Goal: Task Accomplishment & Management: Manage account settings

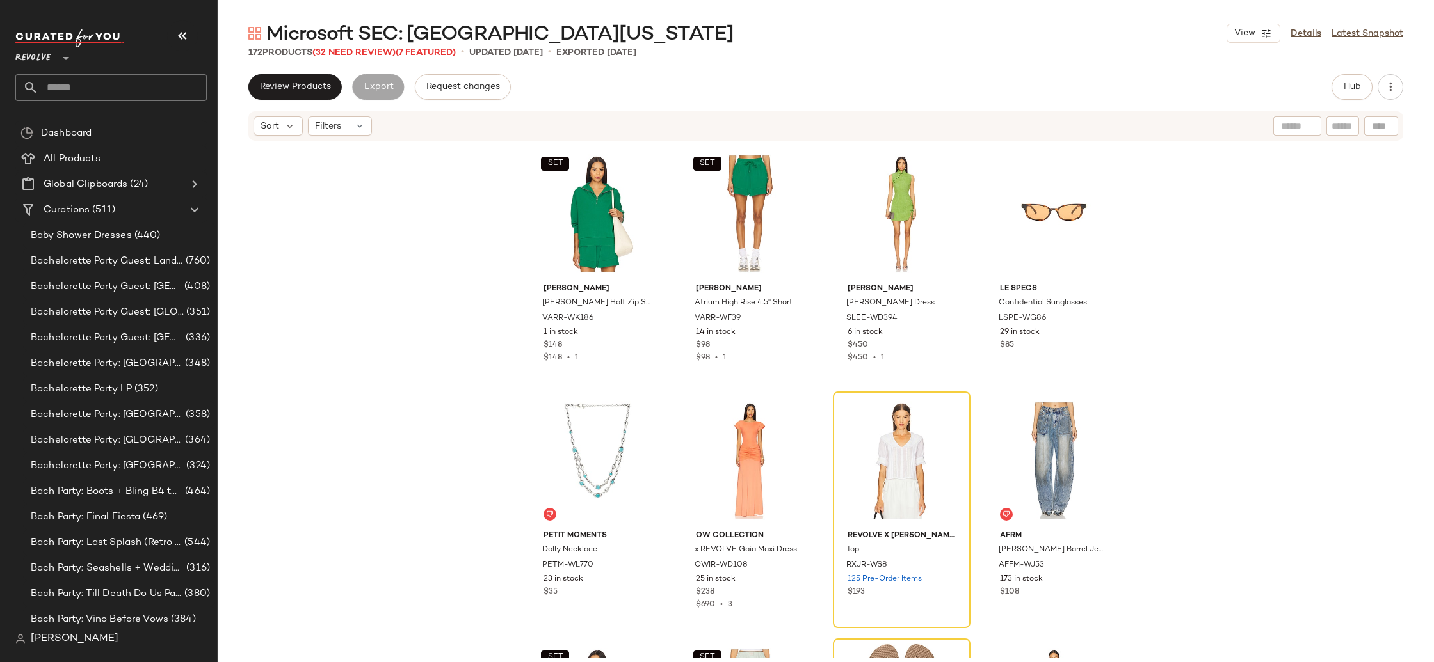
click at [65, 67] on div "Revolve **" at bounding box center [110, 65] width 191 height 72
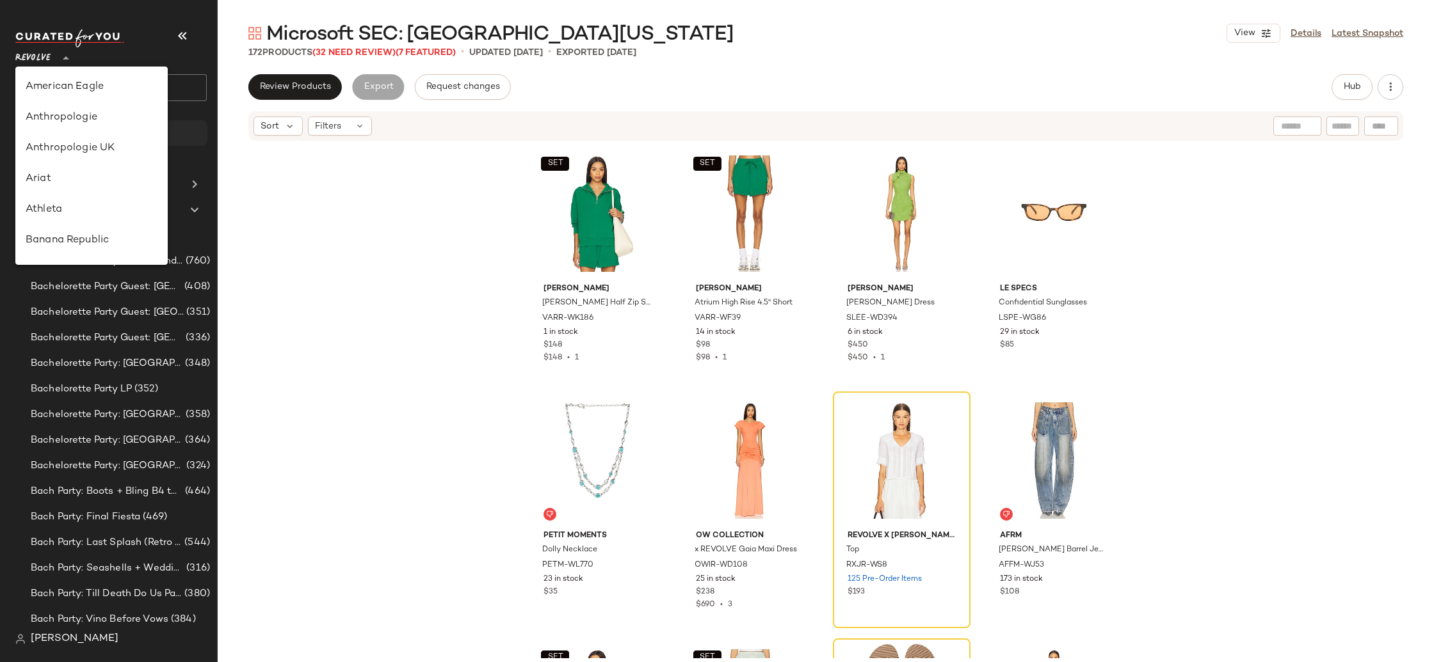
drag, startPoint x: 63, startPoint y: 54, endPoint x: 78, endPoint y: 137, distance: 83.9
click at [63, 54] on icon at bounding box center [65, 58] width 15 height 15
click at [77, 70] on div "GAP" at bounding box center [92, 72] width 132 height 15
type input "**"
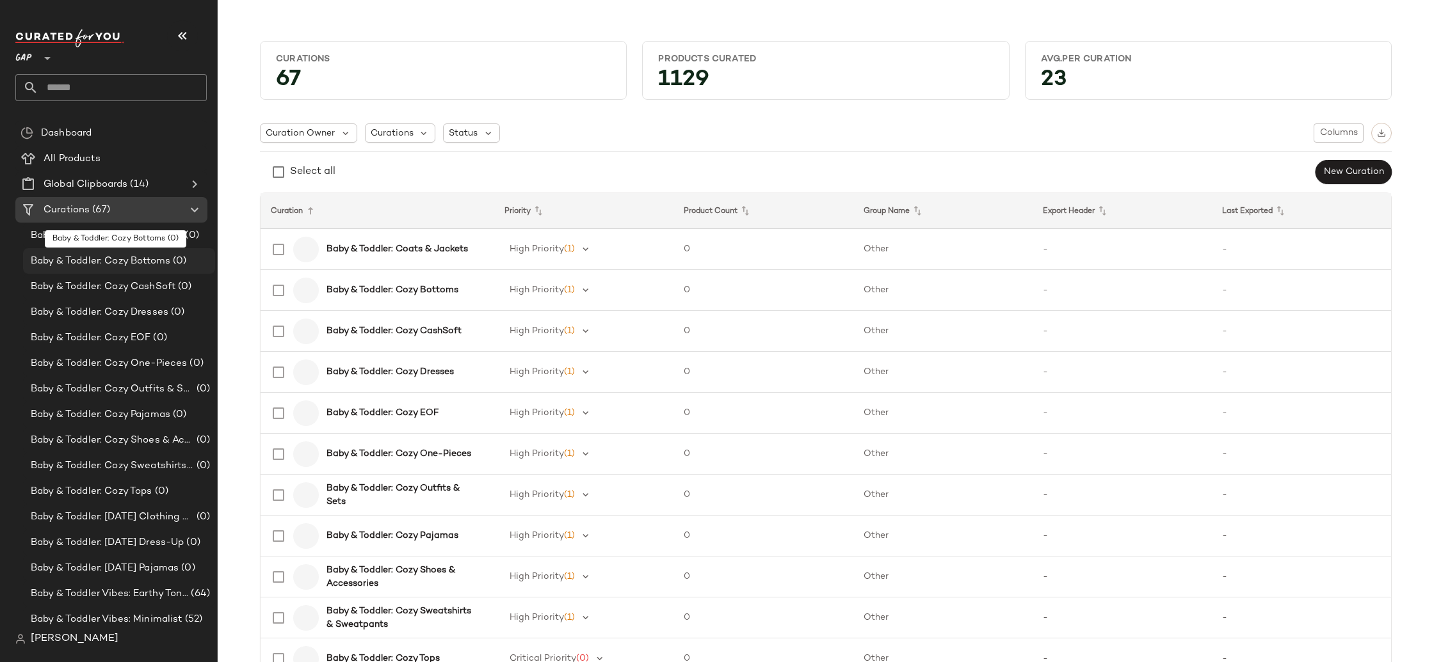
scroll to position [34, 0]
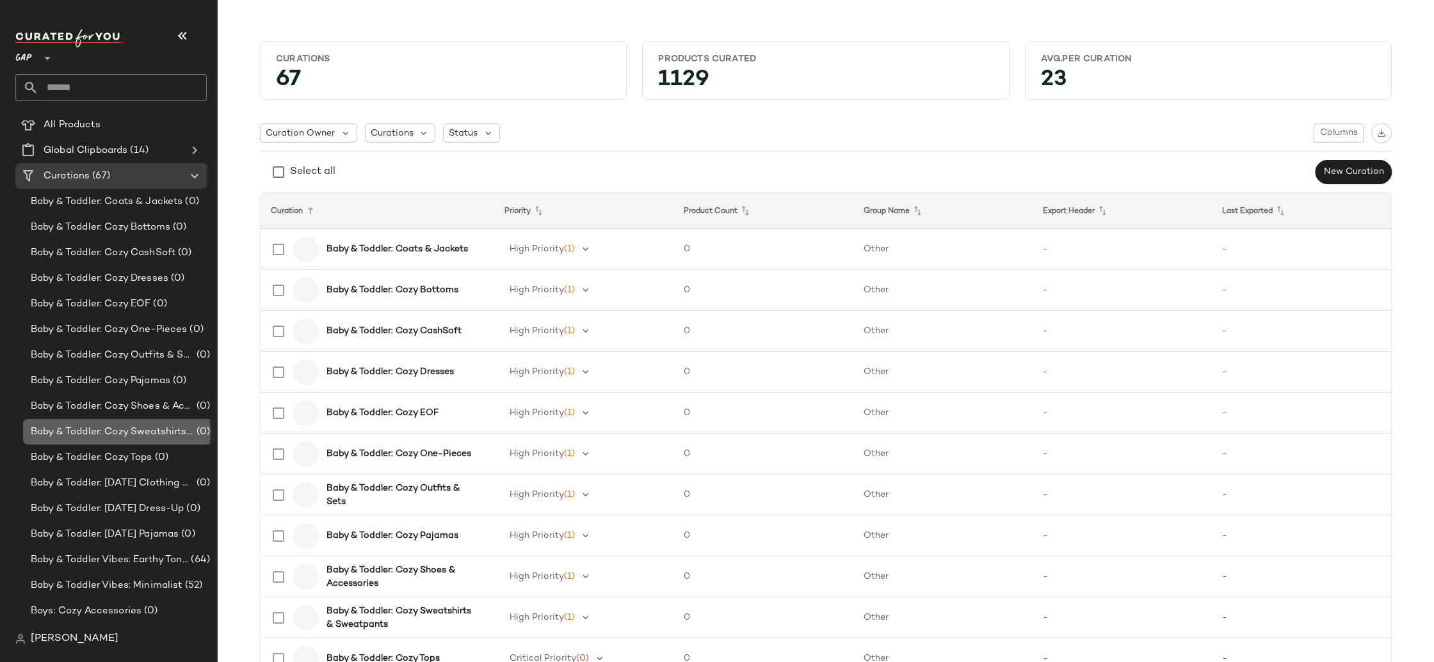
click at [124, 421] on div "Baby & Toddler: Cozy Sweatshirts & Sweatpants (0)" at bounding box center [119, 432] width 192 height 26
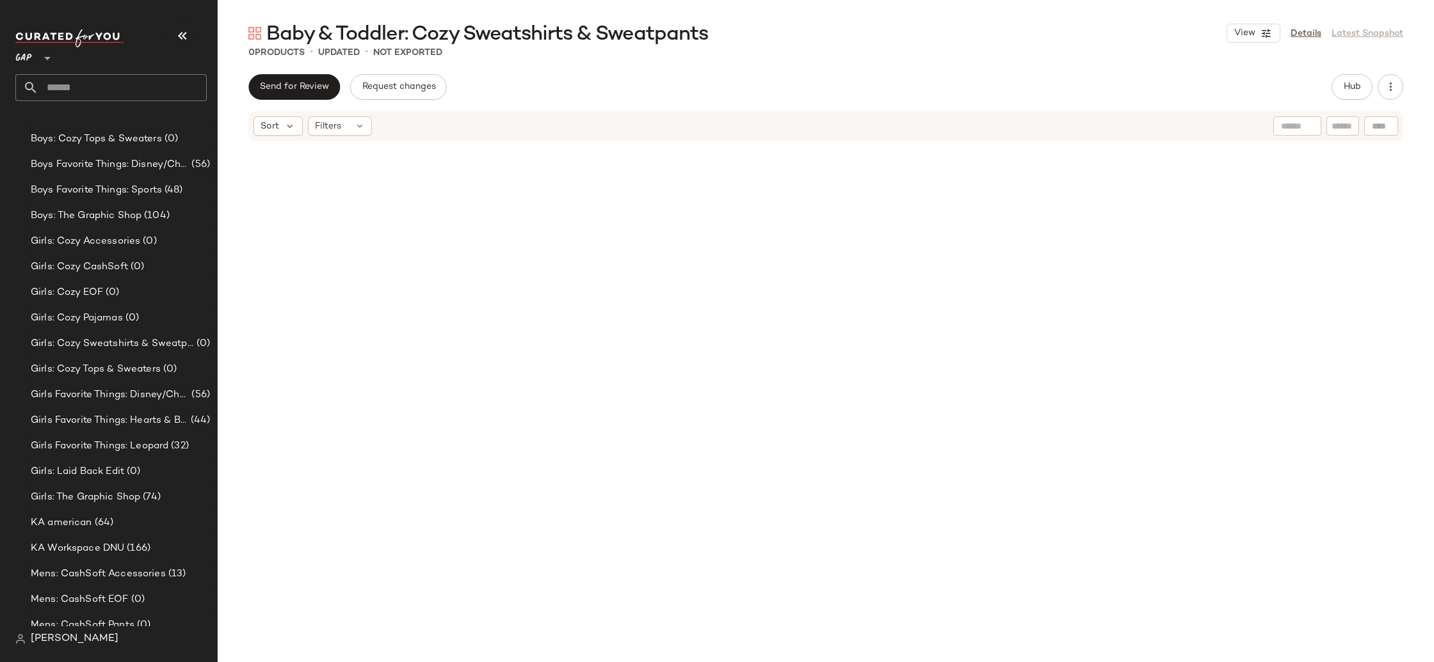
scroll to position [795, 0]
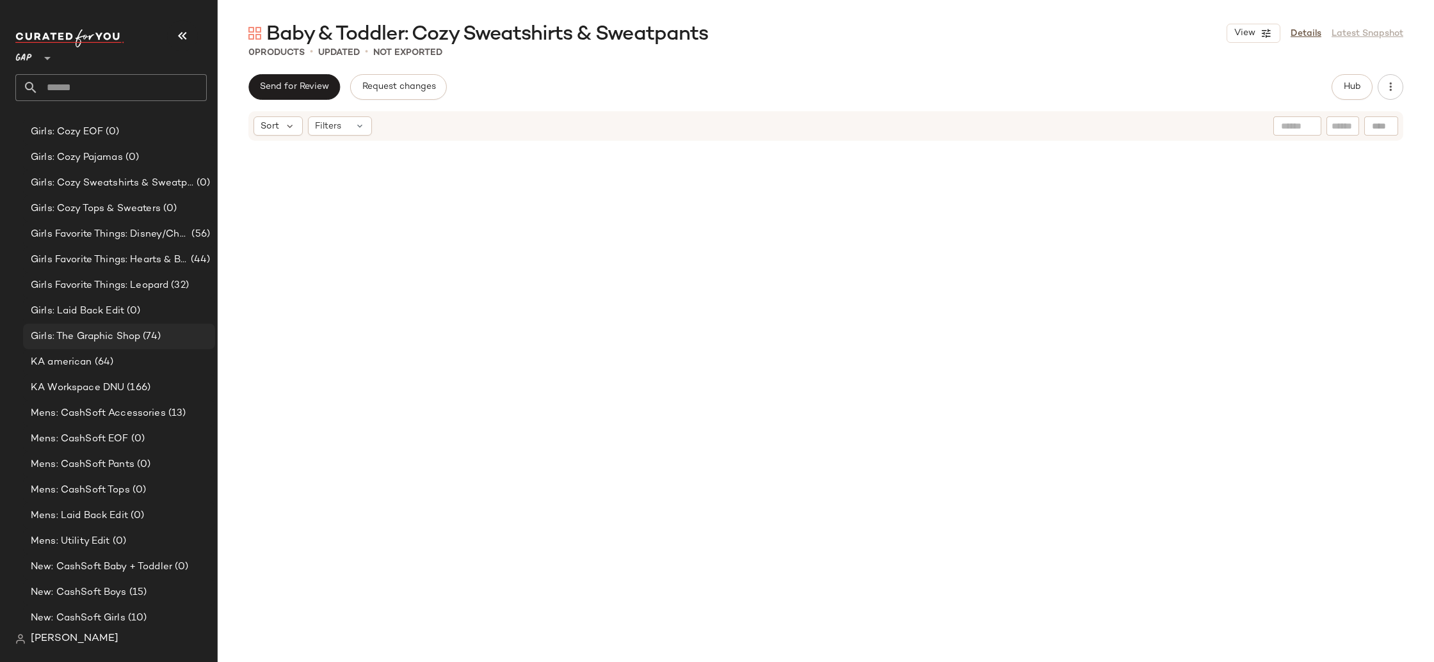
click at [127, 347] on div "Girls: The Graphic Shop (74)" at bounding box center [119, 337] width 192 height 26
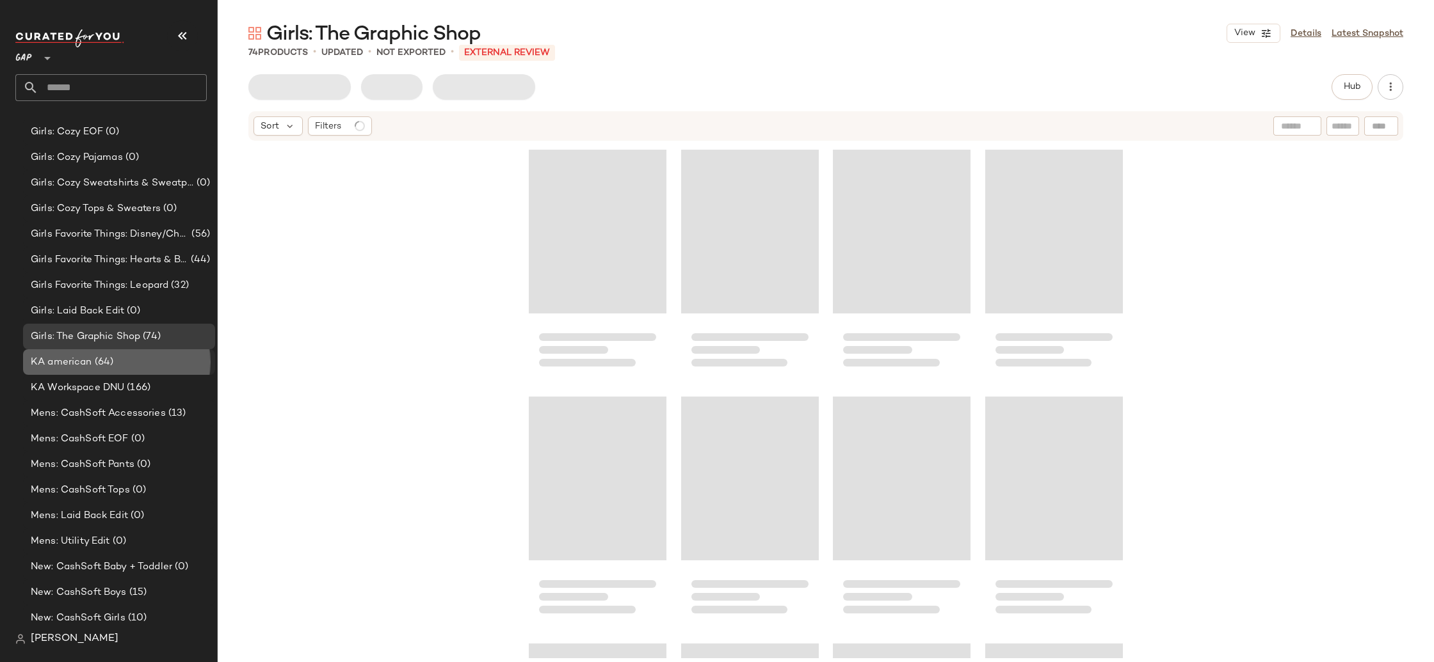
click at [131, 360] on div "KA american (64)" at bounding box center [118, 362] width 183 height 15
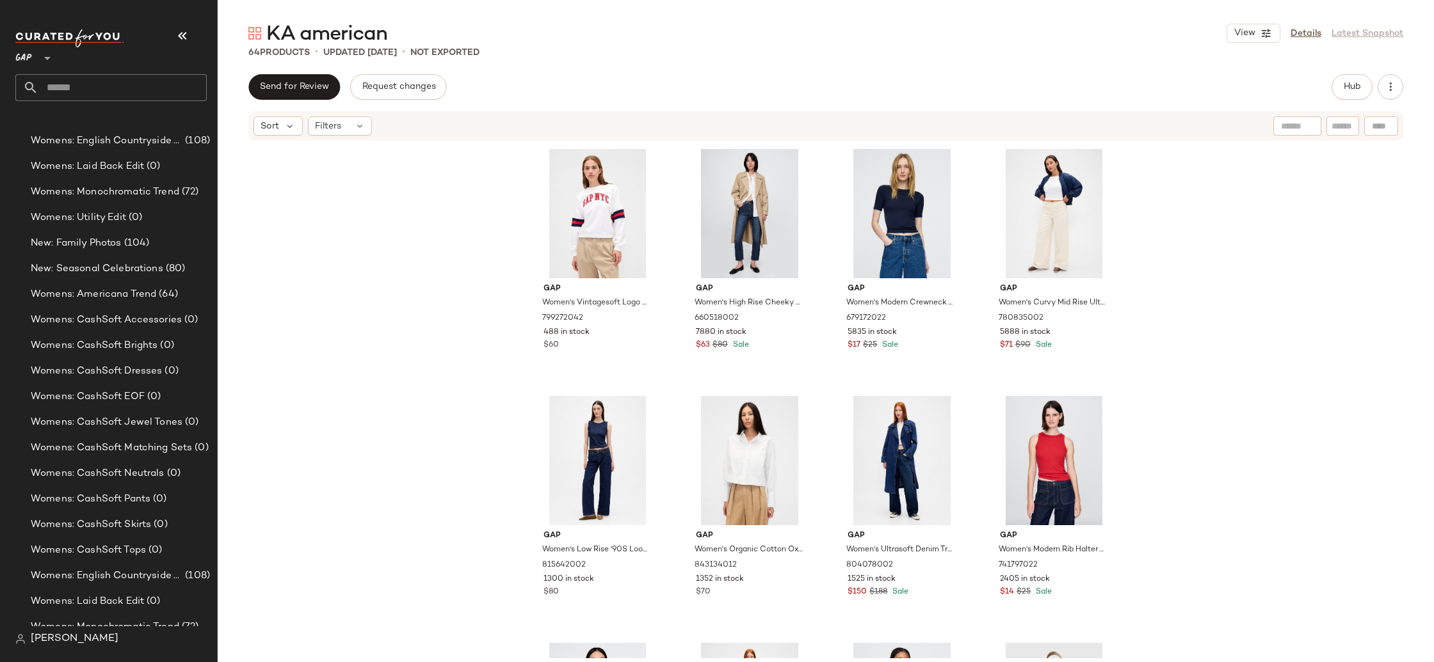
scroll to position [2182, 0]
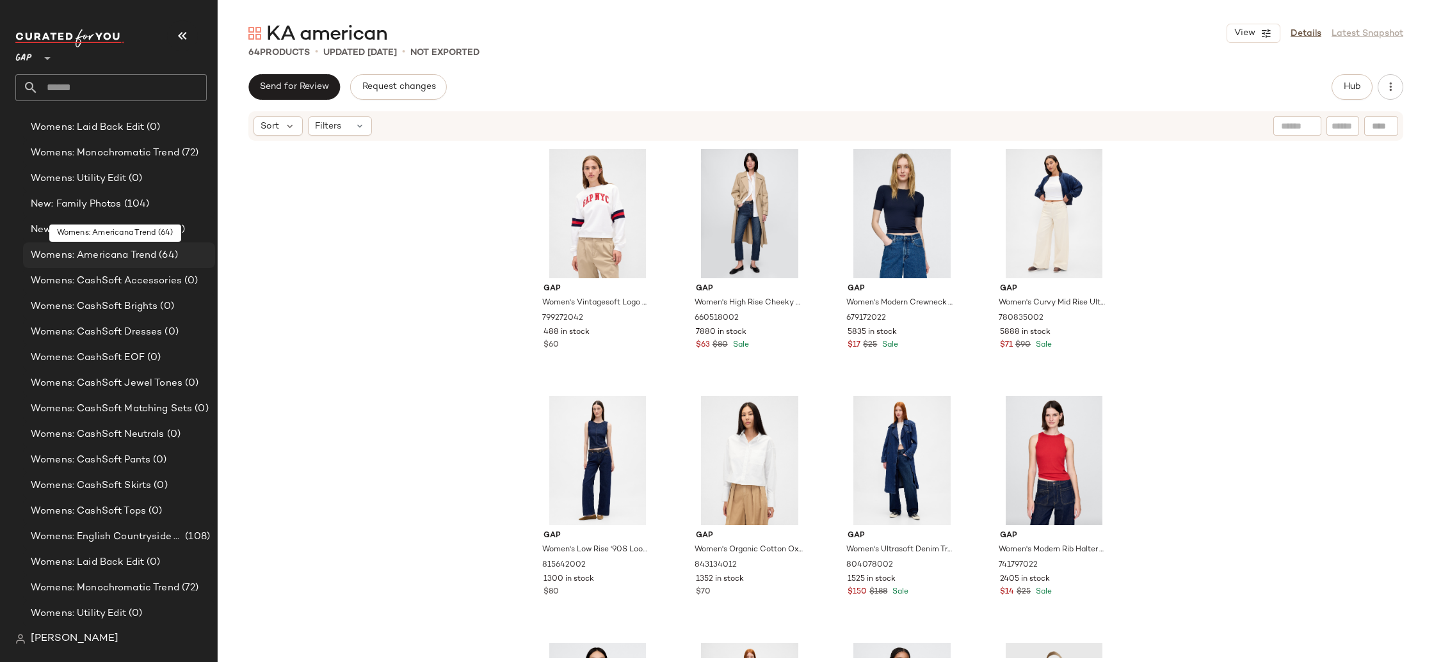
click at [134, 257] on span "Womens: Americana Trend" at bounding box center [93, 255] width 125 height 15
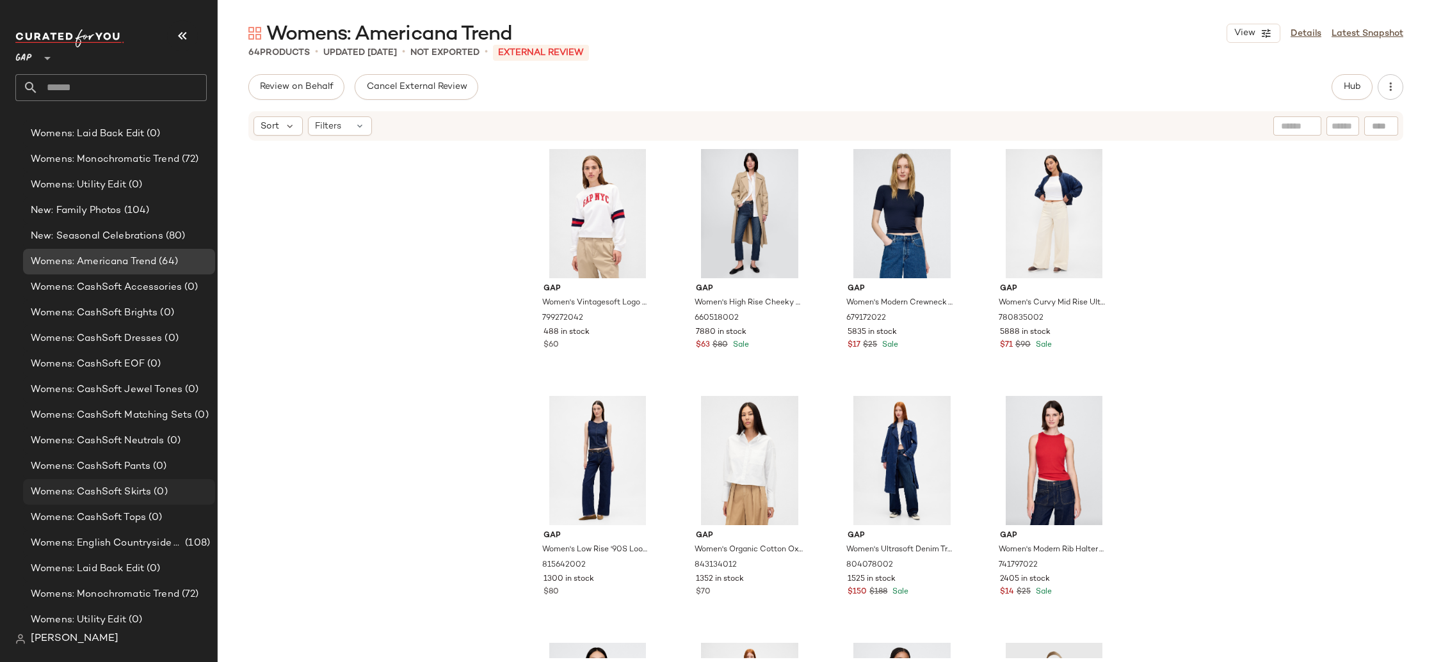
scroll to position [1713, 0]
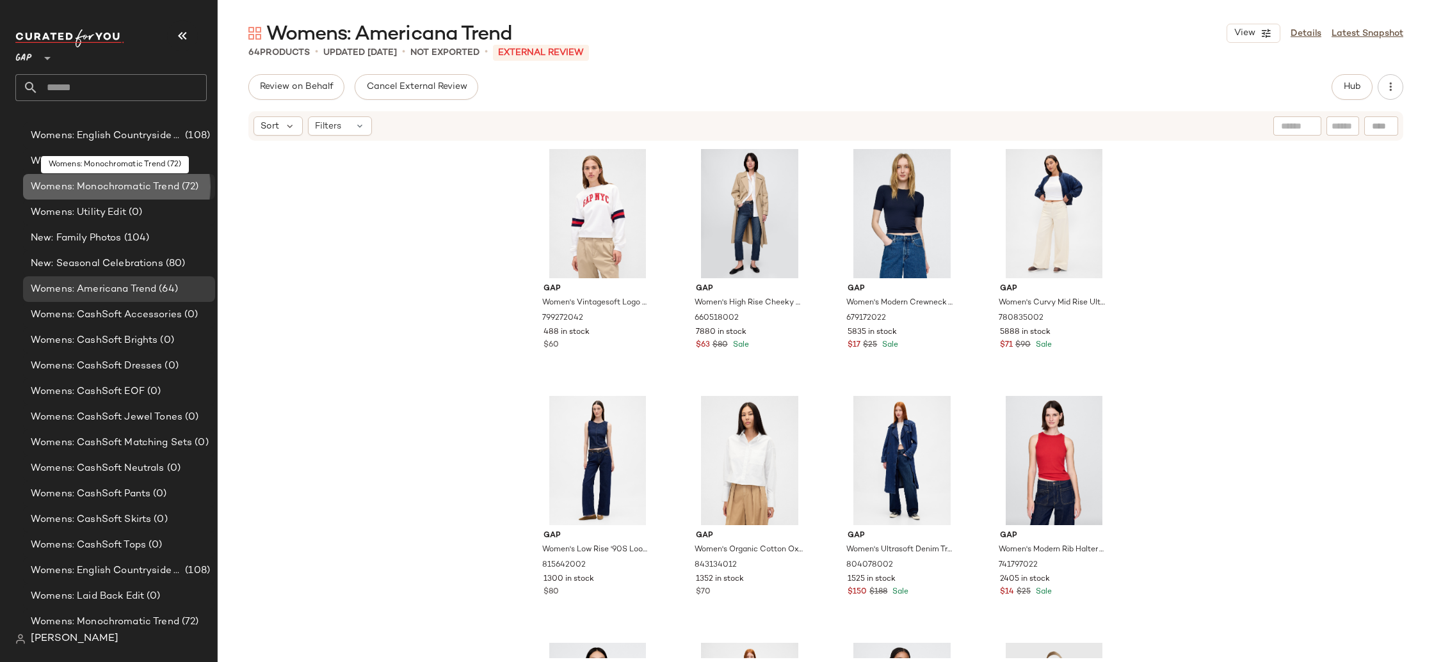
click at [141, 187] on span "Womens: Monochromatic Trend" at bounding box center [105, 187] width 148 height 15
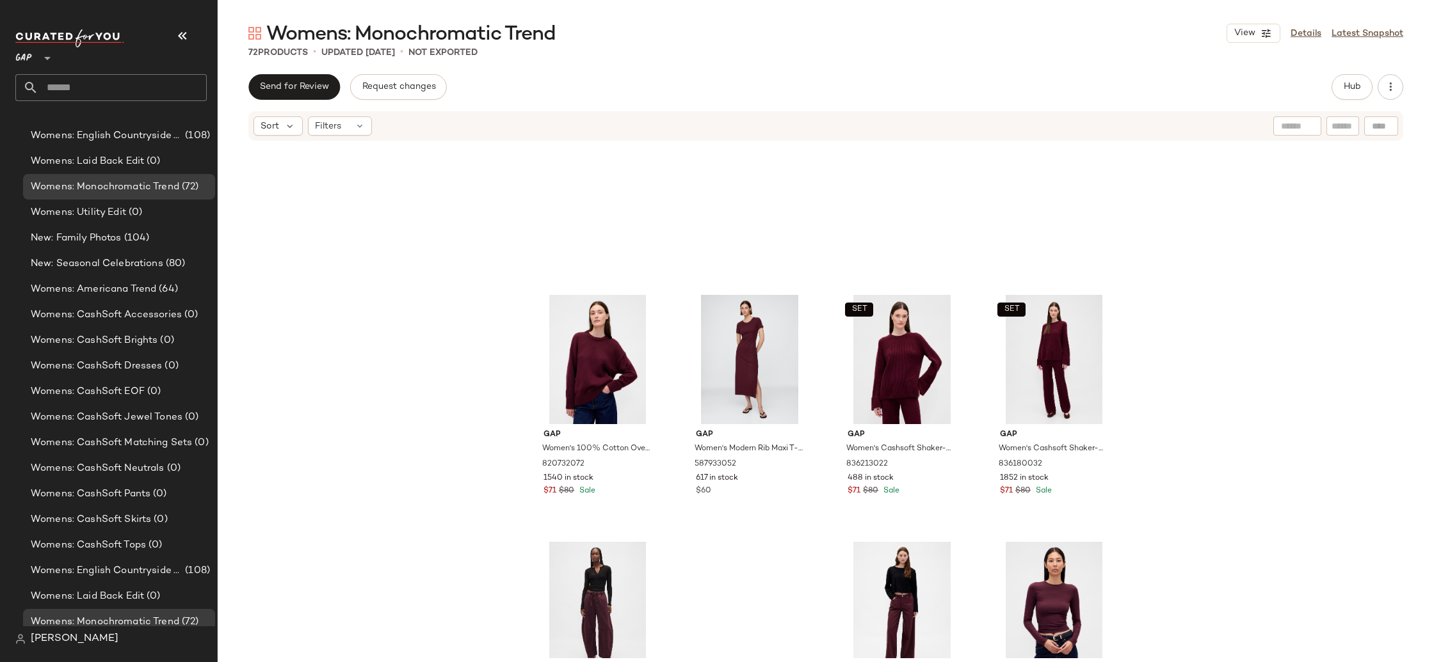
scroll to position [547, 0]
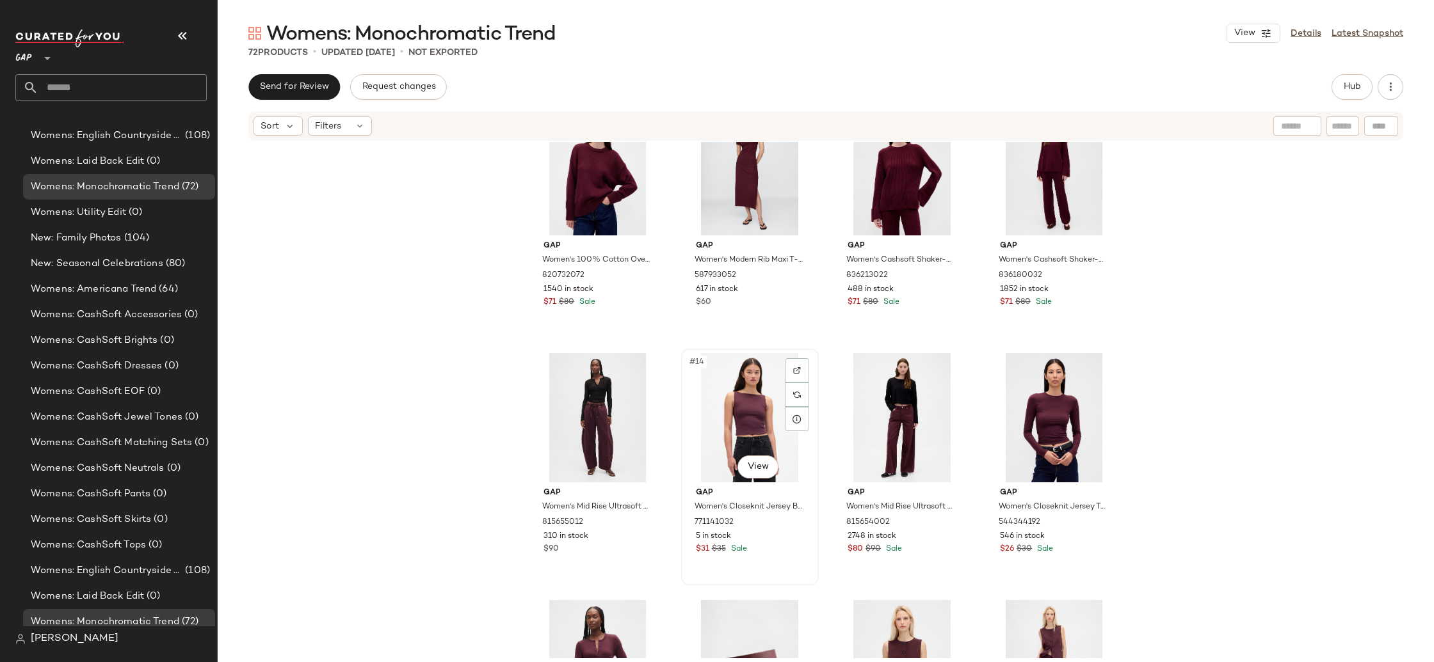
click at [730, 432] on div "#14 View" at bounding box center [749, 417] width 129 height 129
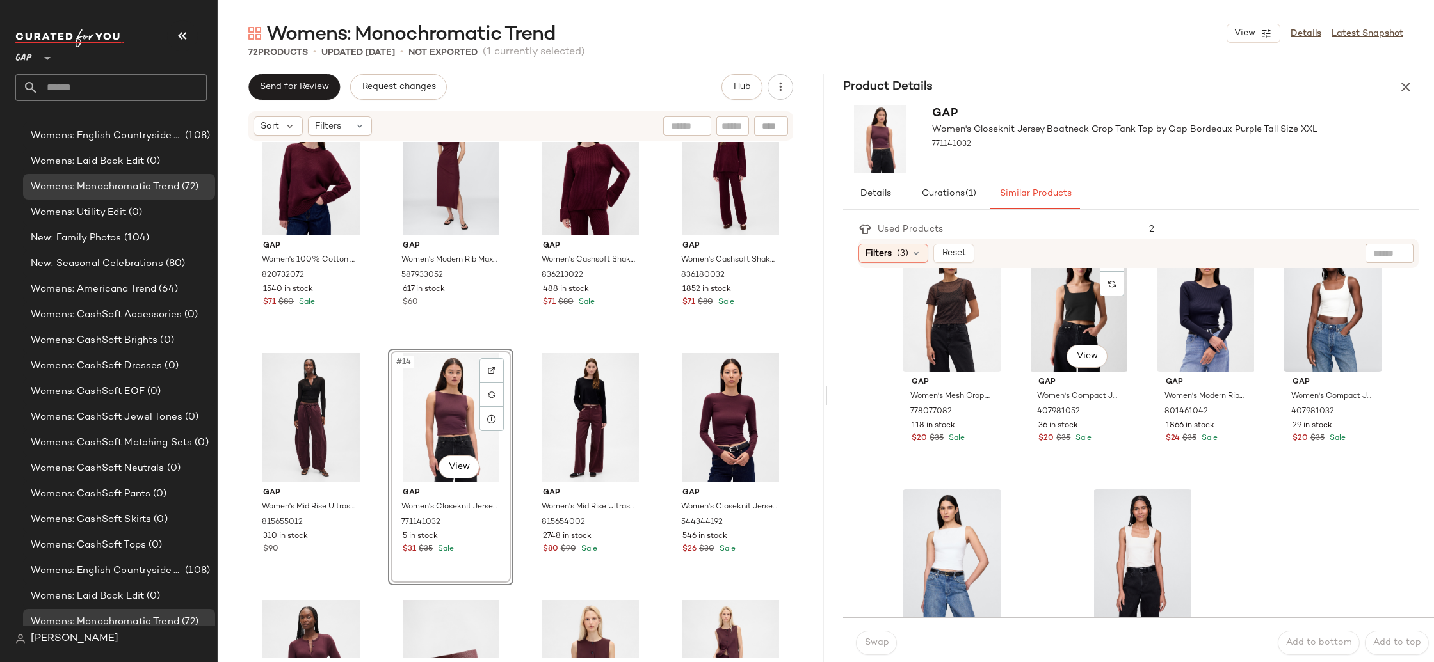
scroll to position [1057, 0]
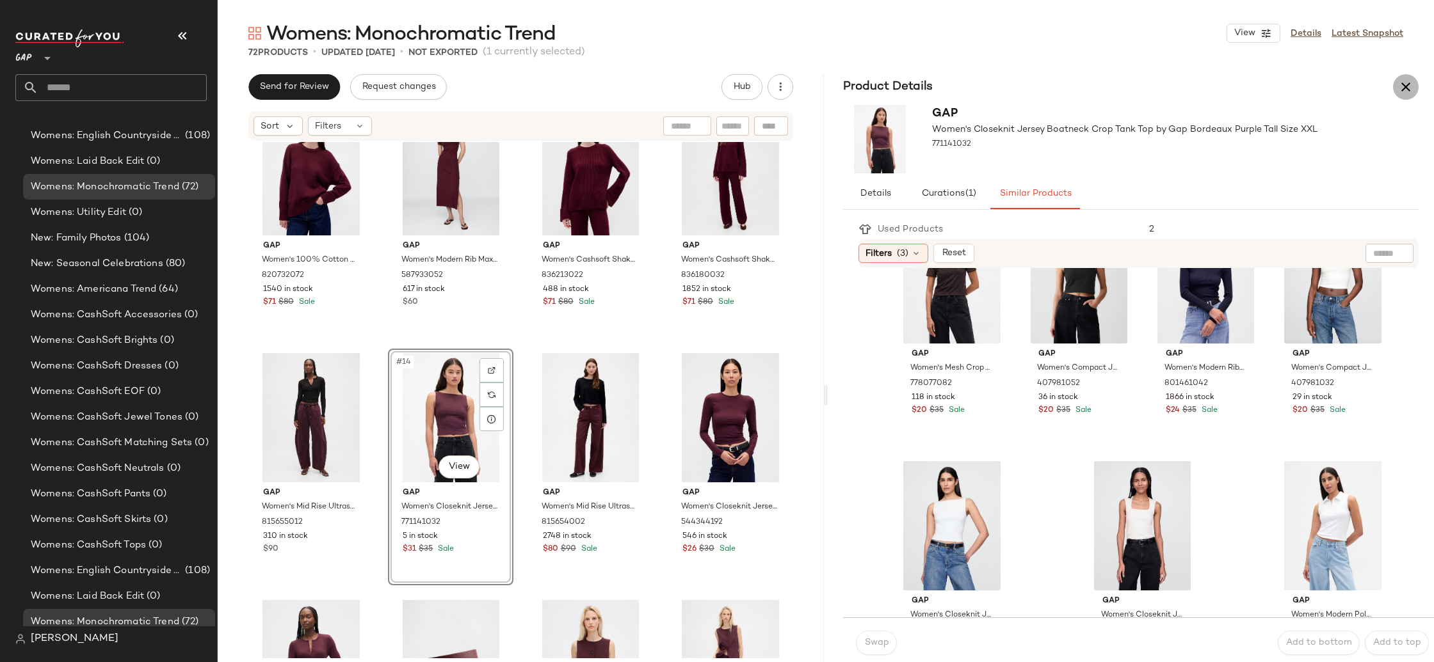
click at [1402, 86] on icon "button" at bounding box center [1405, 86] width 15 height 15
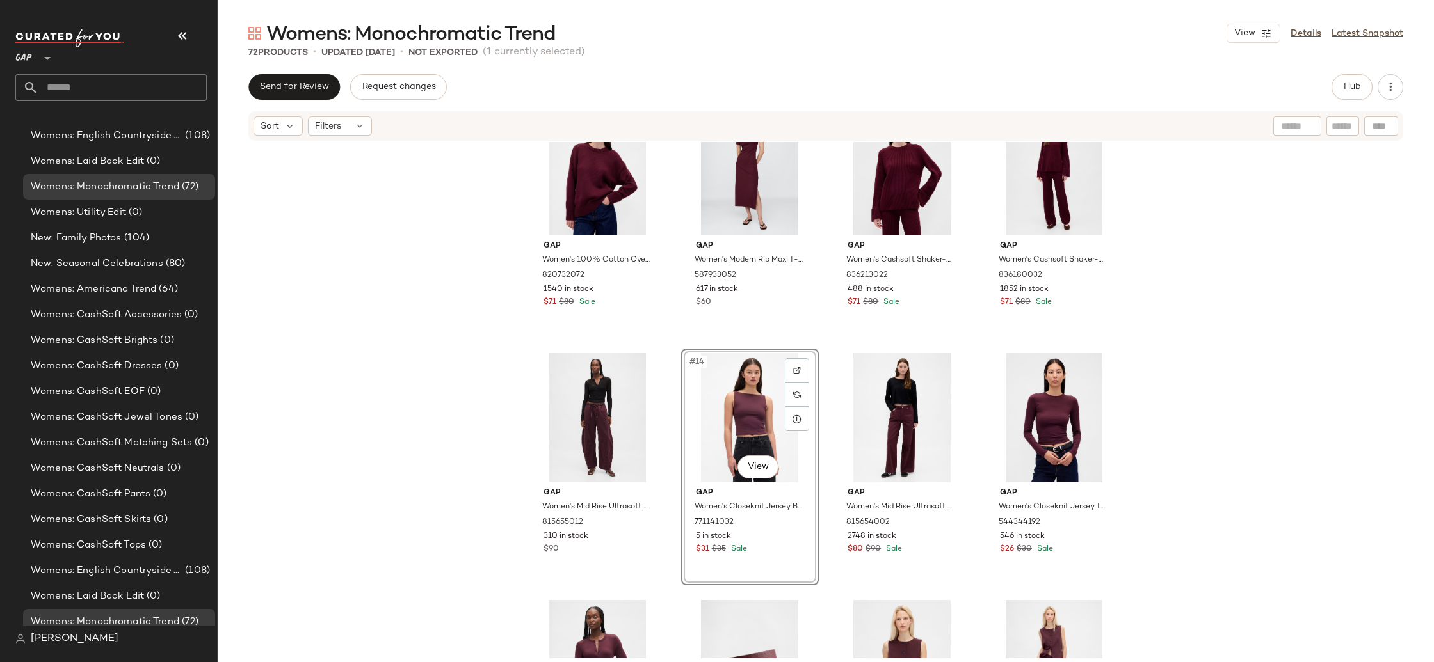
click at [1375, 126] on div at bounding box center [1381, 125] width 34 height 19
type input "**********"
click at [1289, 131] on input "**********" at bounding box center [1278, 125] width 87 height 19
click at [1288, 131] on input "**********" at bounding box center [1278, 125] width 87 height 19
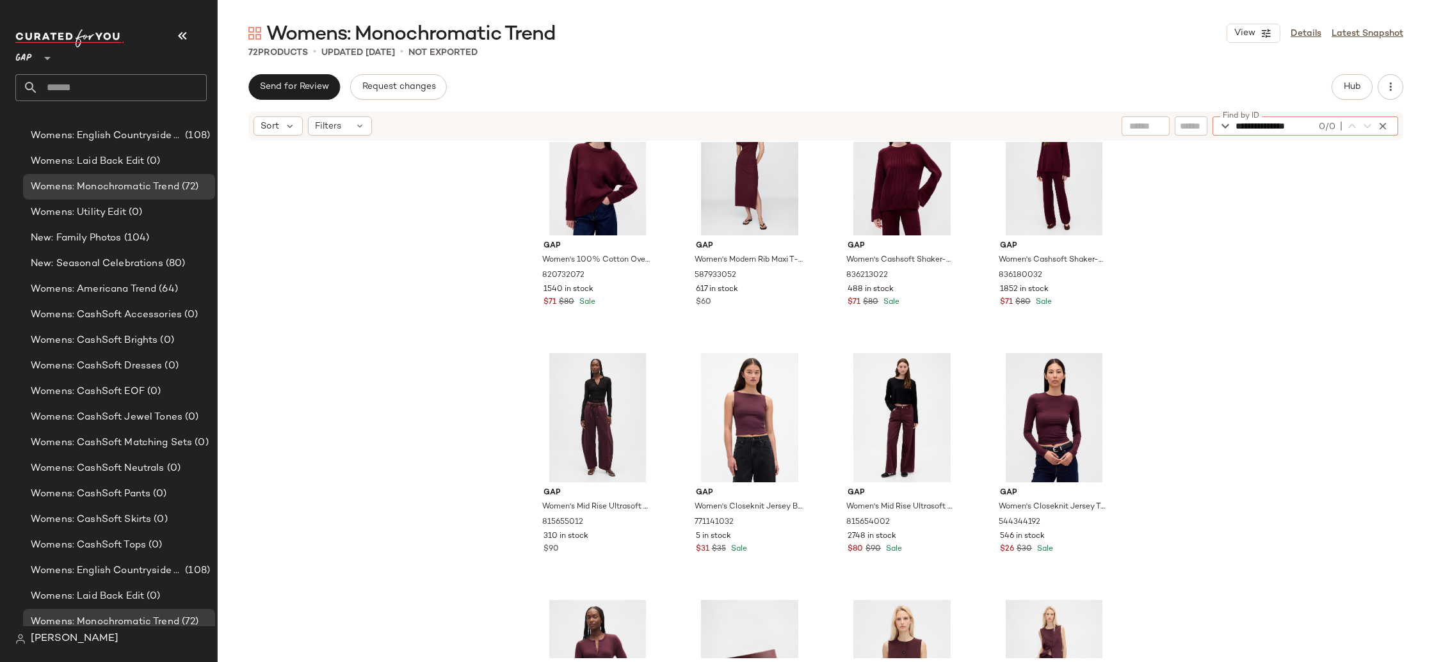
click at [1288, 131] on input "**********" at bounding box center [1275, 125] width 81 height 19
click at [1328, 88] on div "Send for Review Request changes Hub" at bounding box center [825, 87] width 1155 height 26
click at [1336, 89] on button "Hub" at bounding box center [1351, 87] width 41 height 26
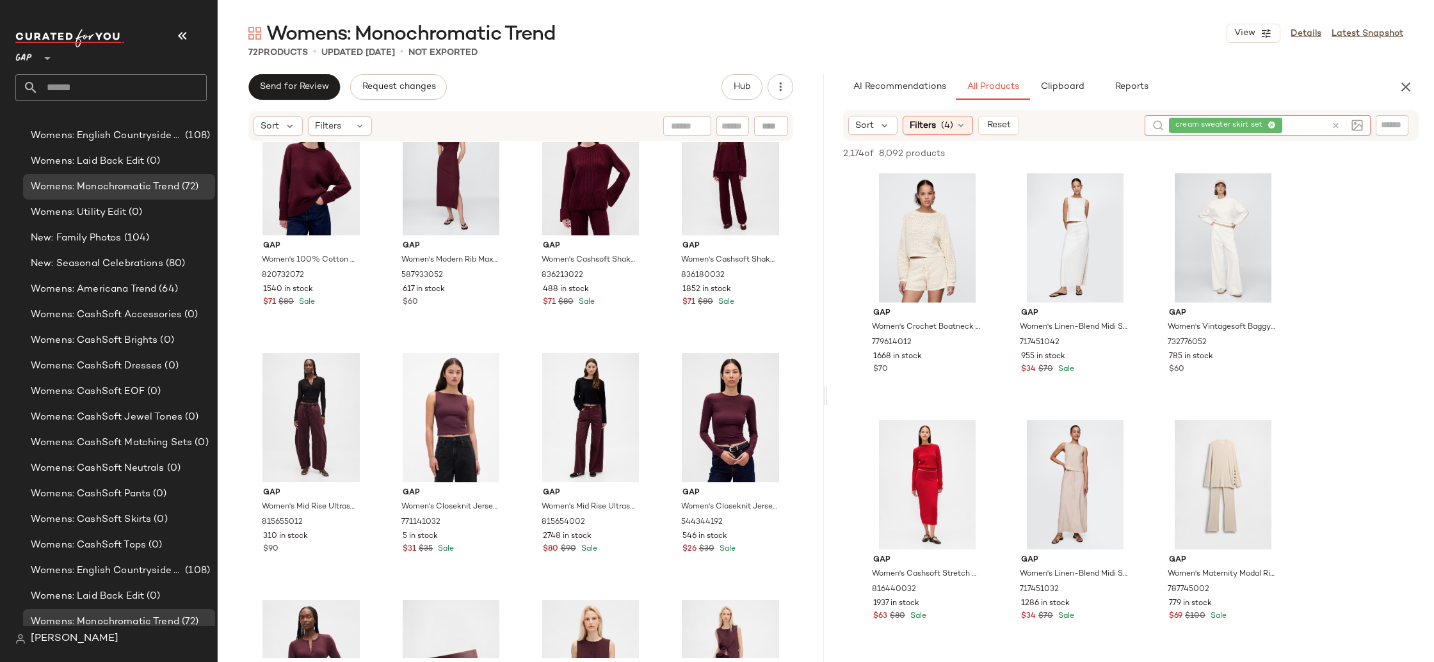
click at [1303, 124] on div "cream sweater skirt set" at bounding box center [1247, 125] width 157 height 20
click at [1272, 124] on icon at bounding box center [1271, 126] width 8 height 8
paste input "**********"
type input "**********"
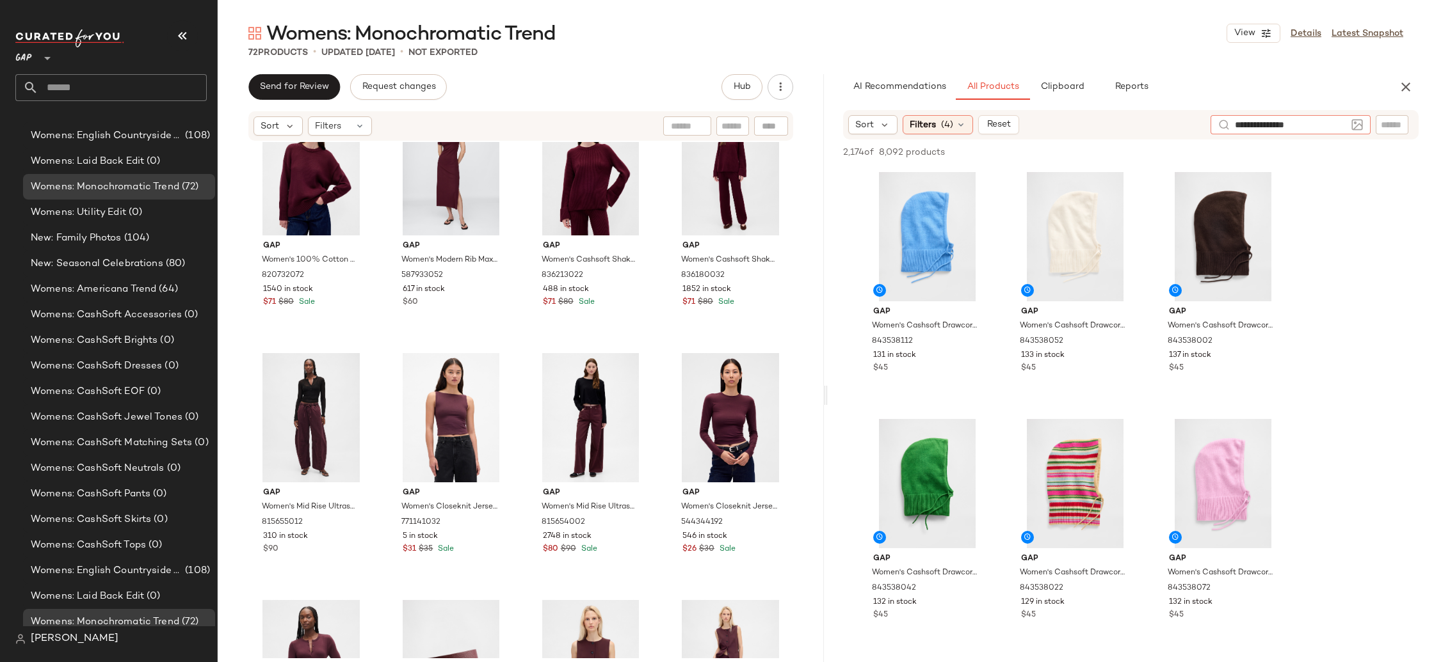
drag, startPoint x: 1328, startPoint y: 125, endPoint x: 1116, endPoint y: 116, distance: 212.7
click at [1116, 116] on div "**********" at bounding box center [1130, 124] width 575 height 29
click at [1385, 126] on input "Filter" at bounding box center [1348, 124] width 109 height 13
paste input "**********"
type input "**********"
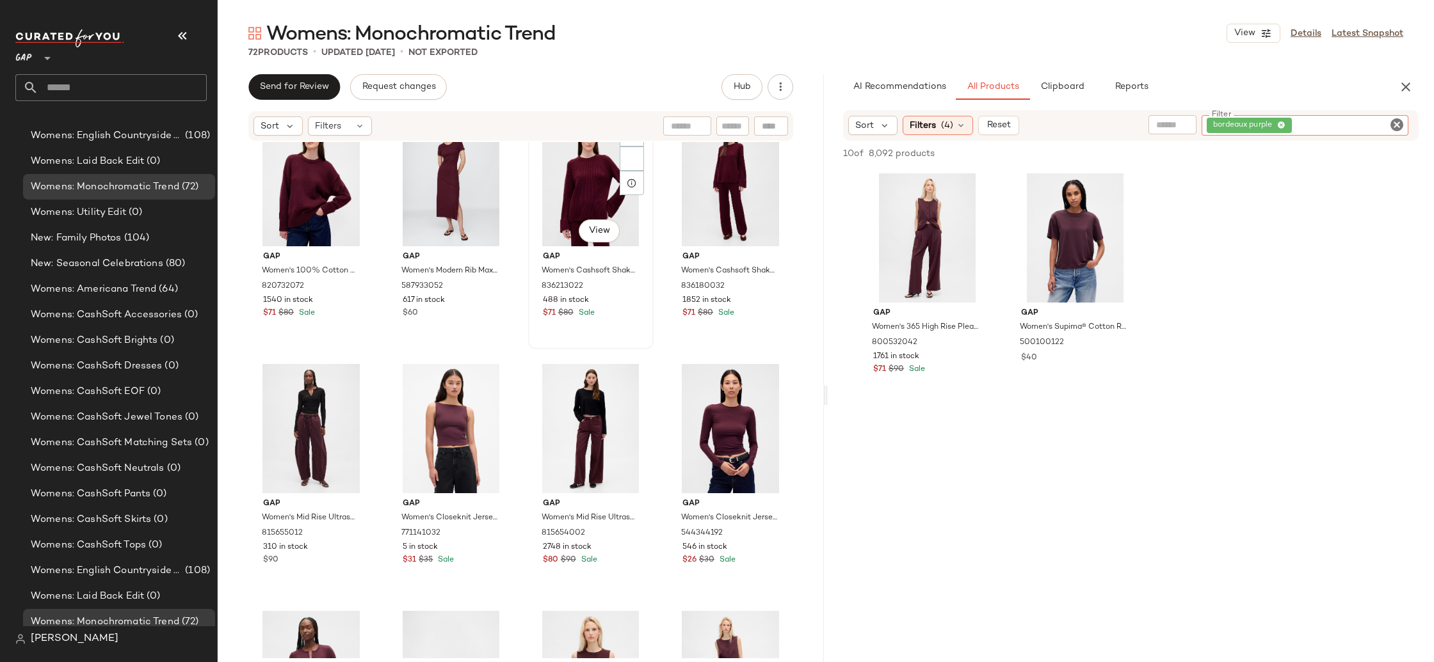
scroll to position [533, 0]
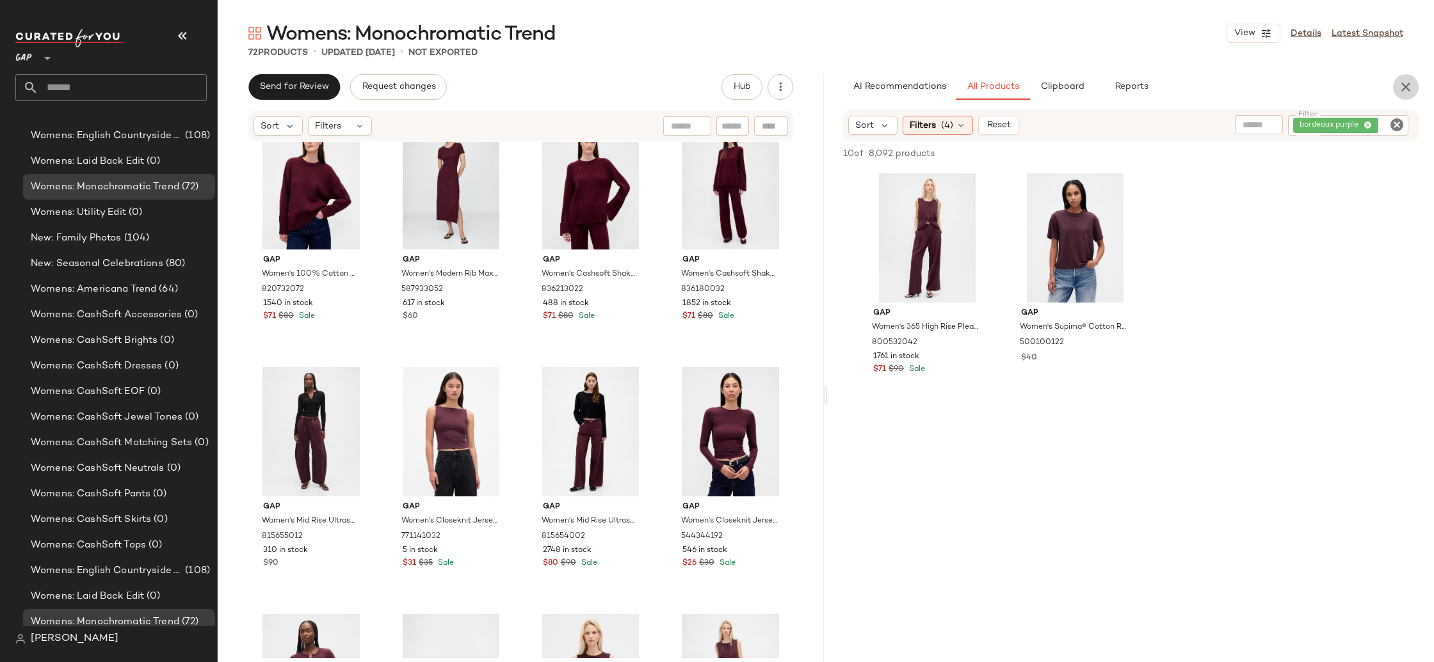
click at [1402, 93] on icon "button" at bounding box center [1405, 86] width 15 height 15
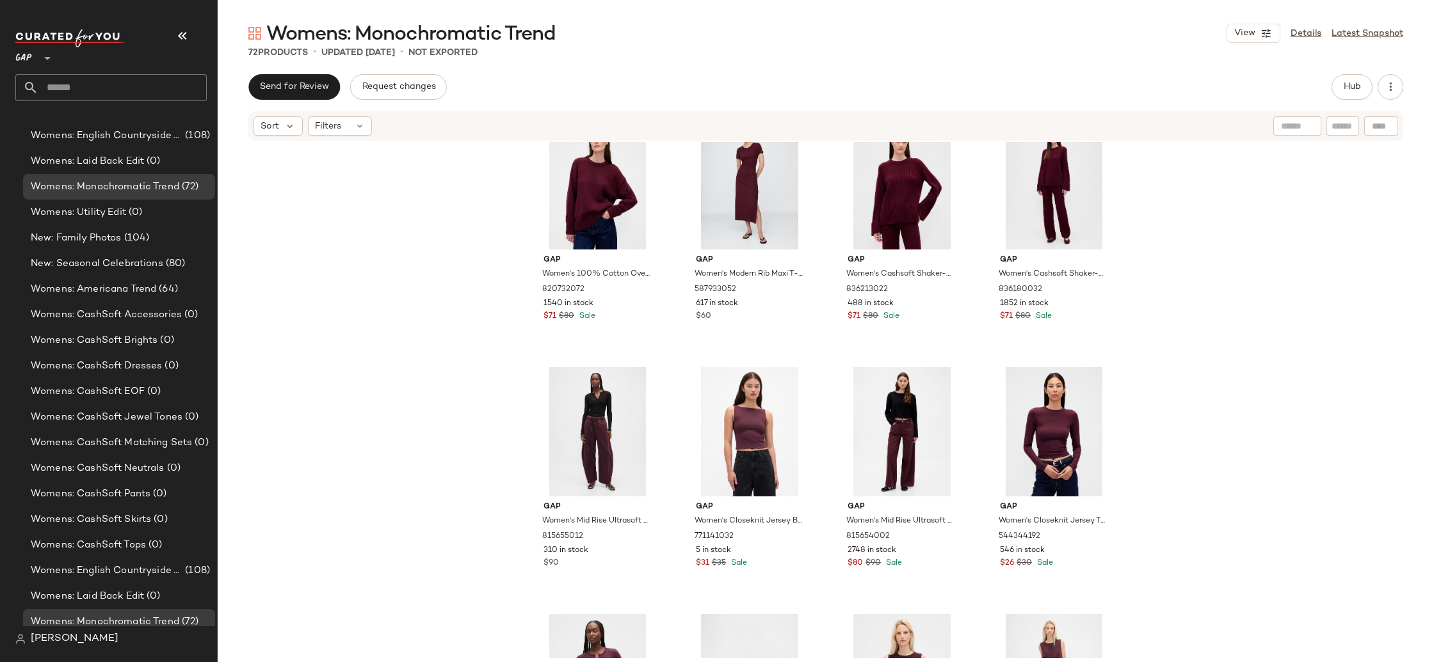
click at [1409, 342] on div "Gap Women's 100% Cotton Oversized Sweater by Gap Tuscan Red Size XS 820732072 1…" at bounding box center [826, 400] width 1216 height 517
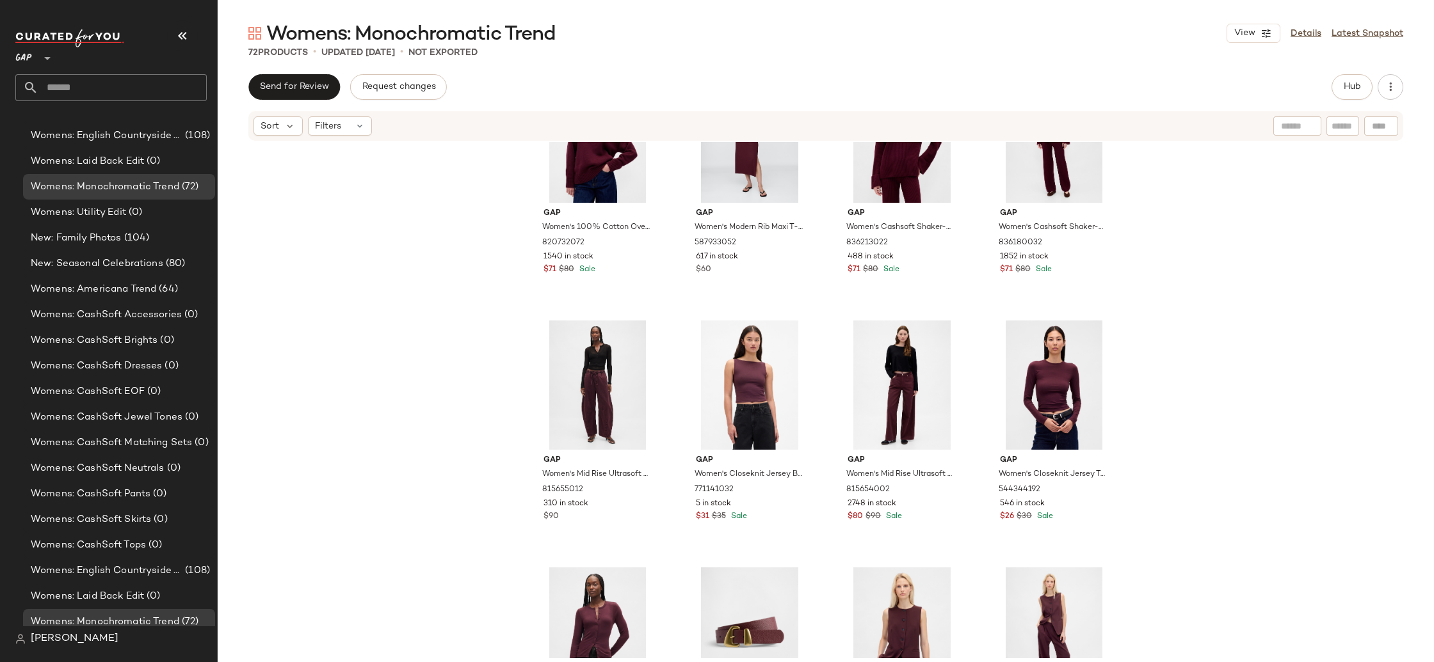
scroll to position [581, 0]
click at [1351, 94] on button "Hub" at bounding box center [1351, 87] width 41 height 26
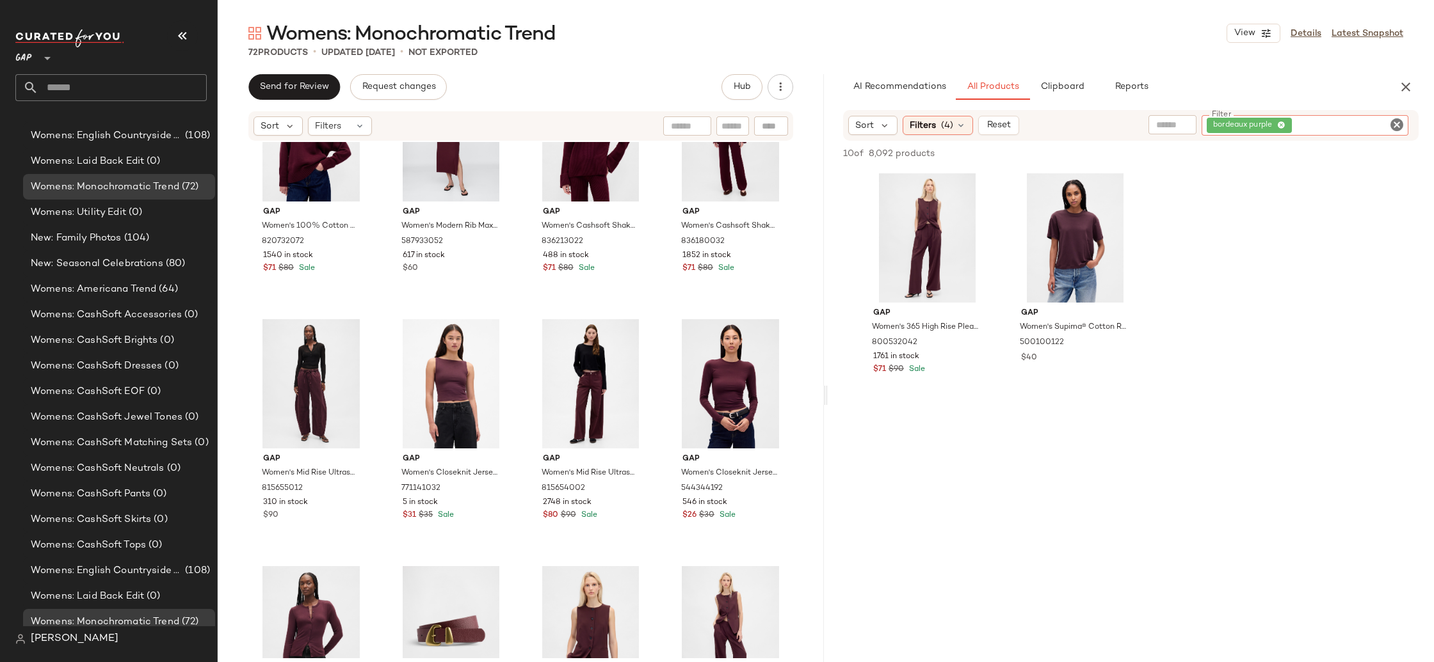
click at [1367, 125] on div "bordeaux purple" at bounding box center [1304, 125] width 207 height 20
click at [1284, 124] on span "bordeaux purple" at bounding box center [1248, 125] width 85 height 15
click at [1281, 124] on icon at bounding box center [1281, 126] width 8 height 8
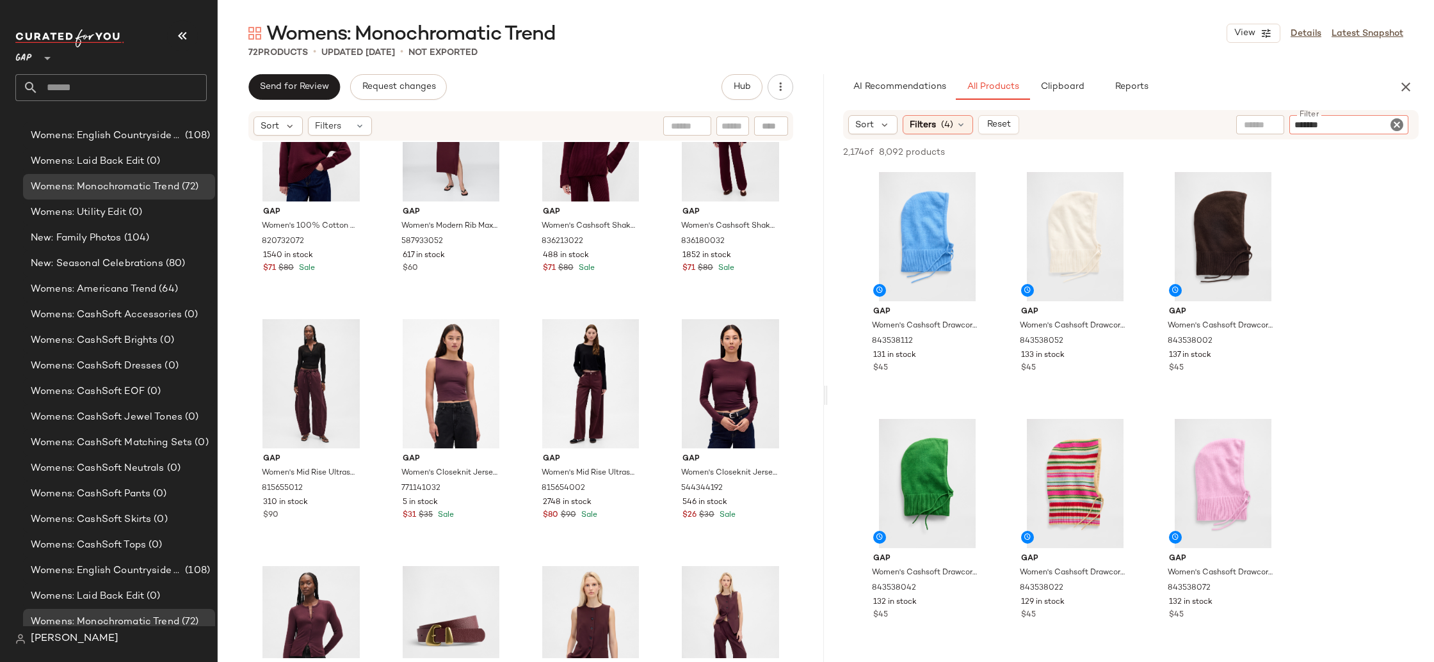
type input "********"
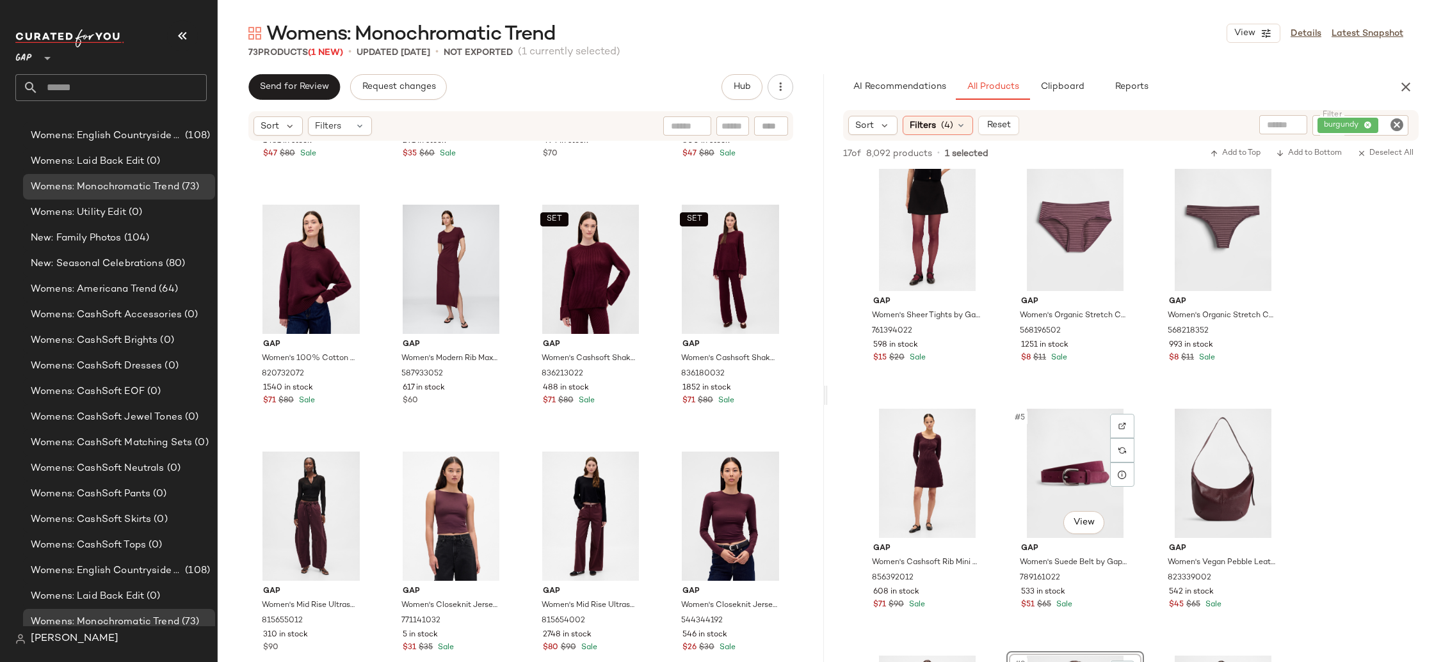
scroll to position [0, 0]
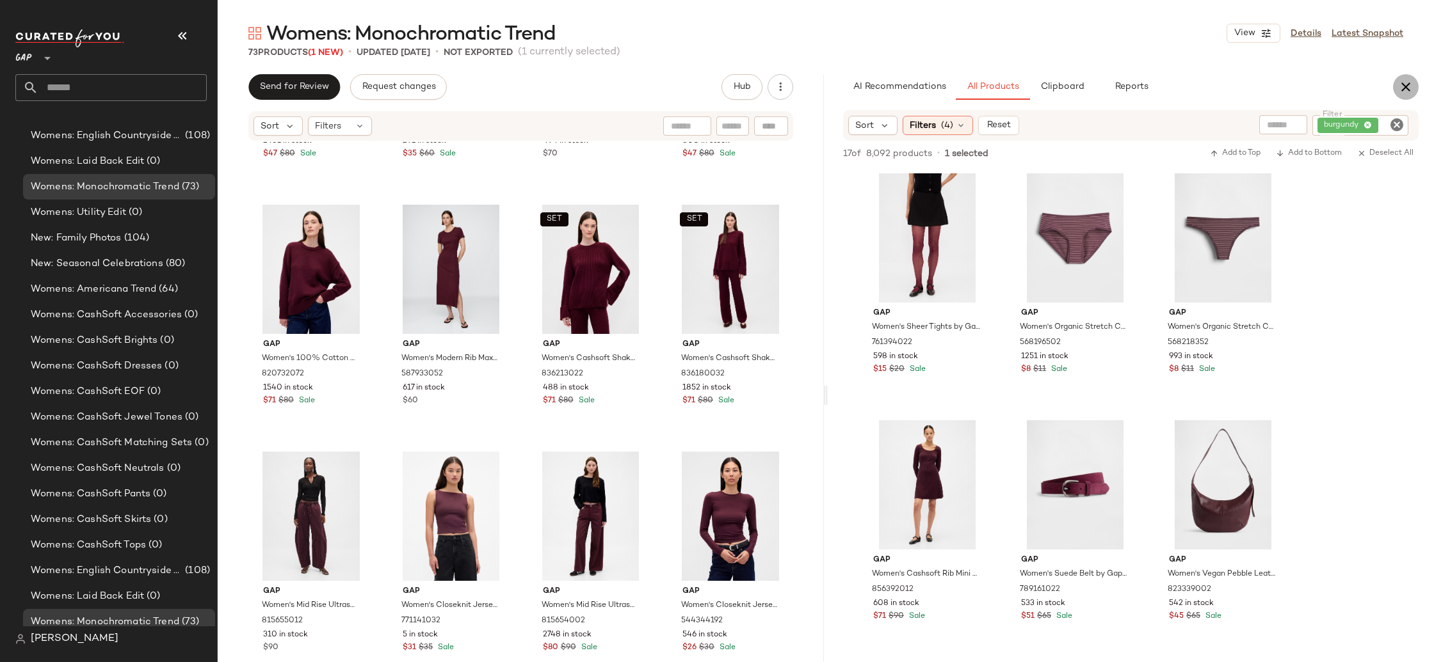
click at [1400, 86] on icon "button" at bounding box center [1405, 86] width 15 height 15
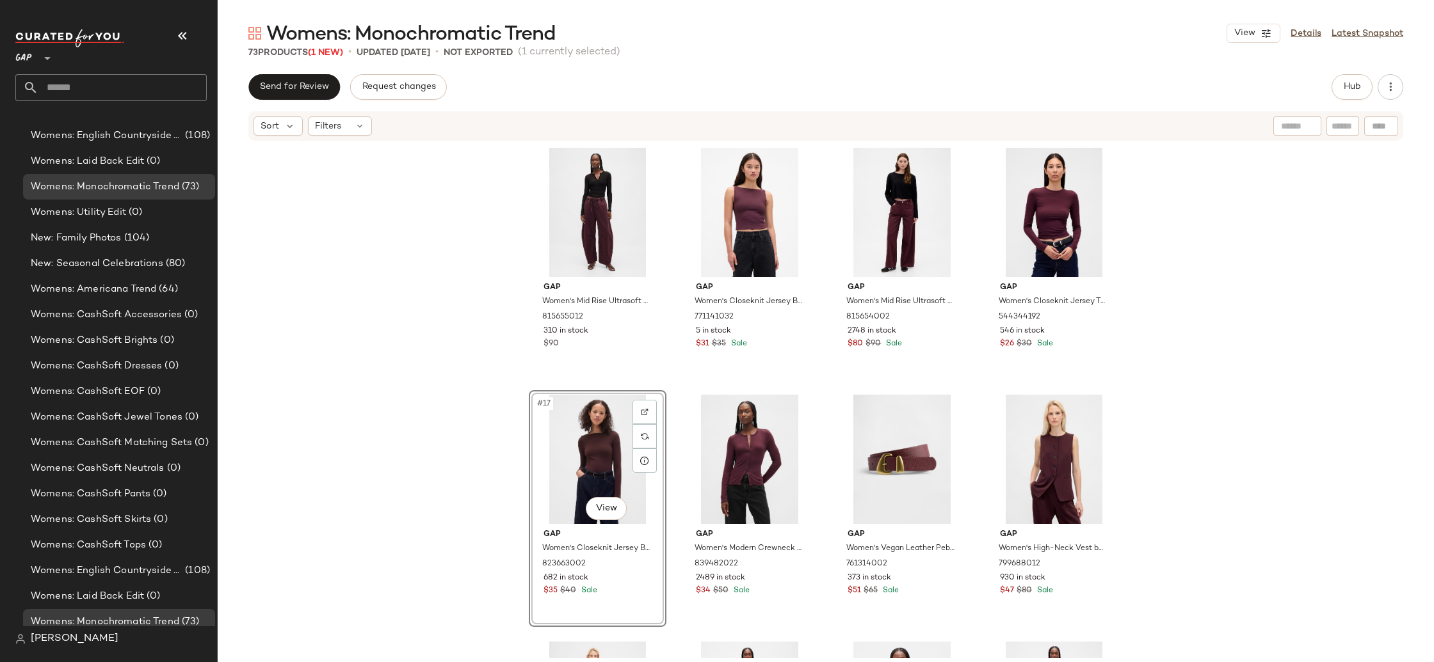
scroll to position [766, 0]
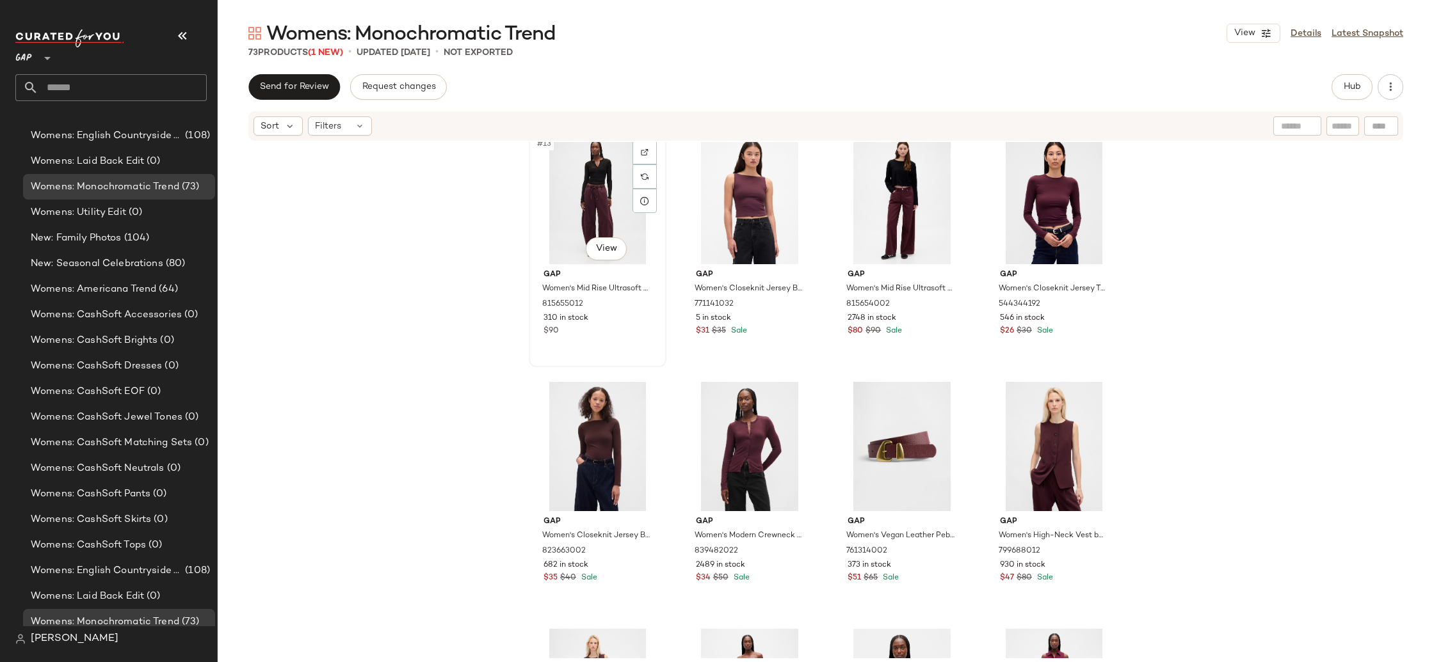
click at [583, 184] on div "#13 View" at bounding box center [597, 199] width 129 height 129
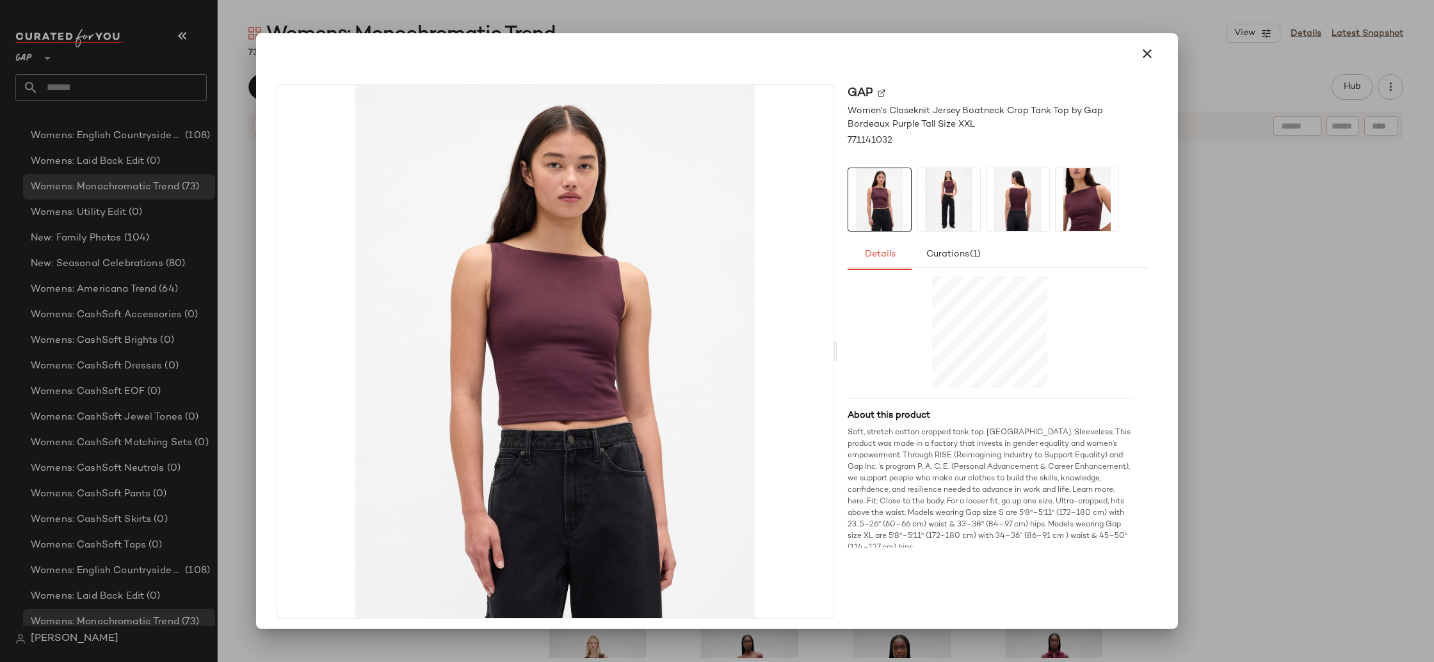
scroll to position [326, 0]
click at [1145, 57] on icon "button" at bounding box center [1146, 53] width 15 height 15
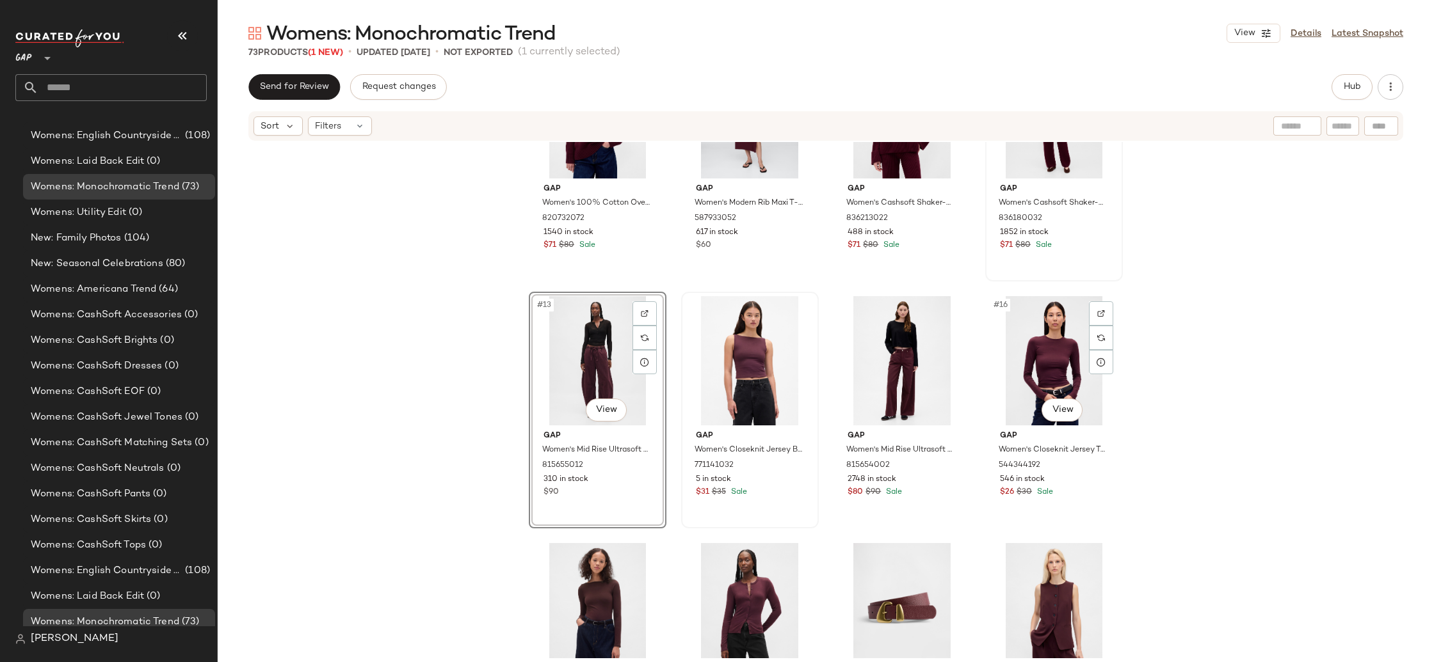
scroll to position [526, 0]
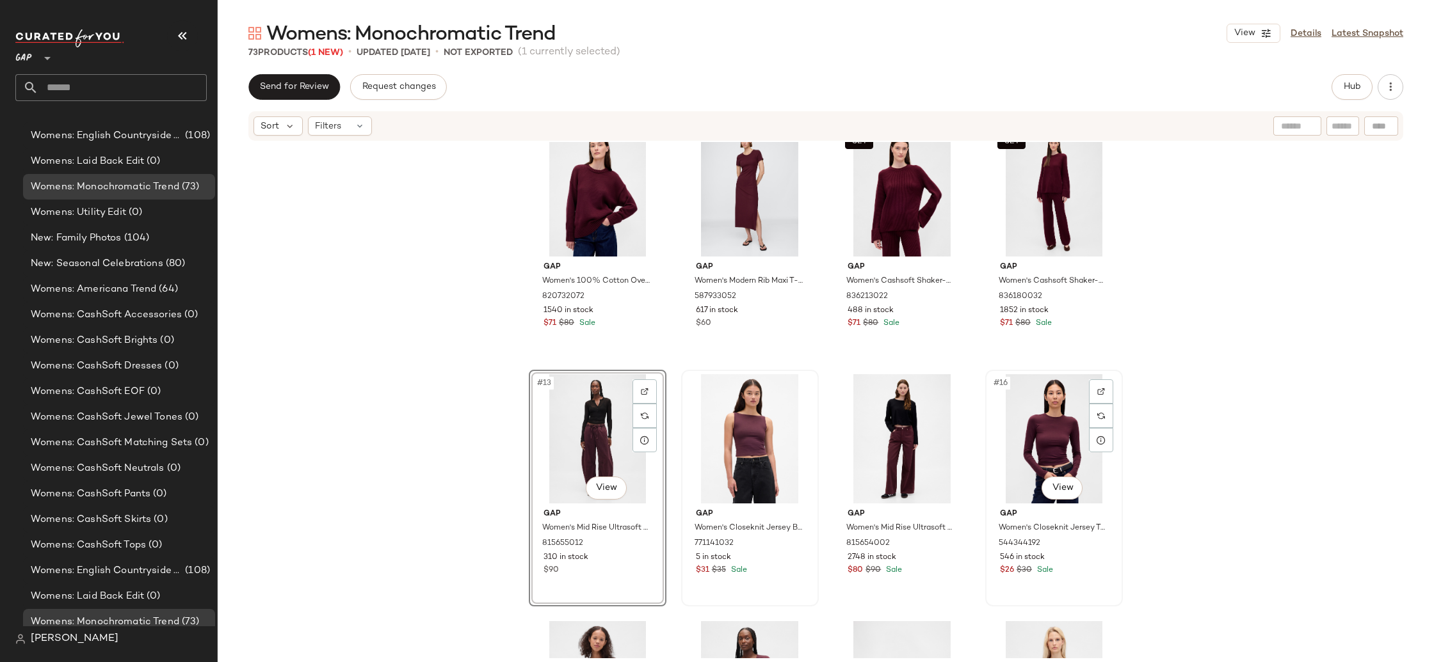
click at [1049, 412] on div "#16 View" at bounding box center [1054, 438] width 129 height 129
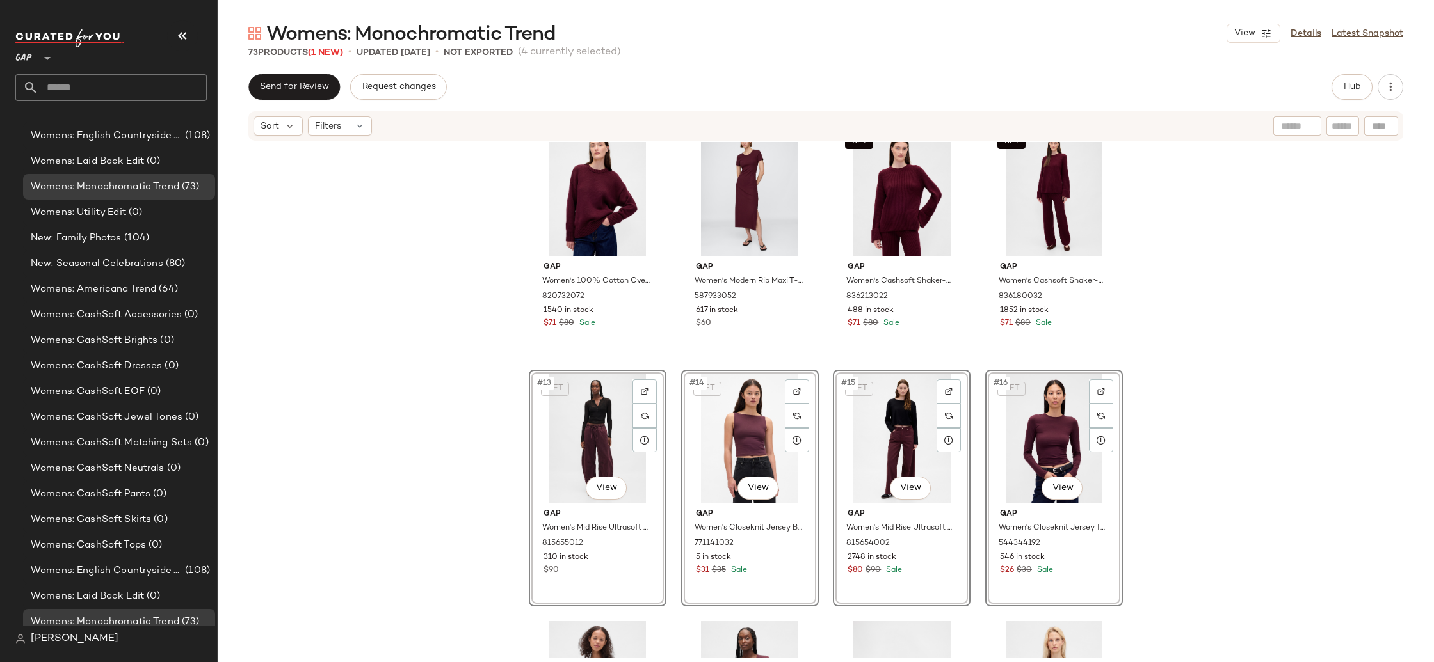
click at [1242, 407] on div "Gap Women's 100% Cotton Oversized Sweater by Gap Tuscan Red Size XS 820732072 1…" at bounding box center [826, 400] width 1216 height 517
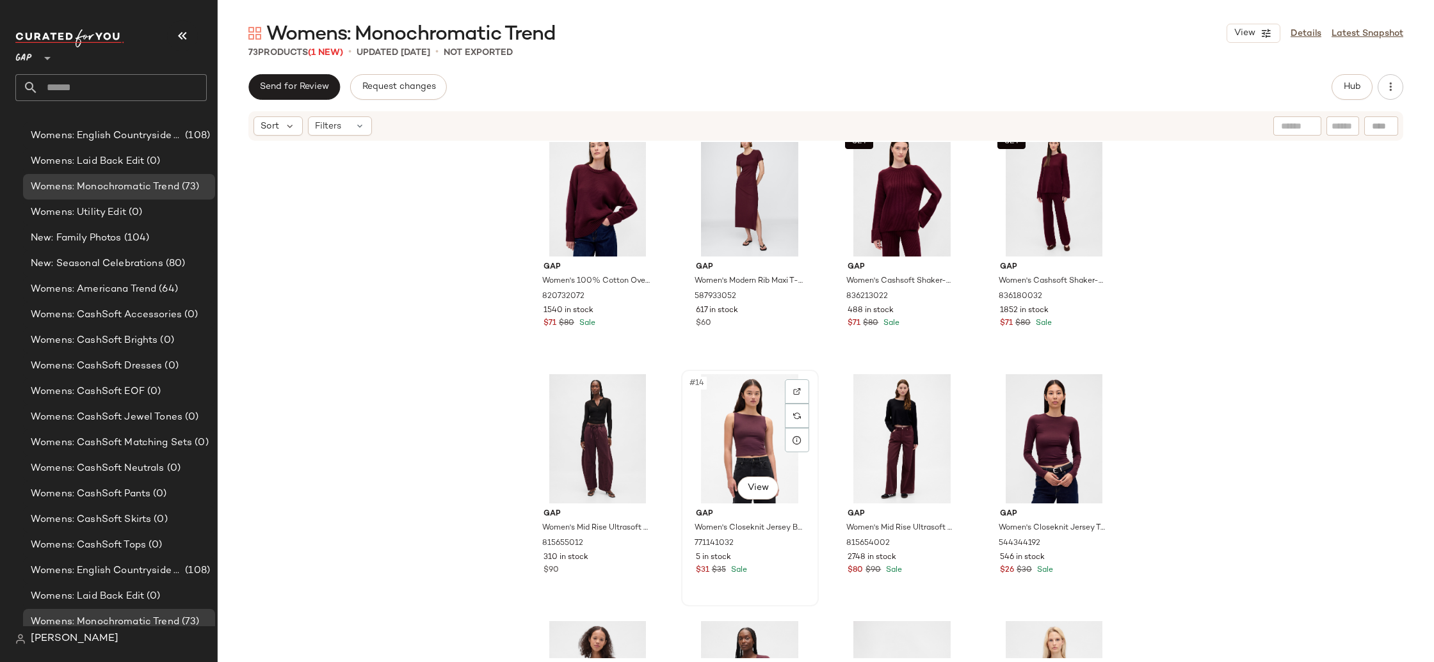
click at [753, 422] on div "#14 View" at bounding box center [749, 438] width 129 height 129
click at [1358, 90] on span "Hub" at bounding box center [1352, 87] width 18 height 10
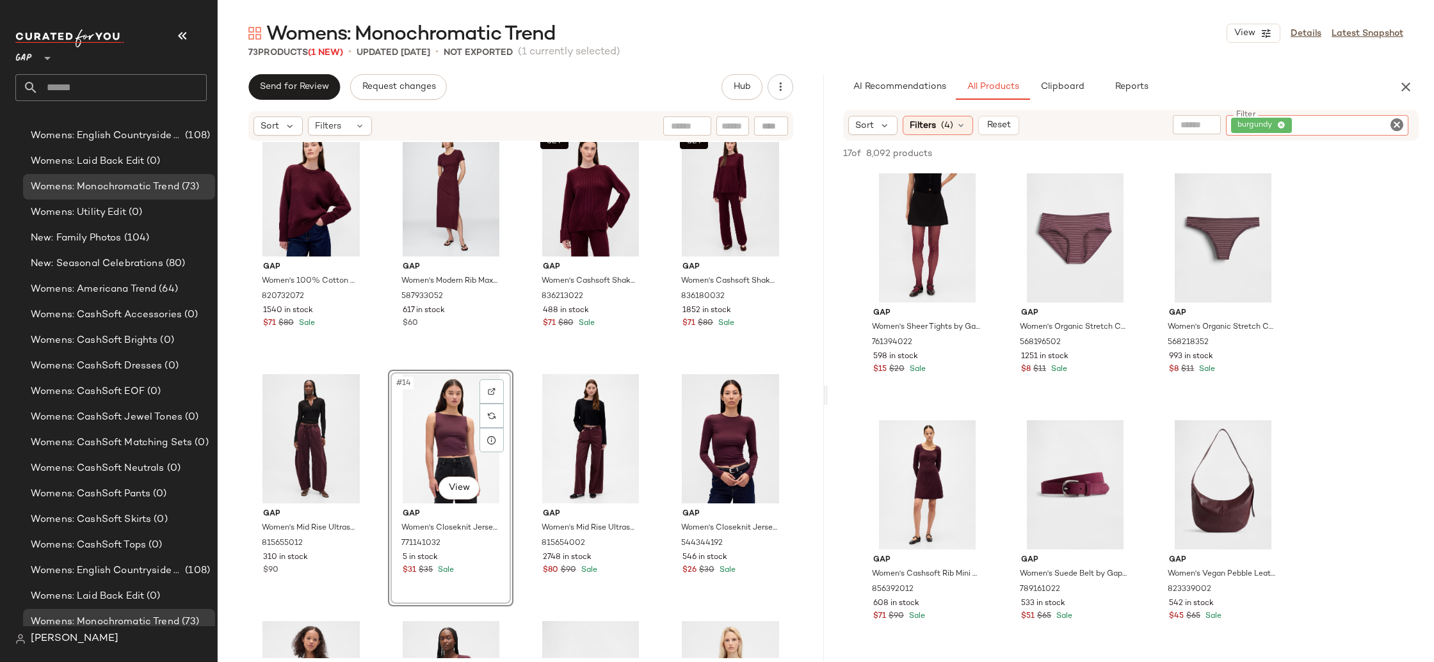
click at [1365, 122] on div "burgundy" at bounding box center [1317, 125] width 182 height 20
click at [1282, 125] on icon at bounding box center [1281, 126] width 8 height 8
click at [1256, 127] on input "text" at bounding box center [1260, 124] width 33 height 13
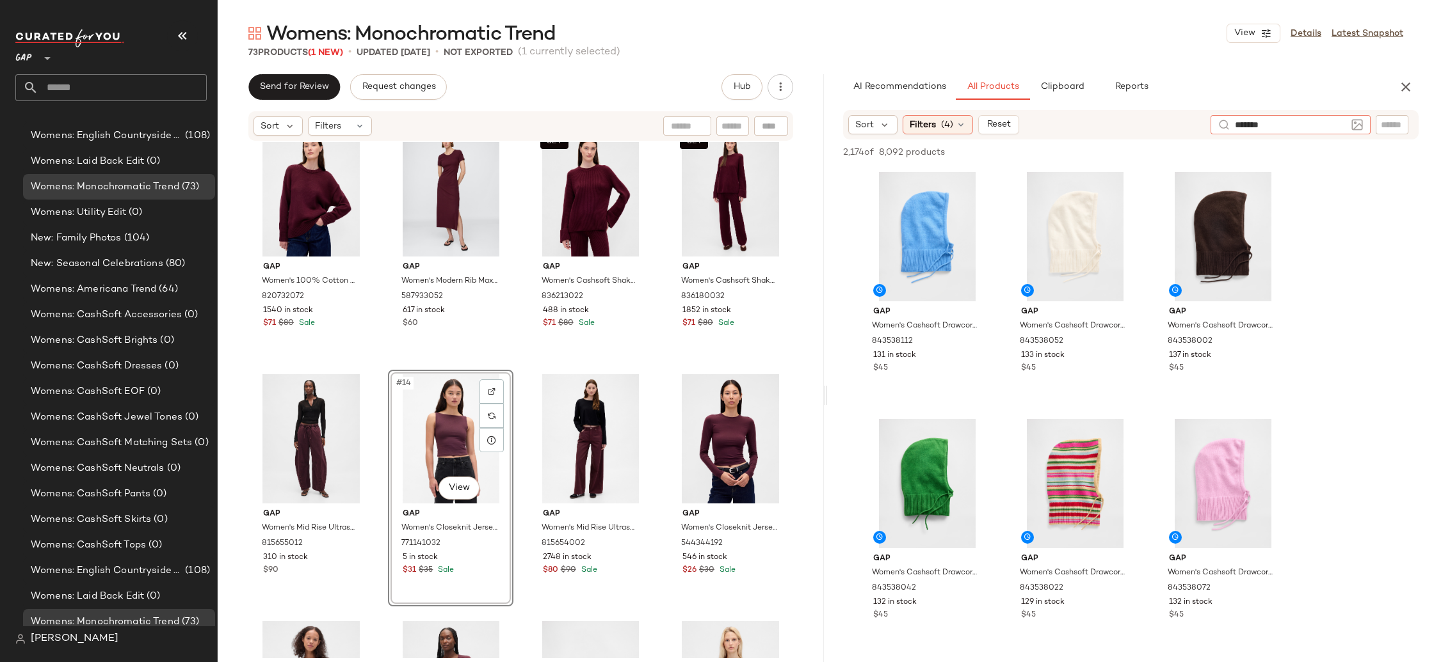
type input "********"
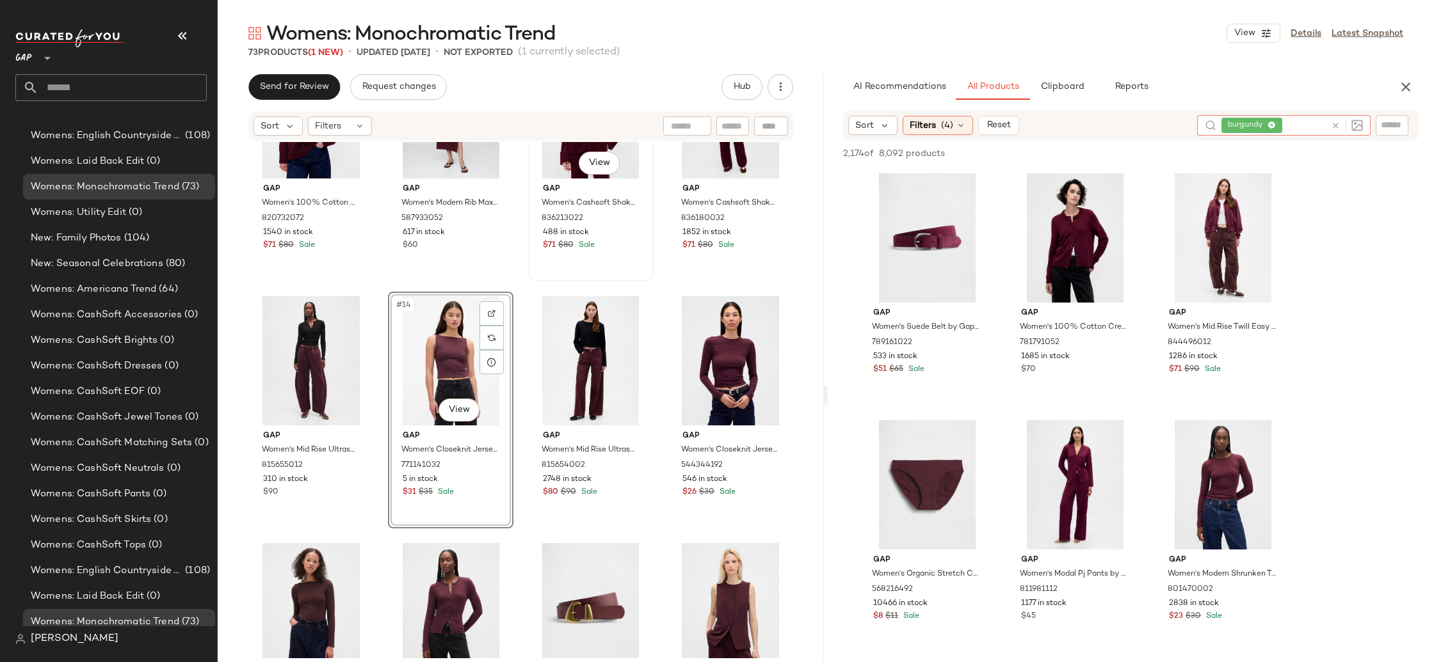
scroll to position [609, 0]
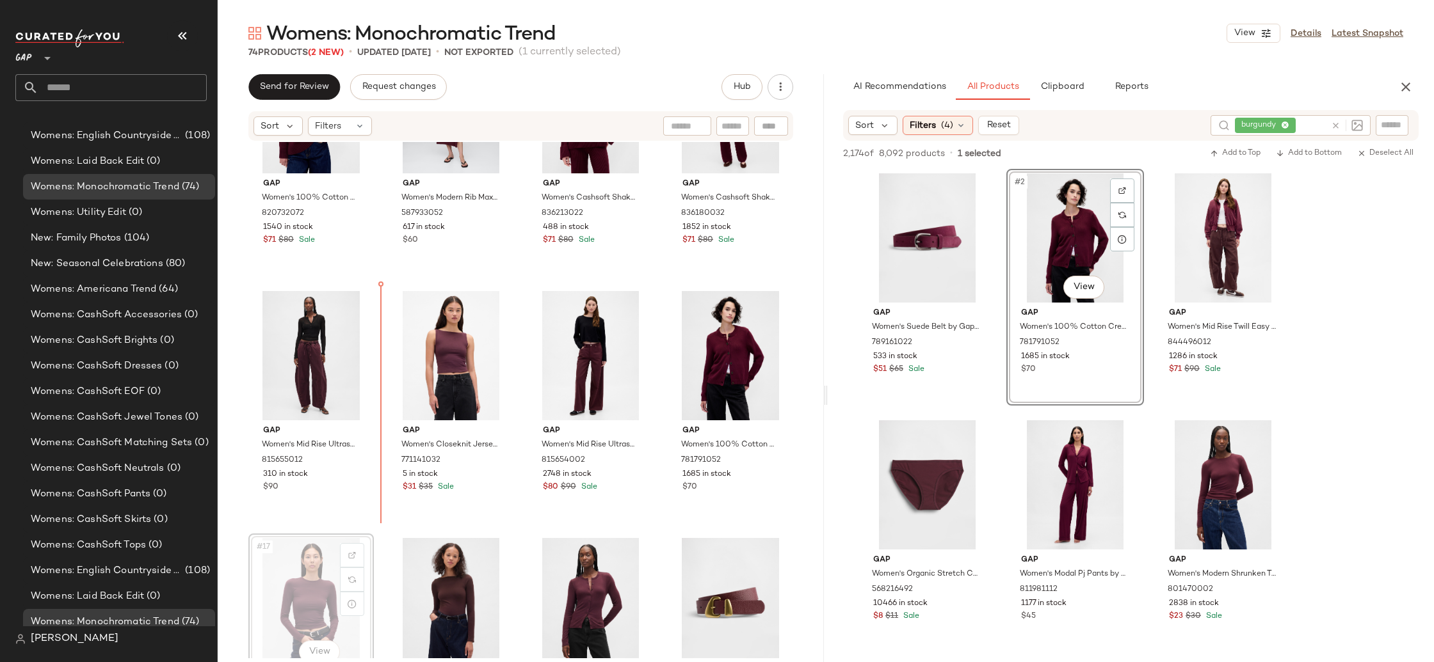
scroll to position [611, 0]
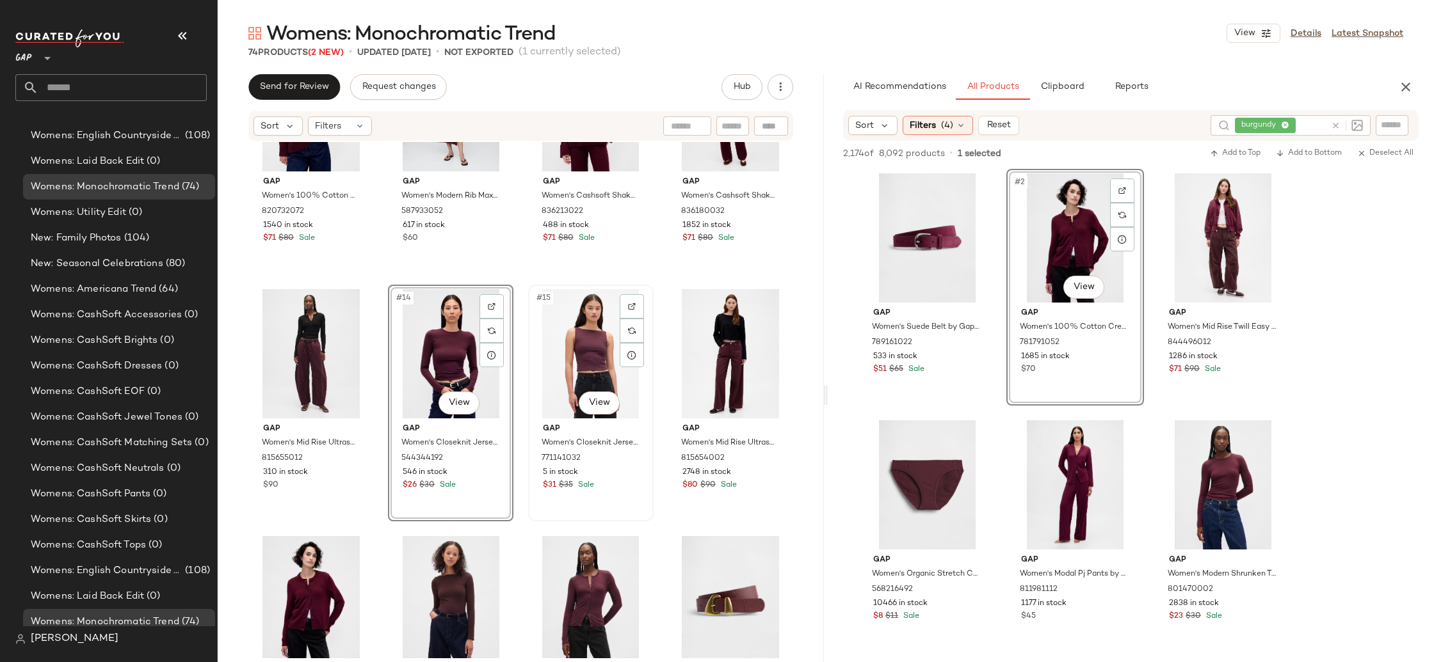
click at [580, 353] on div "#15 View" at bounding box center [591, 353] width 116 height 129
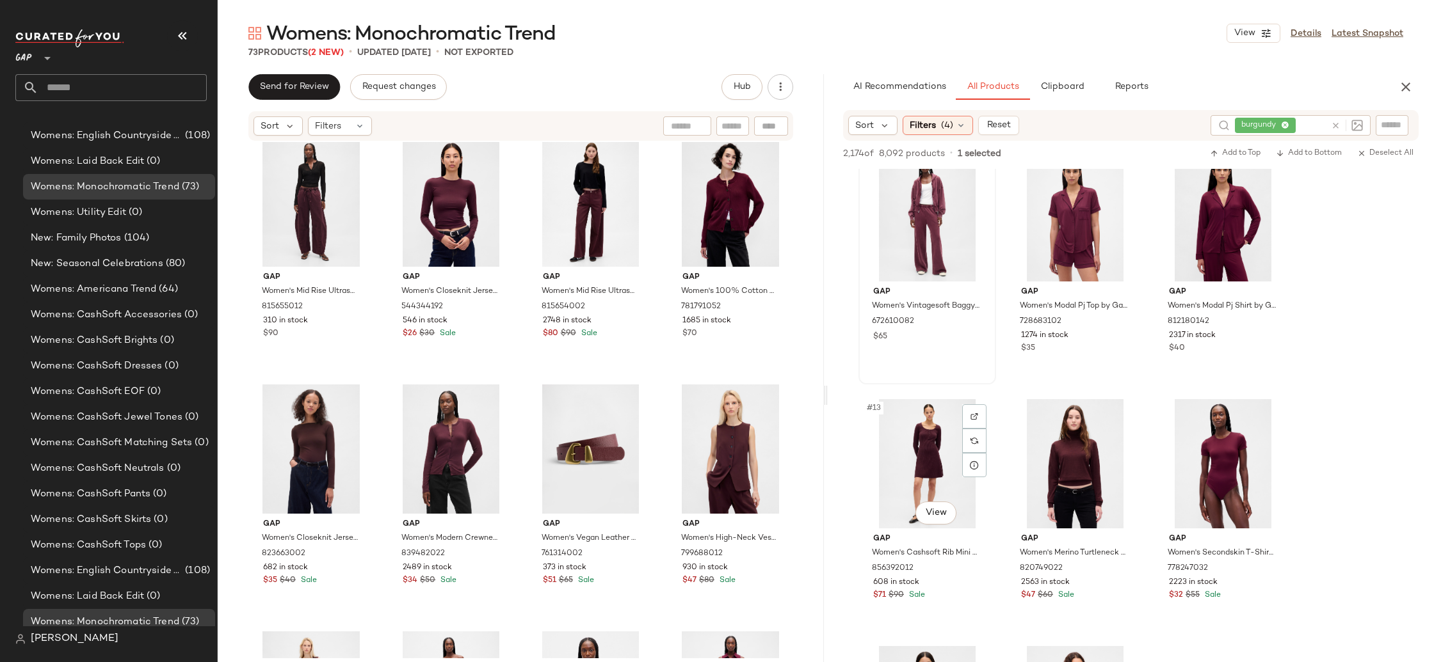
scroll to position [805, 0]
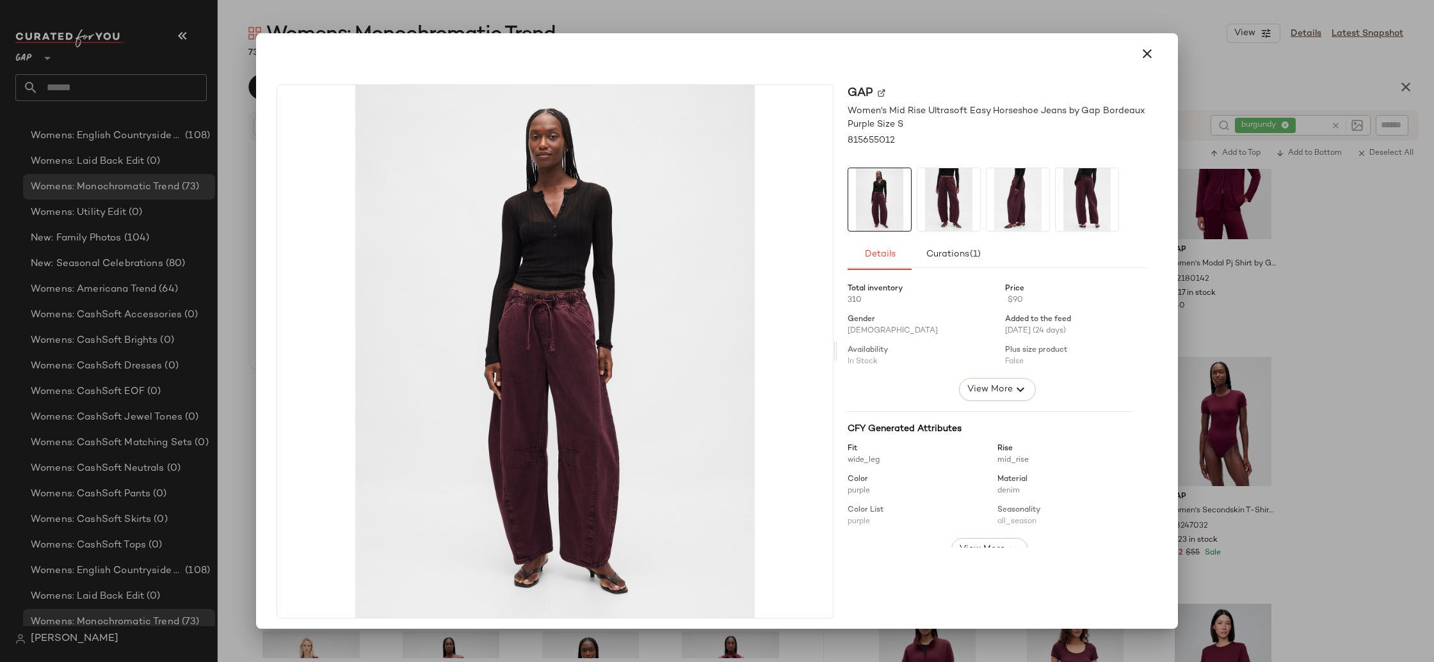
drag, startPoint x: 1145, startPoint y: 56, endPoint x: 1141, endPoint y: 68, distance: 12.8
click at [1145, 56] on icon "button" at bounding box center [1146, 53] width 15 height 15
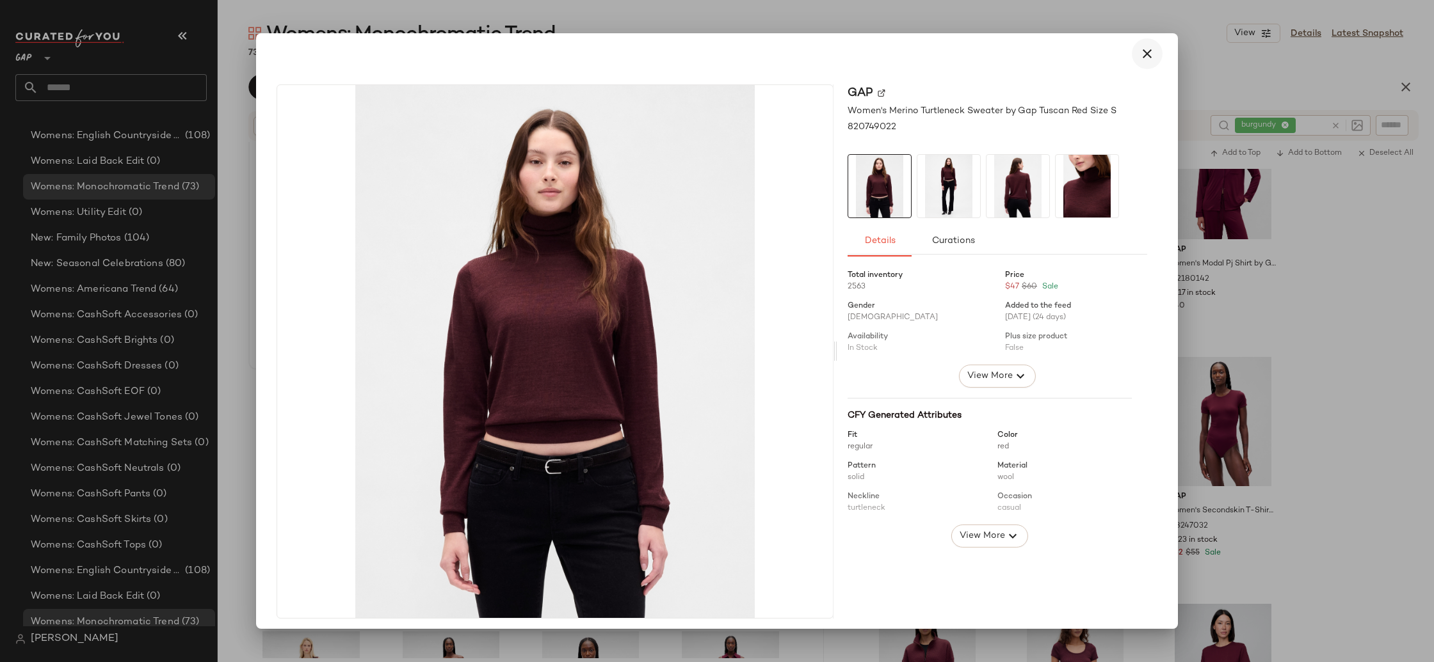
click at [1142, 54] on icon "button" at bounding box center [1146, 53] width 15 height 15
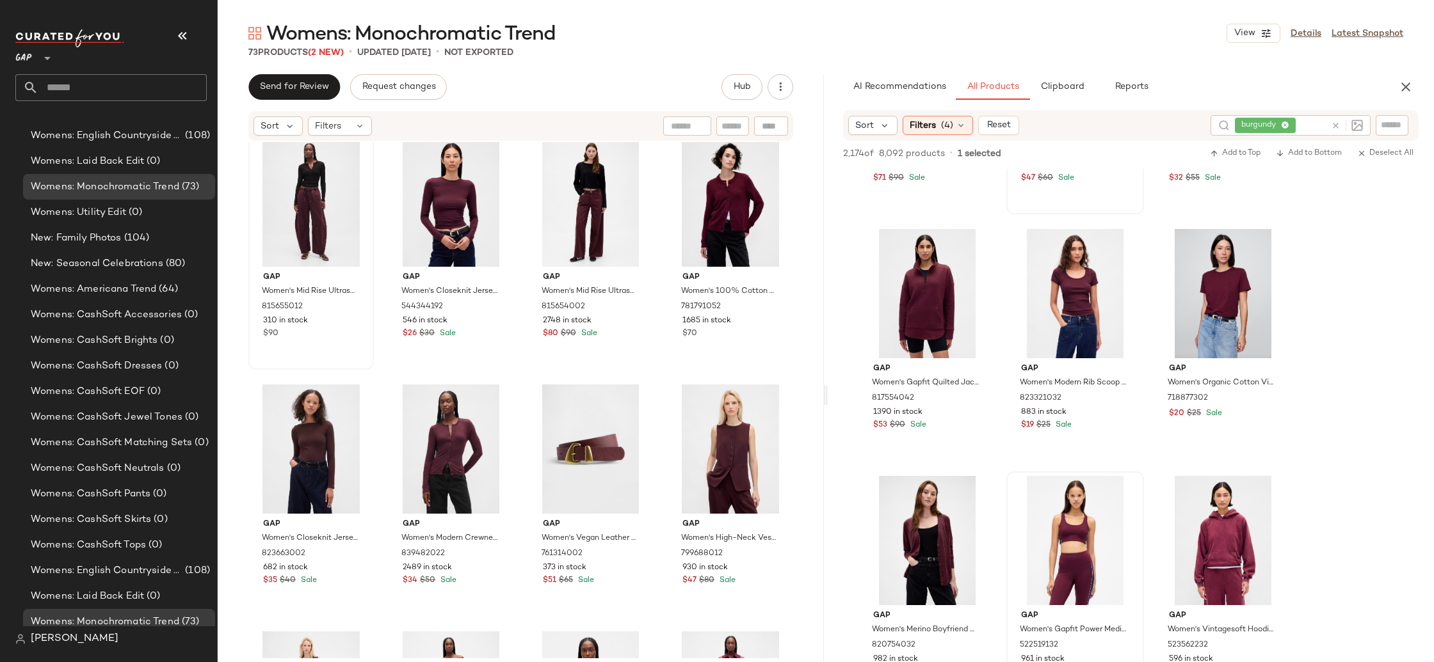
scroll to position [1272, 0]
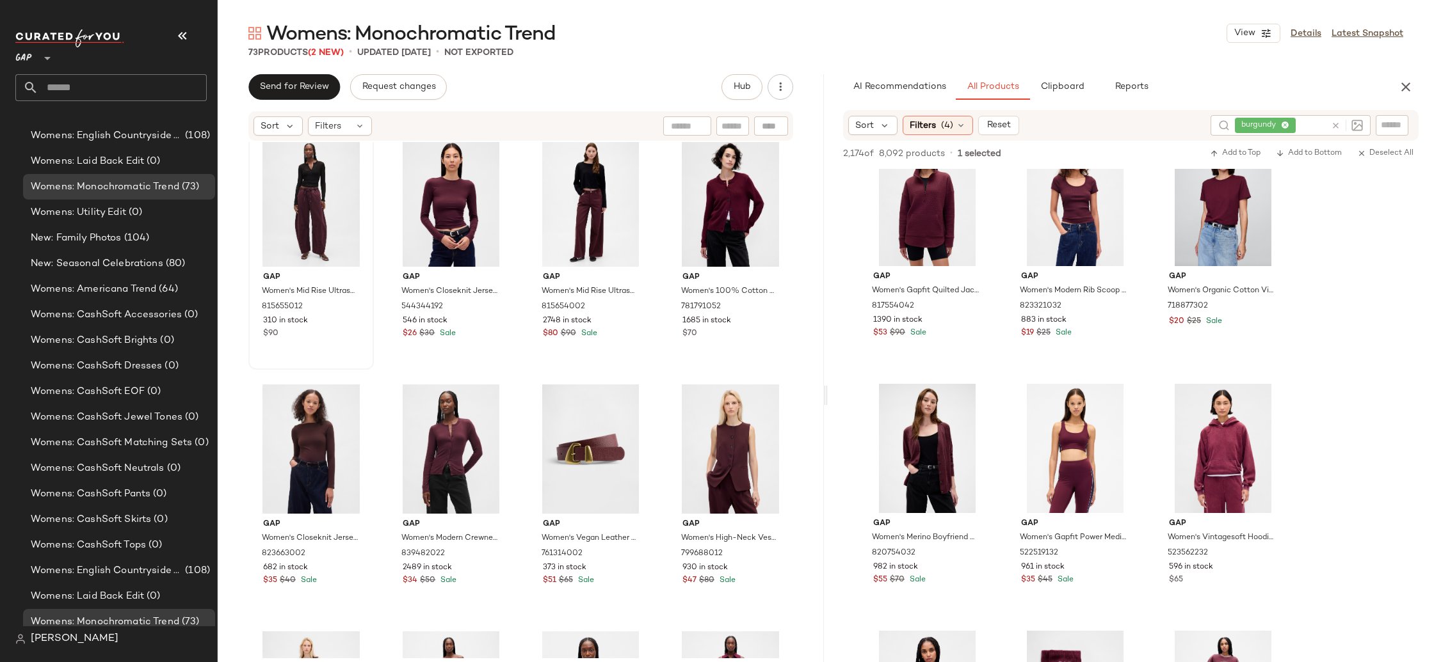
drag, startPoint x: 1402, startPoint y: 84, endPoint x: 1376, endPoint y: 115, distance: 40.4
click at [1402, 84] on icon "button" at bounding box center [1405, 86] width 15 height 15
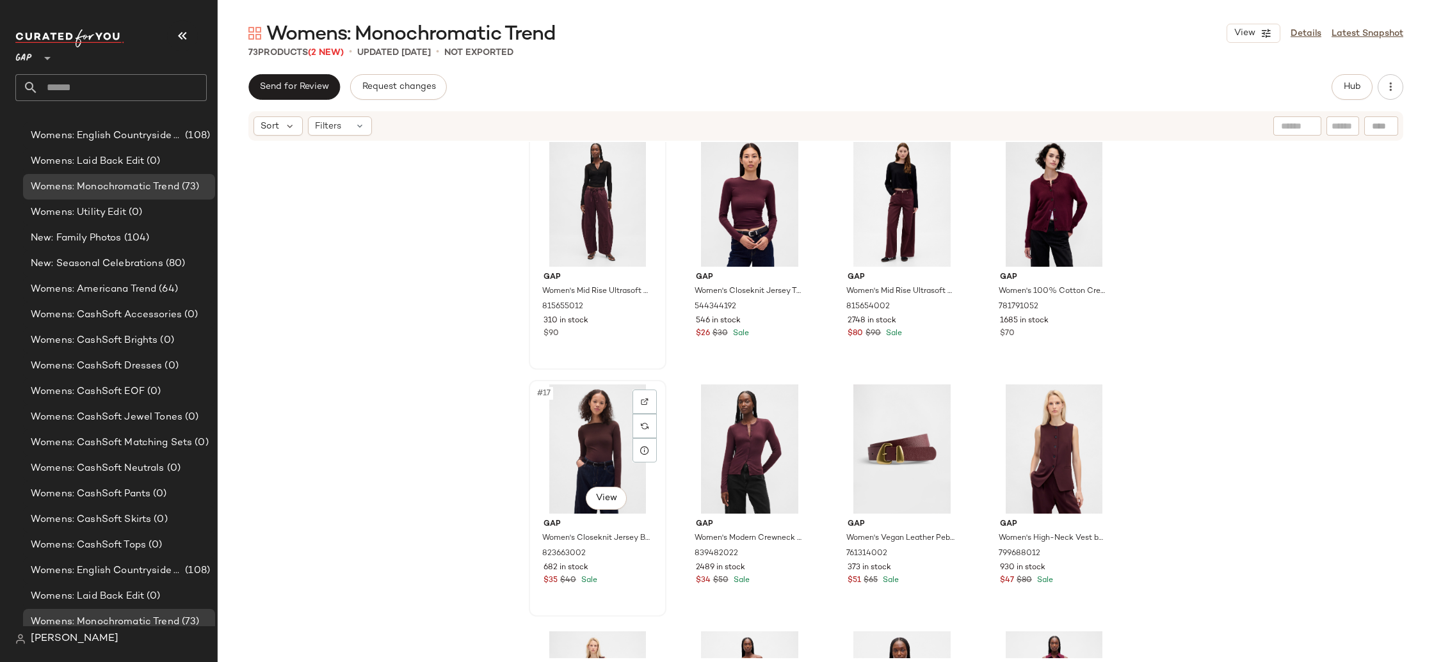
click at [560, 437] on div "#17 View" at bounding box center [597, 449] width 129 height 129
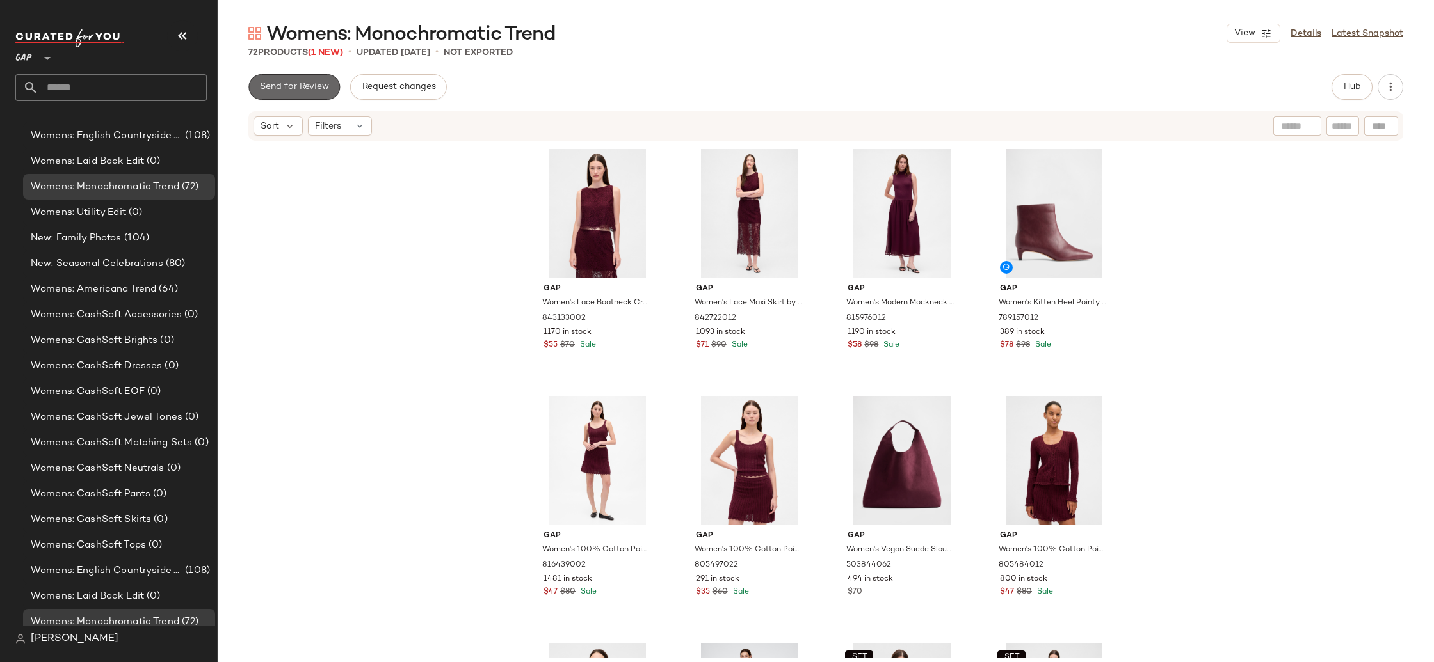
click at [307, 82] on span "Send for Review" at bounding box center [294, 87] width 70 height 10
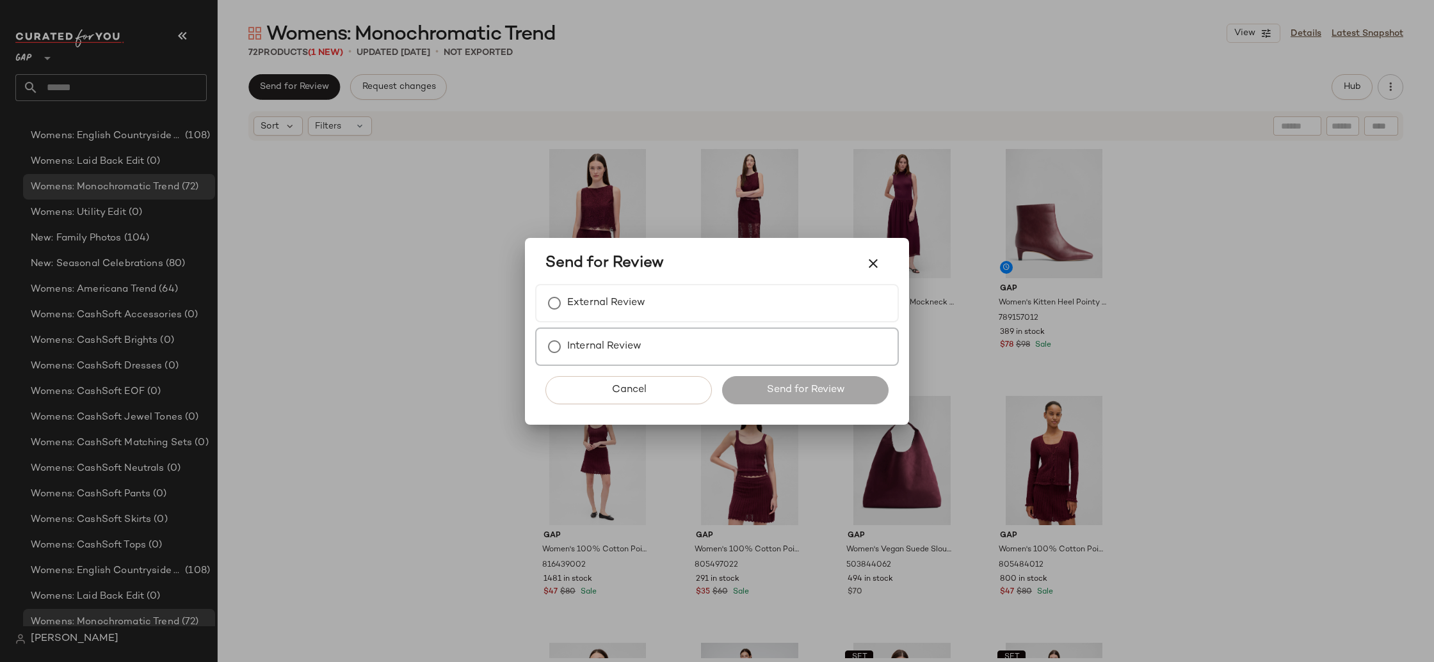
drag, startPoint x: 646, startPoint y: 294, endPoint x: 780, endPoint y: 390, distance: 165.2
click at [646, 294] on div "External Review" at bounding box center [717, 303] width 364 height 38
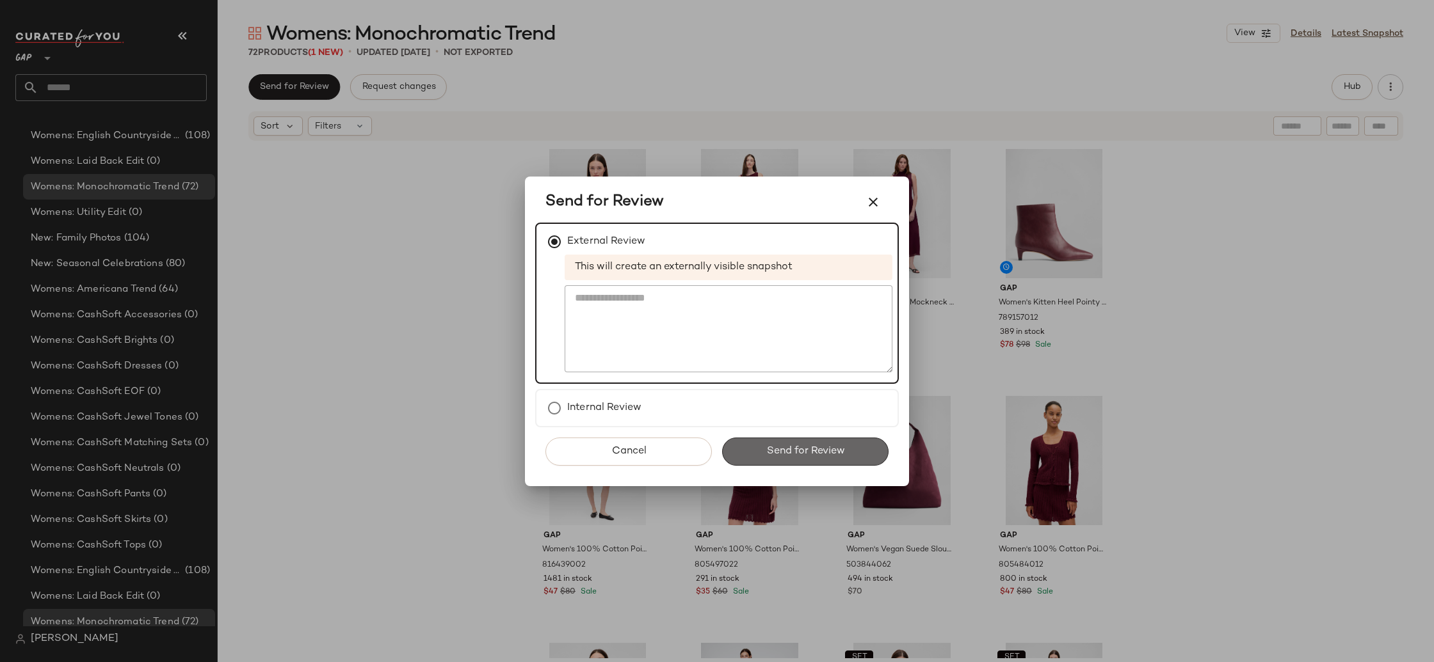
click at [828, 453] on span "Send for Review" at bounding box center [805, 451] width 79 height 12
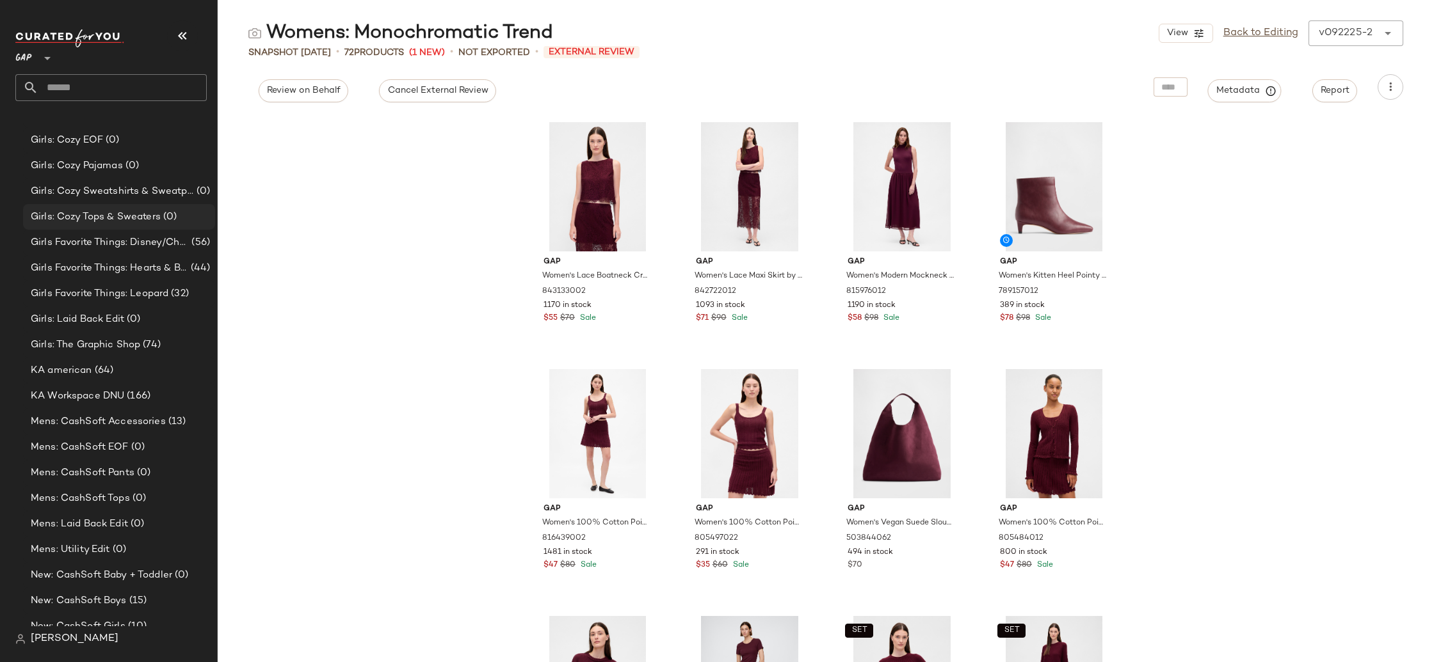
scroll to position [758, 0]
click at [148, 395] on div "KA american (64)" at bounding box center [118, 399] width 183 height 15
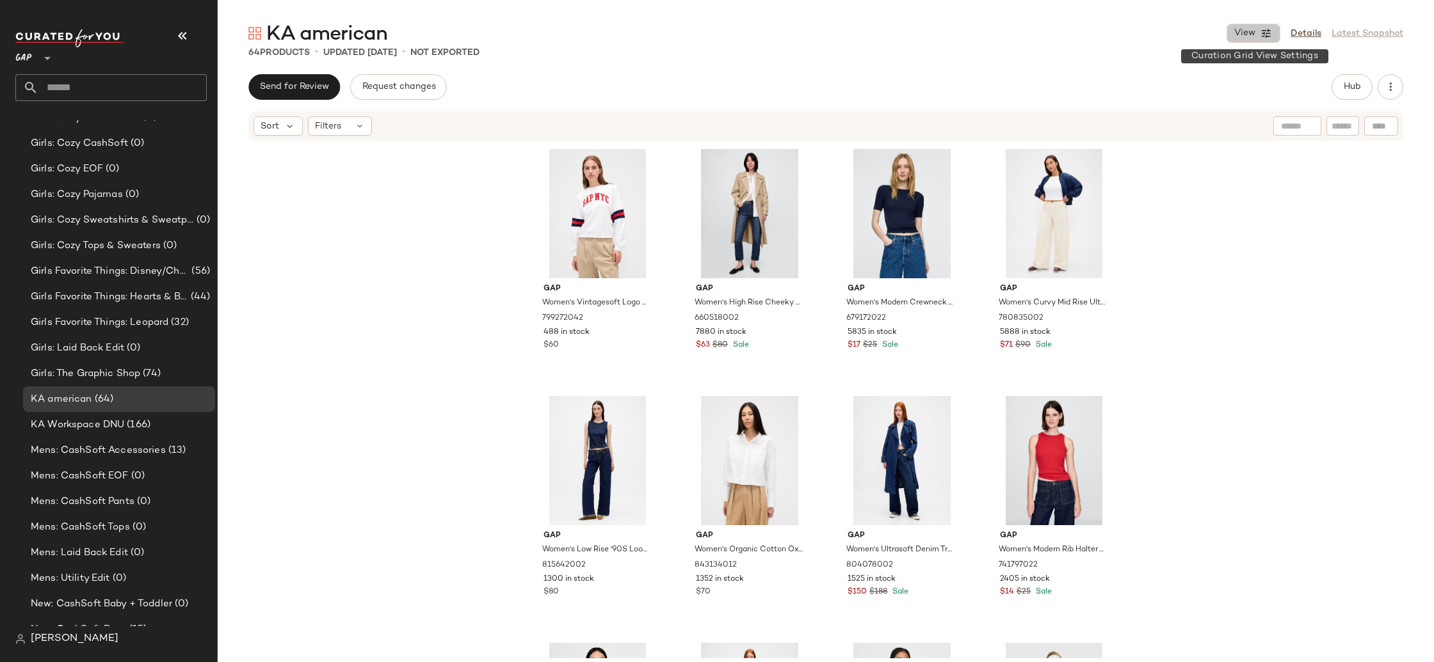
drag, startPoint x: 1260, startPoint y: 33, endPoint x: 1249, endPoint y: 43, distance: 14.5
click at [1260, 33] on button "View" at bounding box center [1253, 33] width 54 height 19
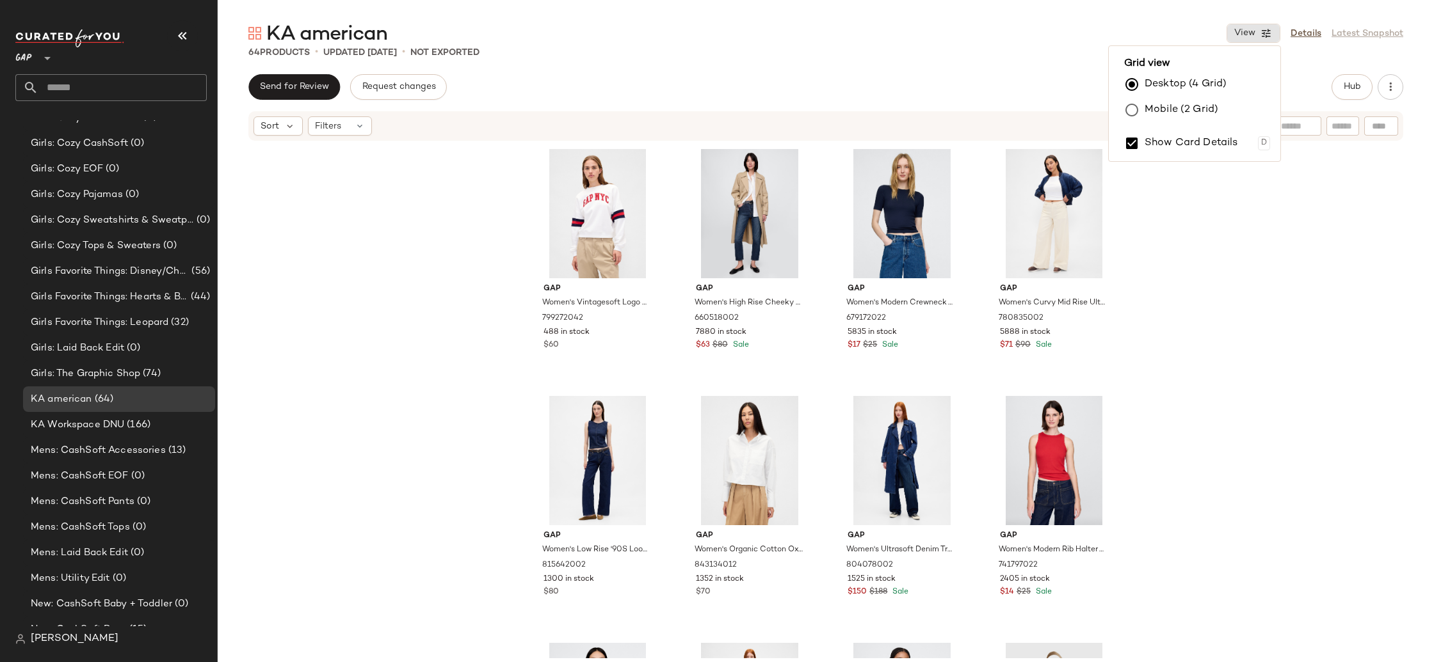
drag, startPoint x: 1163, startPoint y: 141, endPoint x: 1311, endPoint y: 363, distance: 266.3
click at [1176, 152] on label "Show Card Details" at bounding box center [1190, 143] width 93 height 36
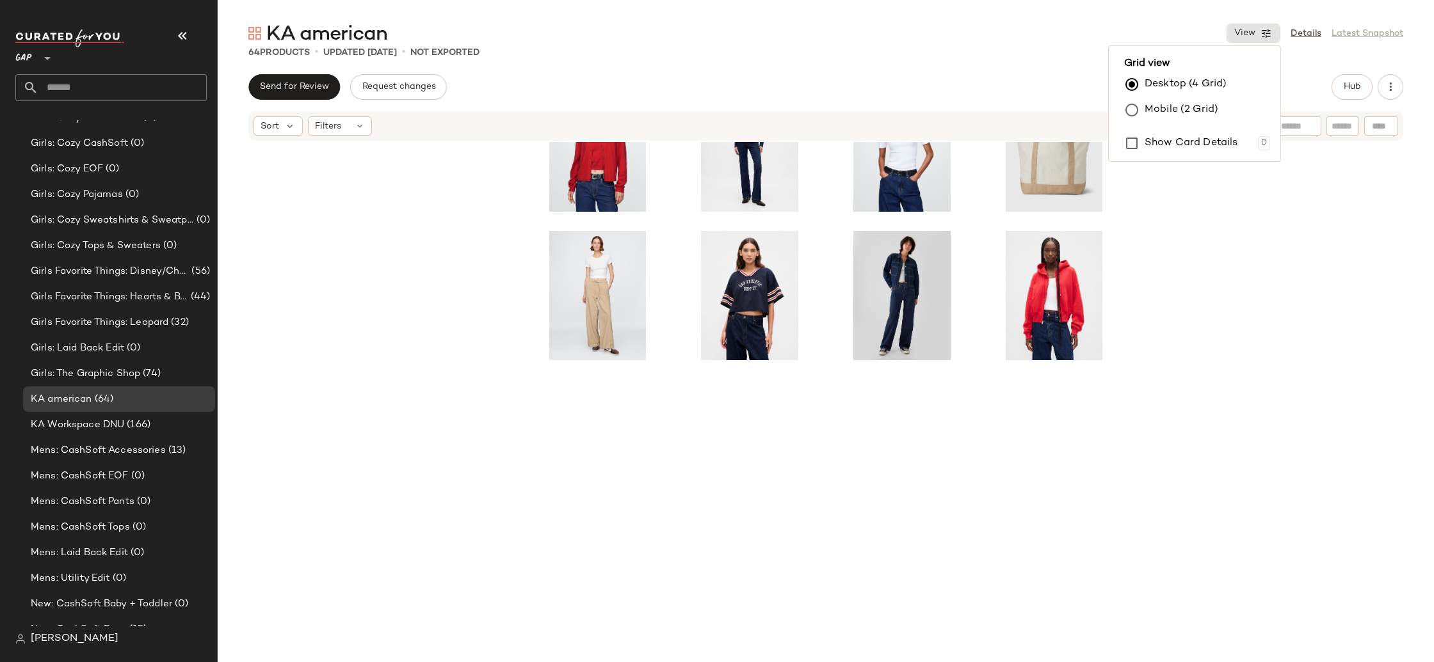
scroll to position [387, 0]
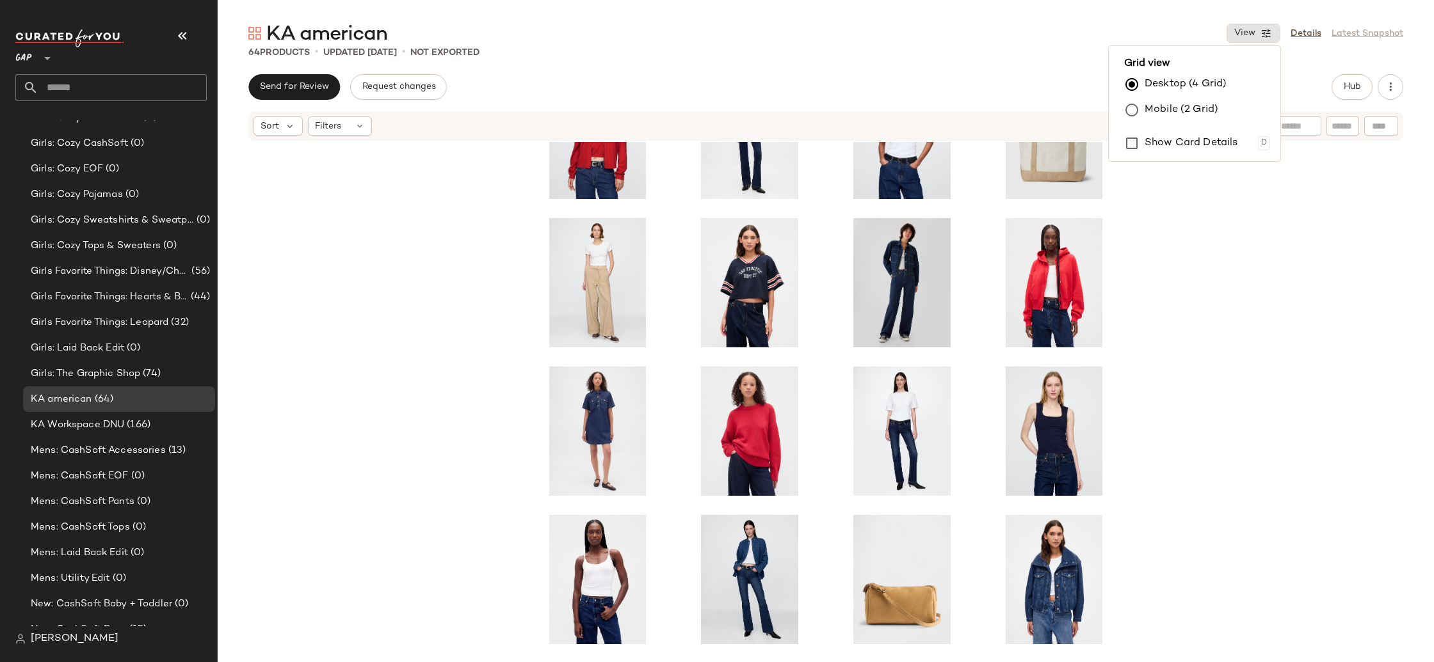
click at [1319, 401] on div at bounding box center [826, 400] width 1216 height 517
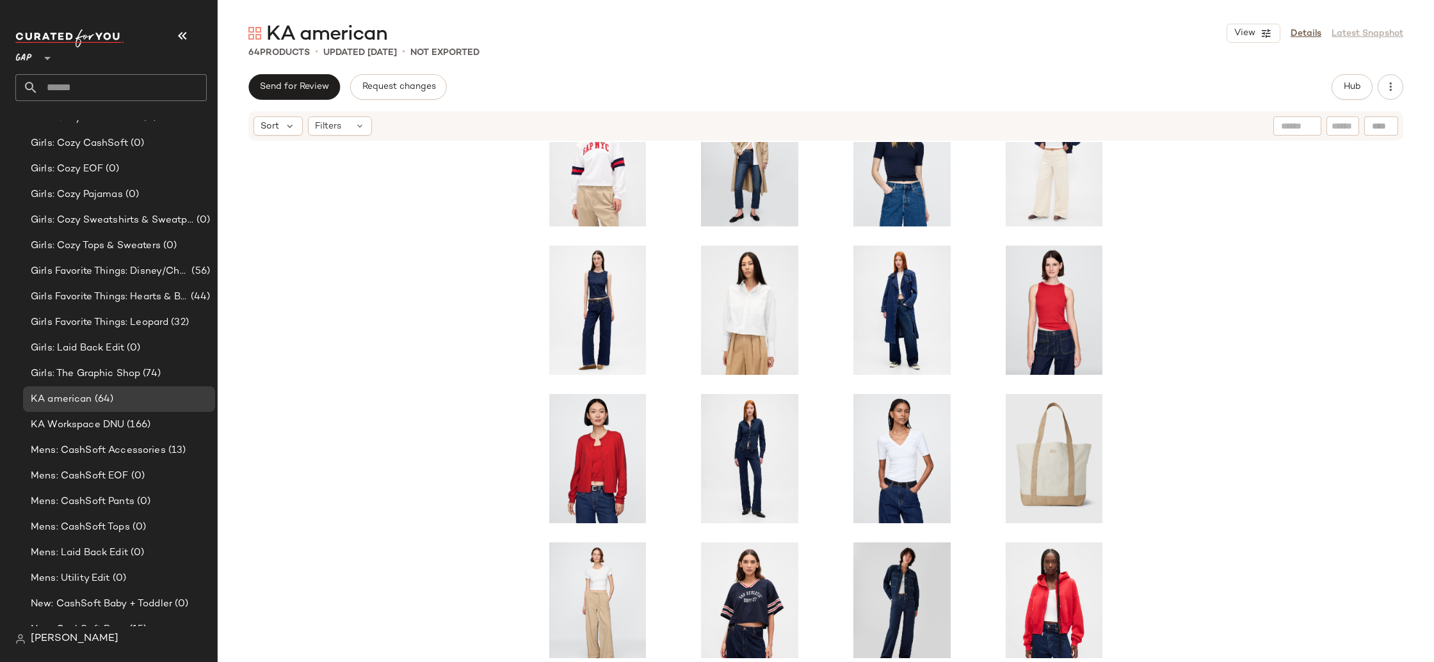
scroll to position [0, 0]
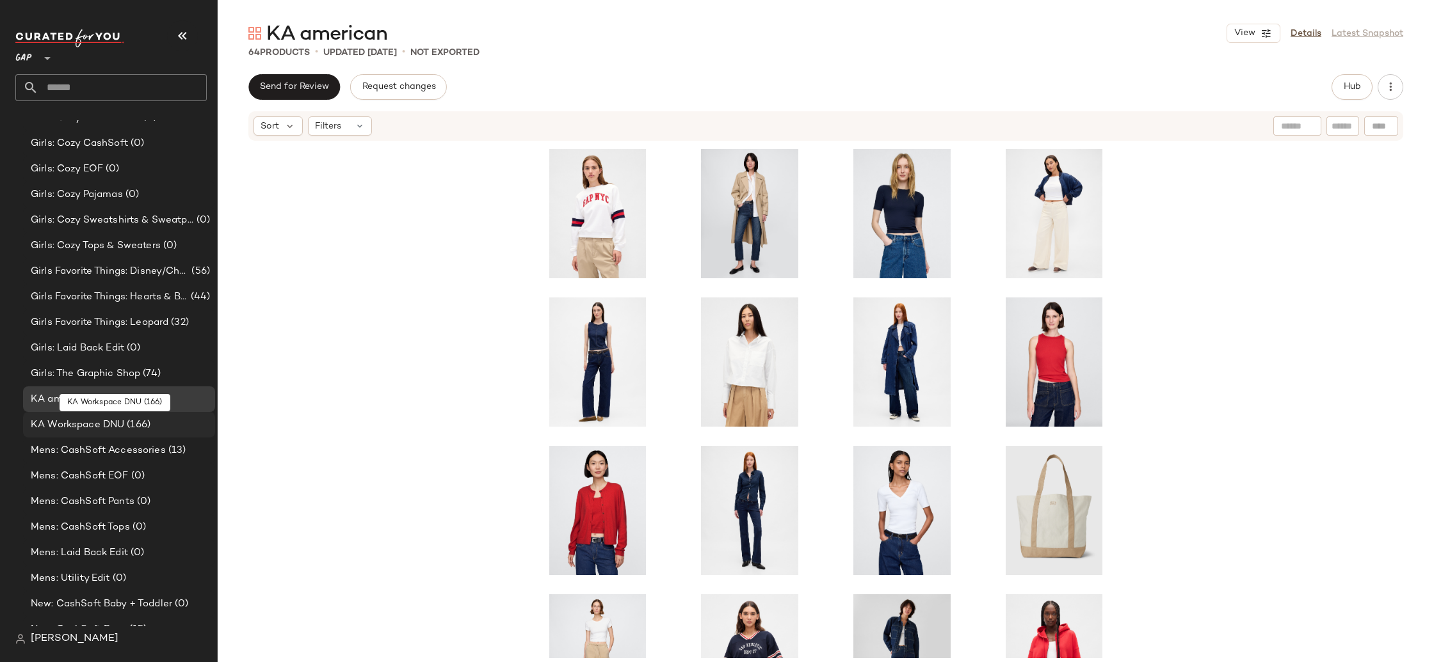
click at [110, 422] on span "KA Workspace DNU" at bounding box center [77, 425] width 93 height 15
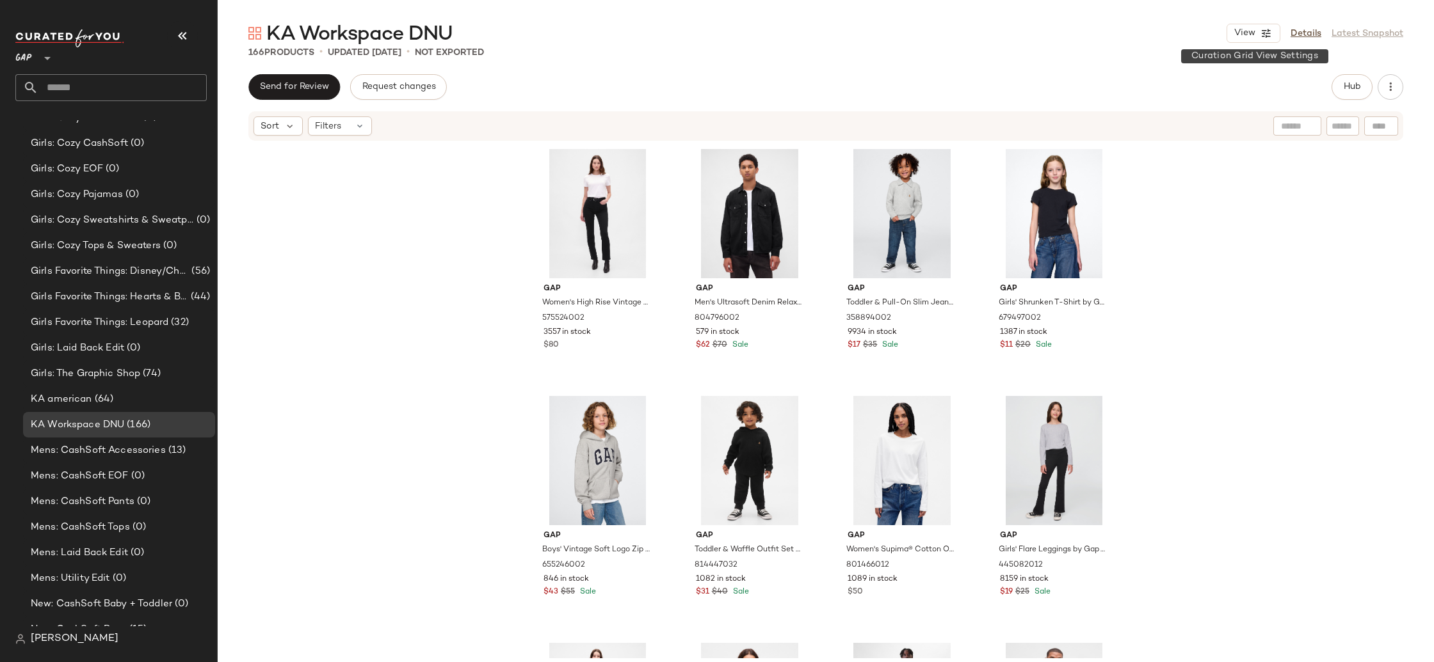
drag, startPoint x: 1264, startPoint y: 34, endPoint x: 1249, endPoint y: 78, distance: 46.8
click at [1263, 37] on icon "button" at bounding box center [1266, 34] width 12 height 12
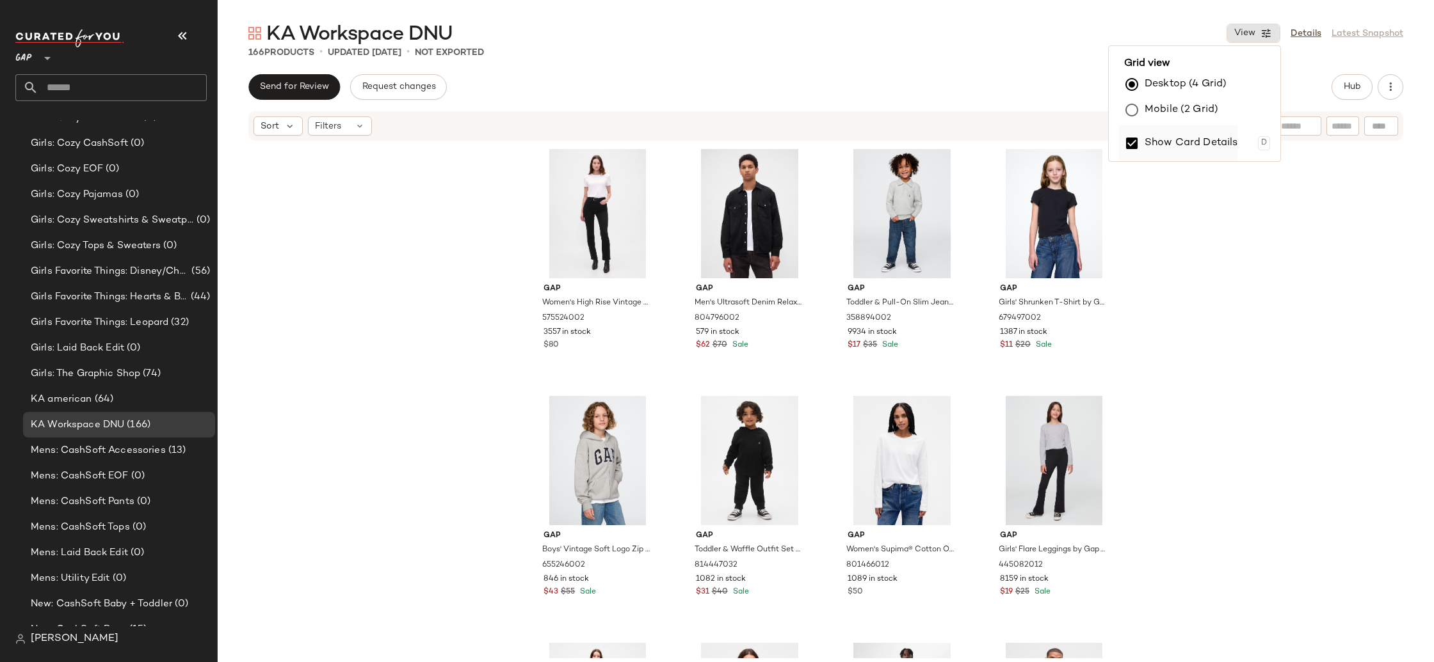
click at [1194, 140] on label "Show Card Details" at bounding box center [1190, 143] width 93 height 36
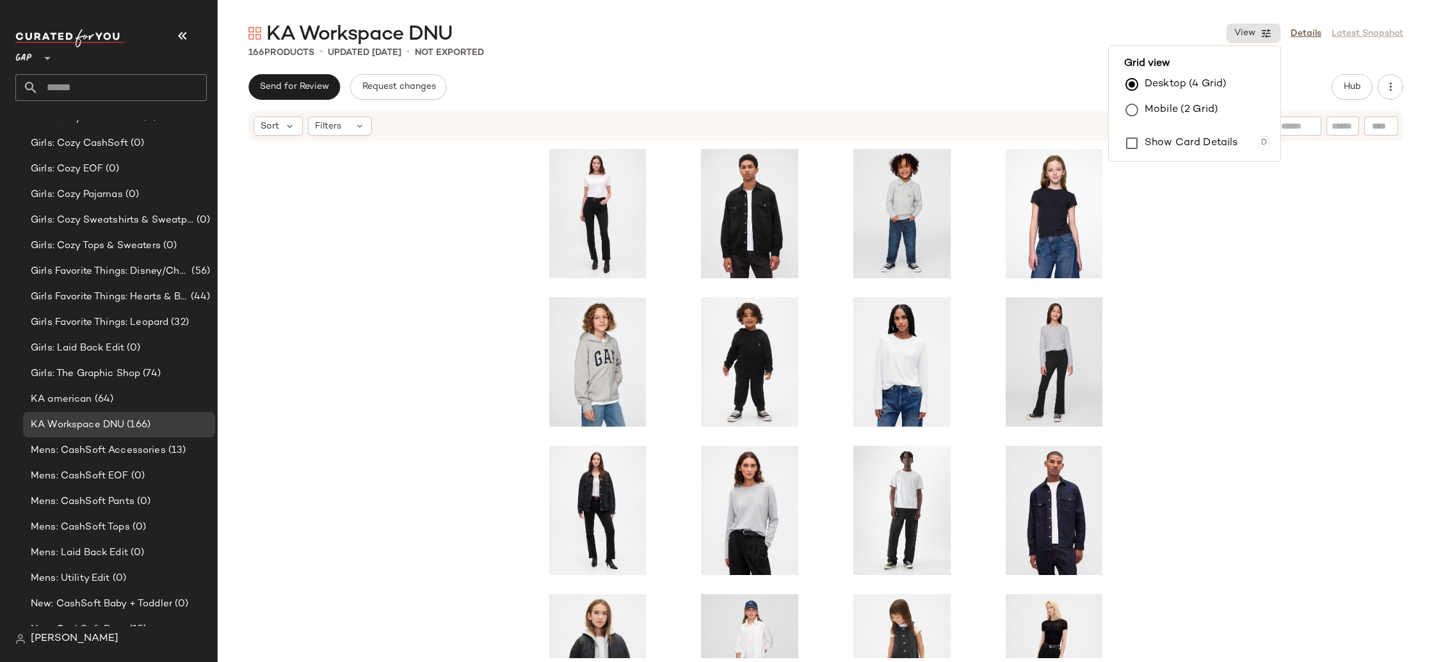
click at [1247, 357] on div at bounding box center [826, 400] width 1216 height 517
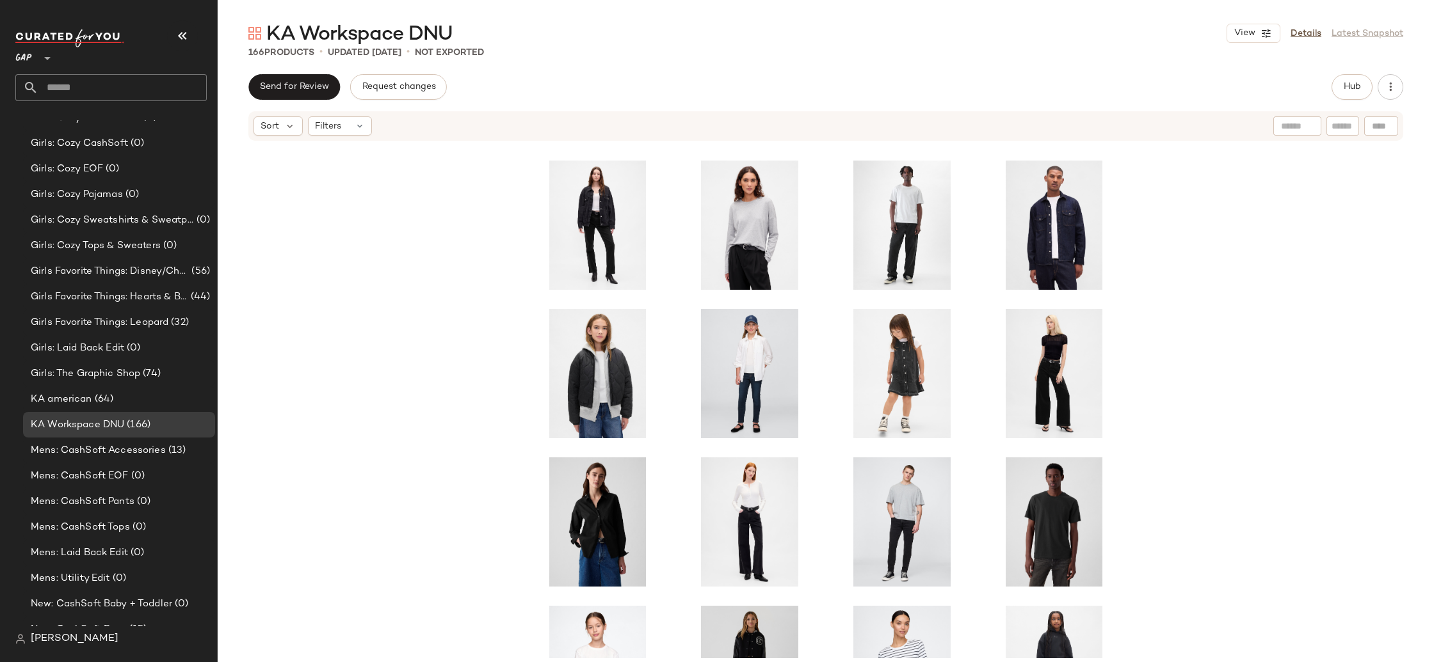
scroll to position [262, 0]
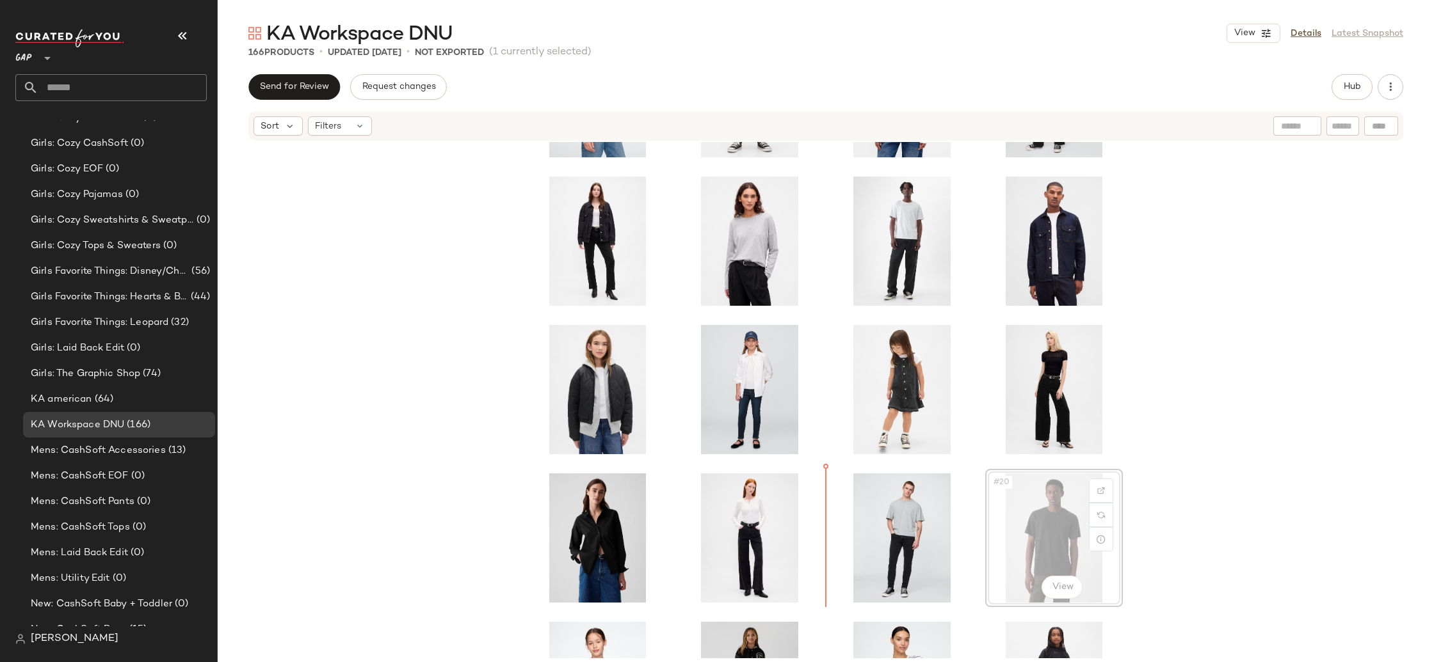
scroll to position [287, 0]
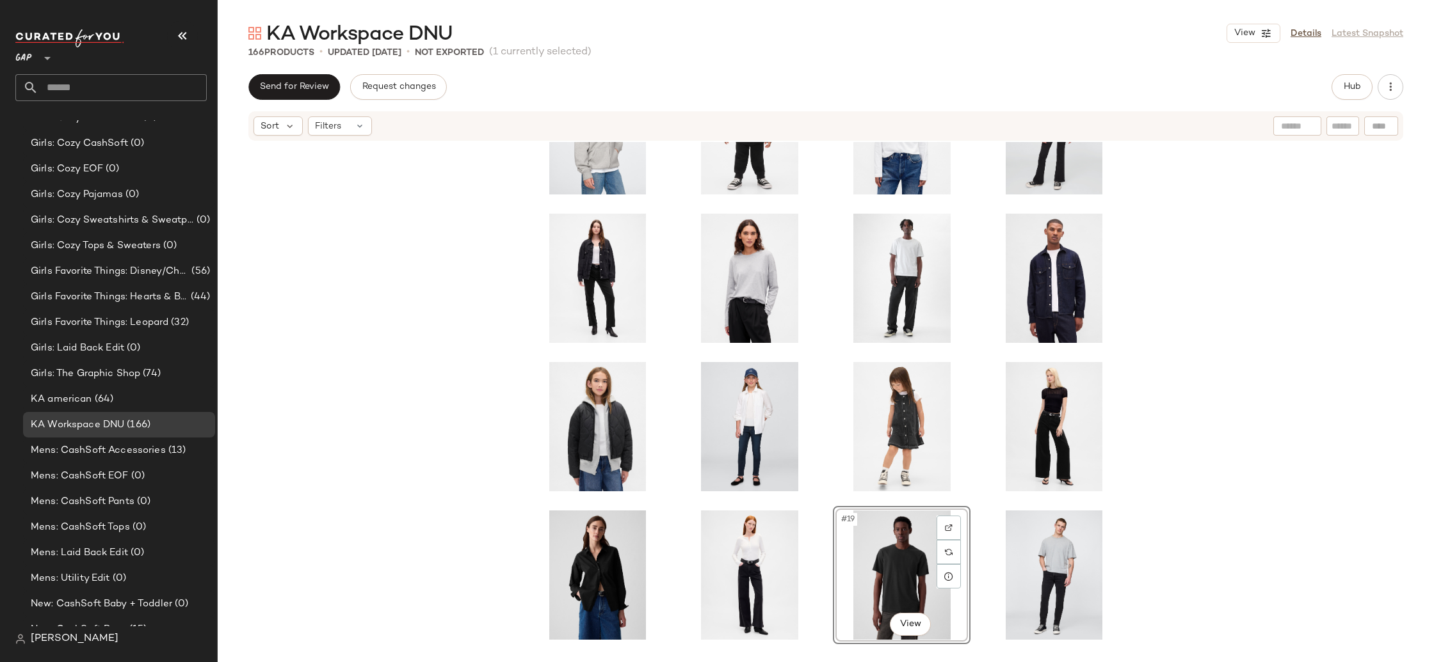
scroll to position [247, 0]
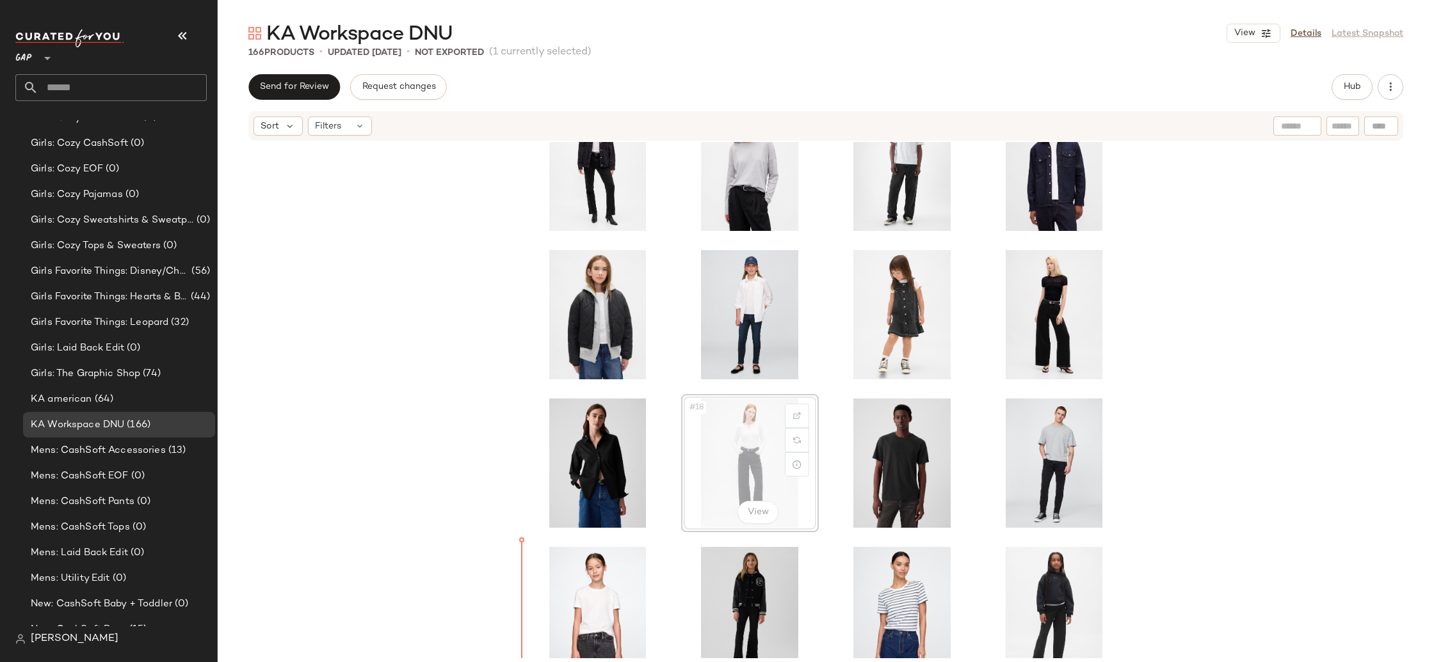
scroll to position [355, 0]
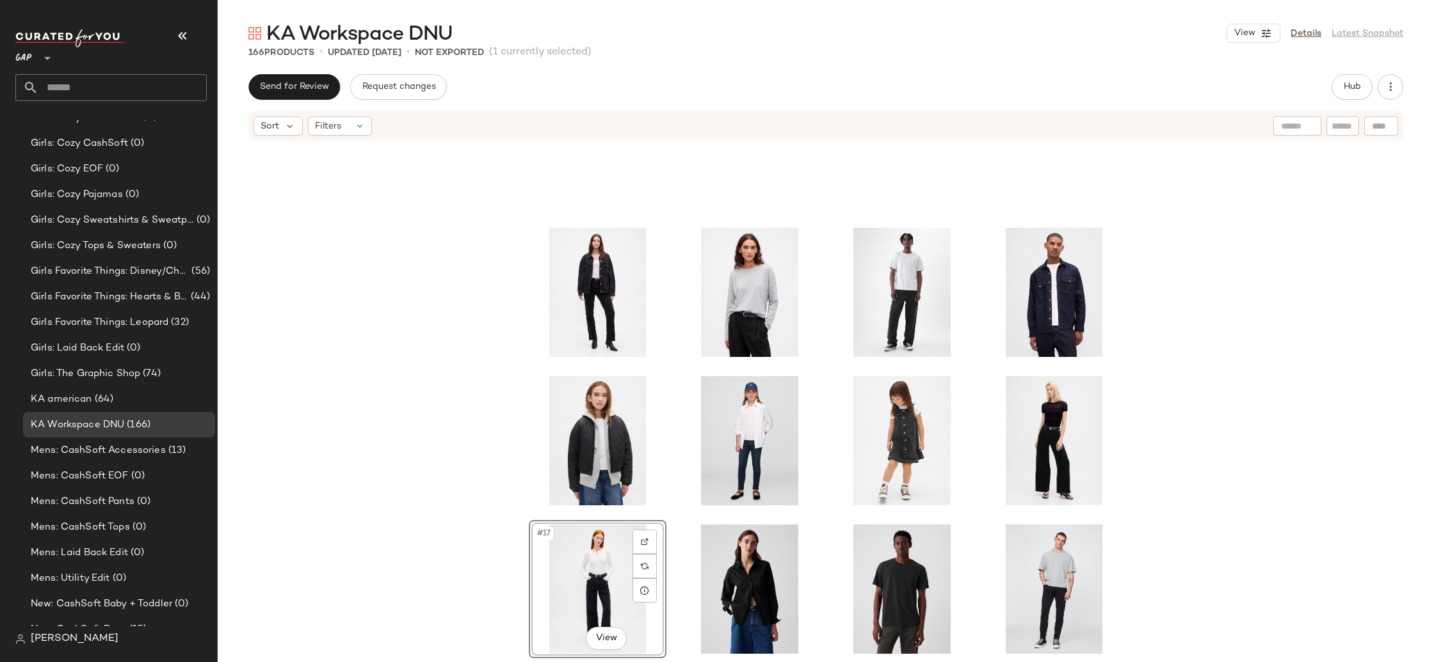
scroll to position [221, 0]
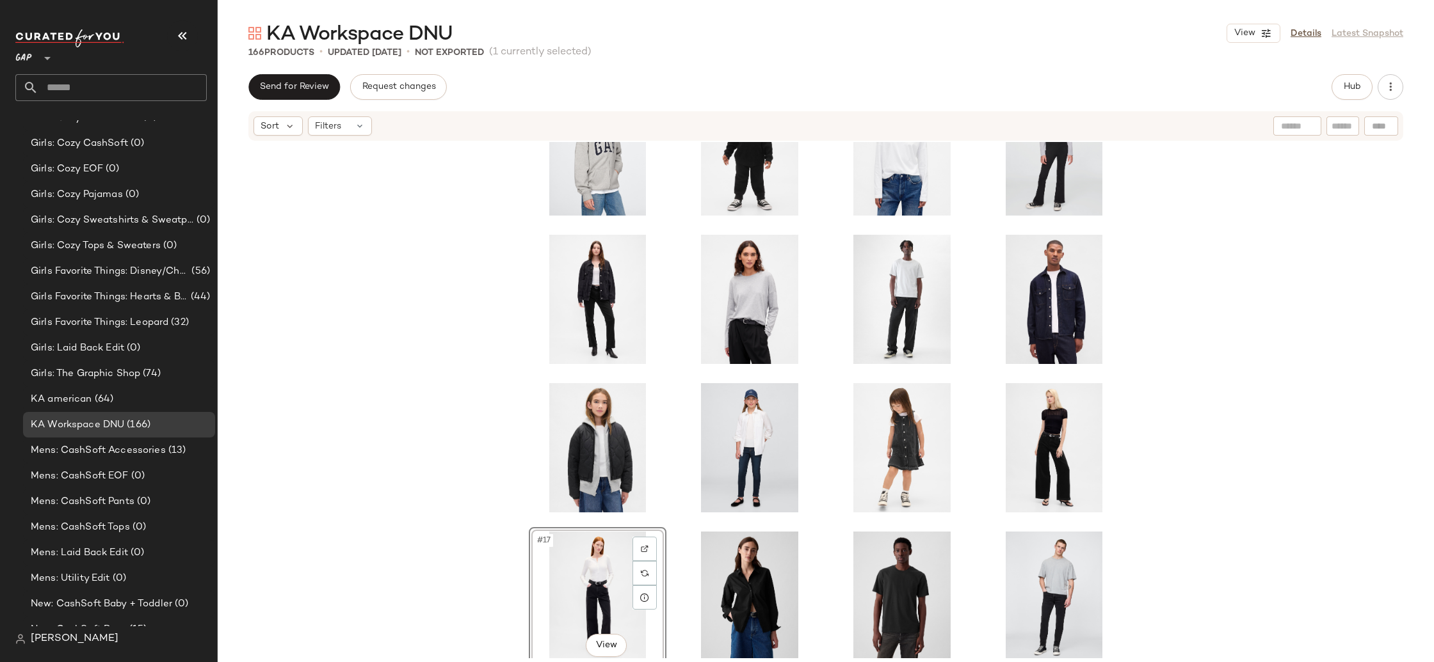
click at [451, 444] on div "#17 View" at bounding box center [826, 400] width 1216 height 517
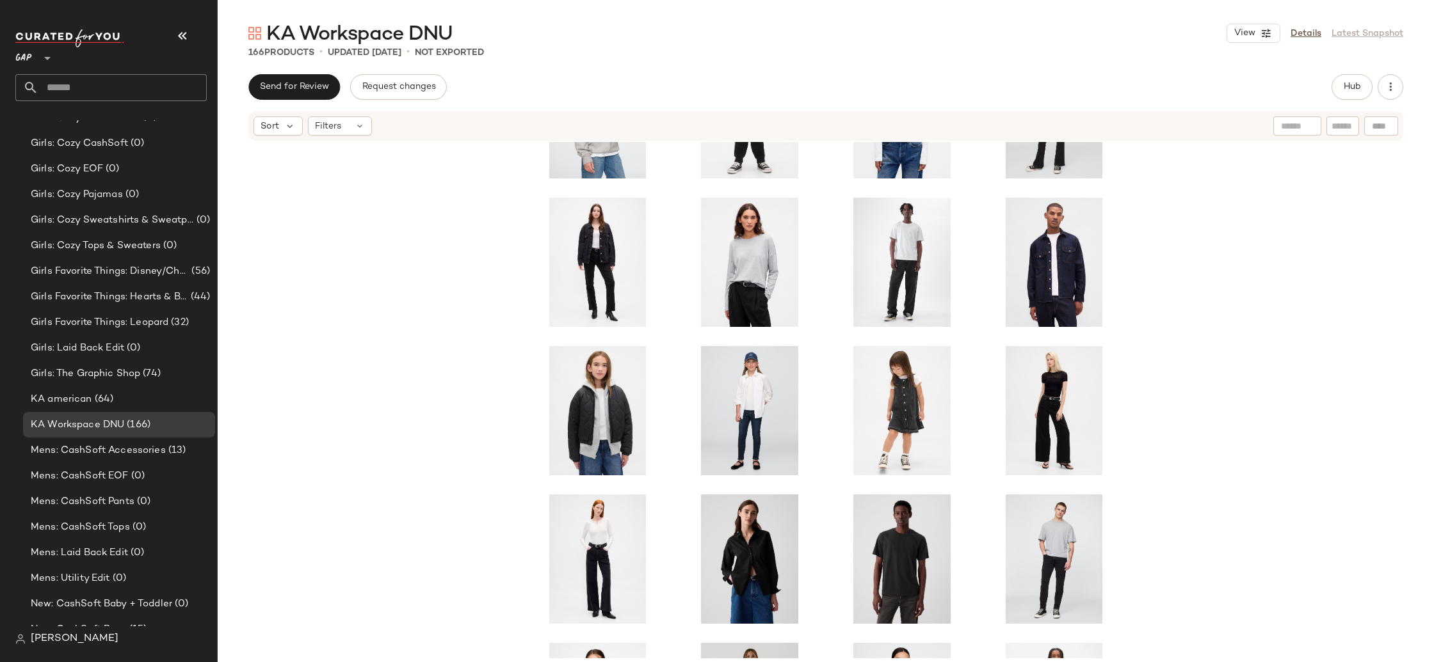
scroll to position [277, 0]
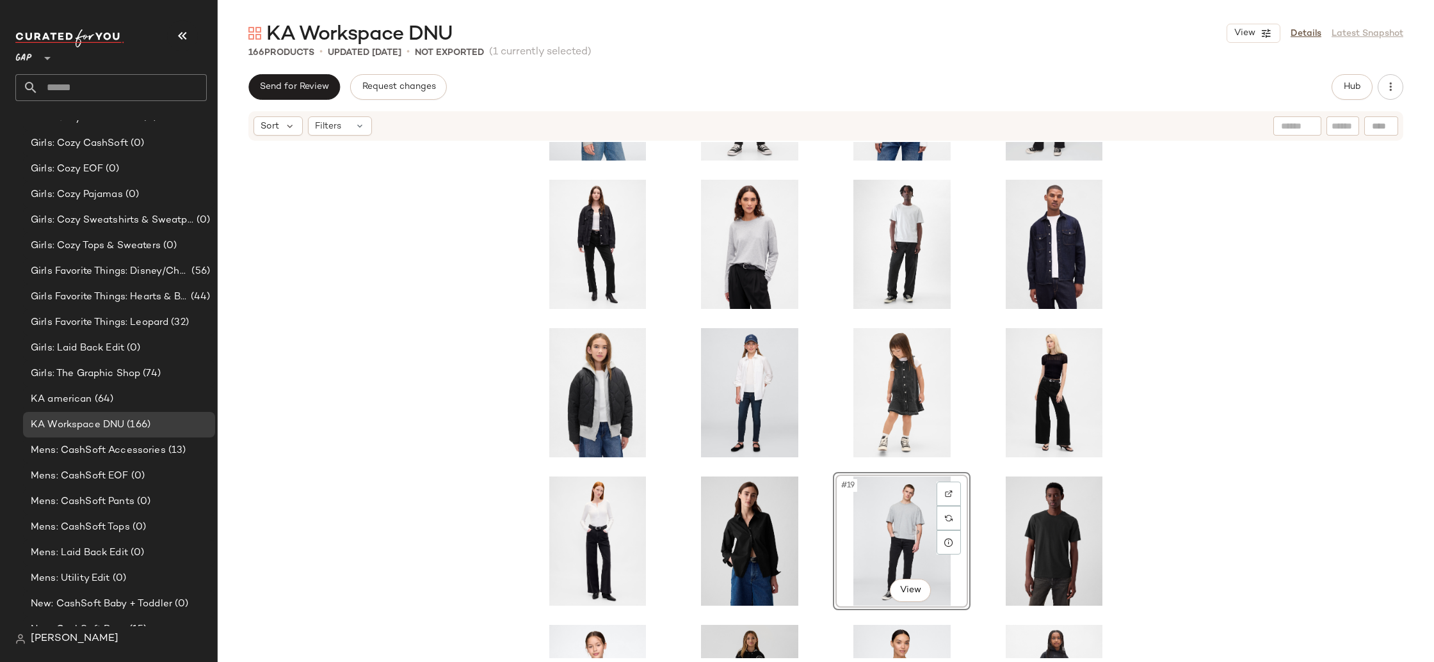
click at [1222, 401] on div "#19 View" at bounding box center [826, 400] width 1216 height 517
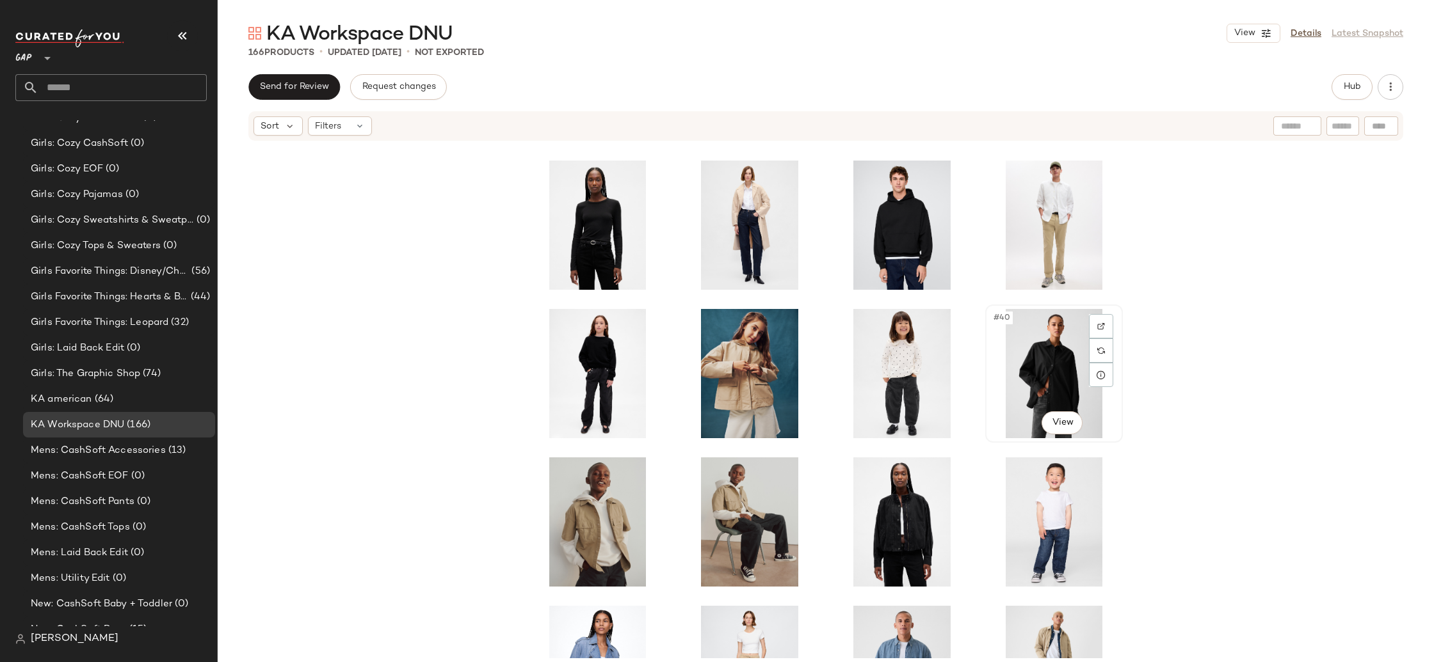
scroll to position [1190, 0]
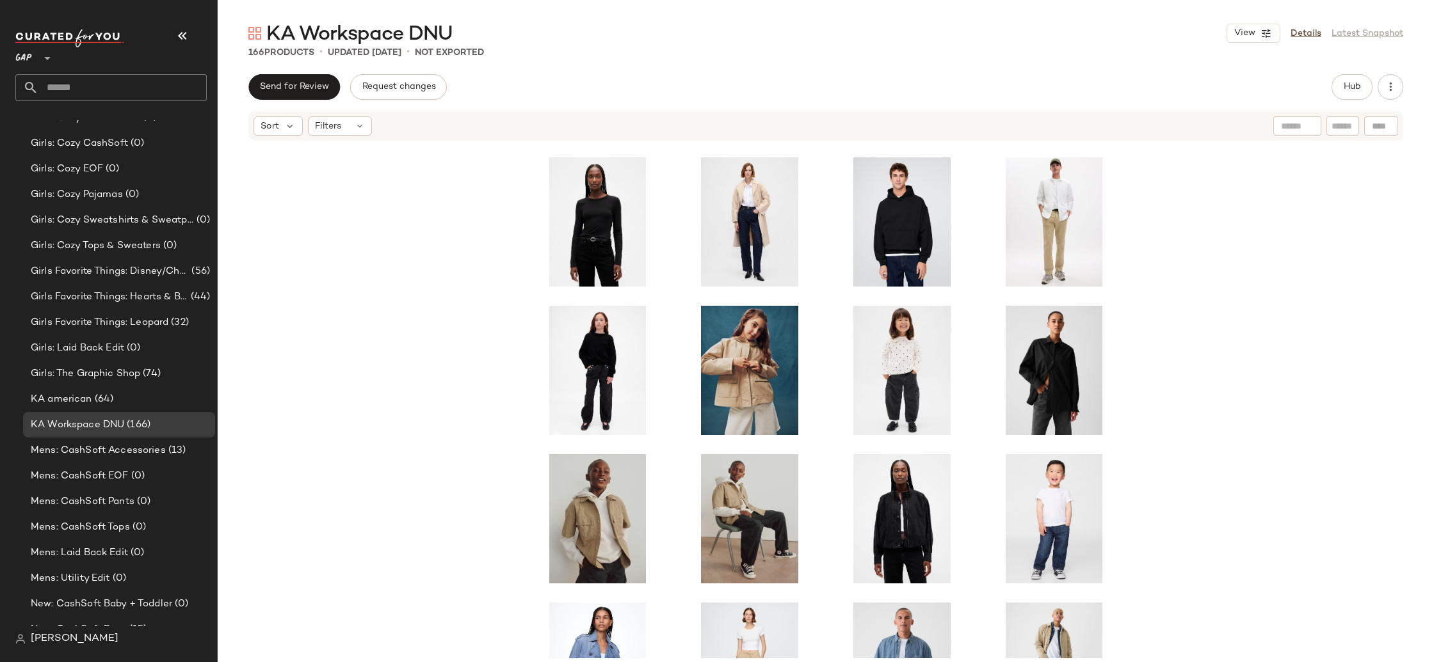
click at [1272, 423] on div at bounding box center [826, 400] width 1216 height 517
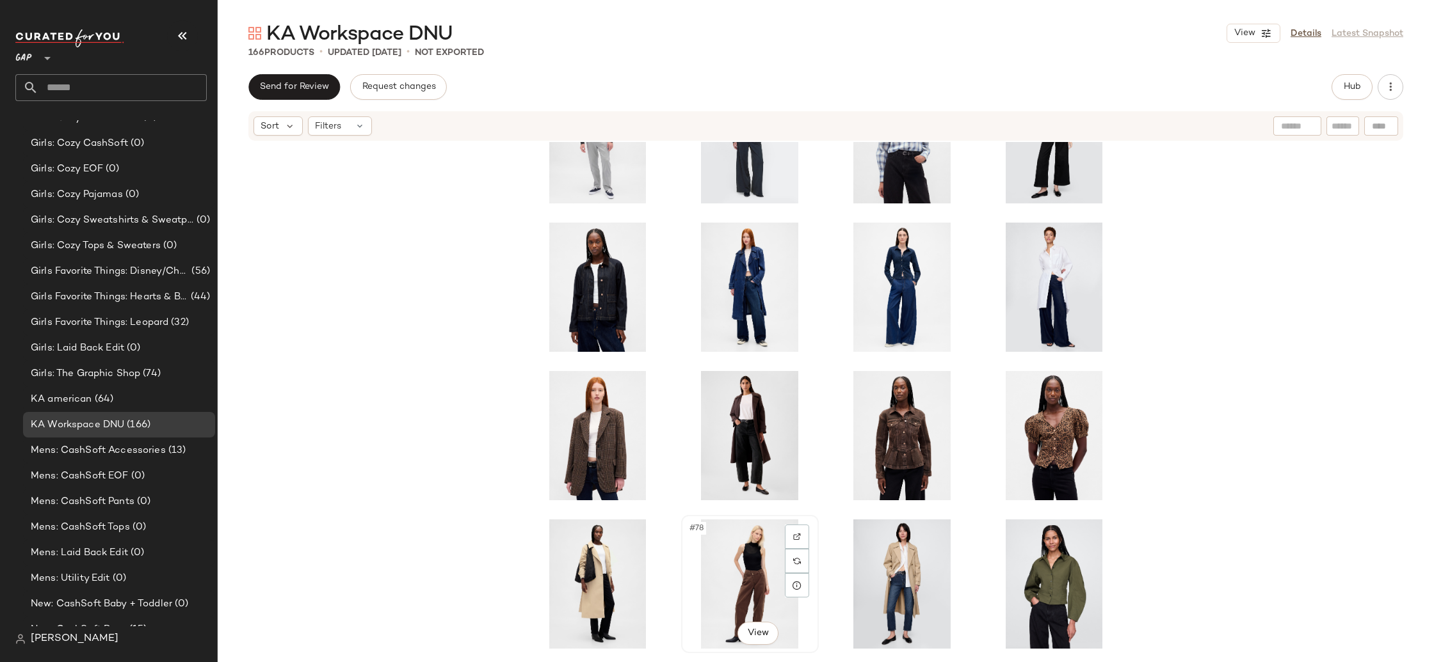
scroll to position [2542, 0]
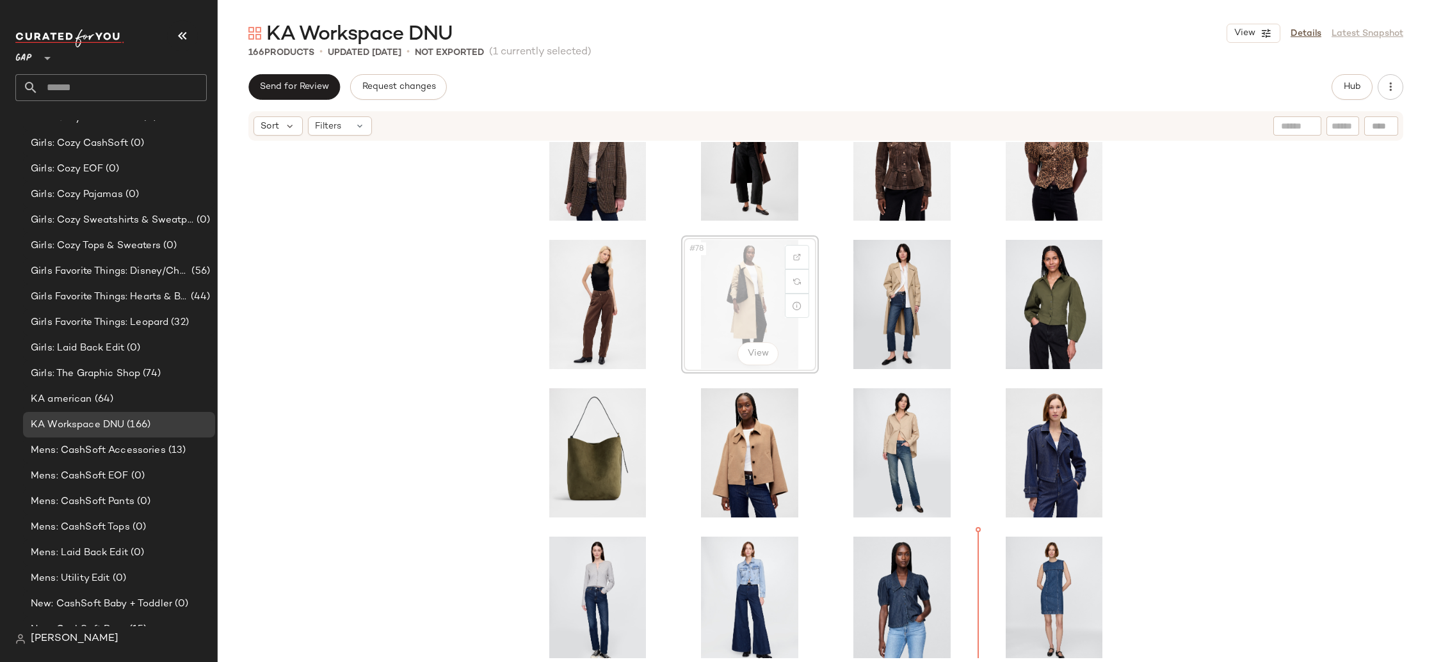
scroll to position [2741, 0]
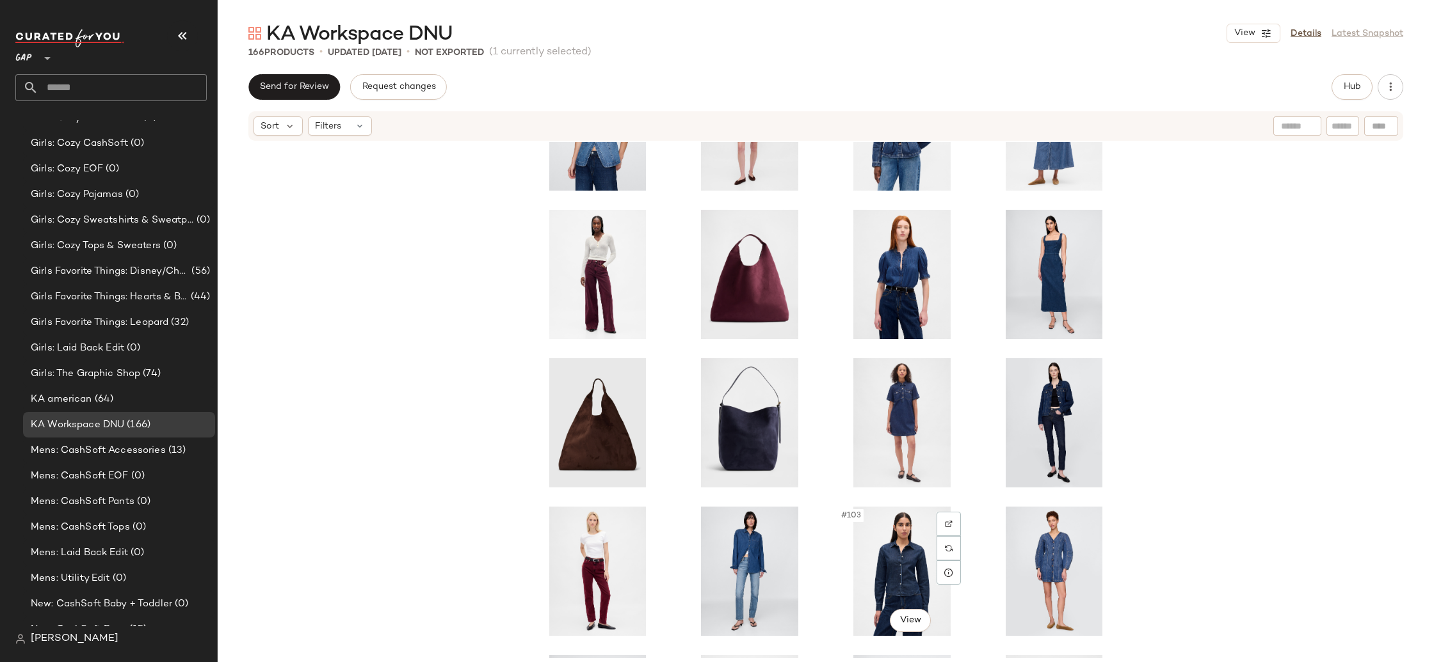
scroll to position [3364, 0]
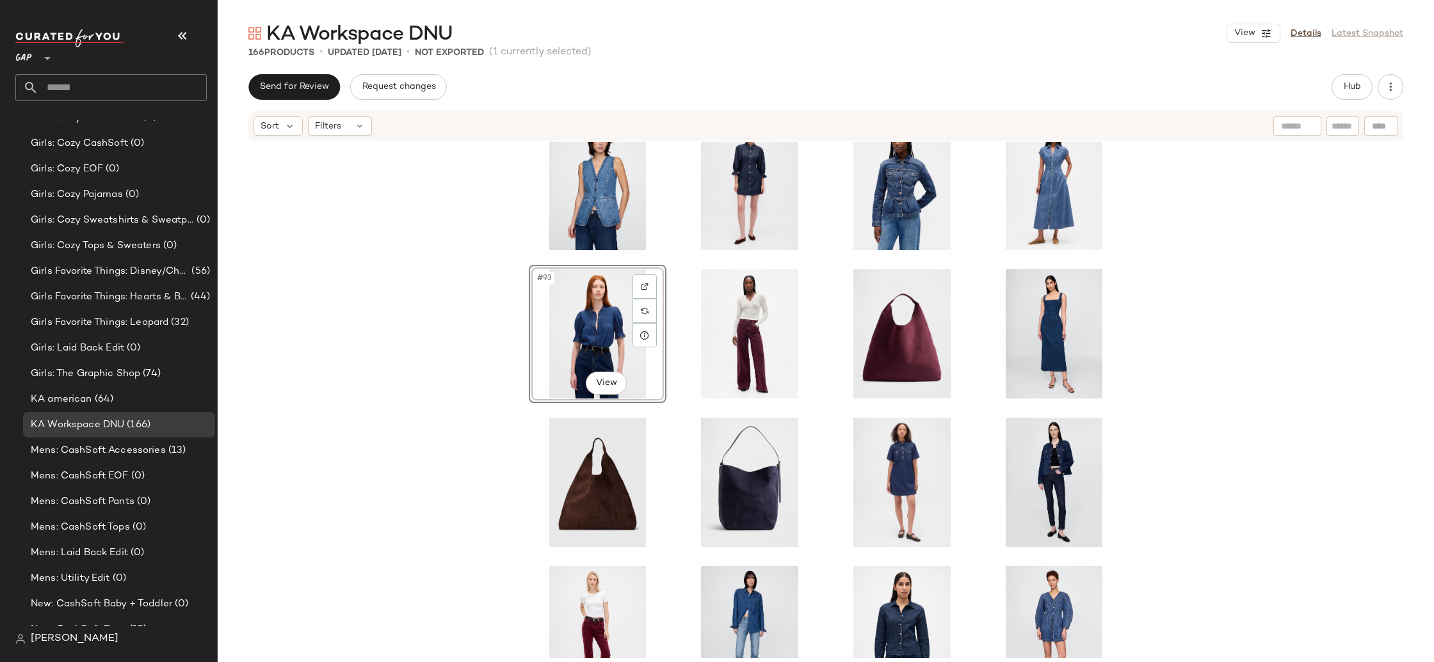
scroll to position [3301, 0]
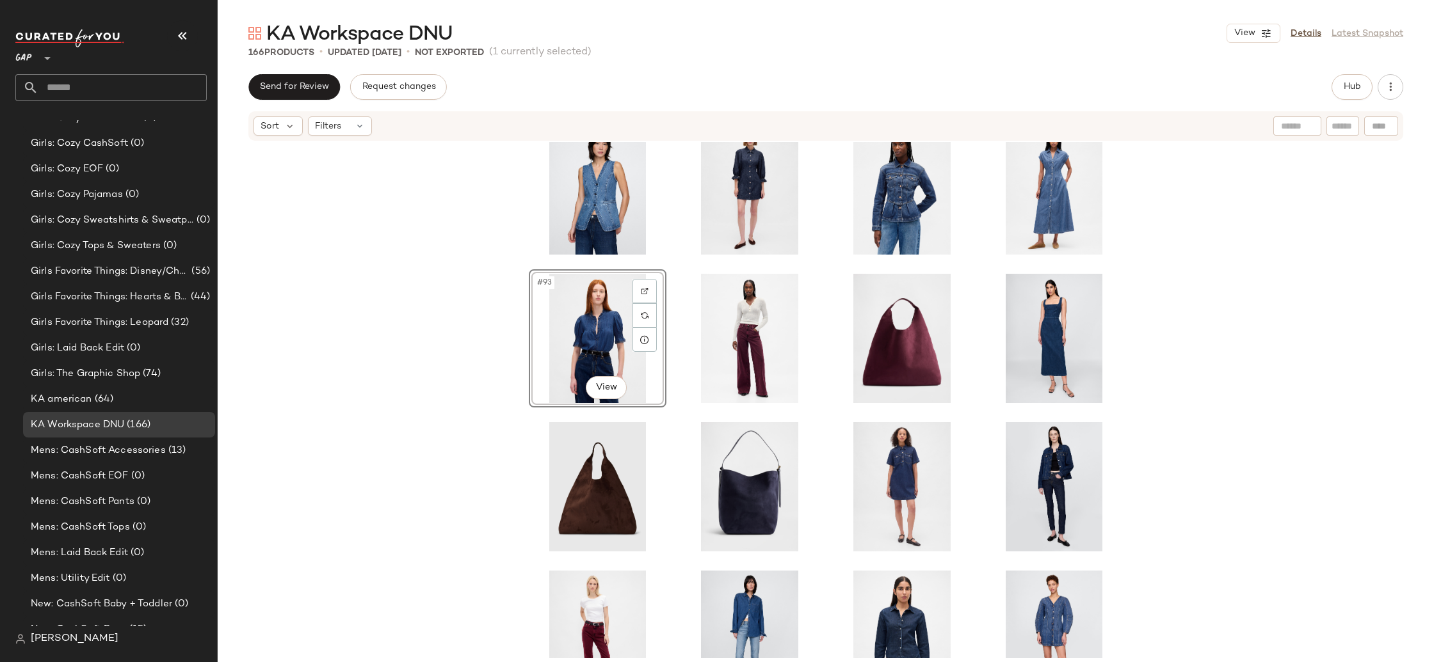
click at [1165, 417] on div "#93 View" at bounding box center [826, 400] width 1216 height 517
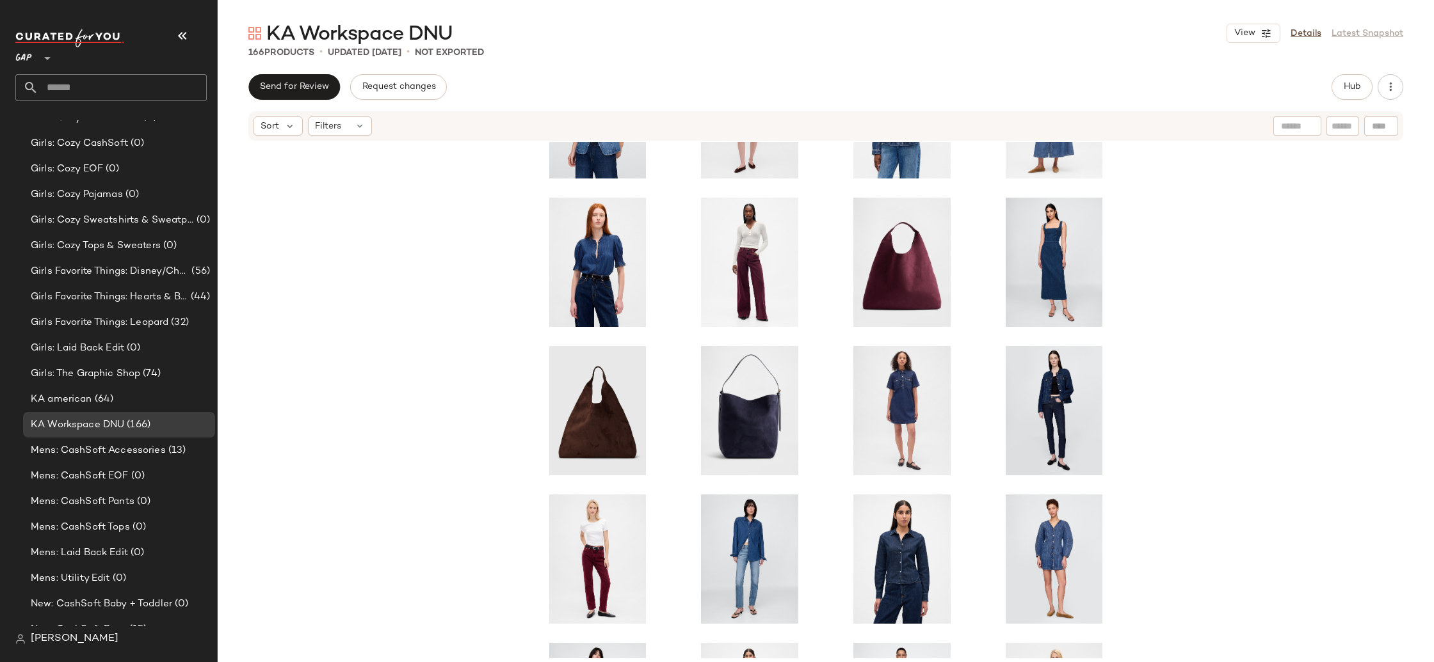
scroll to position [3372, 0]
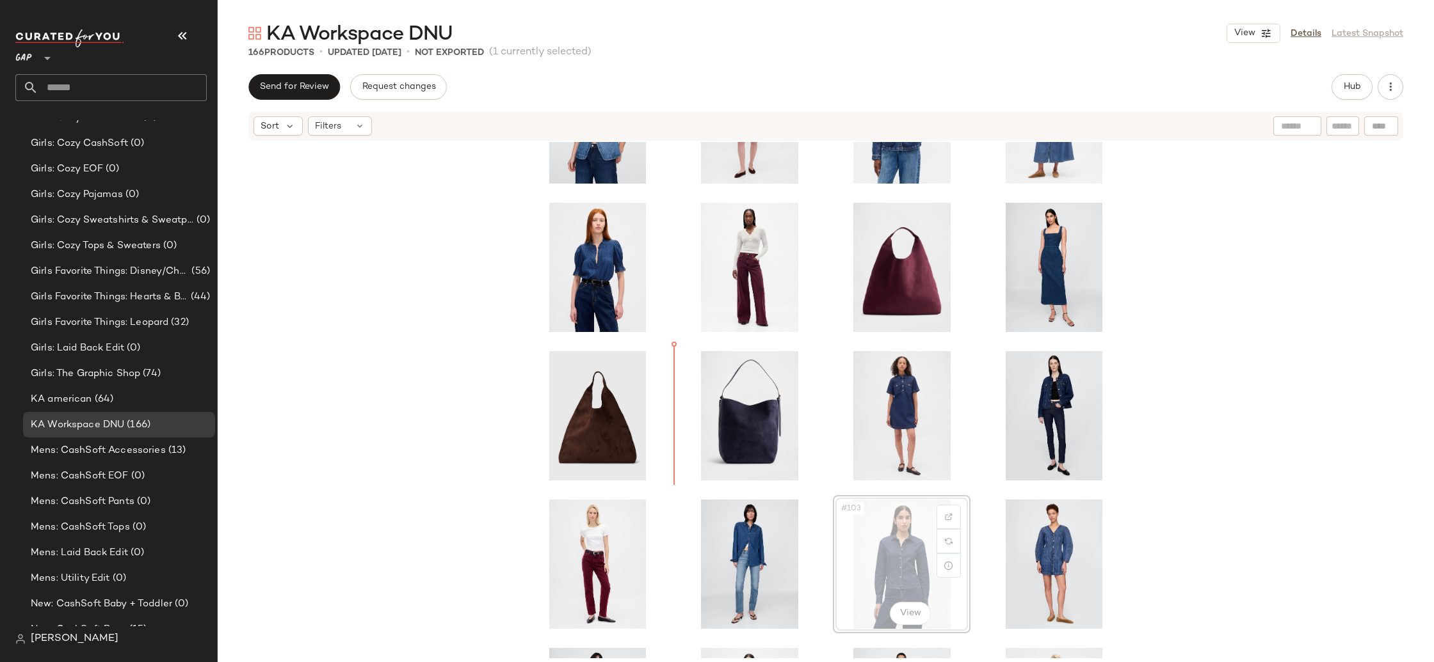
scroll to position [3374, 0]
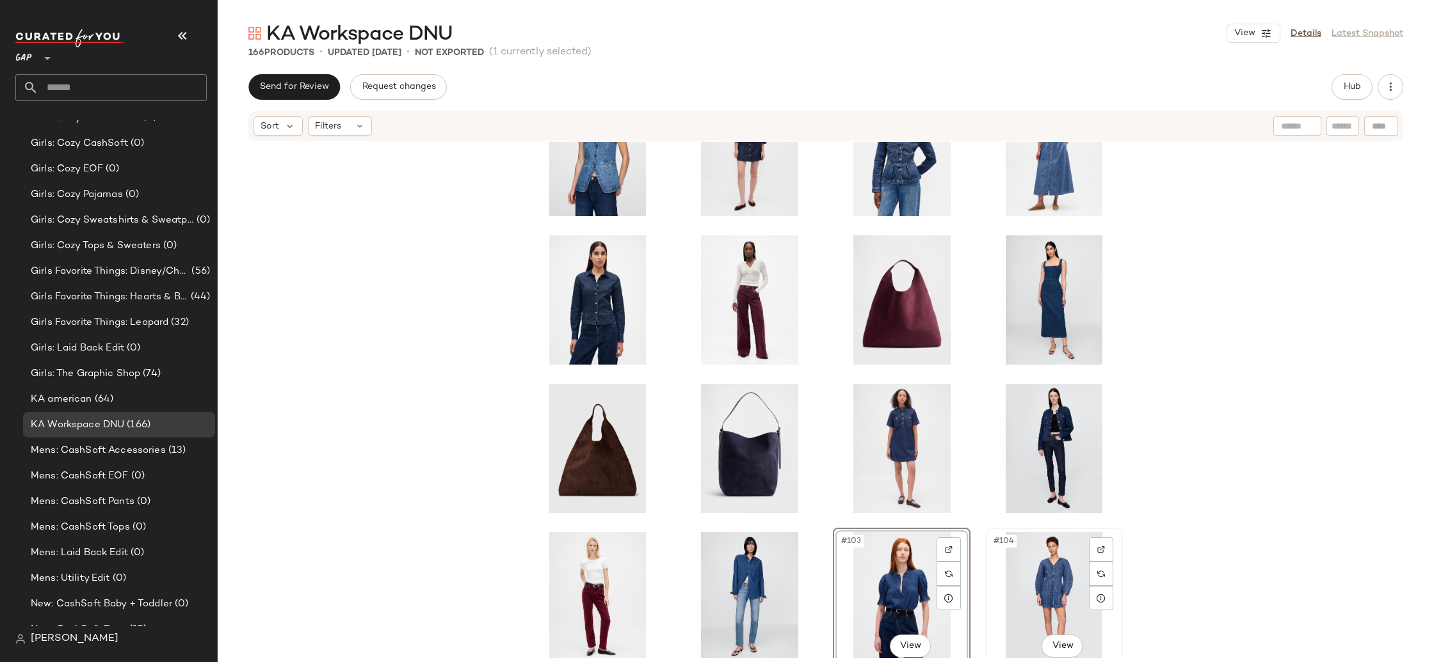
scroll to position [3337, 0]
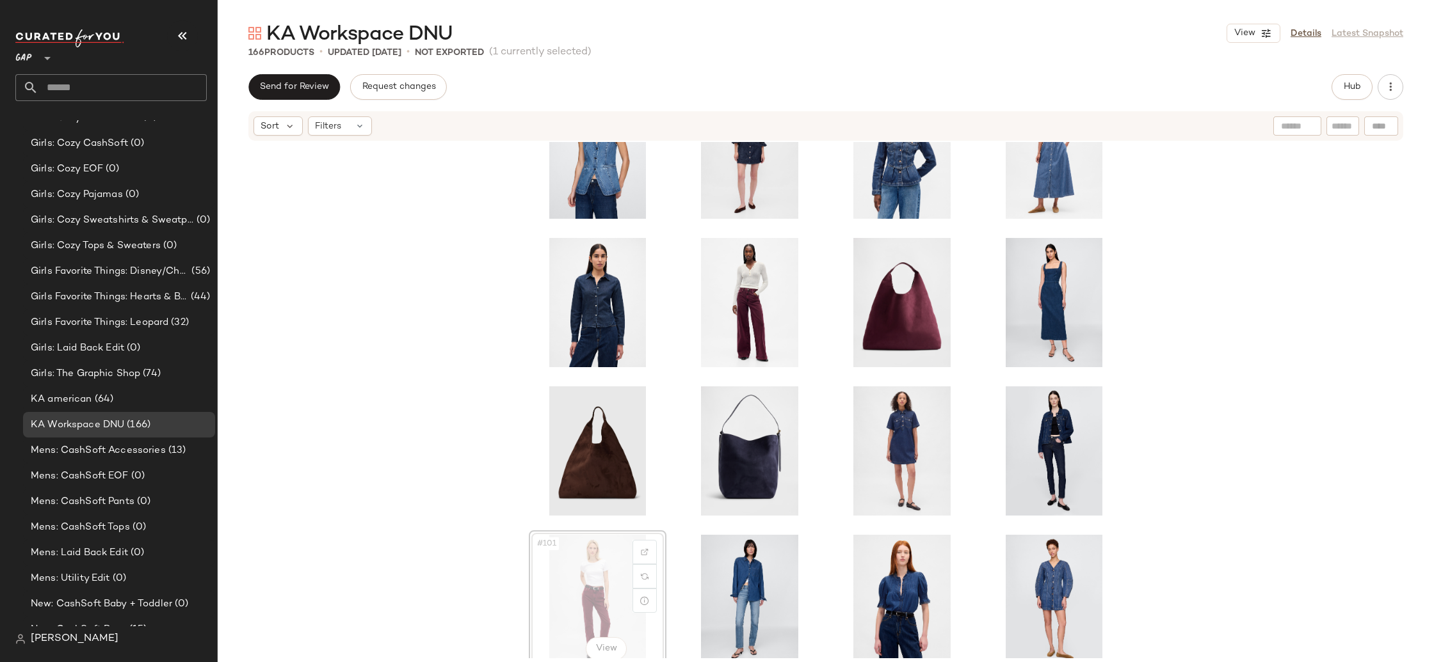
scroll to position [3340, 0]
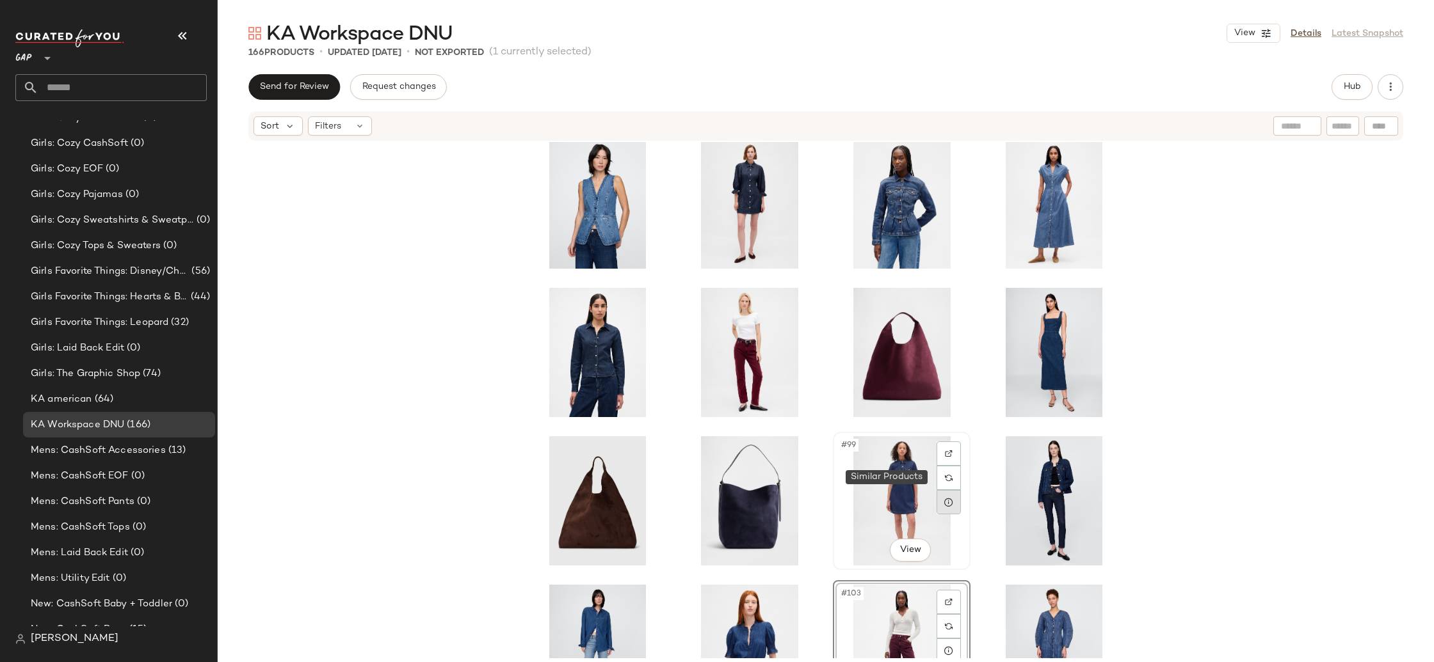
scroll to position [3307, 0]
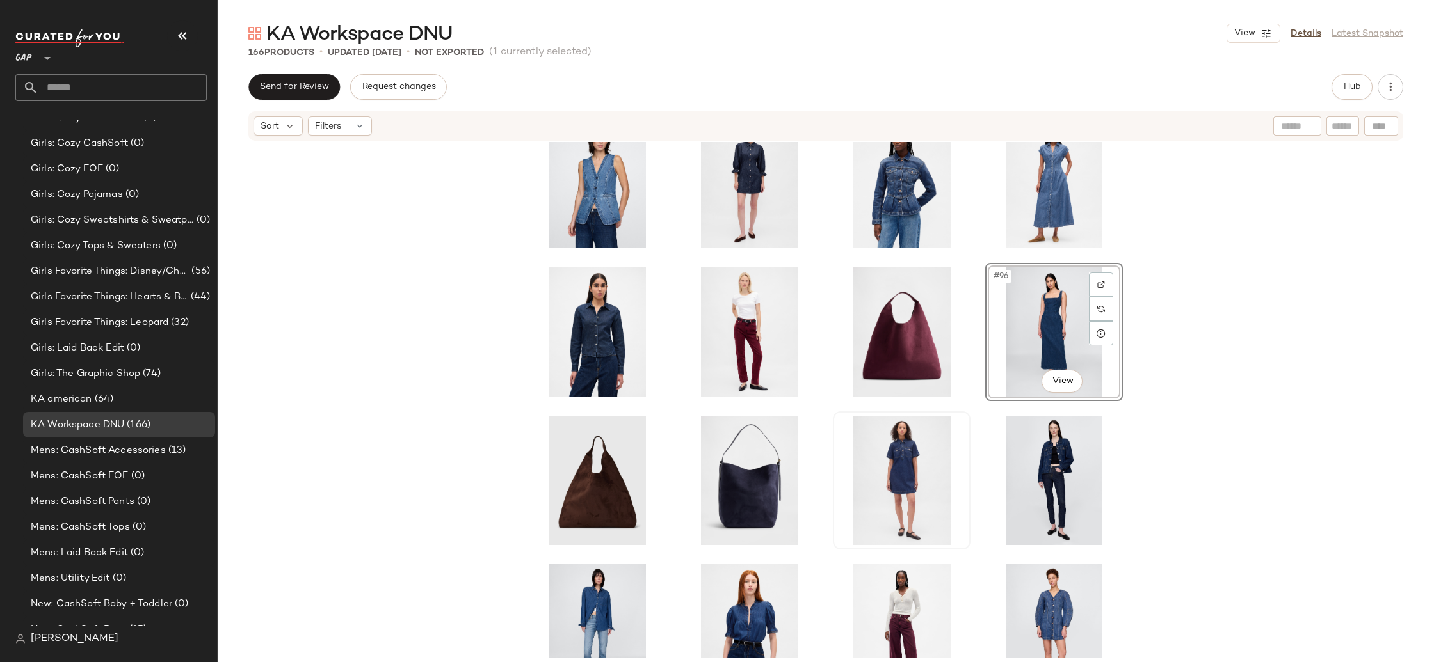
click at [1230, 378] on div "#96 View" at bounding box center [826, 400] width 1216 height 517
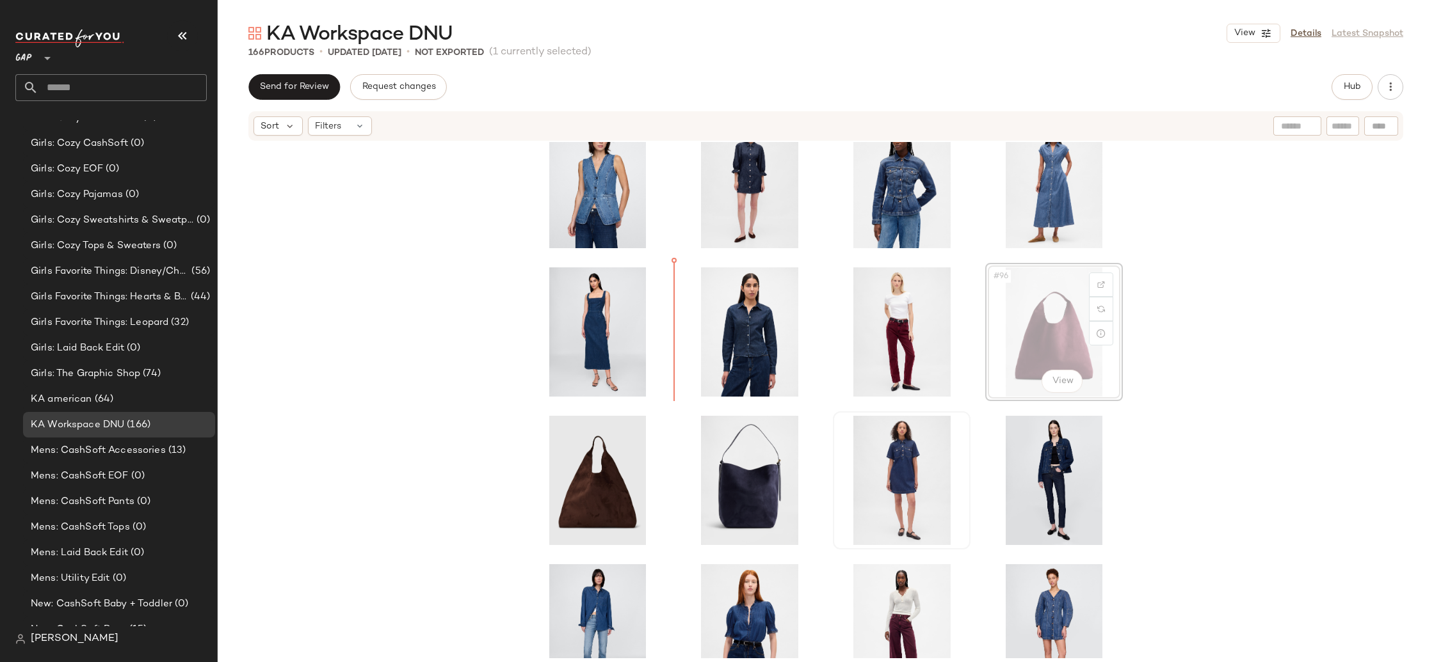
drag, startPoint x: 1048, startPoint y: 335, endPoint x: 1041, endPoint y: 335, distance: 7.0
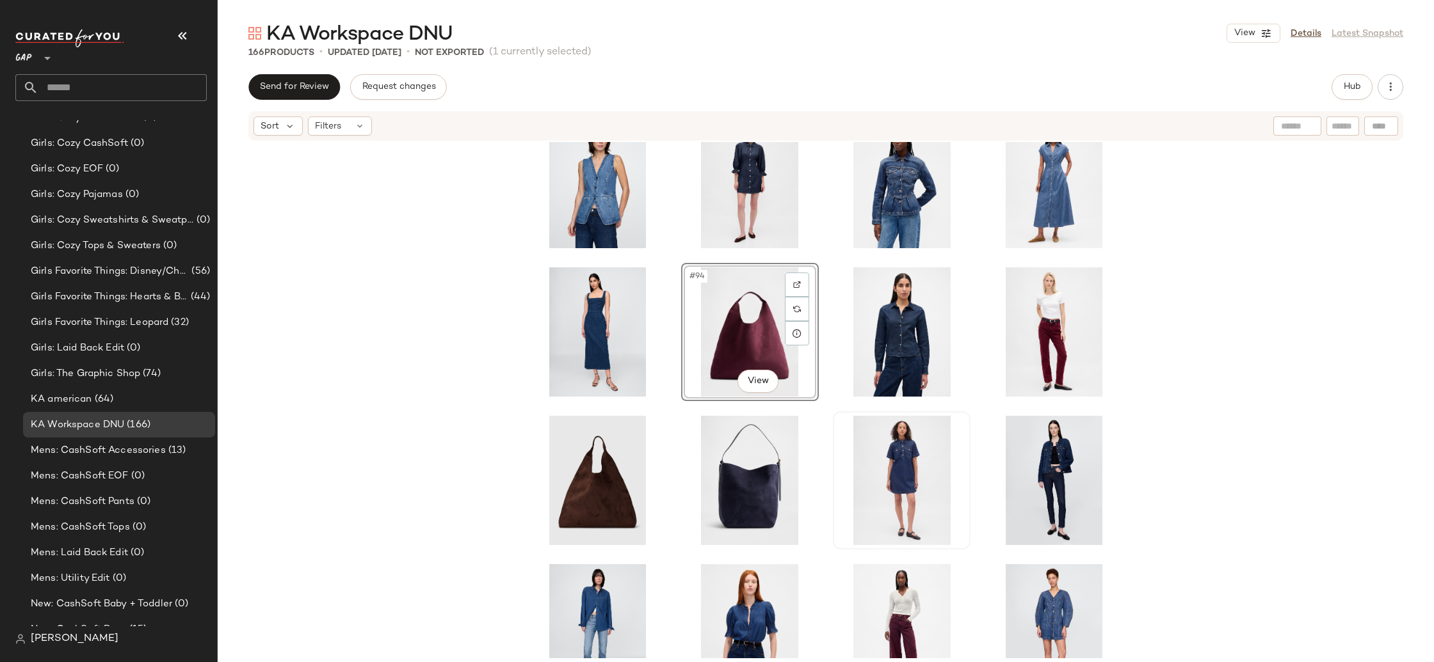
click at [1269, 373] on div "#94 View" at bounding box center [826, 400] width 1216 height 517
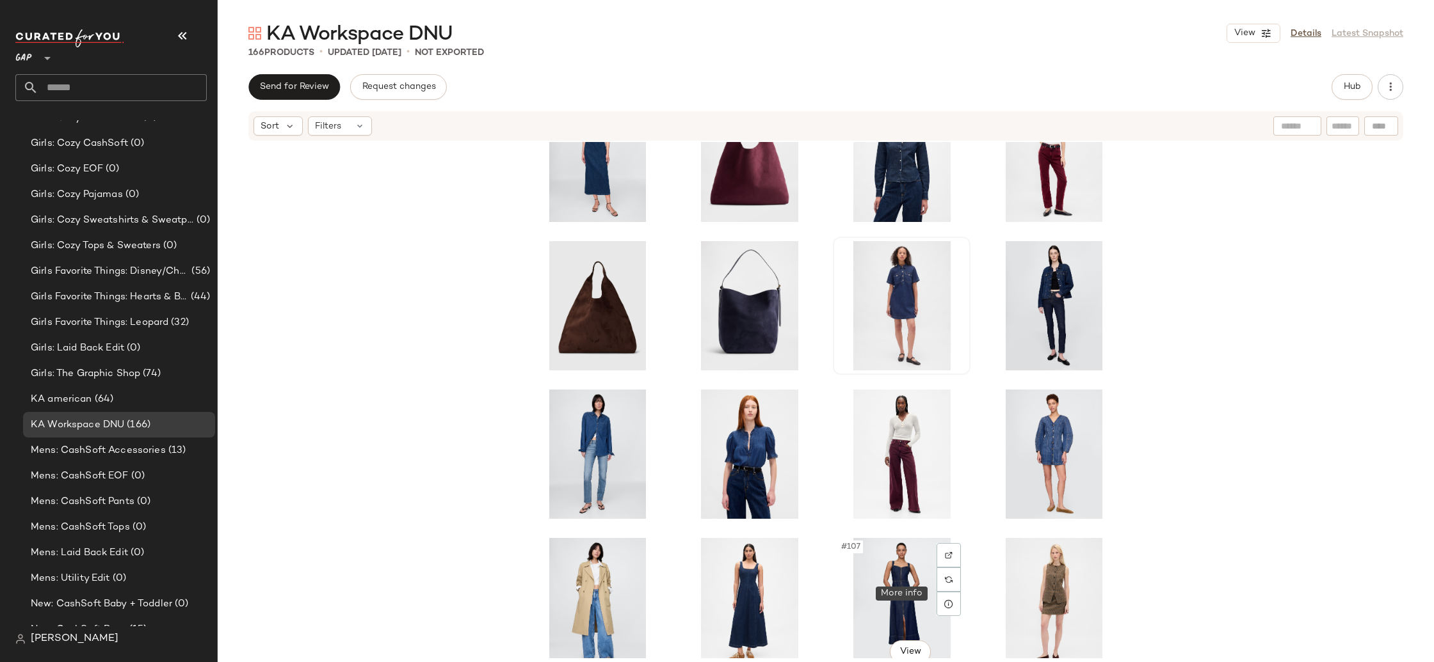
scroll to position [3491, 0]
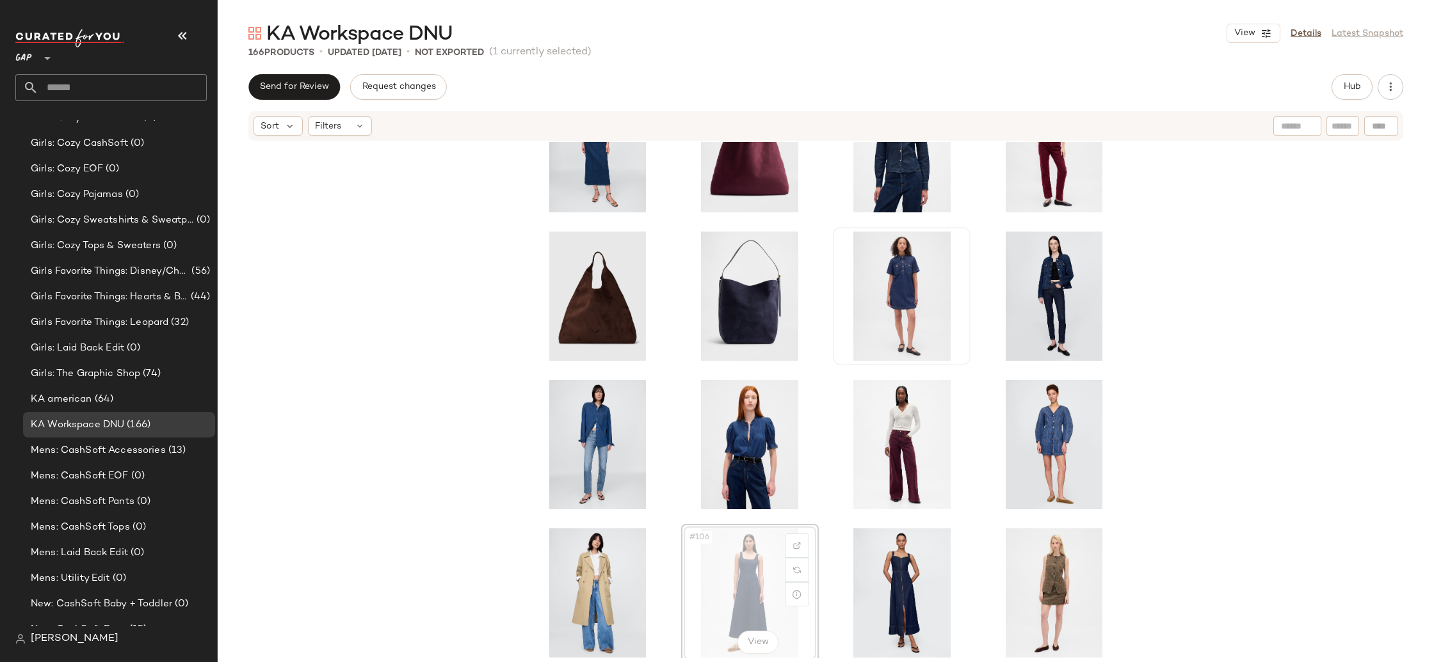
scroll to position [3494, 0]
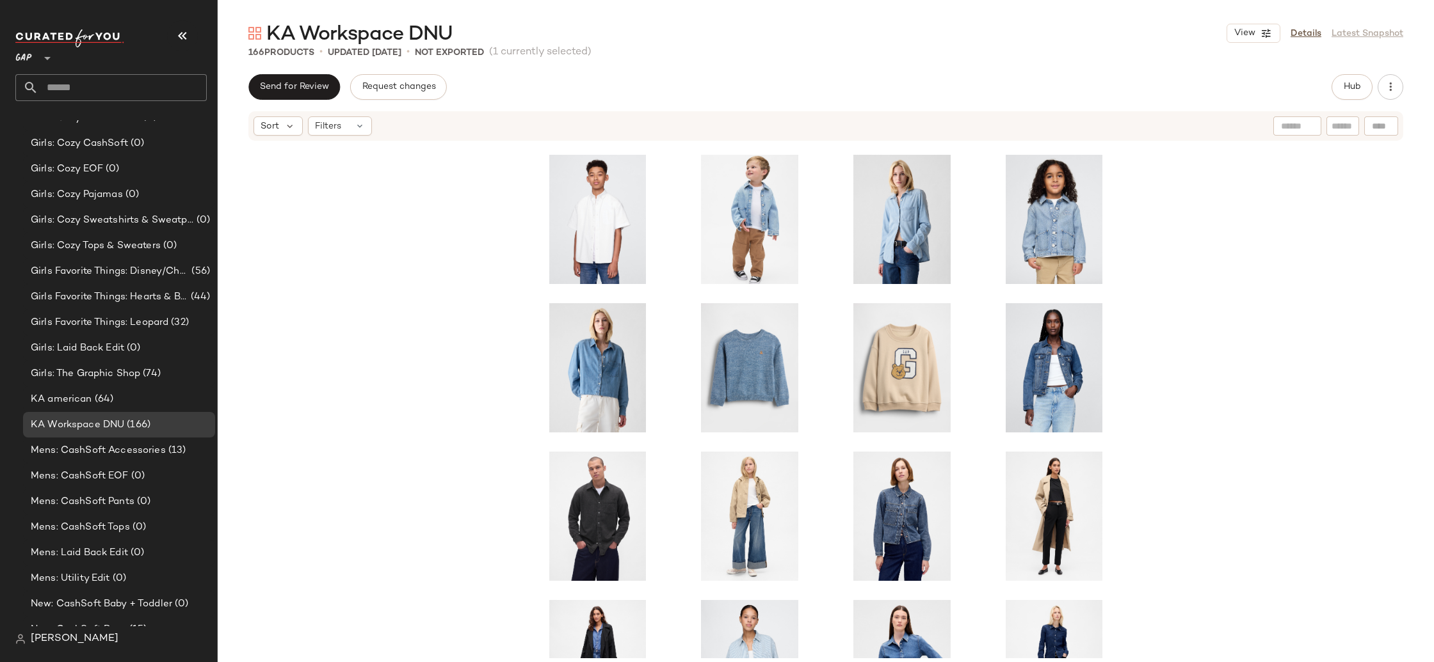
scroll to position [4312, 0]
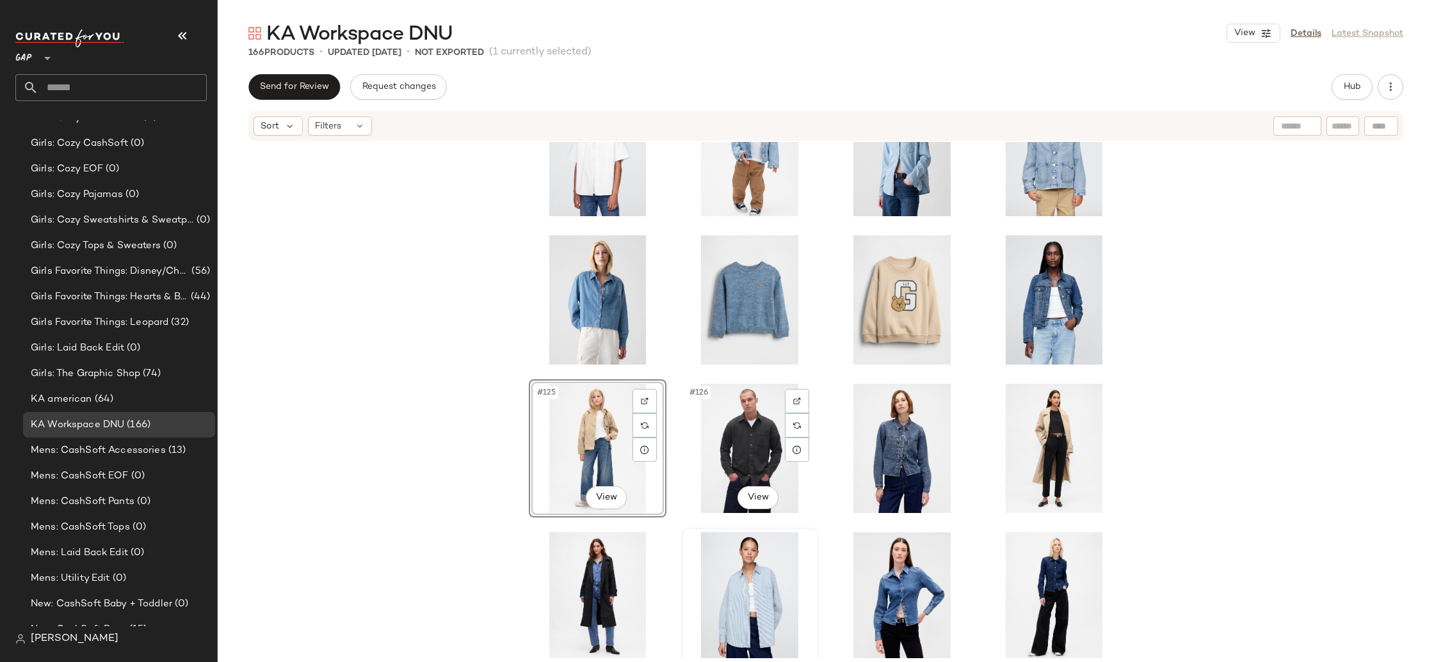
scroll to position [4497, 0]
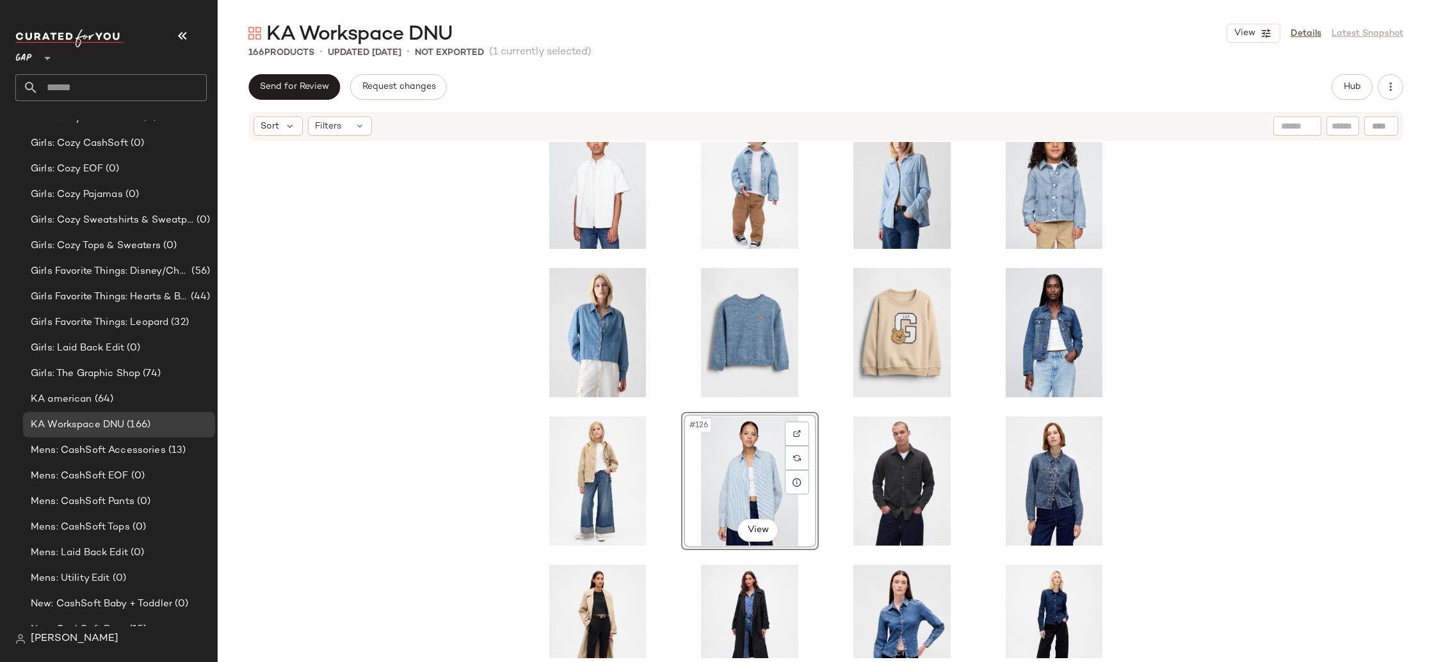
click at [1237, 481] on div "#126 View" at bounding box center [826, 400] width 1216 height 517
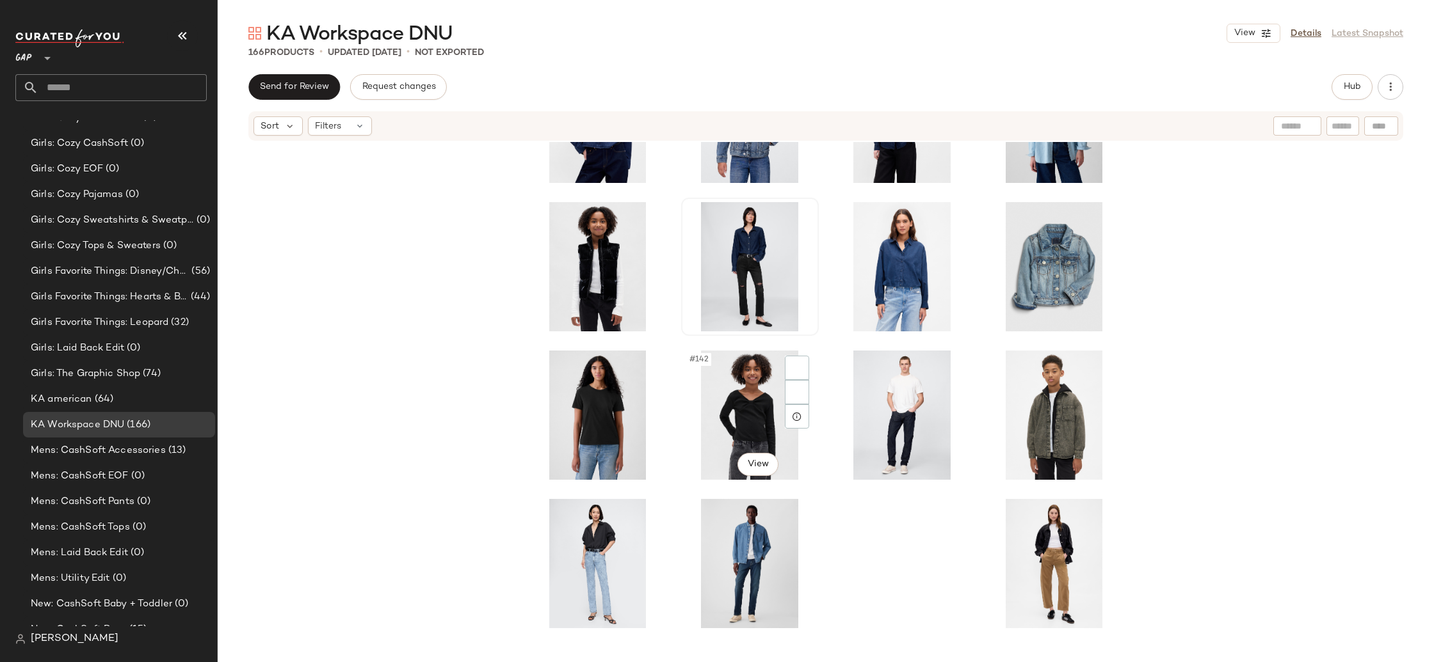
scroll to position [5048, 0]
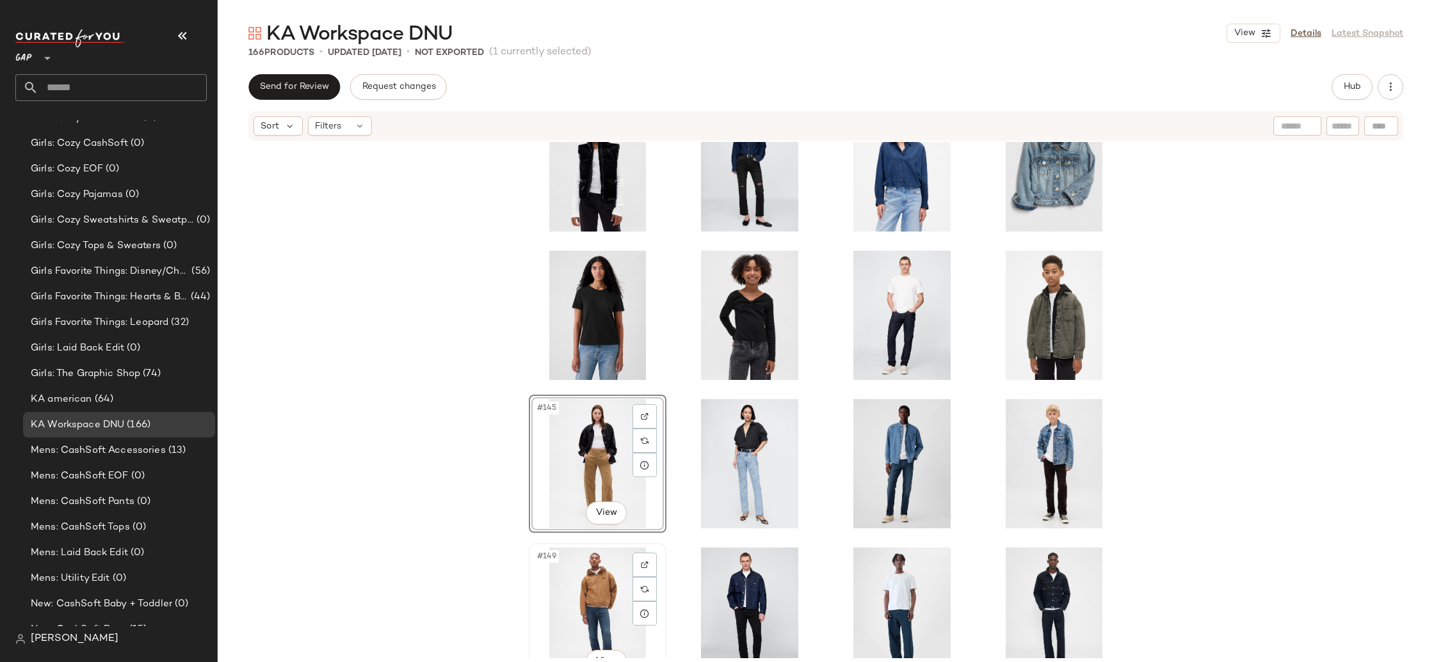
scroll to position [5124, 0]
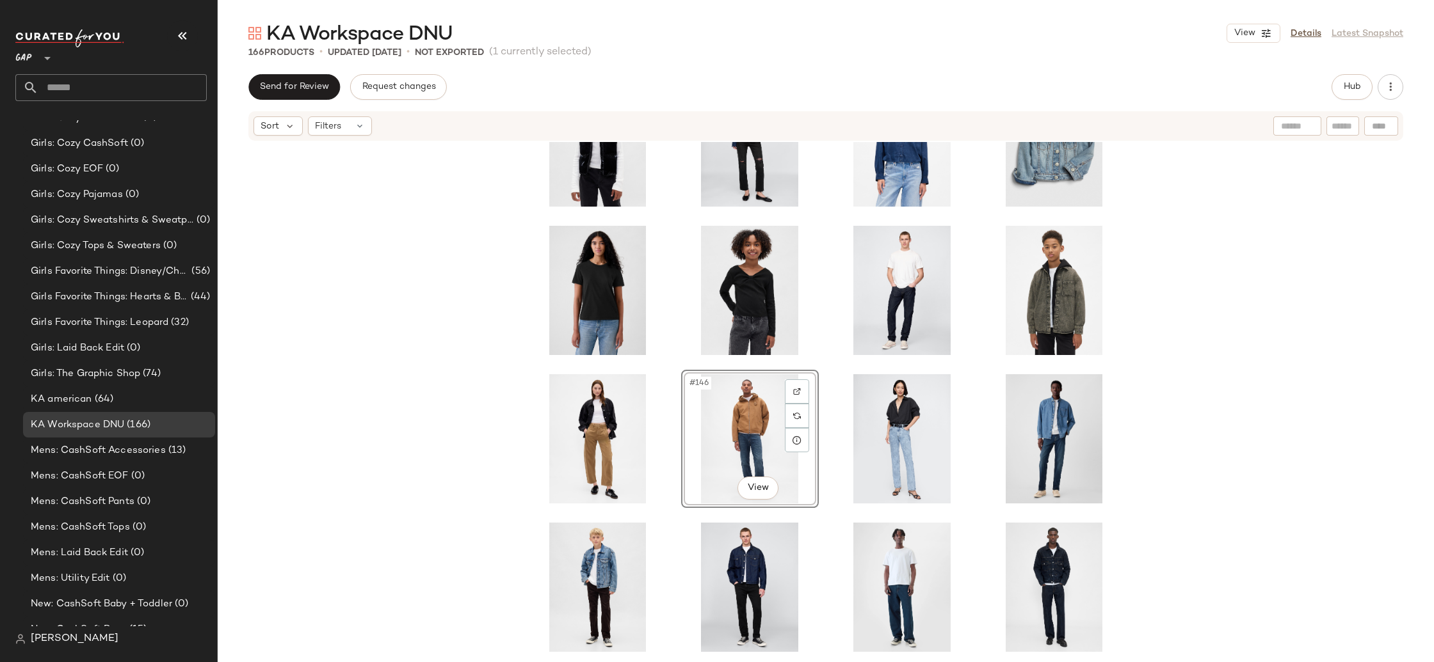
scroll to position [5099, 0]
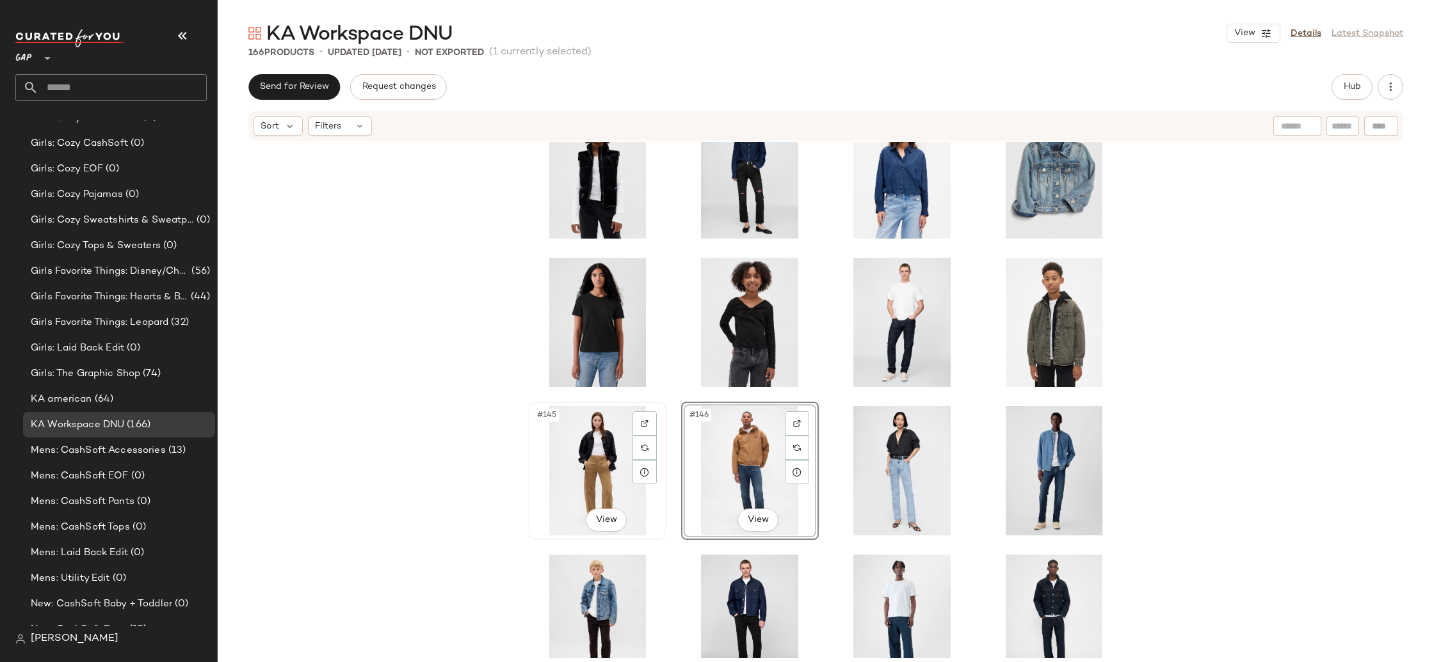
click at [597, 488] on div "#145 View" at bounding box center [597, 470] width 129 height 129
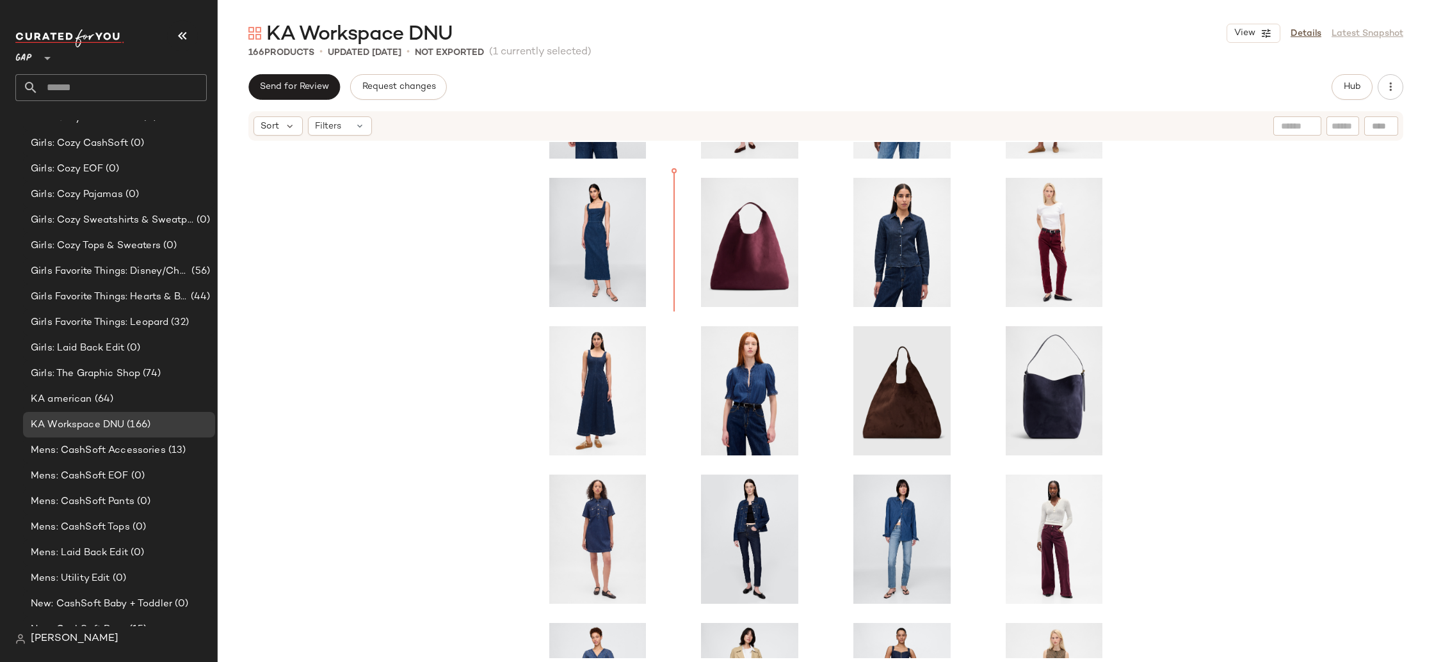
scroll to position [3333, 0]
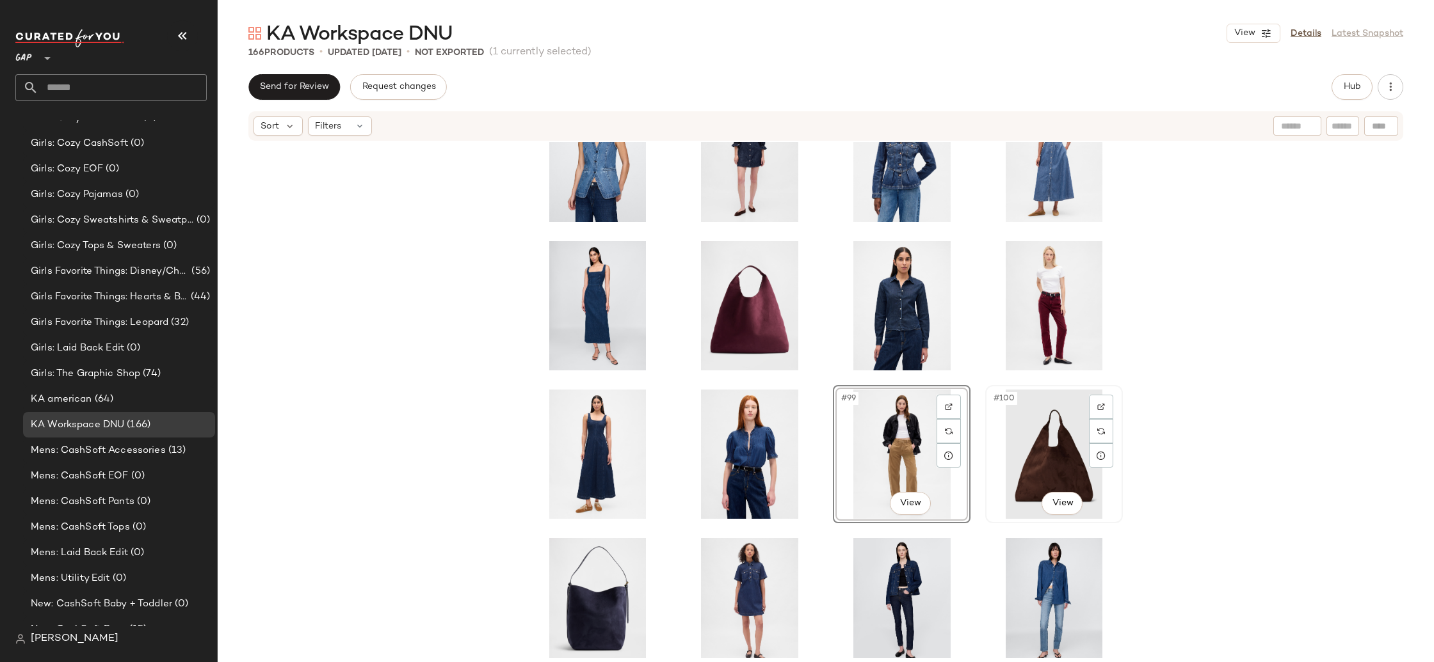
click at [1027, 459] on div "#100 View" at bounding box center [1054, 454] width 129 height 129
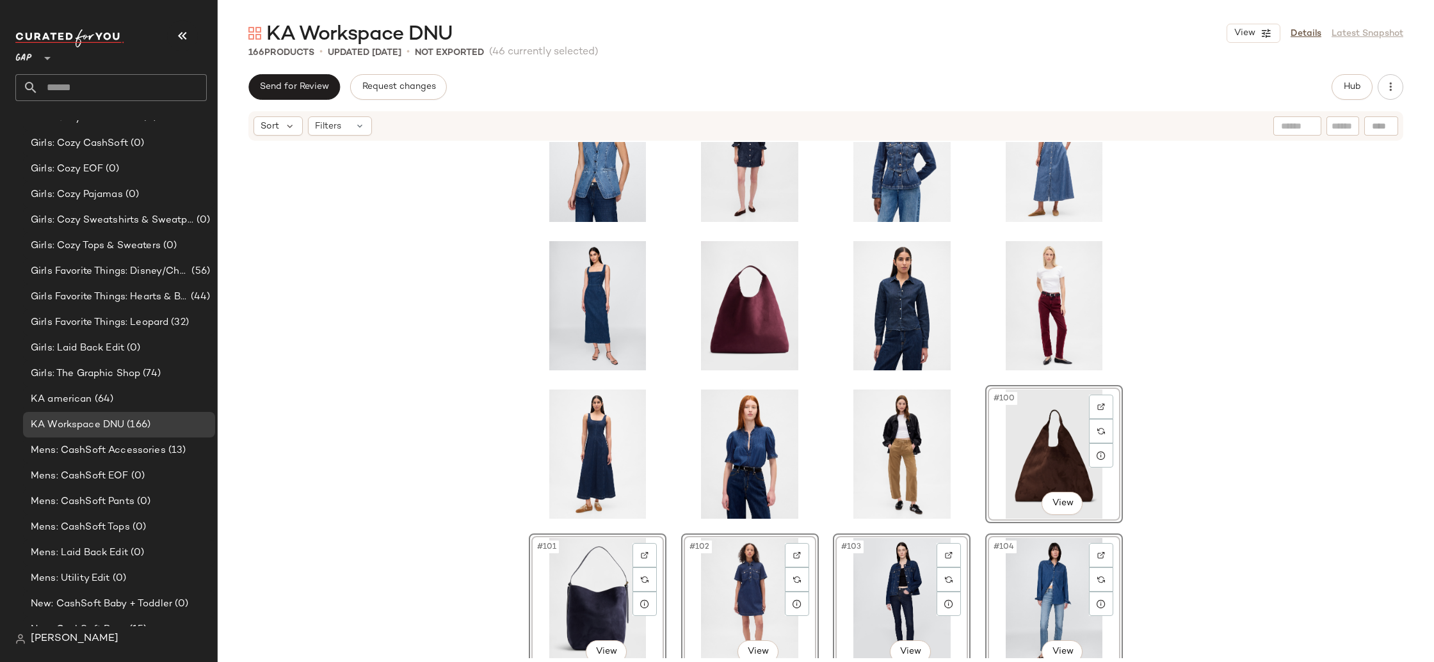
drag, startPoint x: 1245, startPoint y: 456, endPoint x: 1228, endPoint y: 454, distance: 17.3
click at [1244, 456] on div "#100 View #101 View #102 View #103 View #104 View #105 View #106 View #107 View…" at bounding box center [826, 400] width 1216 height 517
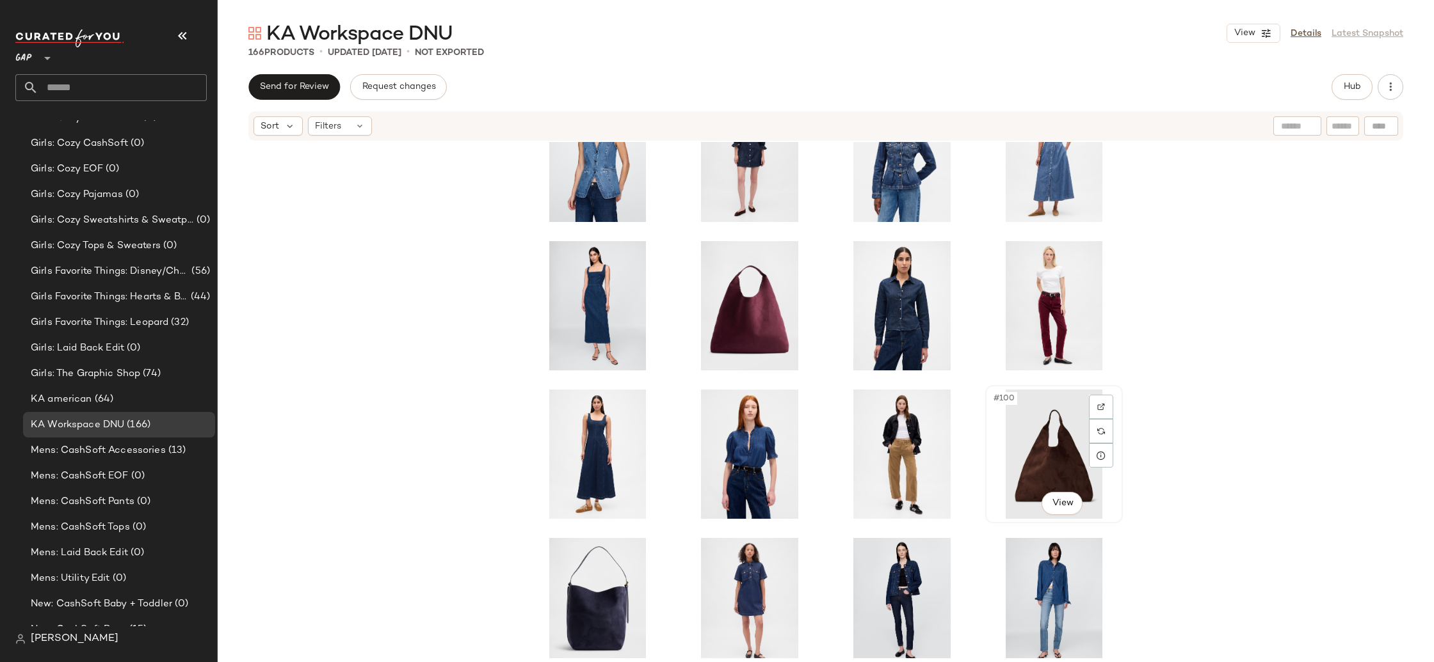
click at [1028, 445] on div "#100 View" at bounding box center [1054, 454] width 129 height 129
click at [858, 449] on div "#99 View" at bounding box center [901, 454] width 129 height 129
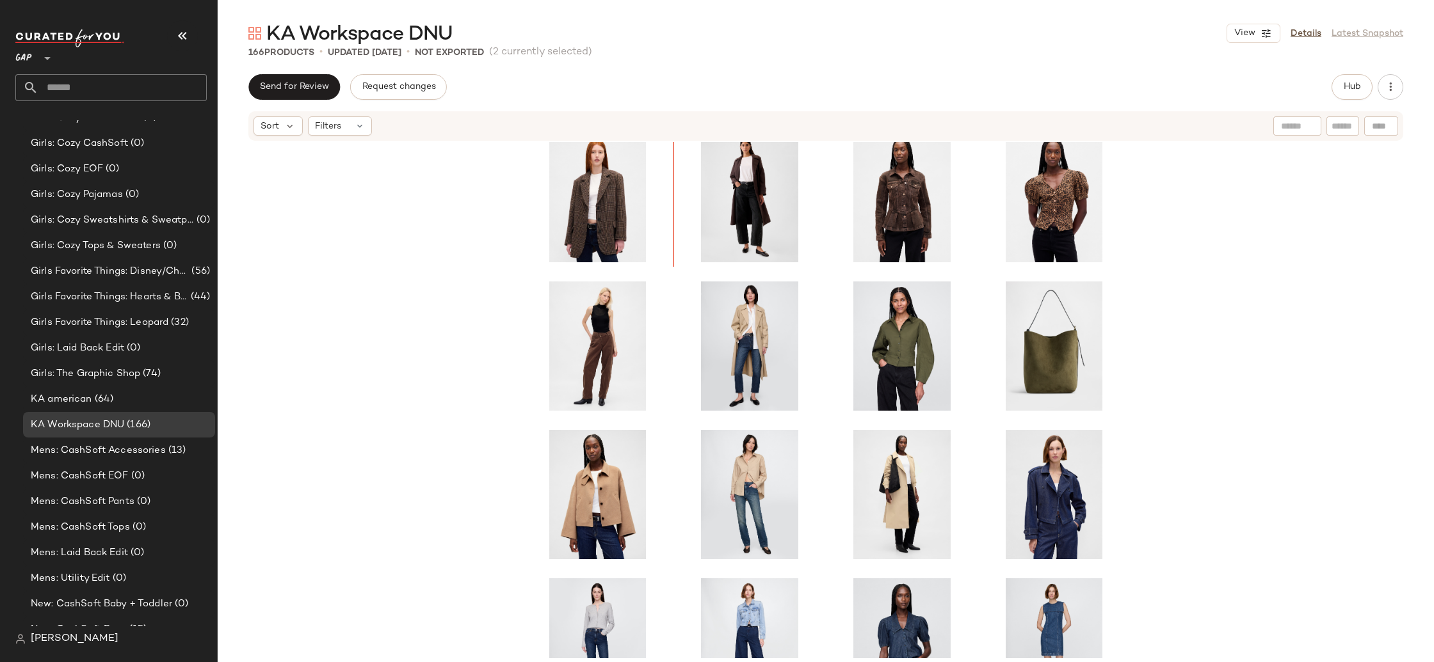
scroll to position [2698, 0]
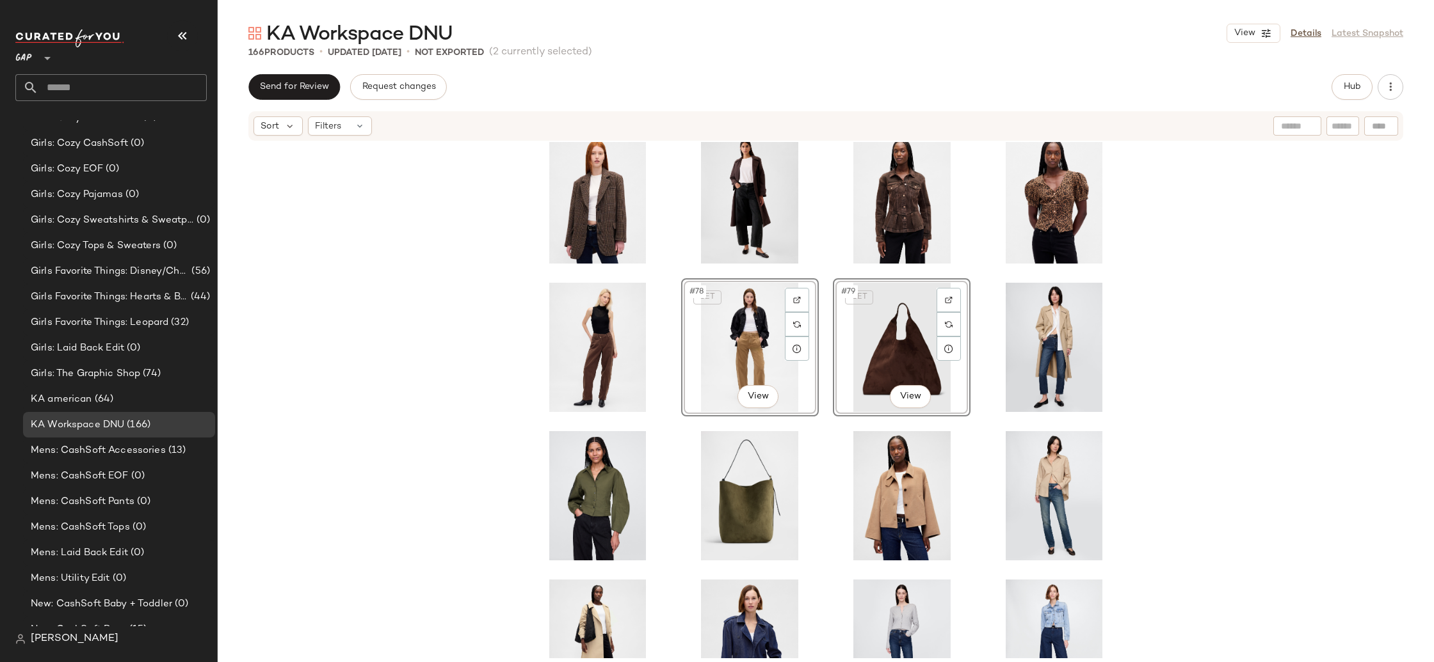
click at [481, 384] on div "SET #78 View SET #79 View" at bounding box center [826, 400] width 1216 height 517
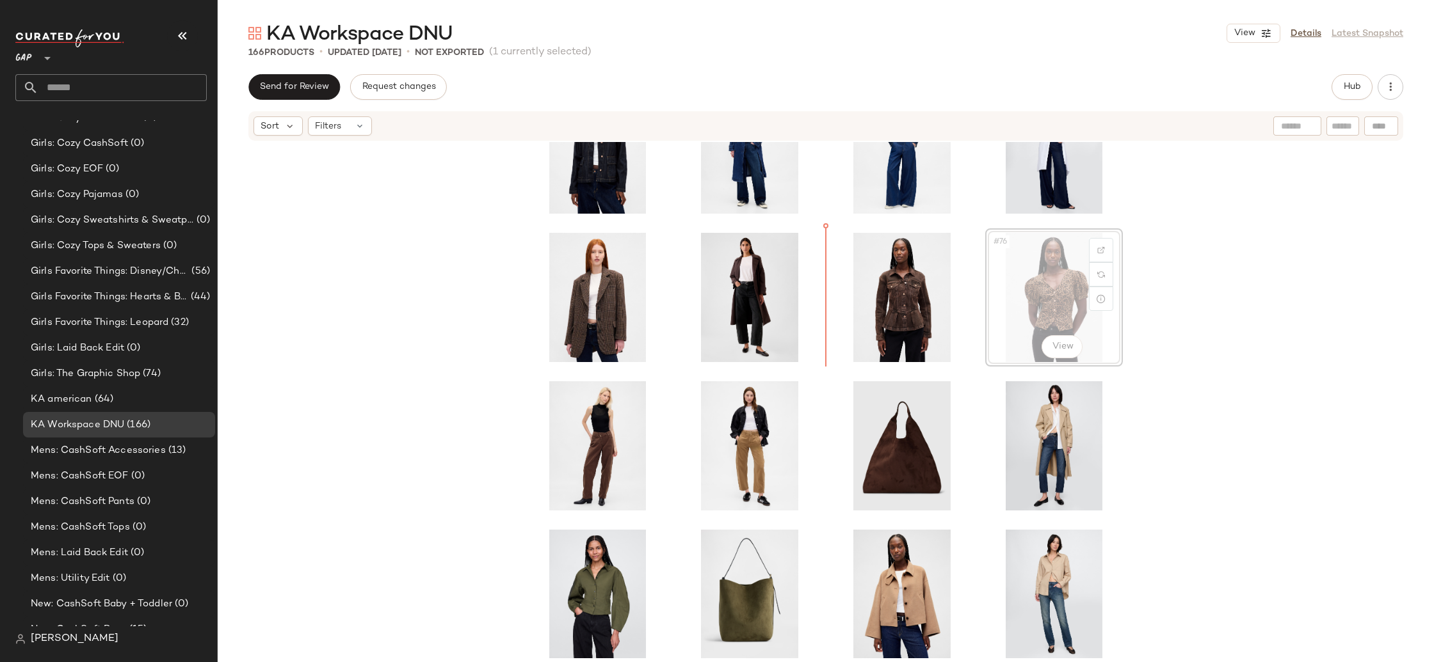
scroll to position [2599, 0]
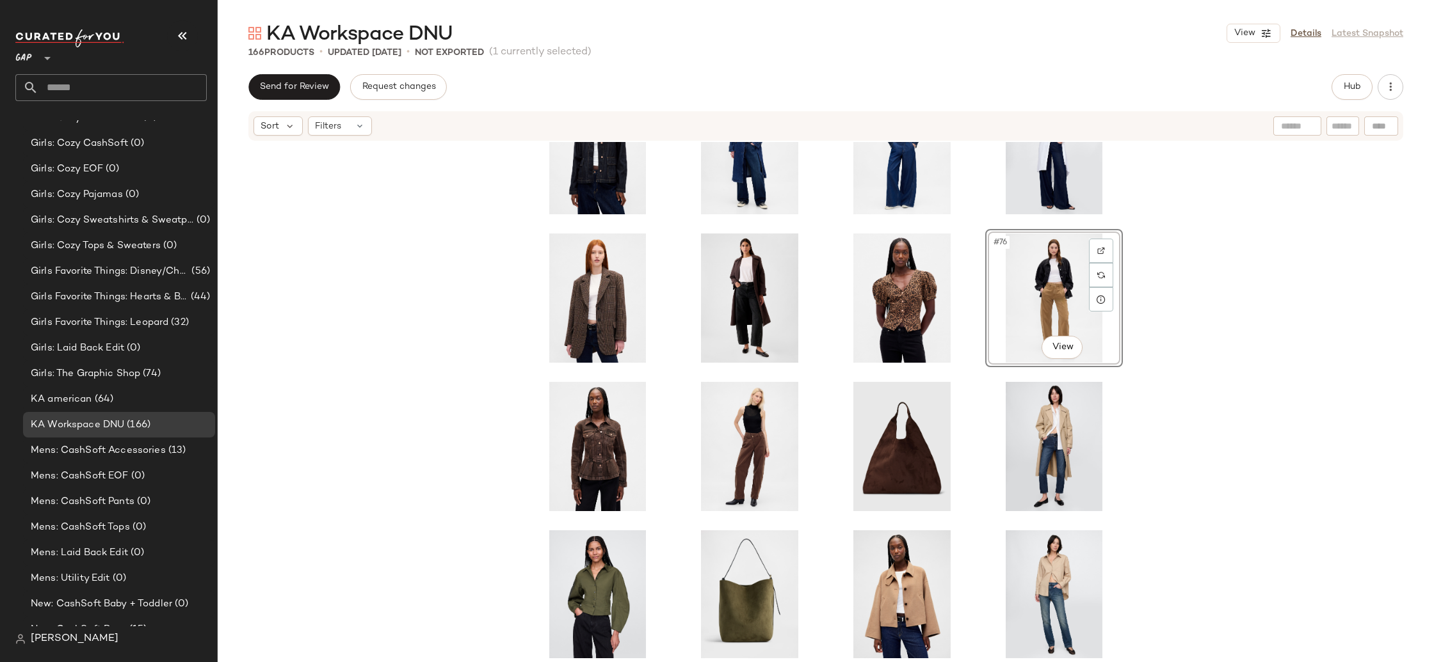
click at [1303, 341] on div "#76 View" at bounding box center [826, 400] width 1216 height 517
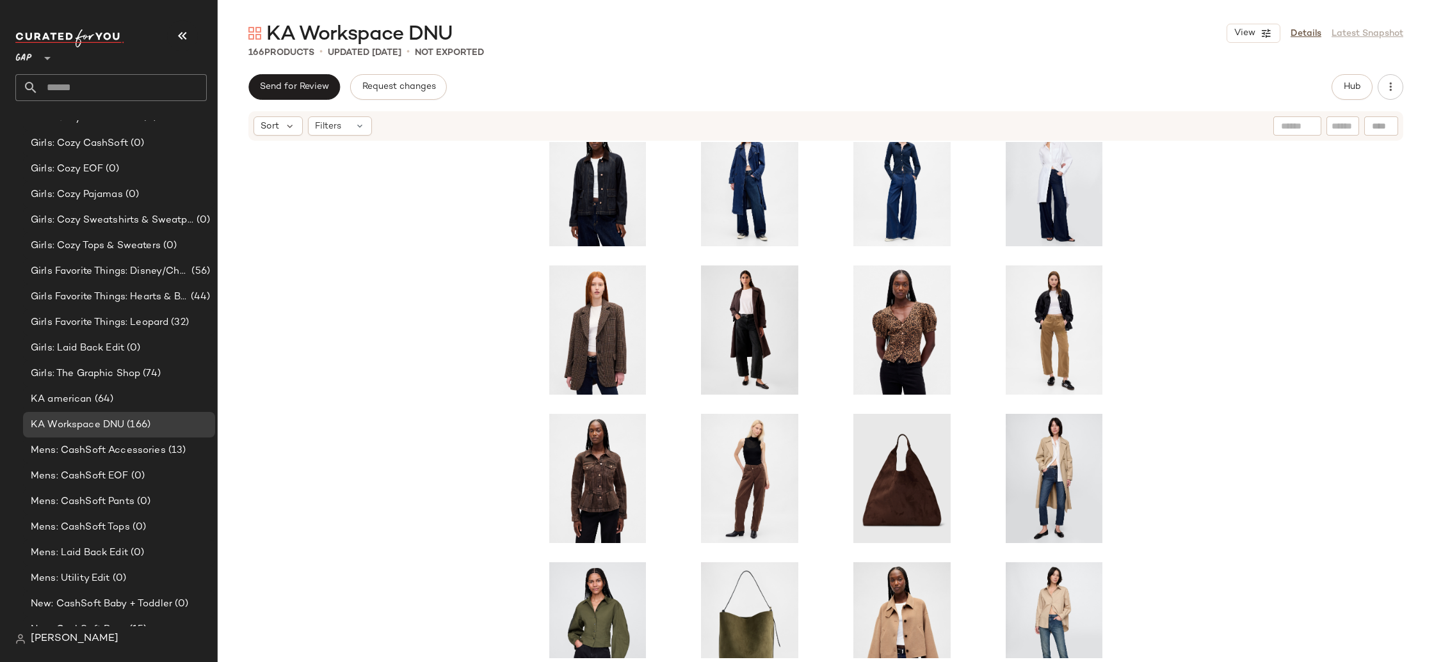
scroll to position [2563, 0]
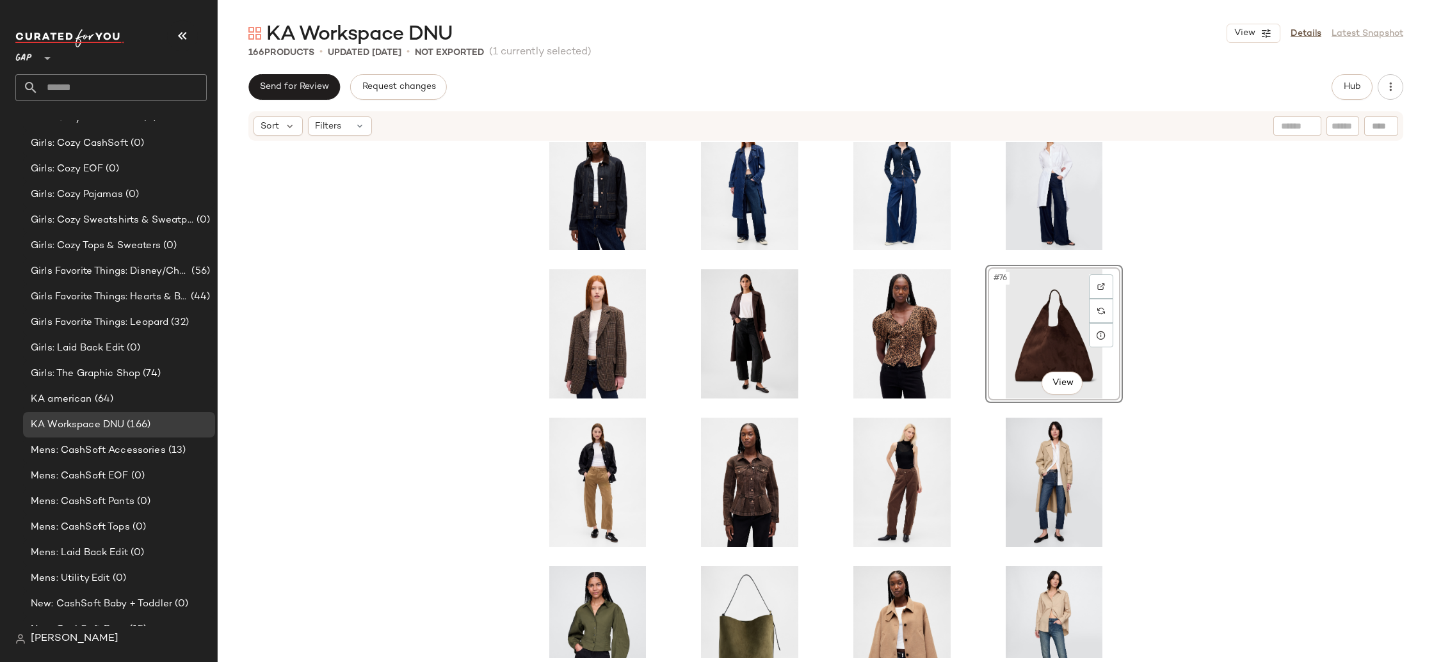
click at [1257, 377] on div "#76 View" at bounding box center [826, 400] width 1216 height 517
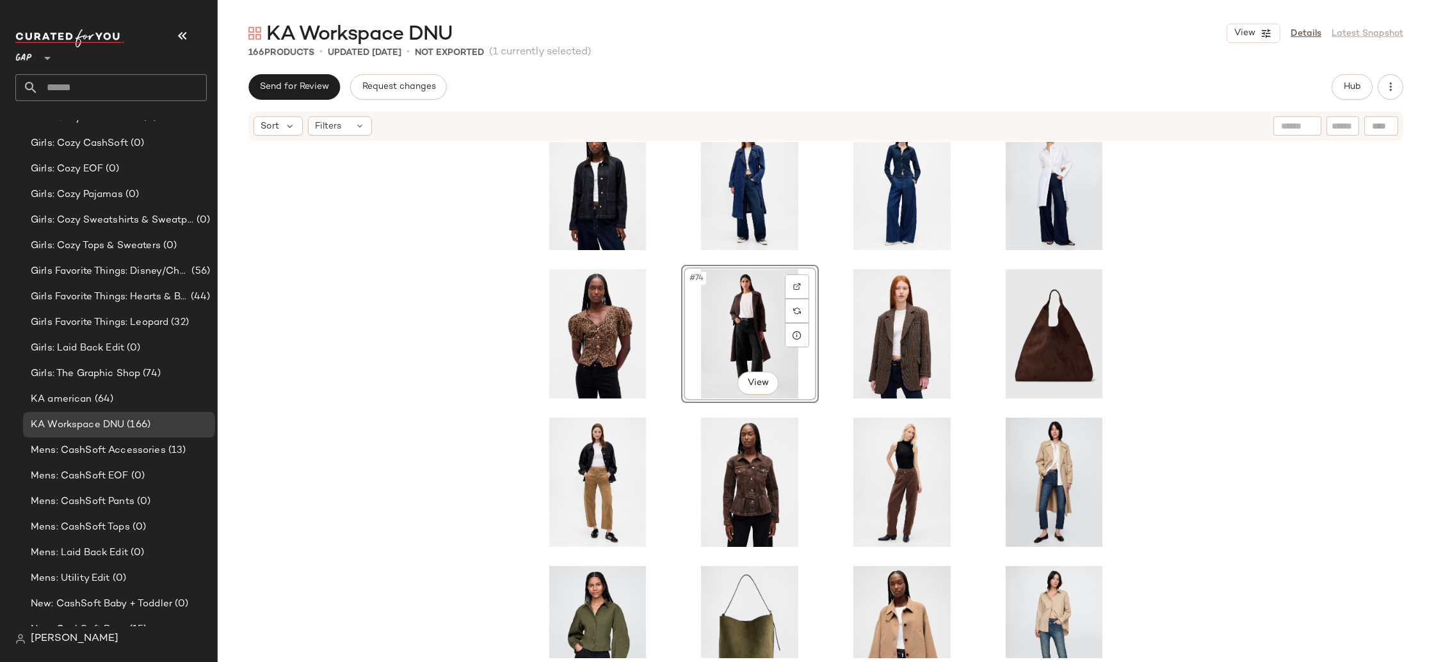
click at [1359, 362] on div "#74 View" at bounding box center [826, 400] width 1216 height 517
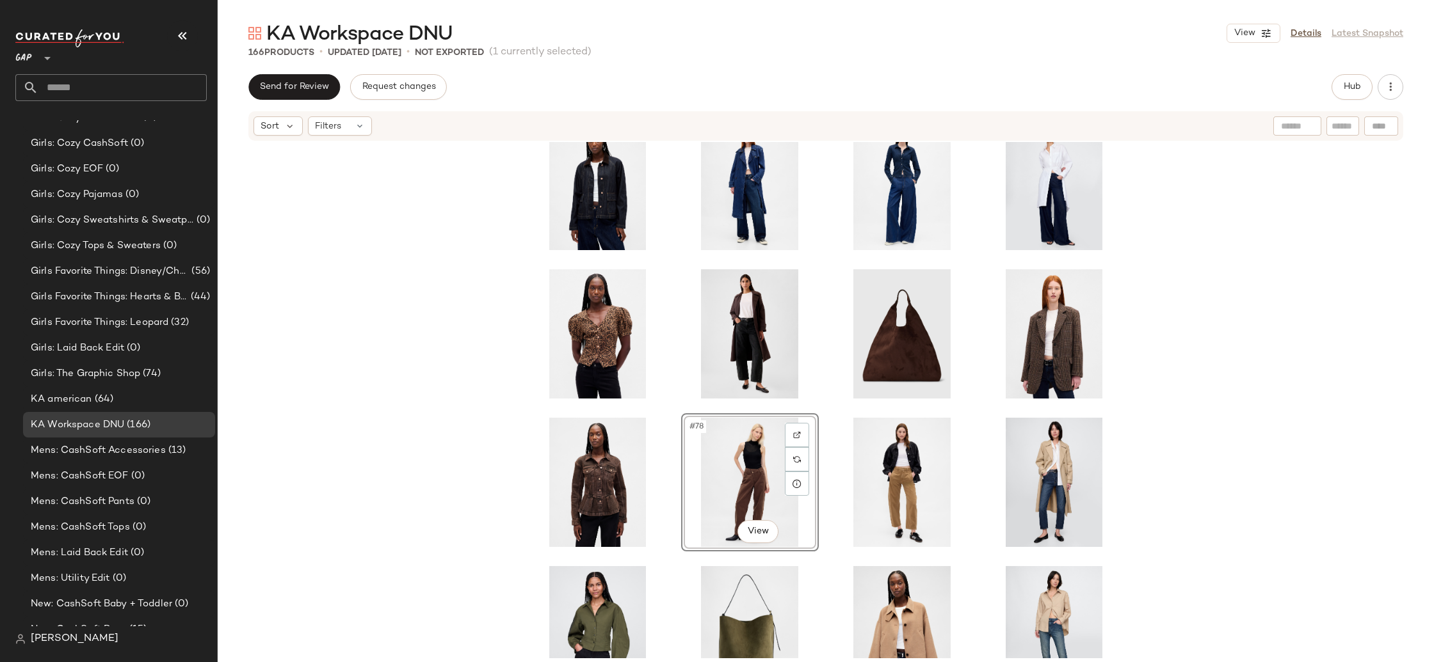
click at [1195, 468] on div "#78 View" at bounding box center [826, 400] width 1216 height 517
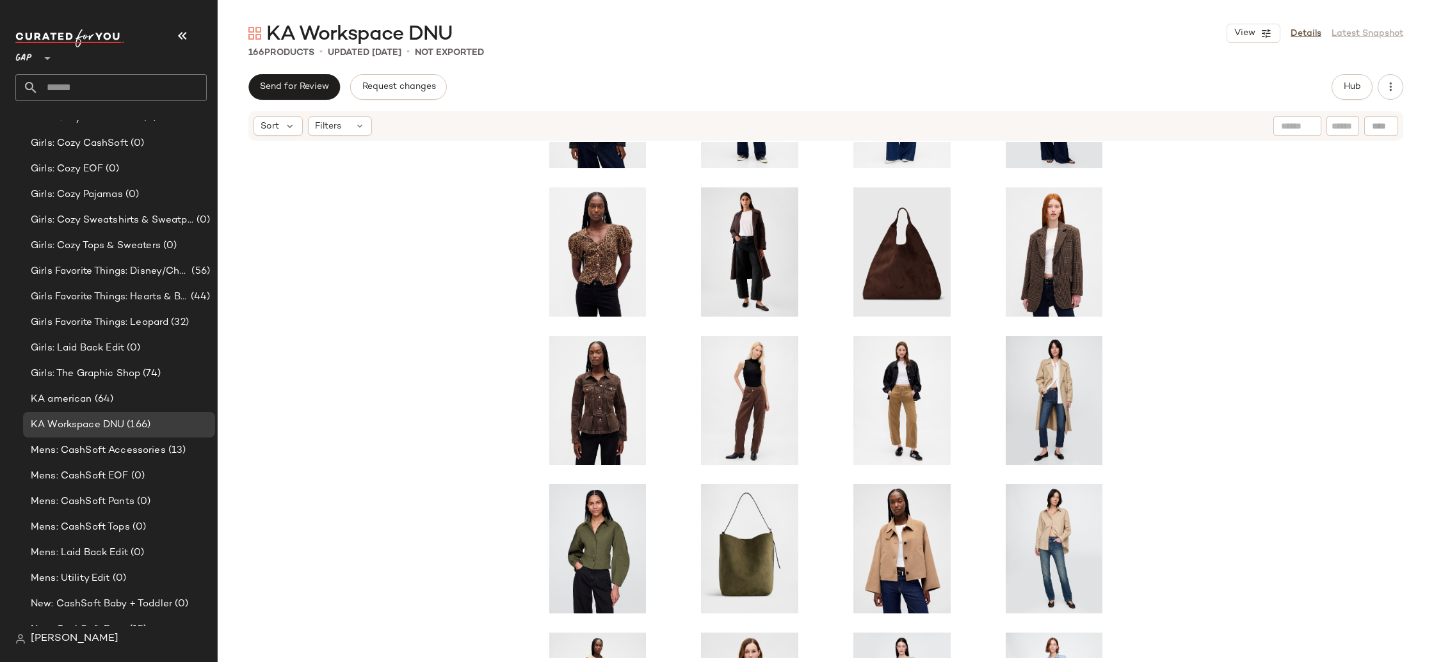
scroll to position [2565, 0]
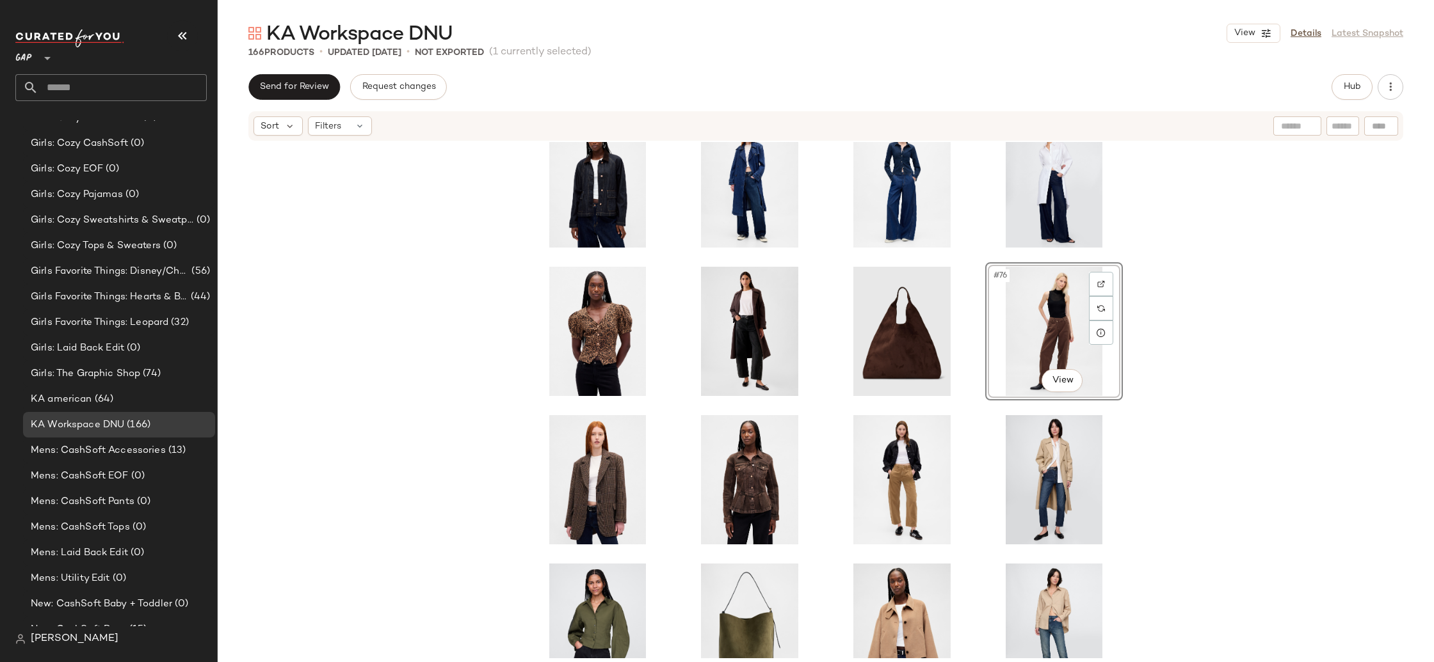
click at [1242, 447] on div "#76 View" at bounding box center [826, 400] width 1216 height 517
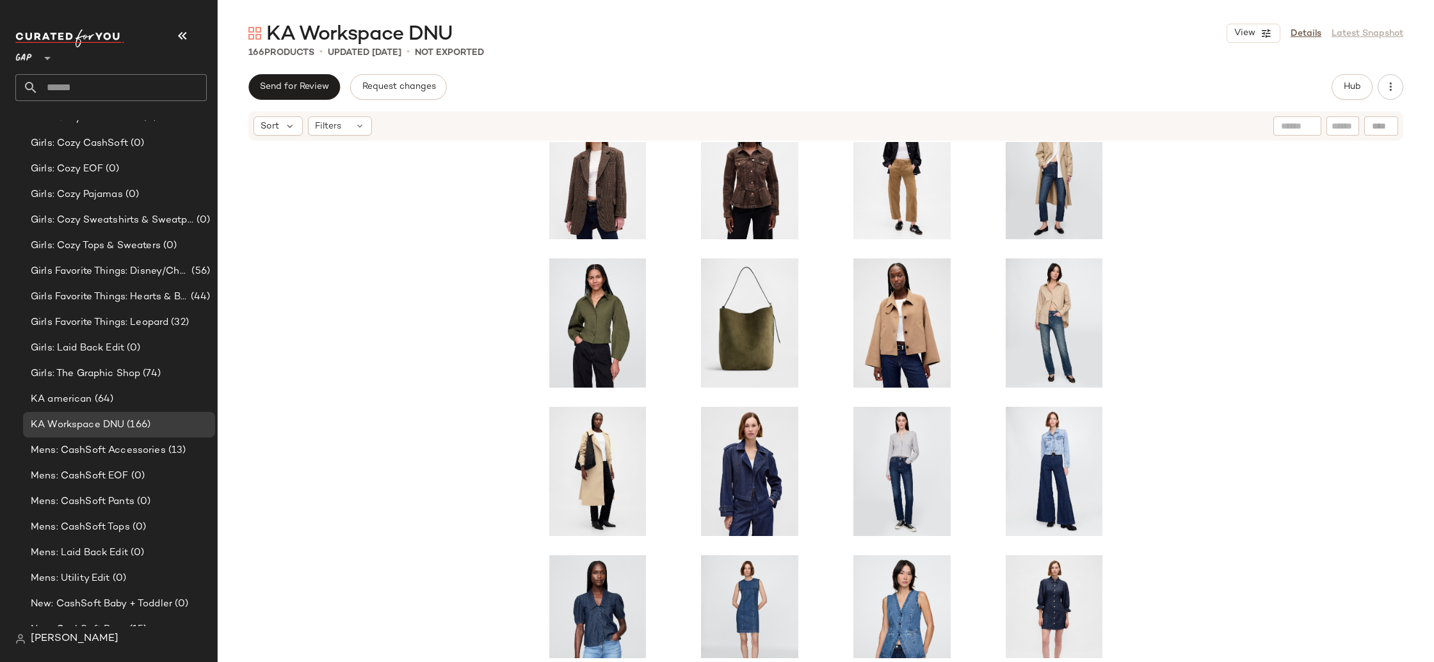
scroll to position [2893, 0]
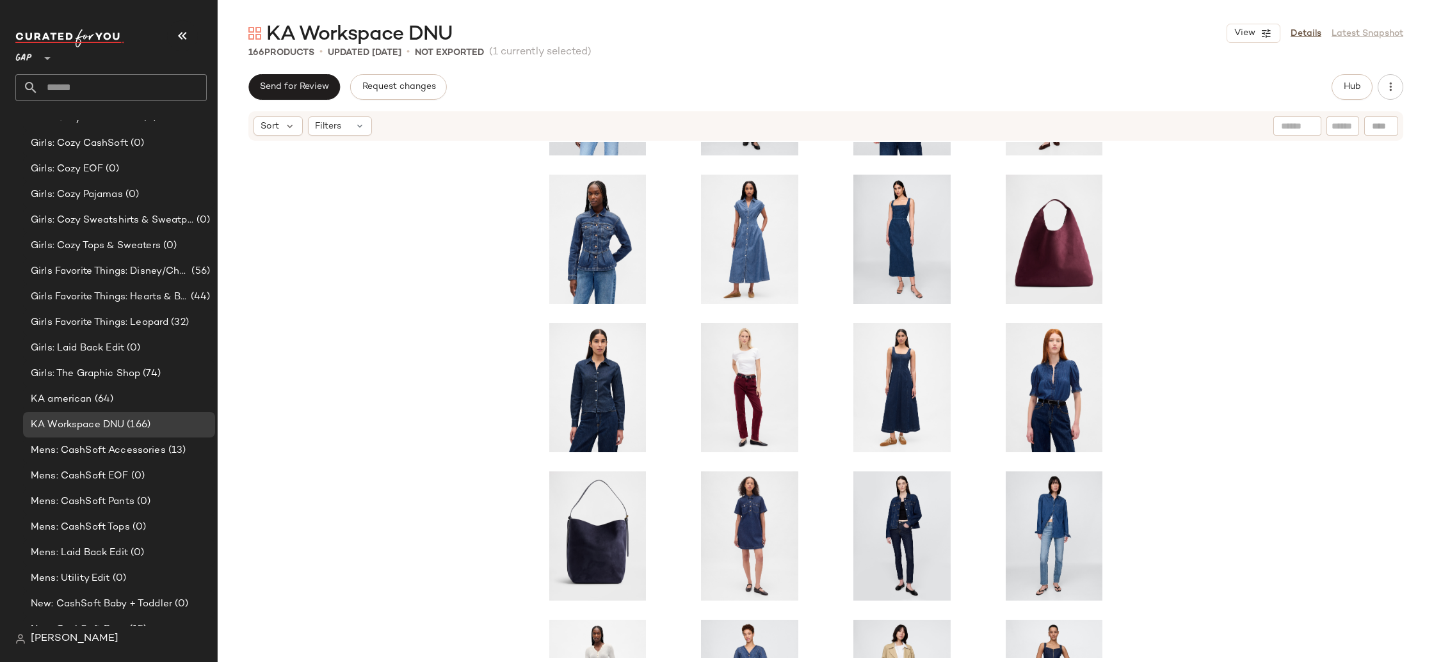
scroll to position [3401, 0]
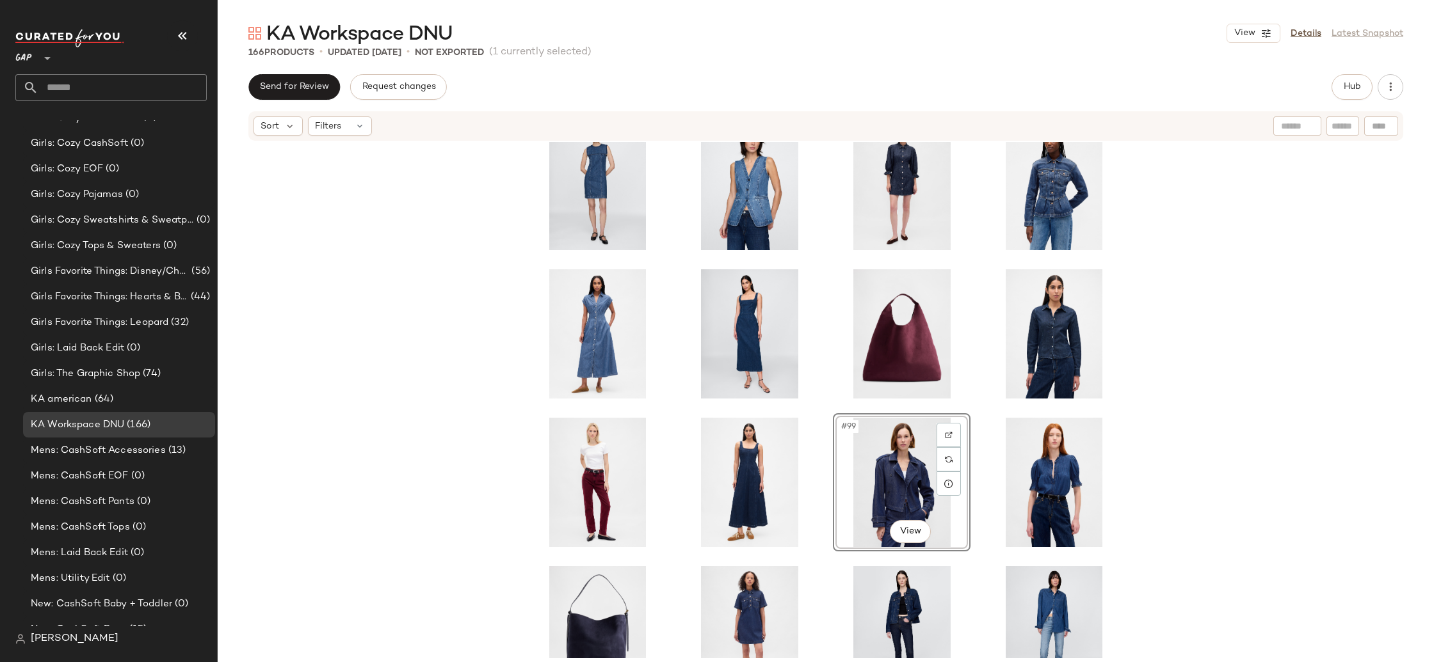
scroll to position [3291, 0]
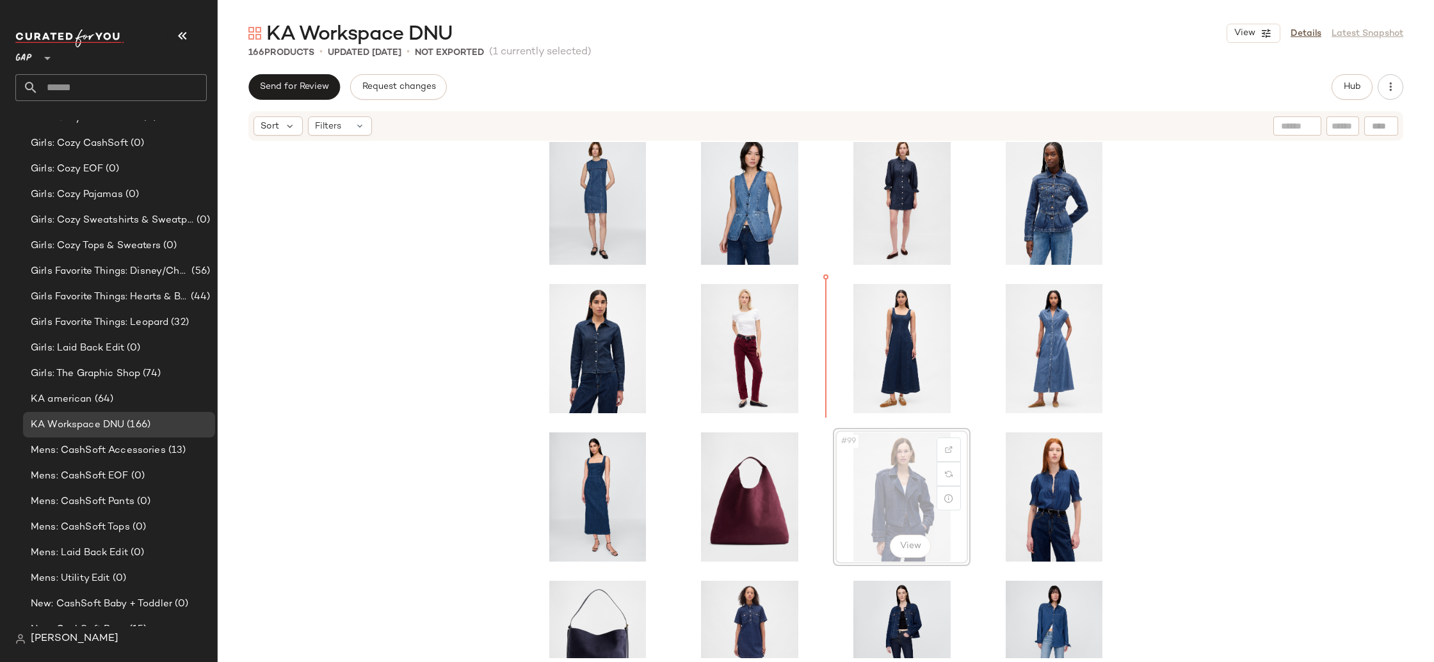
drag, startPoint x: 891, startPoint y: 493, endPoint x: 885, endPoint y: 477, distance: 17.0
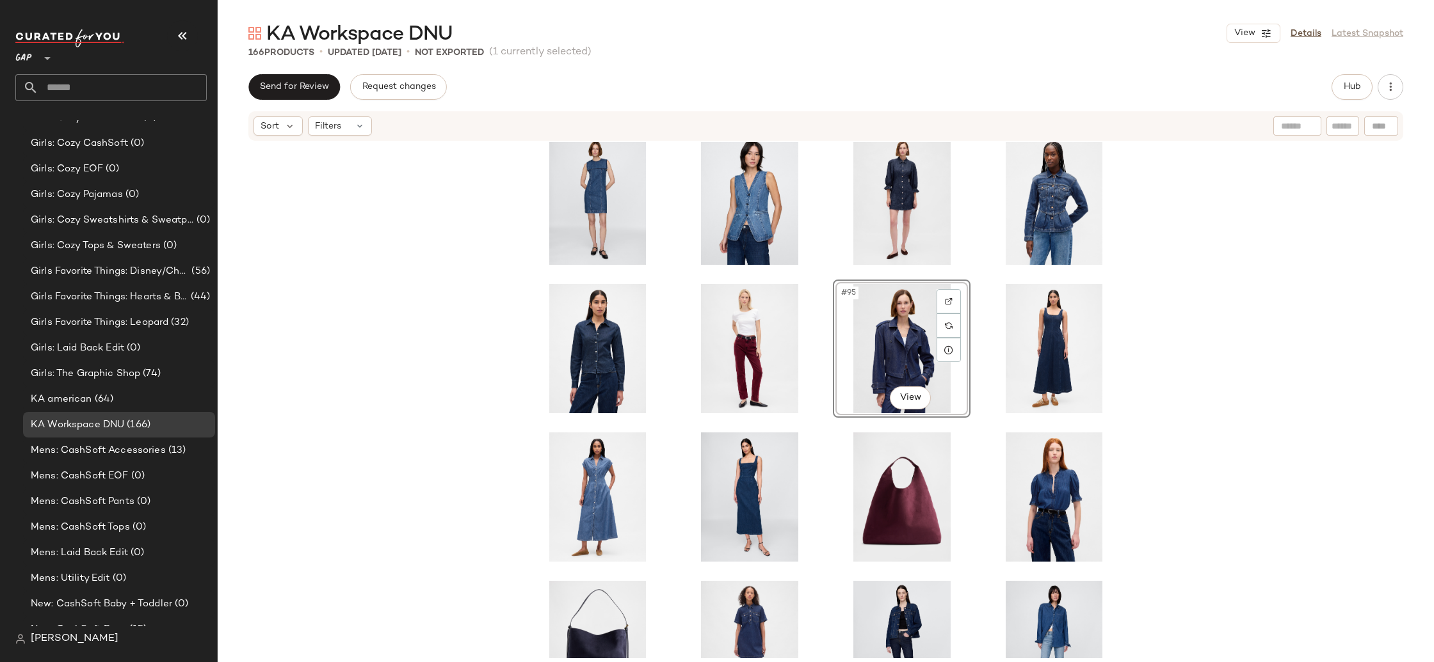
click at [1274, 453] on div "#95 View" at bounding box center [826, 400] width 1216 height 517
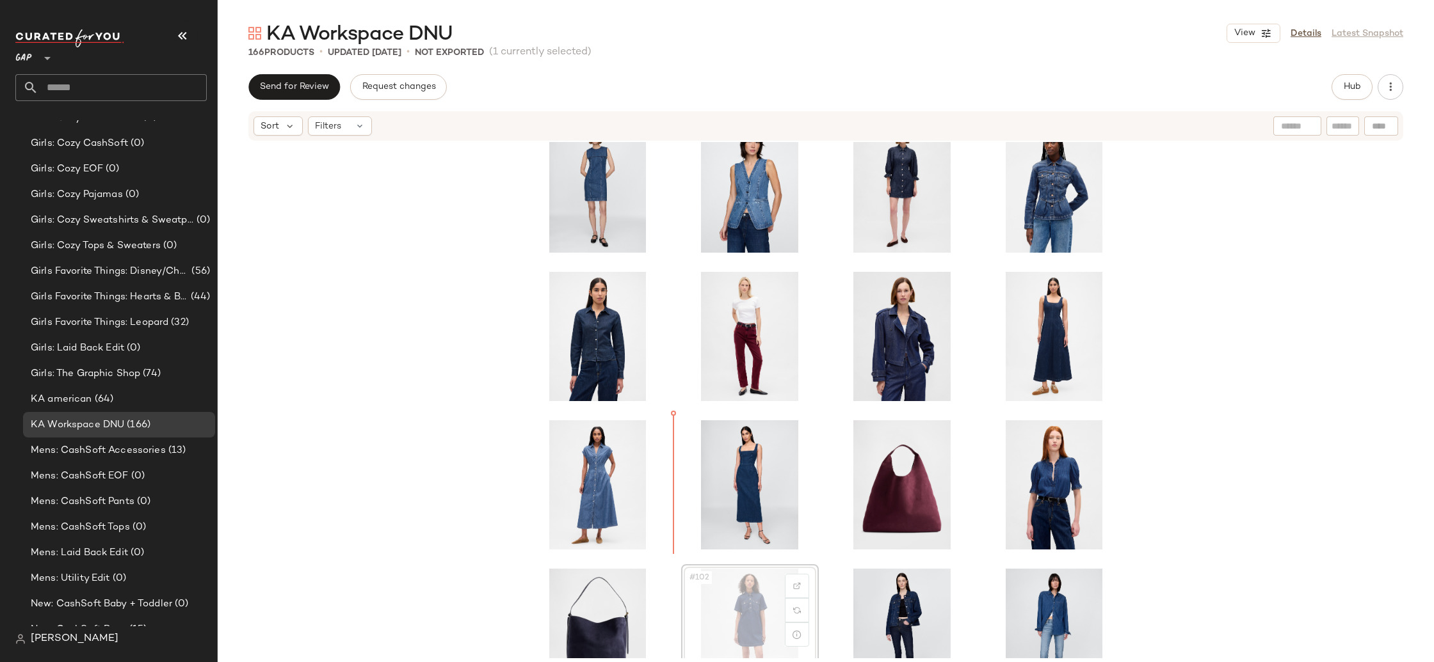
scroll to position [3304, 0]
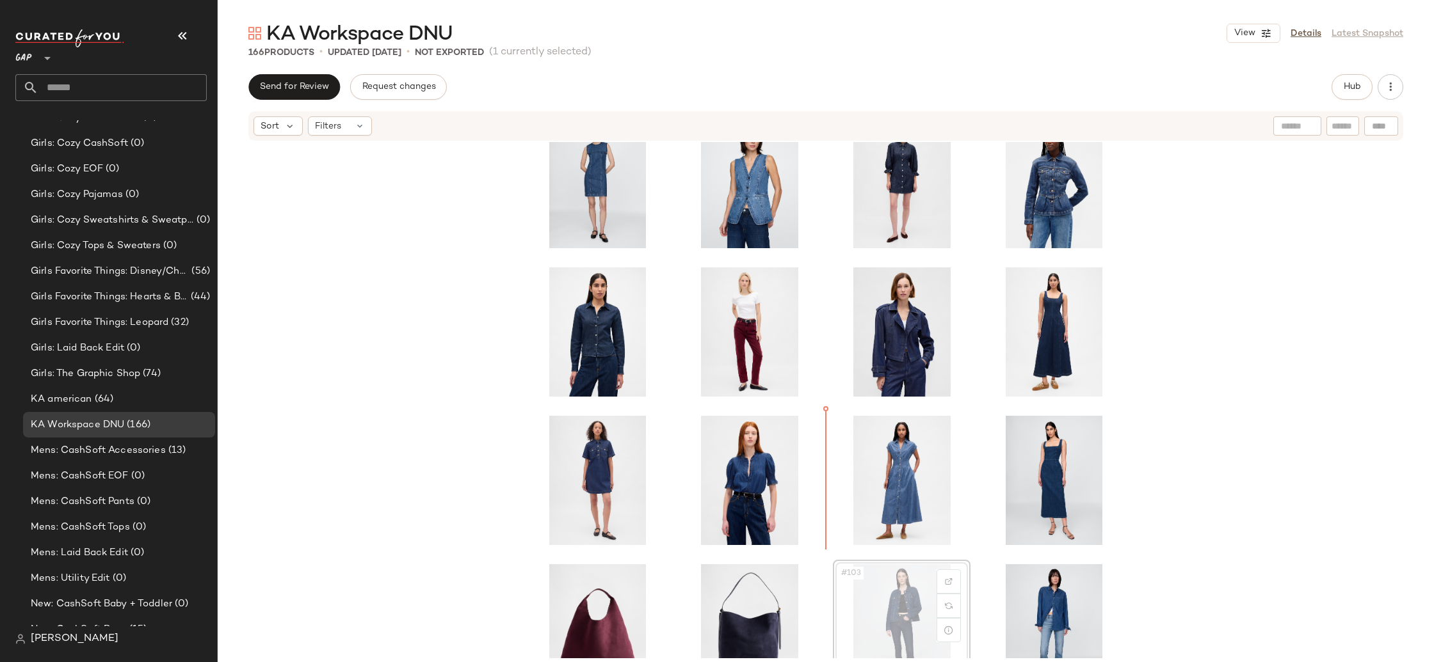
scroll to position [3309, 0]
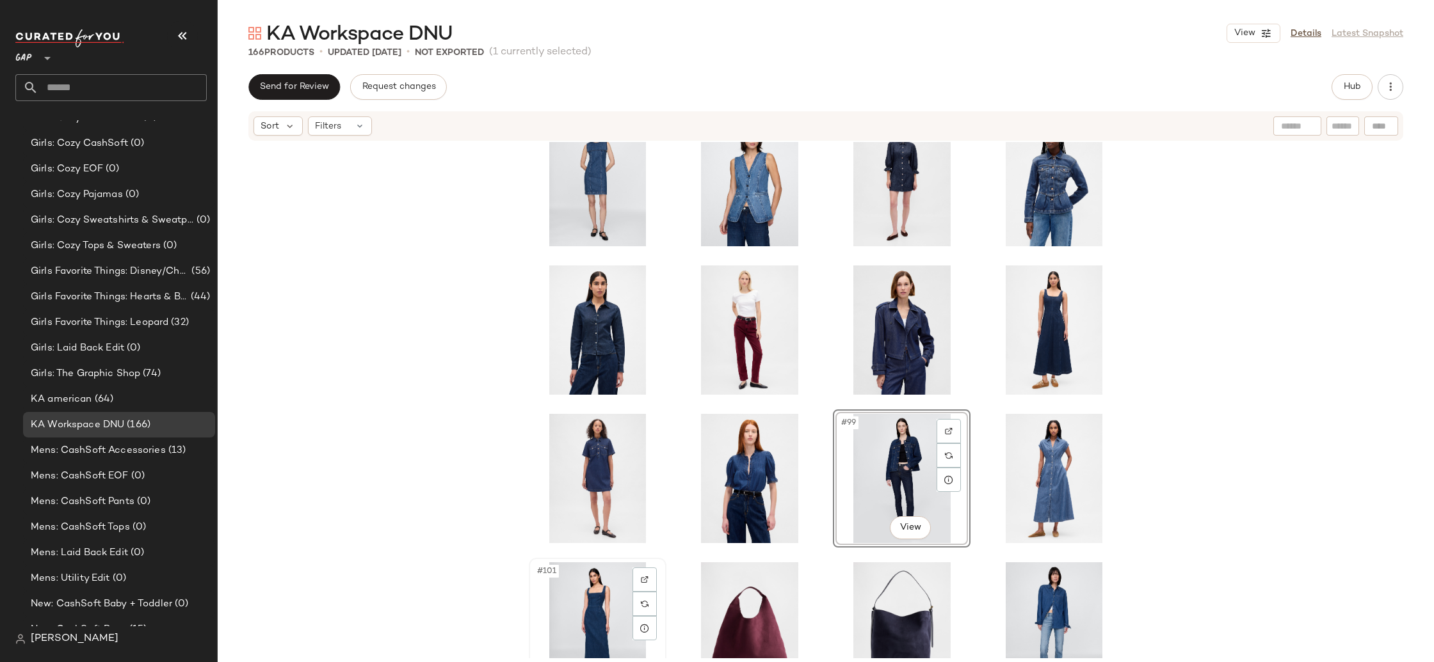
scroll to position [3318, 0]
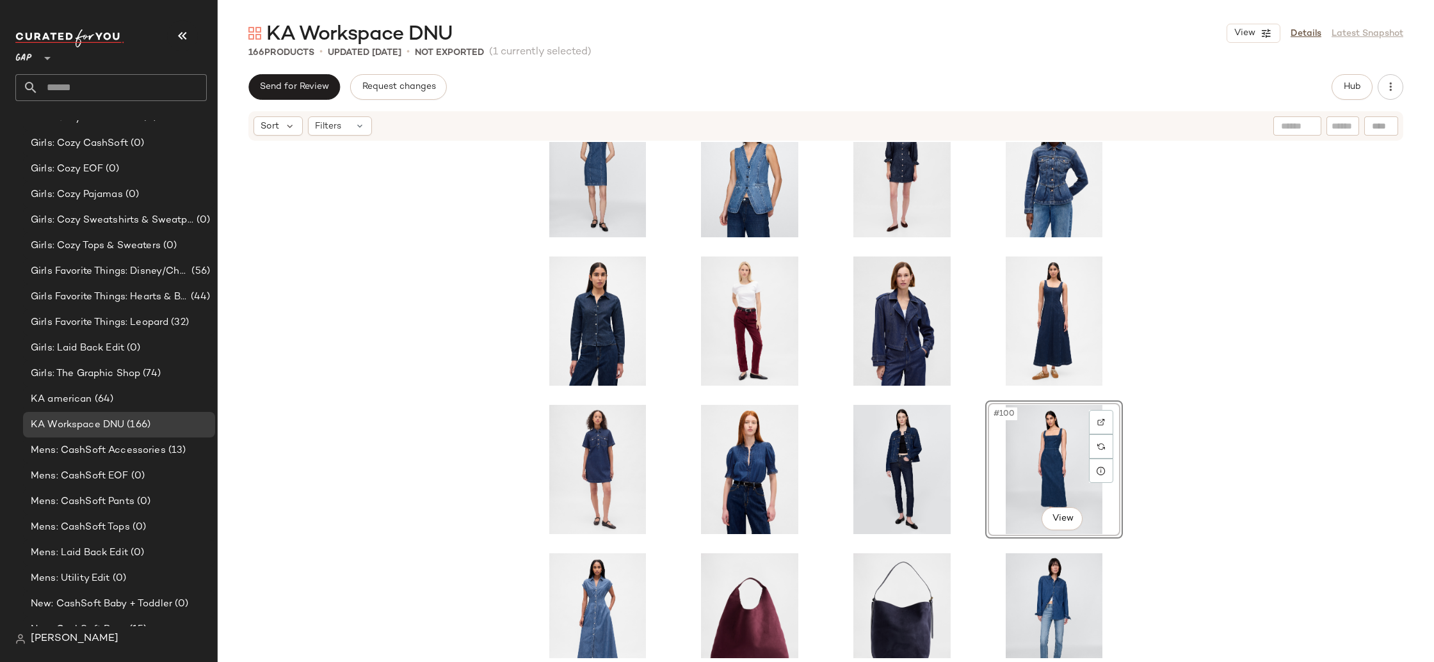
click at [1177, 460] on div "#100 View" at bounding box center [826, 400] width 1216 height 517
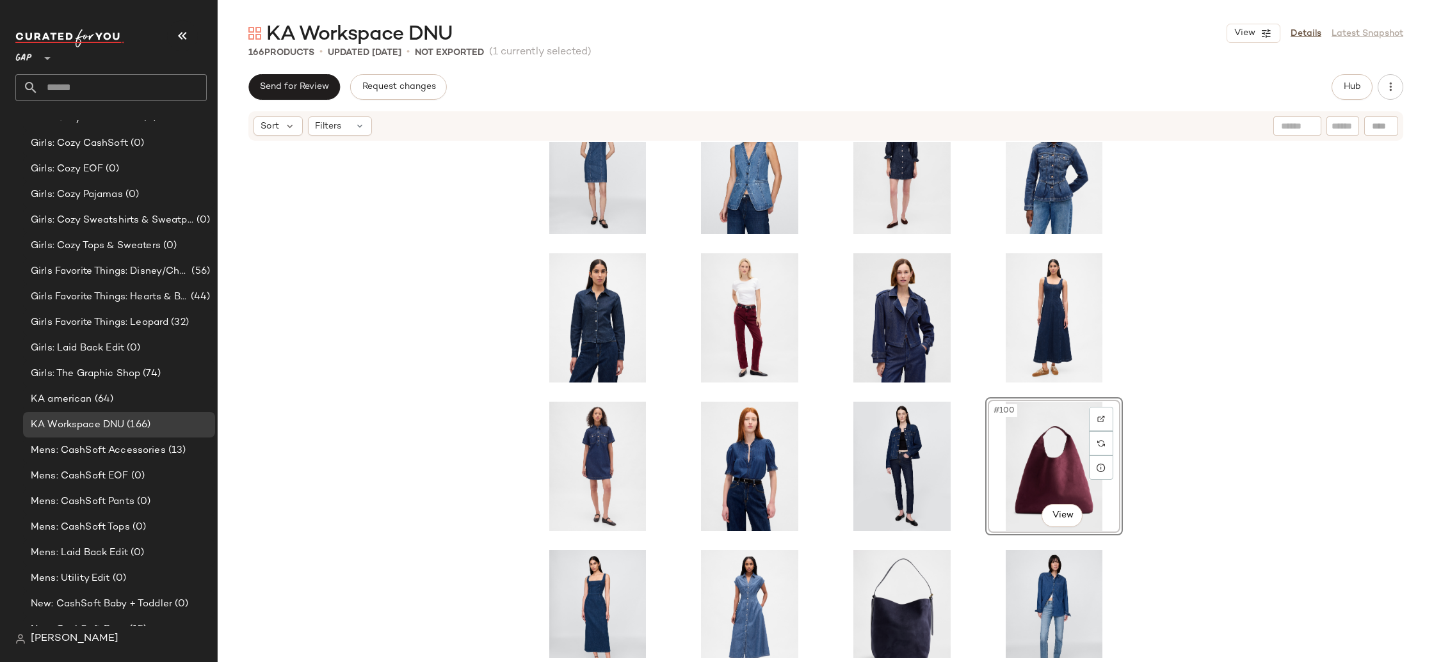
click at [1187, 482] on div "#100 View" at bounding box center [826, 400] width 1216 height 517
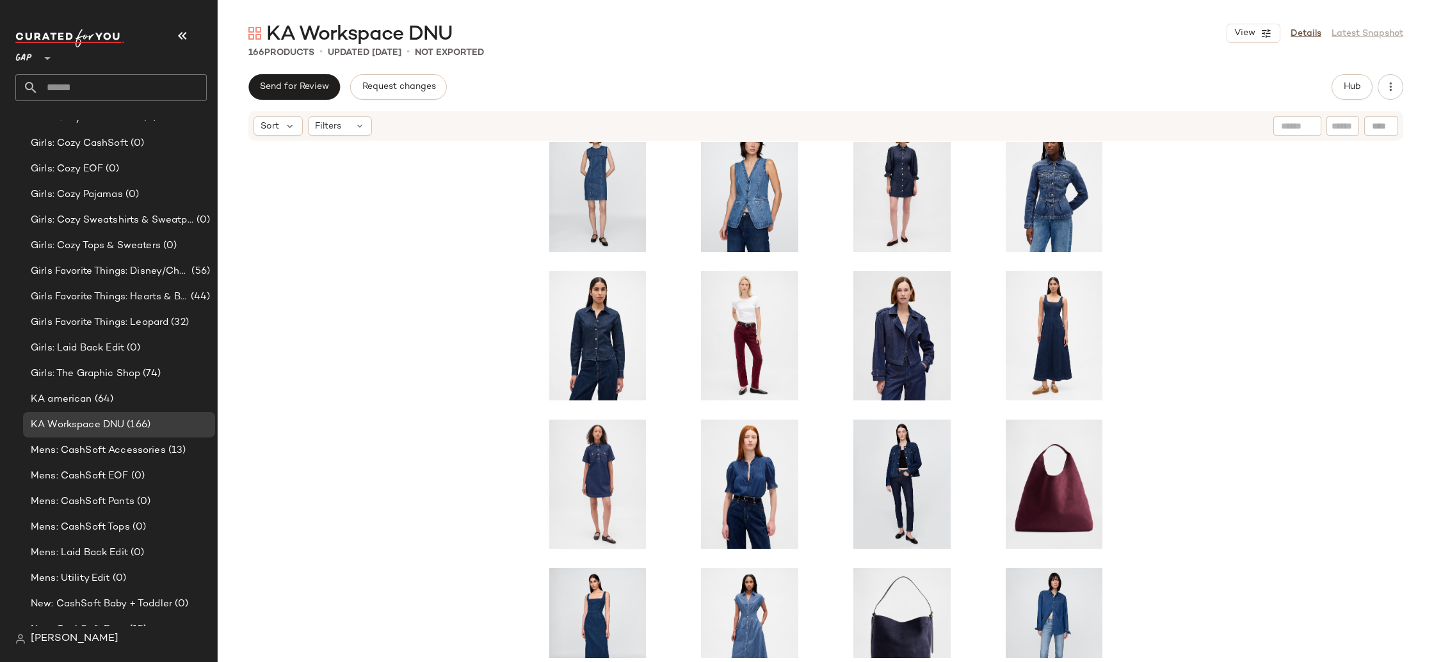
scroll to position [3299, 0]
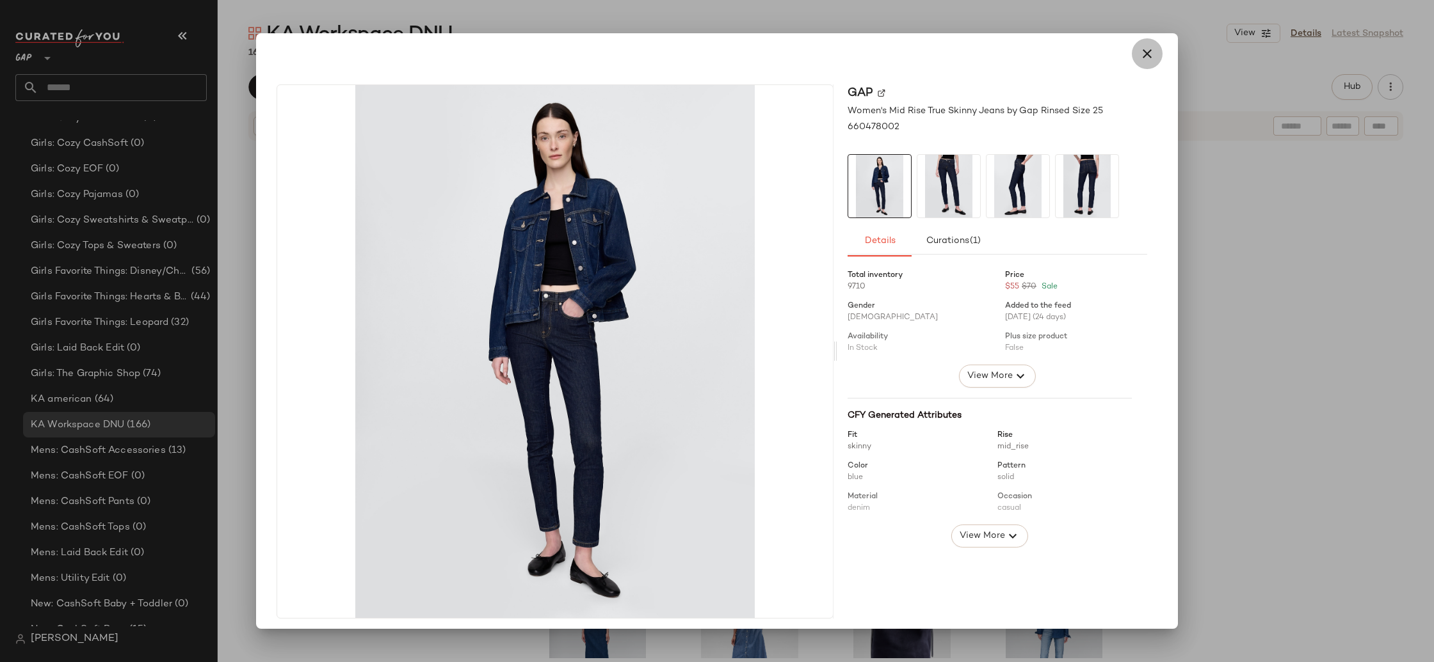
click at [1139, 50] on icon "button" at bounding box center [1146, 53] width 15 height 15
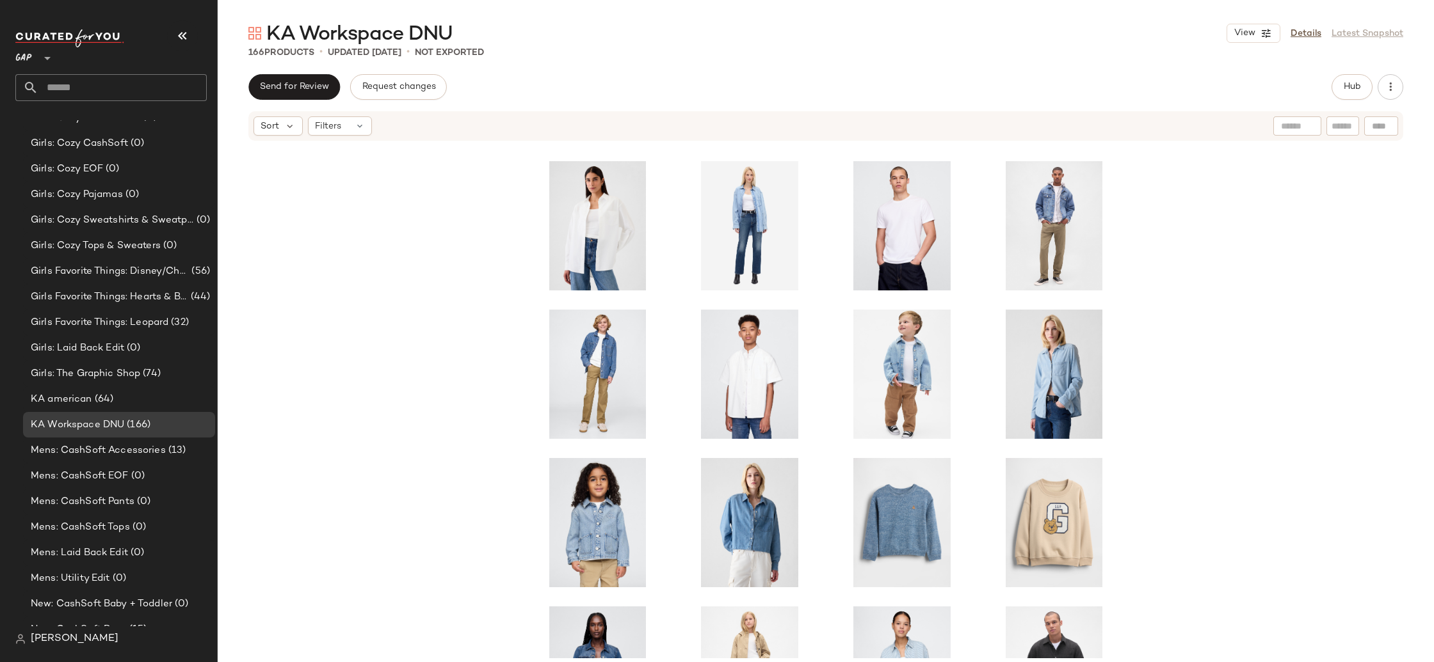
scroll to position [4153, 0]
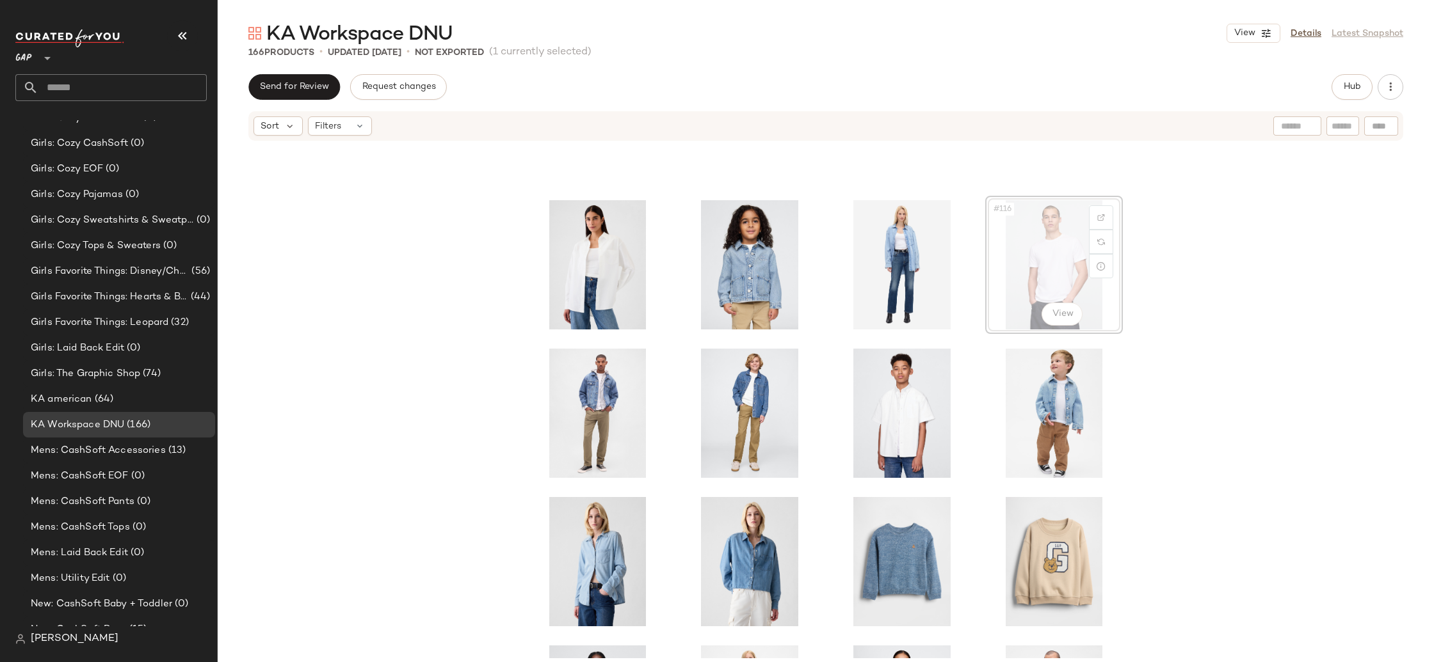
scroll to position [4108, 0]
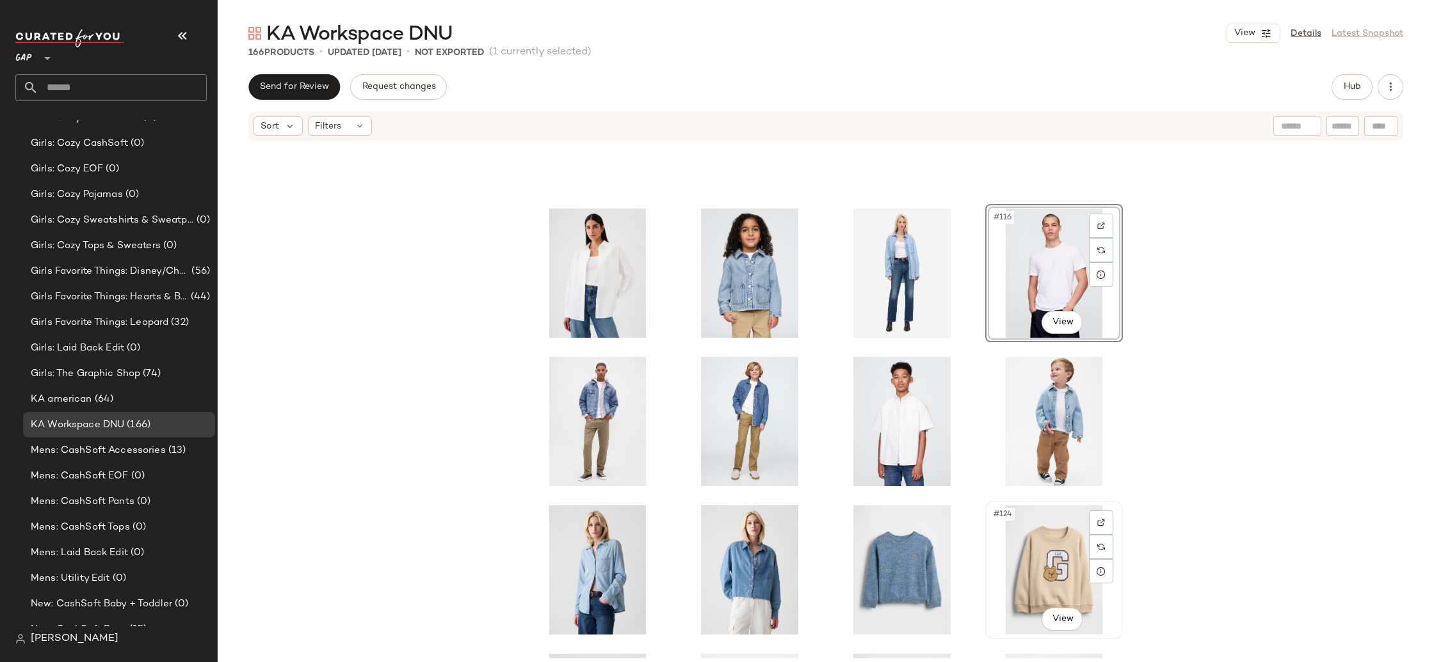
scroll to position [4113, 0]
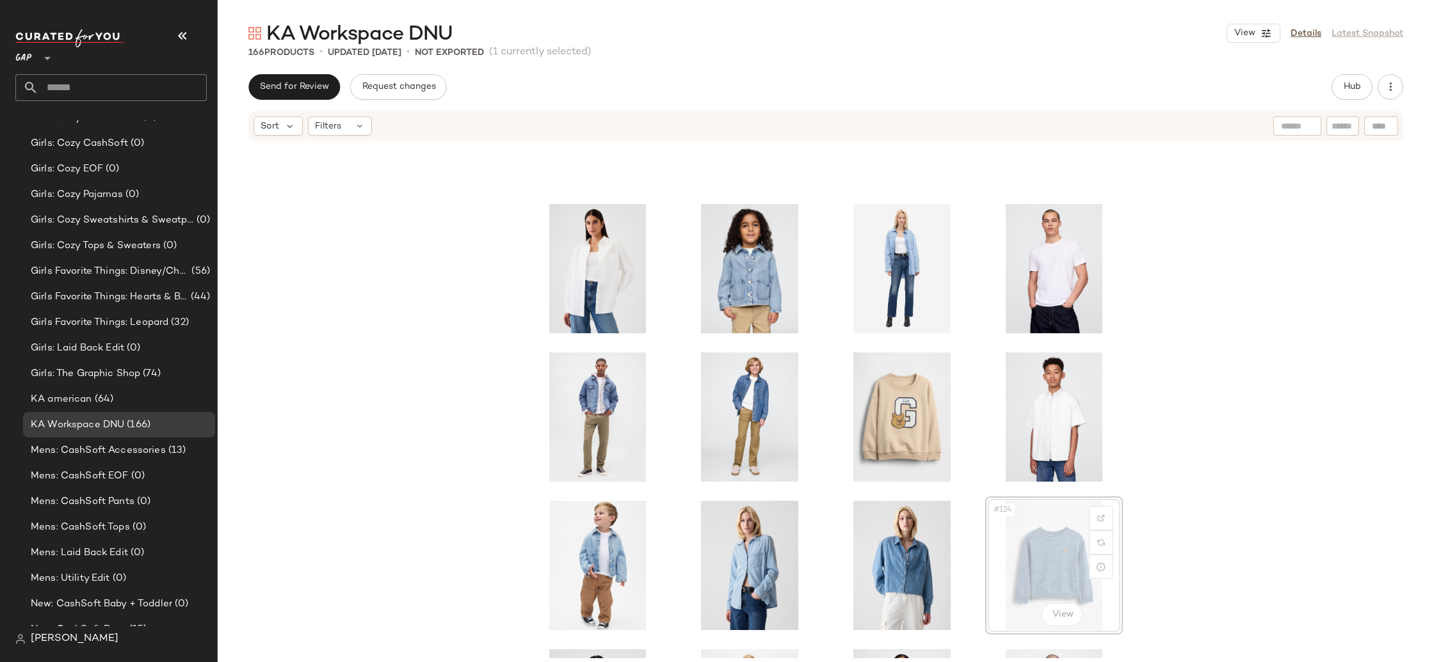
scroll to position [4117, 0]
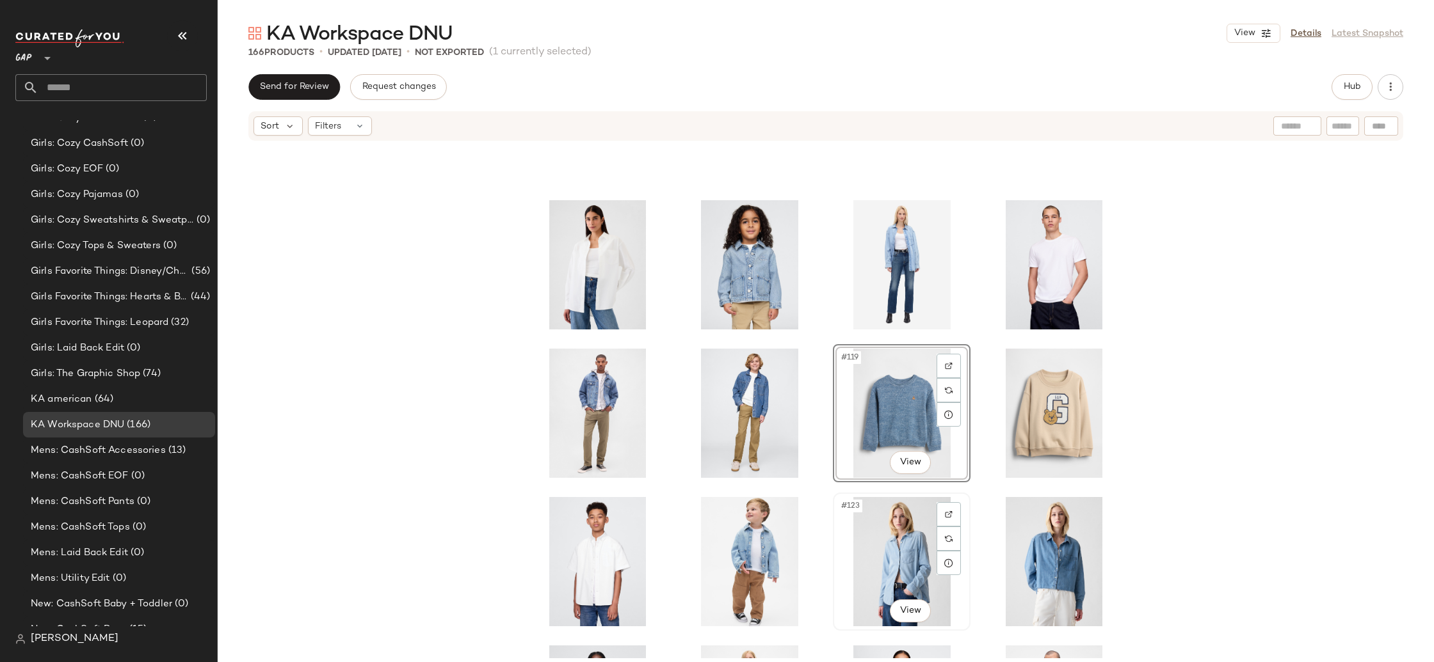
scroll to position [4117, 0]
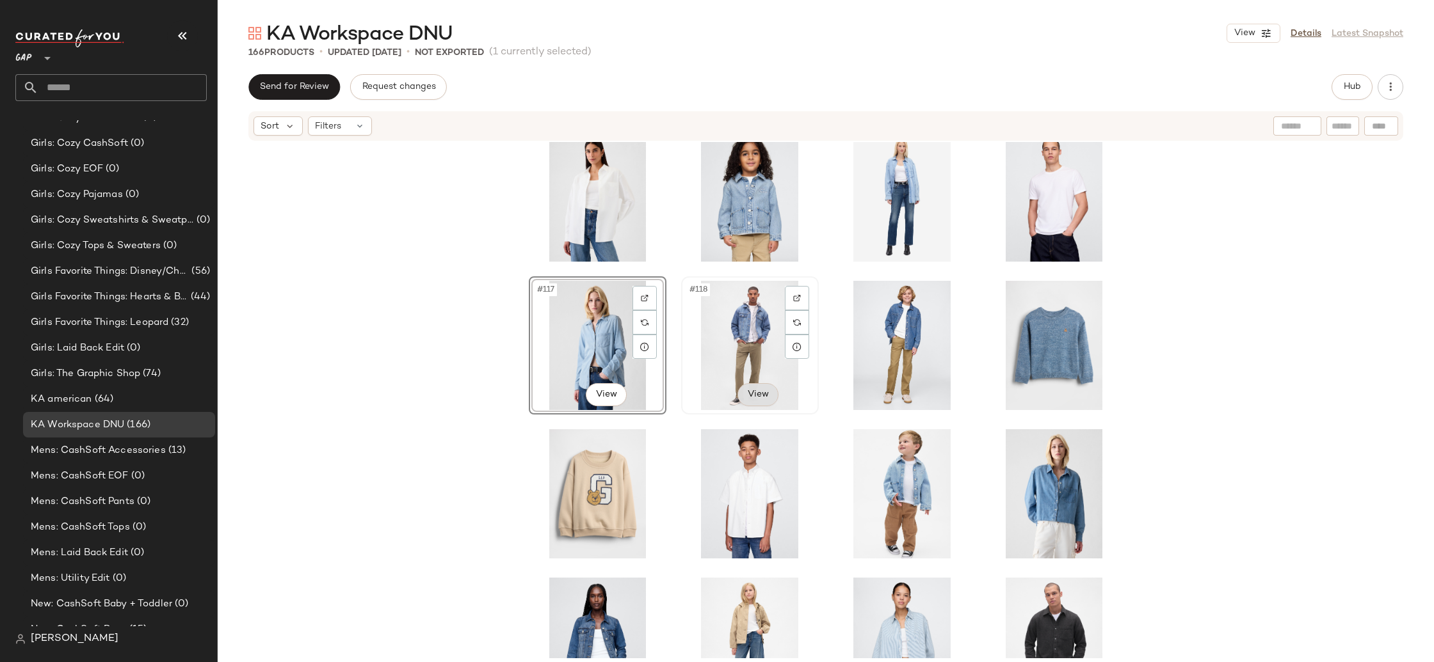
scroll to position [4254, 0]
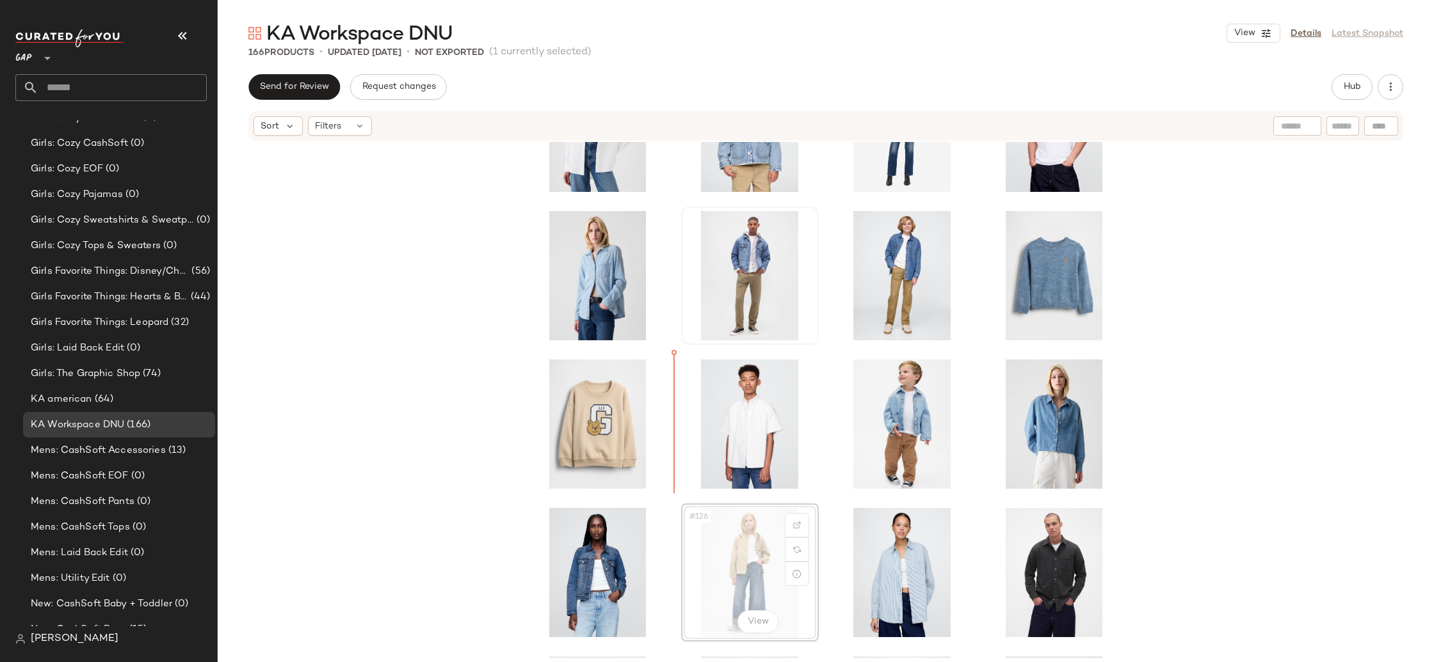
scroll to position [4256, 0]
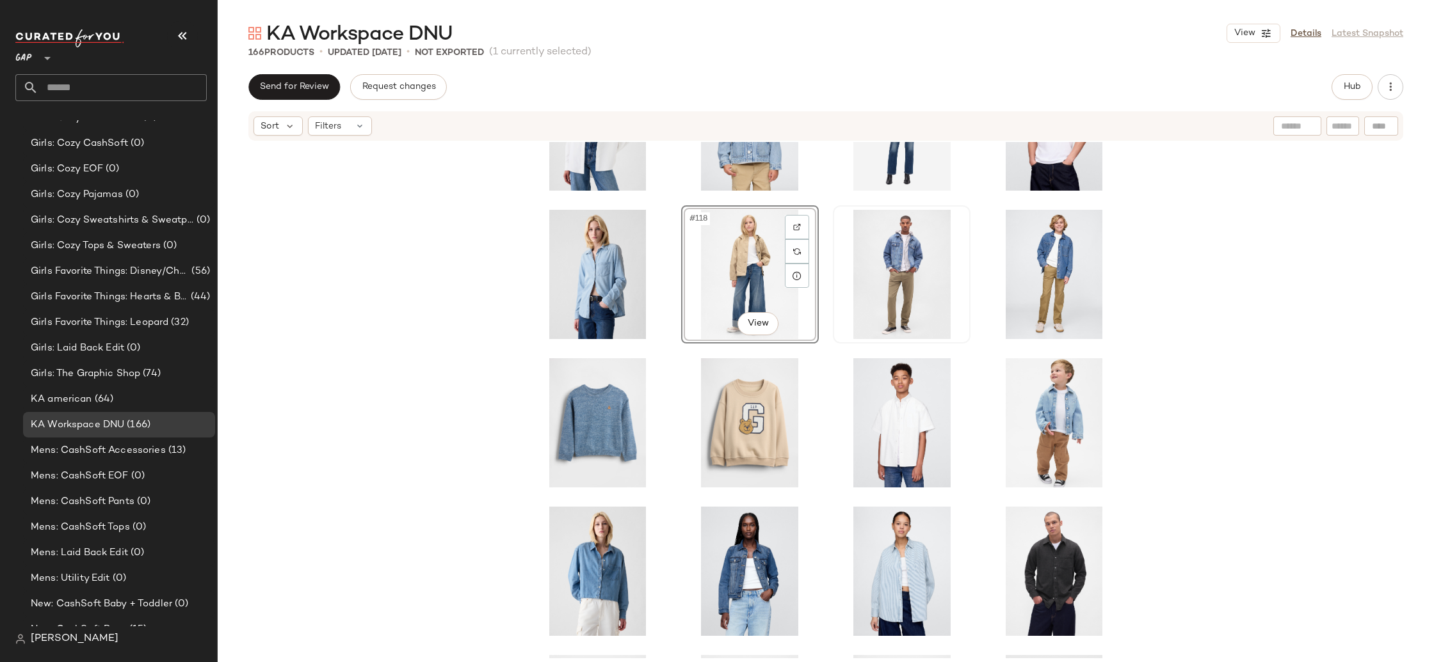
click at [1245, 403] on div "#118 View" at bounding box center [826, 400] width 1216 height 517
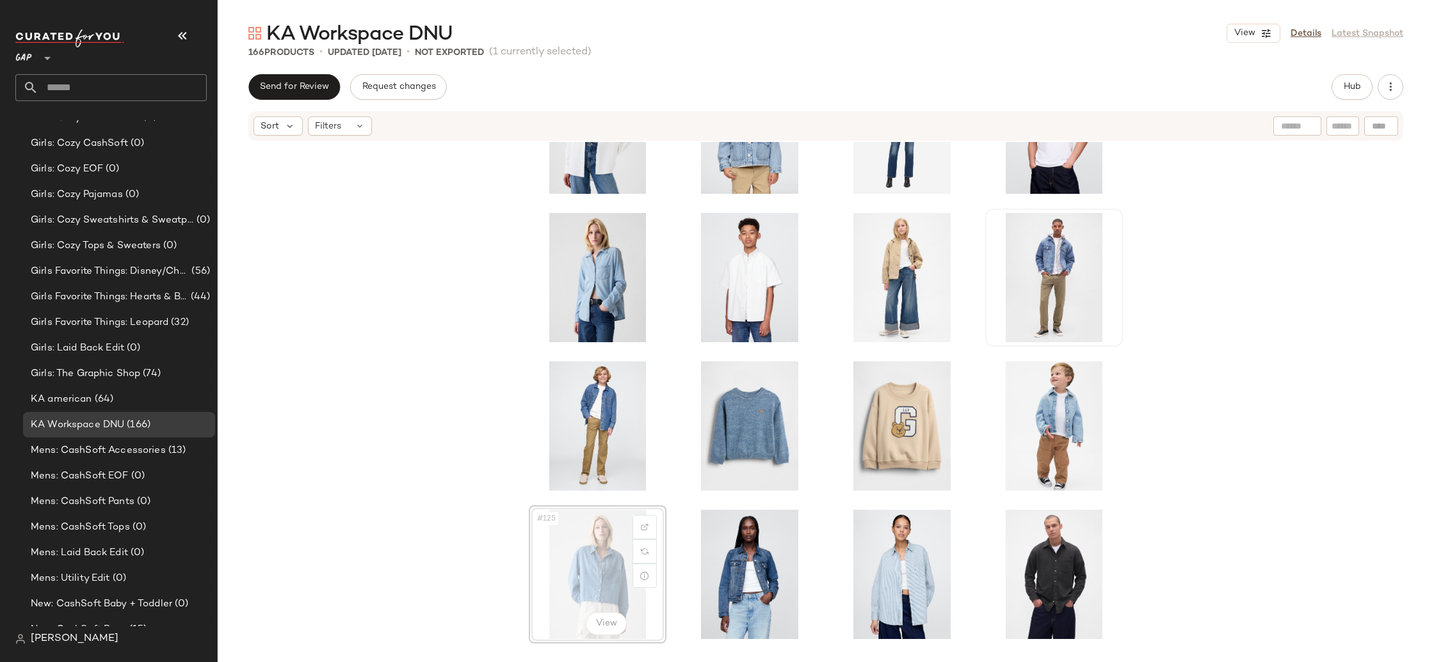
scroll to position [4254, 0]
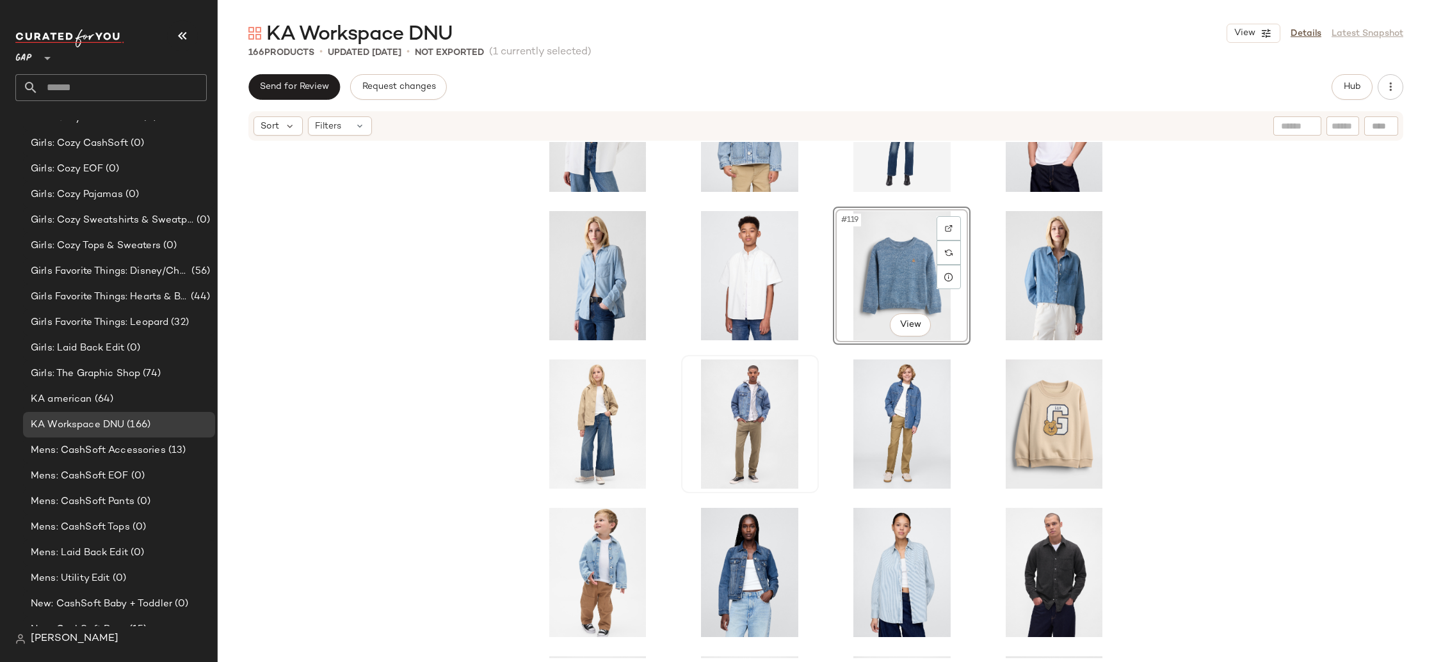
click at [1226, 391] on div "#119 View" at bounding box center [826, 400] width 1216 height 517
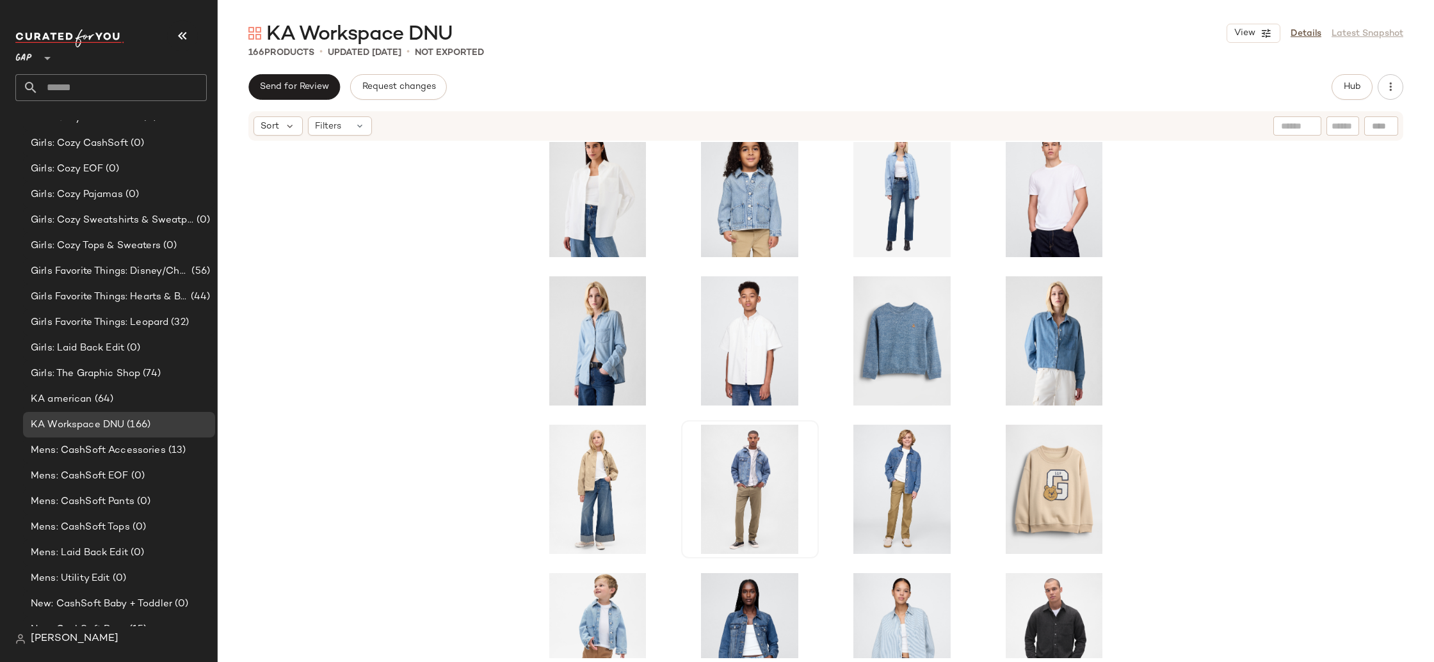
scroll to position [4185, 0]
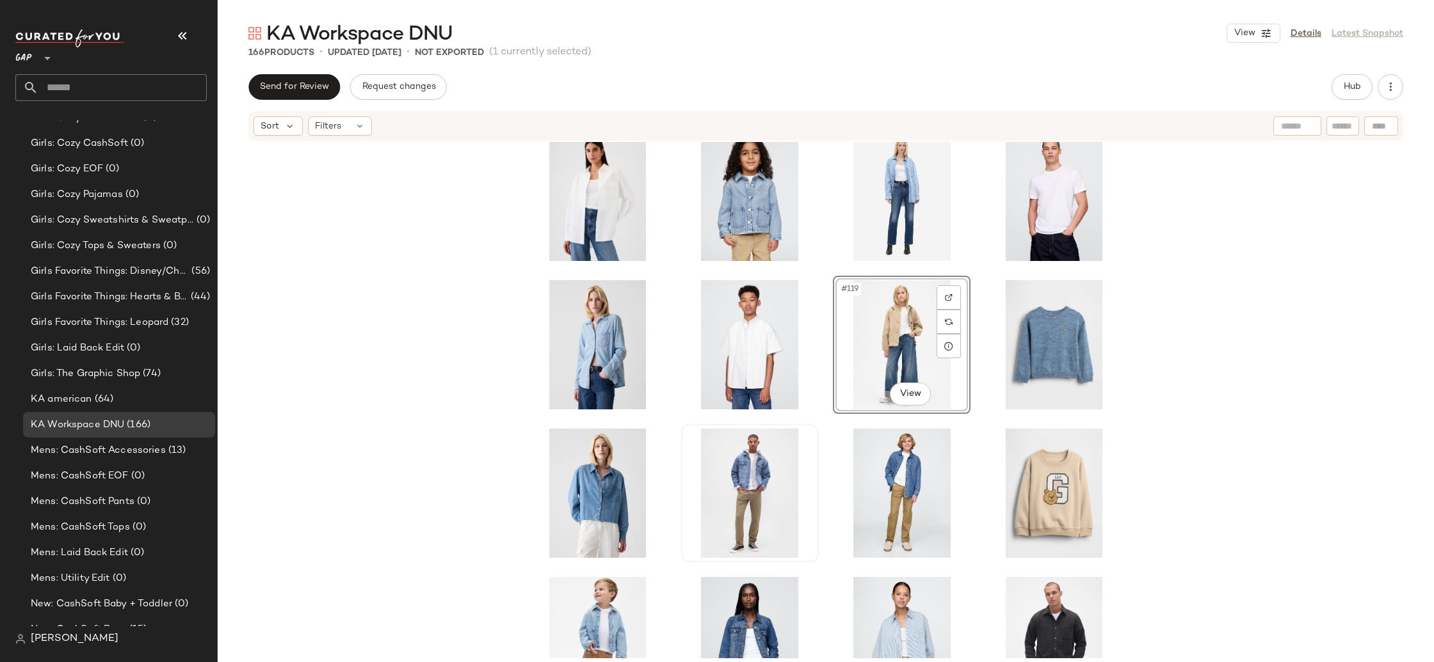
click at [1235, 387] on div "#119 View" at bounding box center [826, 400] width 1216 height 517
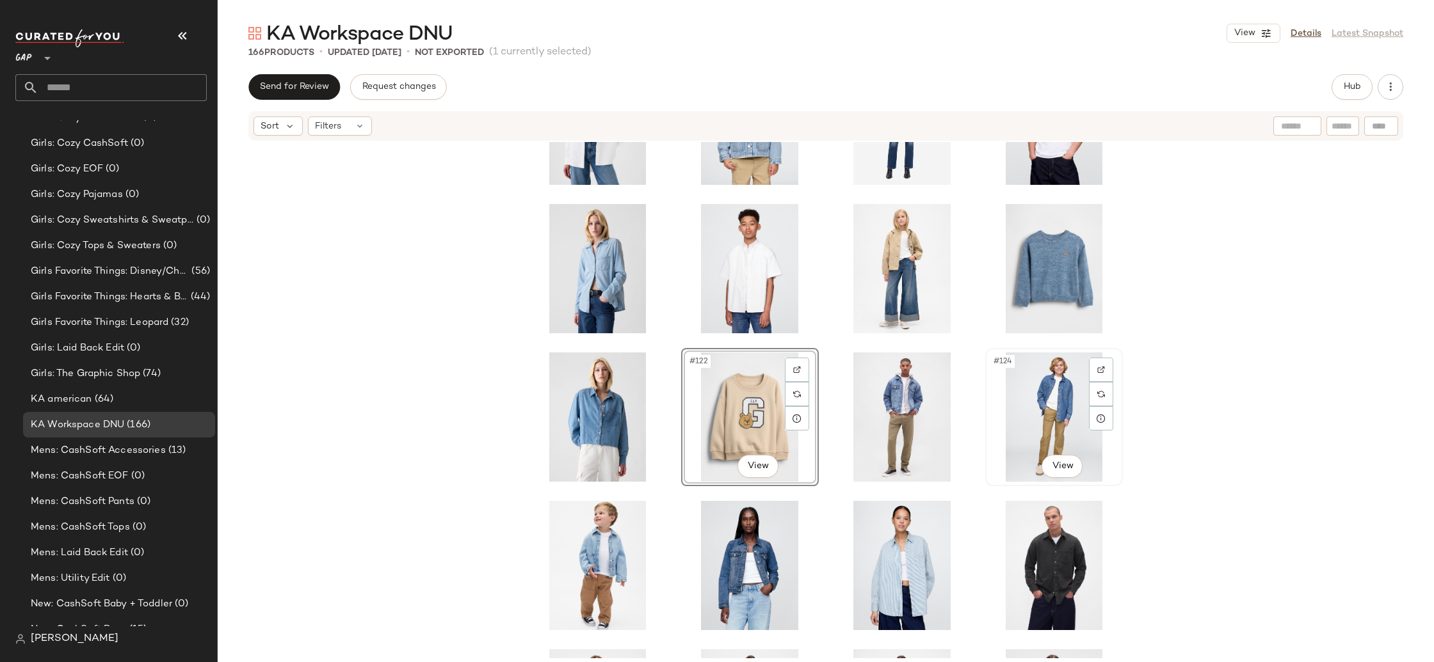
scroll to position [4281, 0]
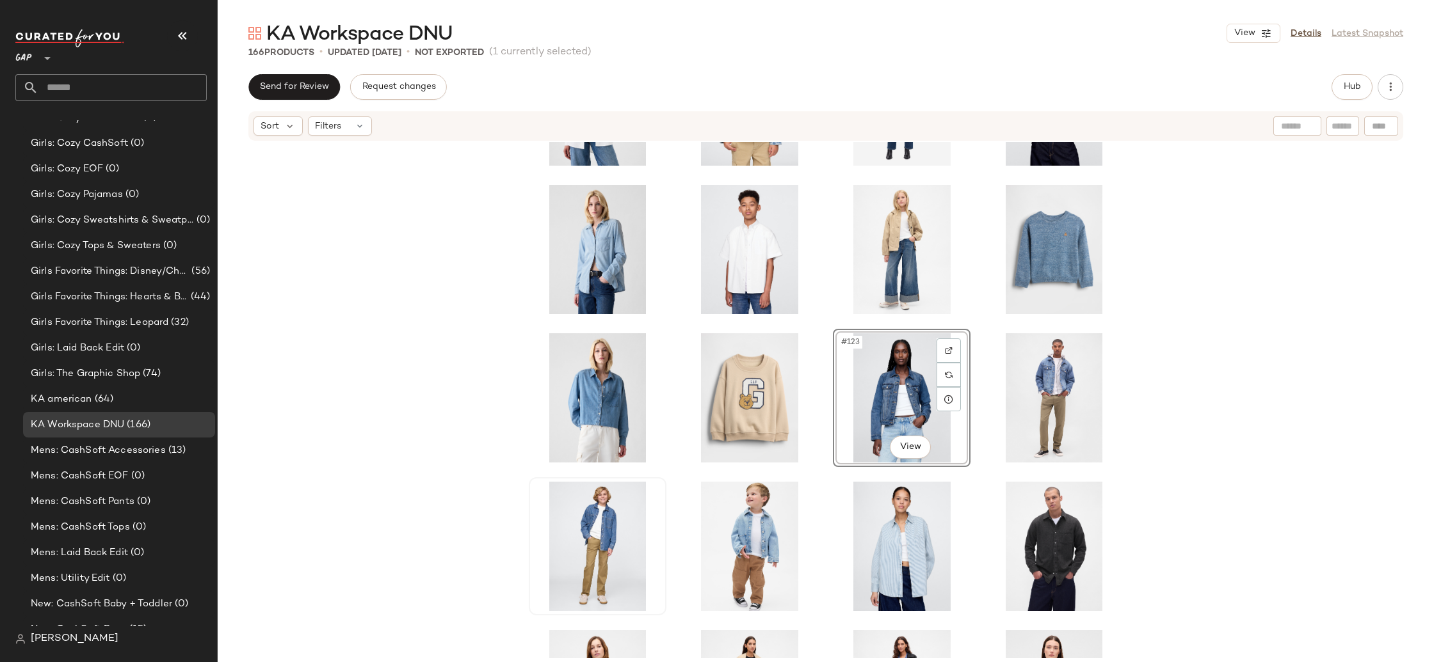
click at [1269, 456] on div "#123 View" at bounding box center [826, 400] width 1216 height 517
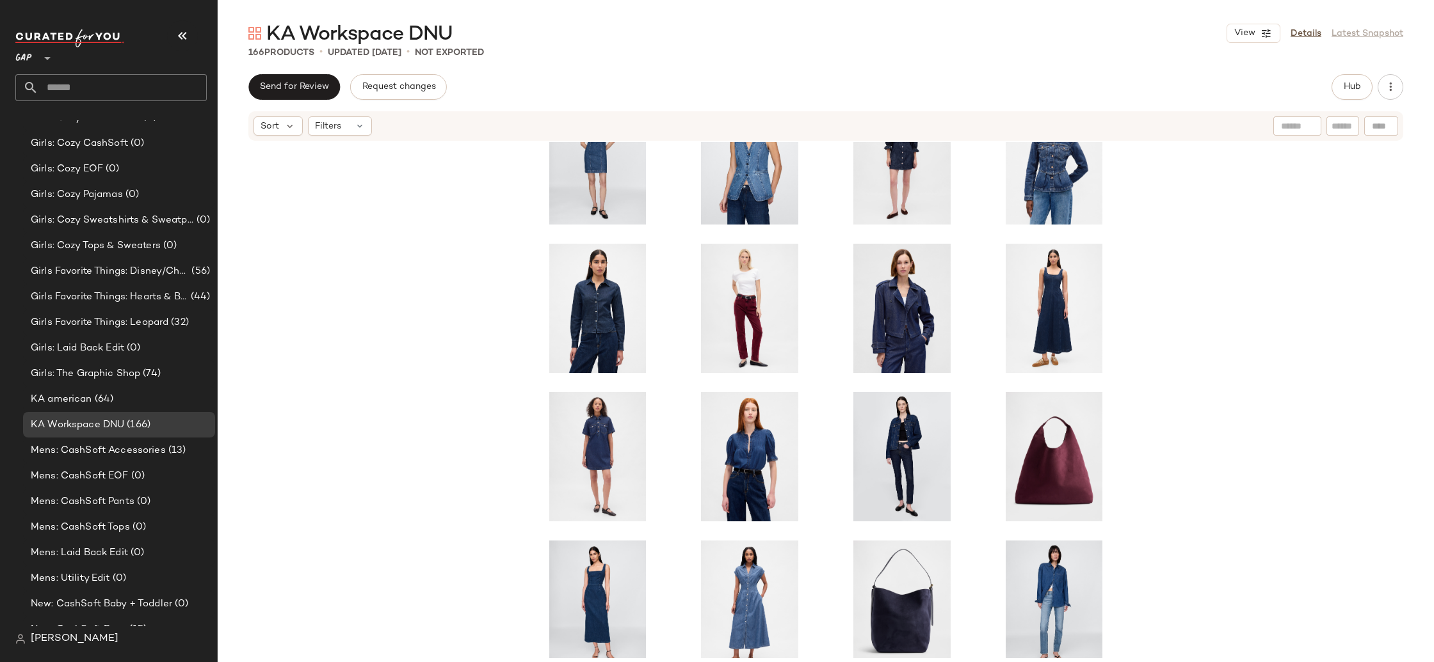
scroll to position [3330, 0]
click at [1347, 92] on span "Hub" at bounding box center [1352, 87] width 18 height 10
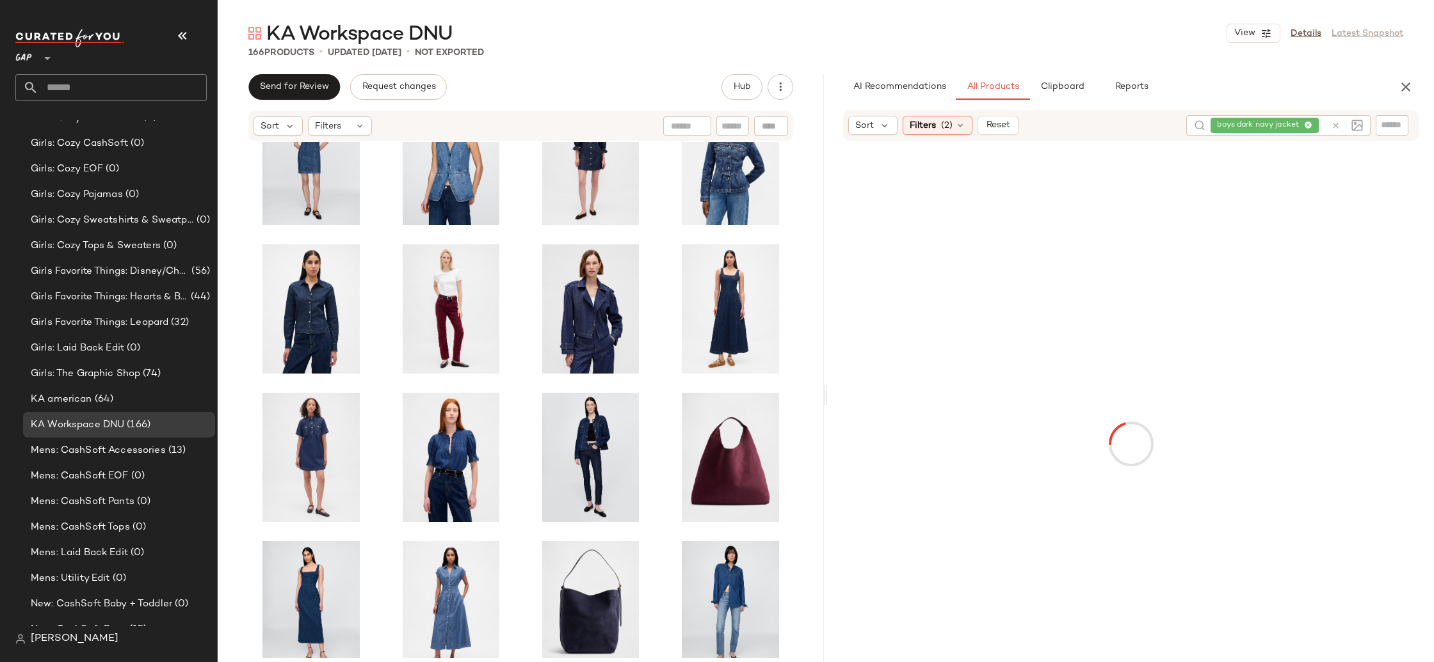
drag, startPoint x: 1305, startPoint y: 122, endPoint x: 1288, endPoint y: 124, distance: 17.5
click at [1305, 122] on div "boys dark navy jacket" at bounding box center [1267, 125] width 115 height 20
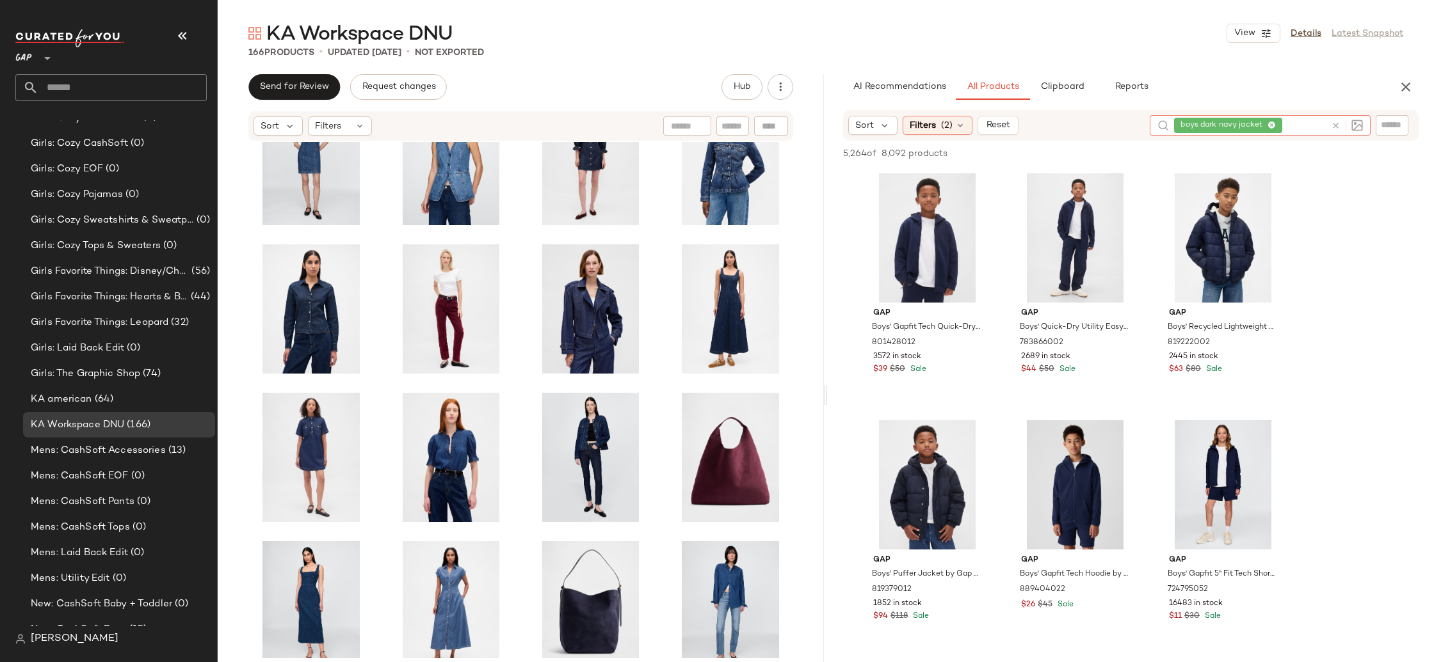
click at [1272, 124] on icon at bounding box center [1271, 126] width 8 height 8
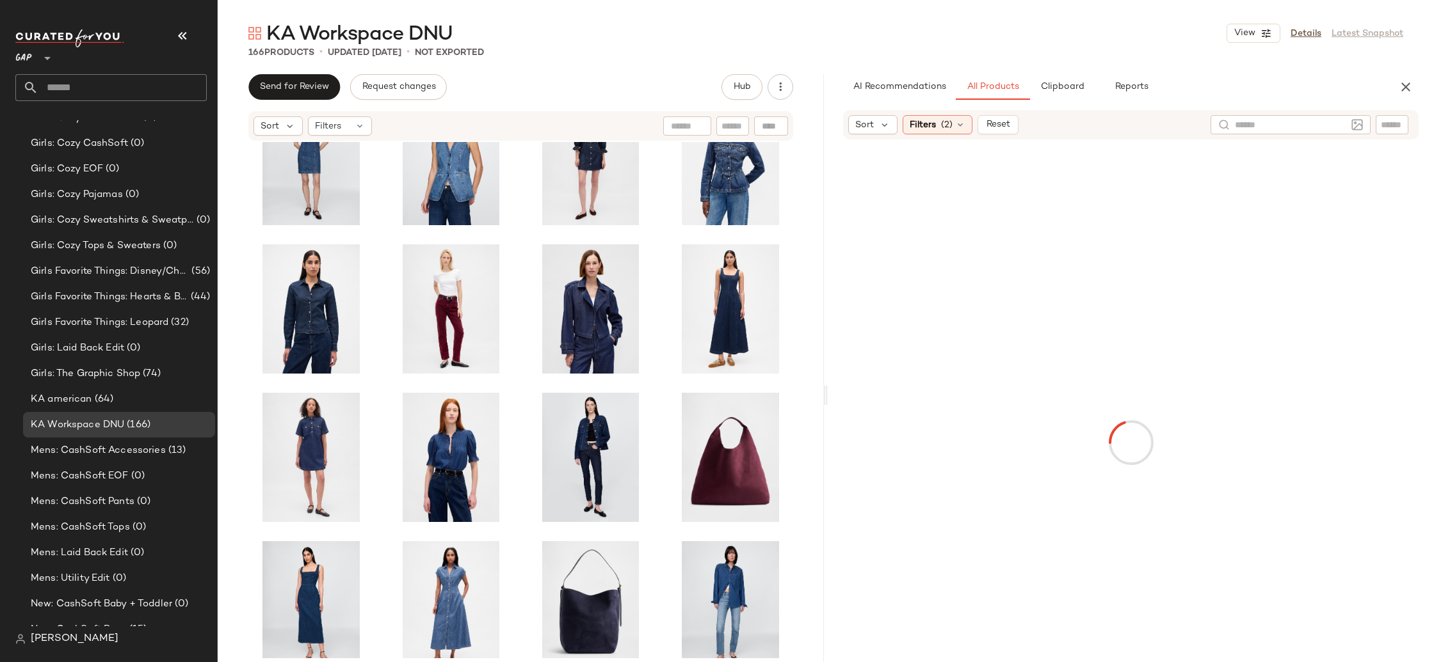
click at [900, 236] on div at bounding box center [1130, 442] width 601 height 601
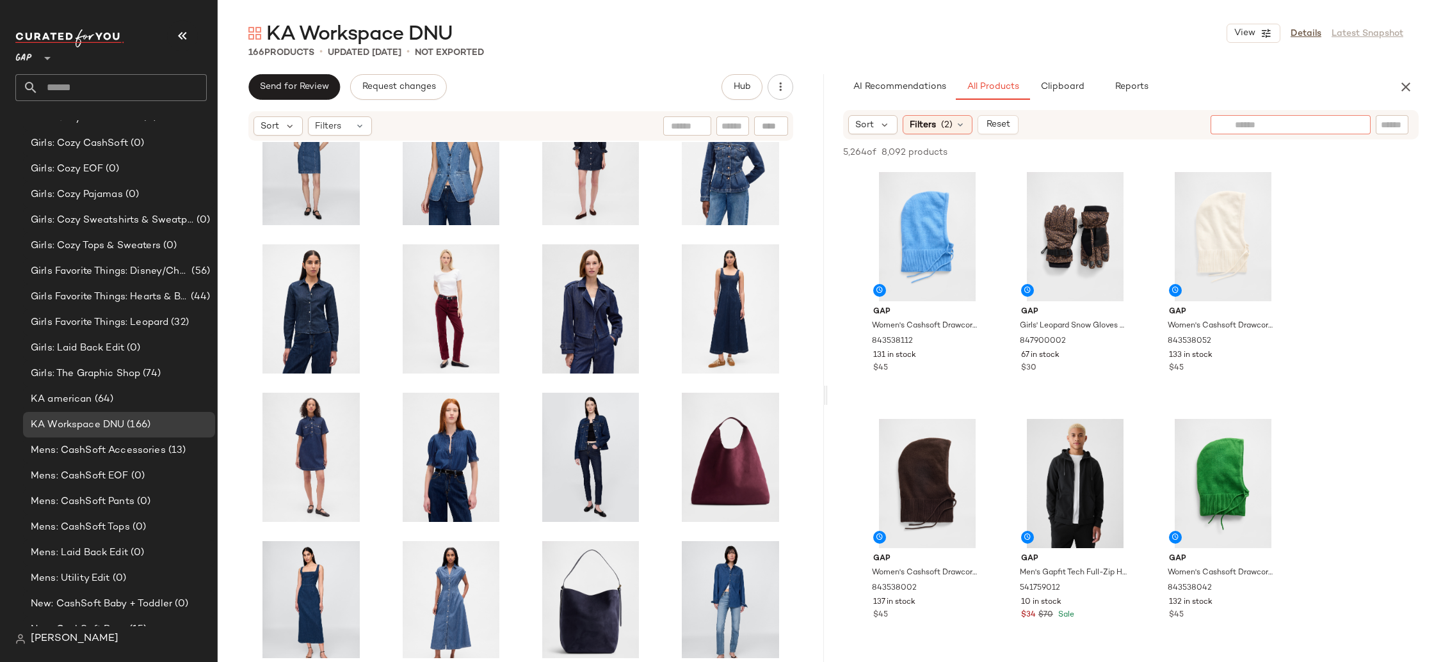
click at [1347, 121] on div at bounding box center [1290, 124] width 160 height 19
type input "*"
type input "**********"
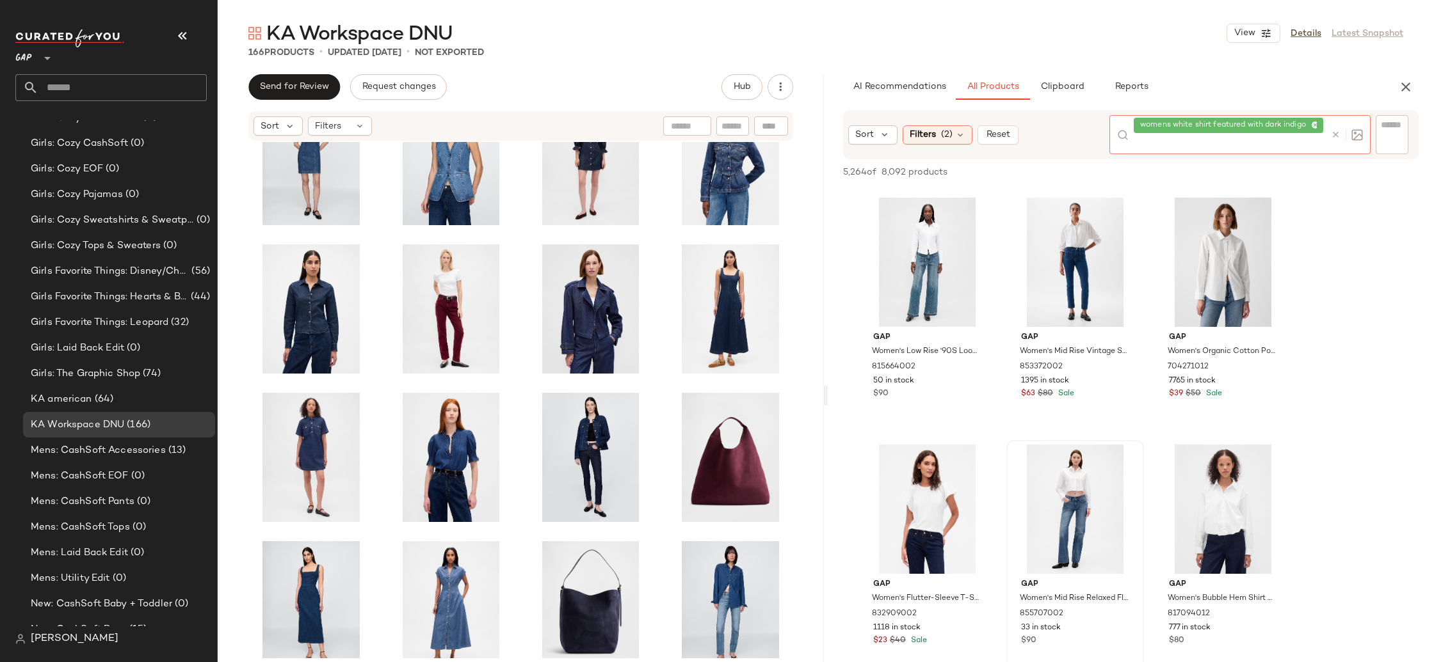
scroll to position [664, 0]
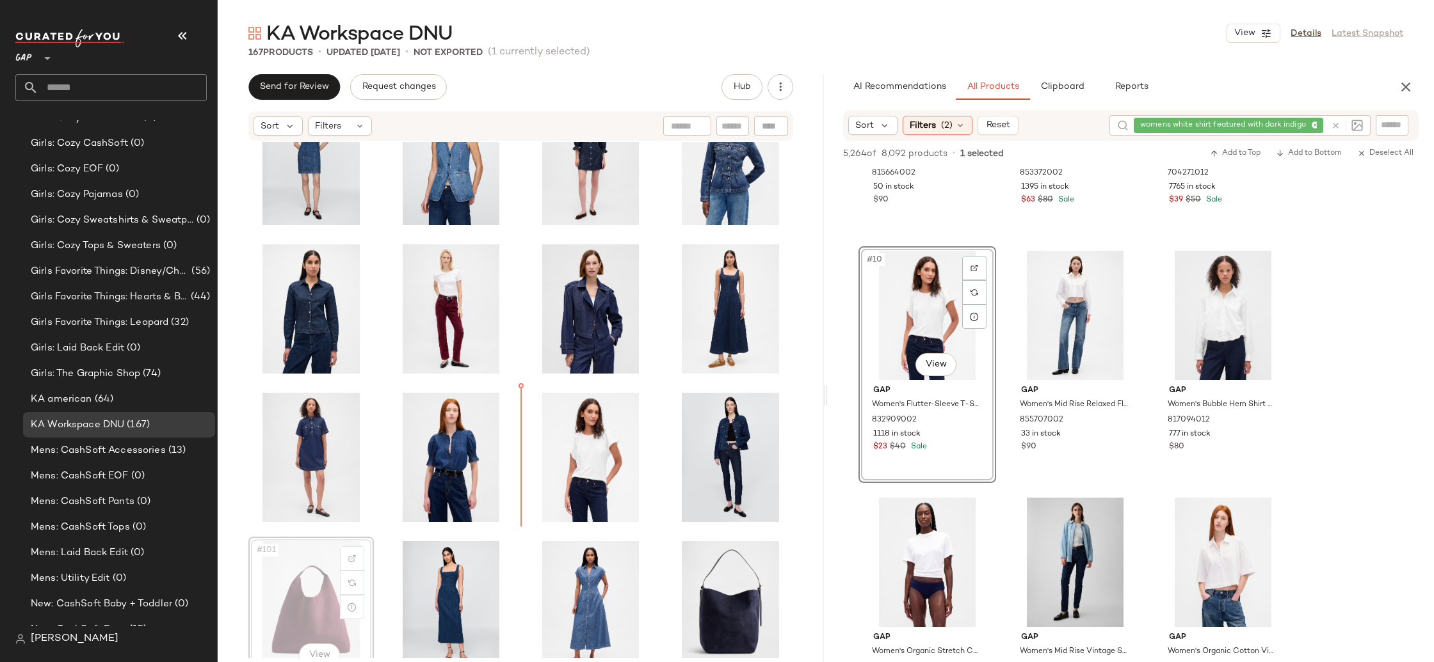
scroll to position [3335, 0]
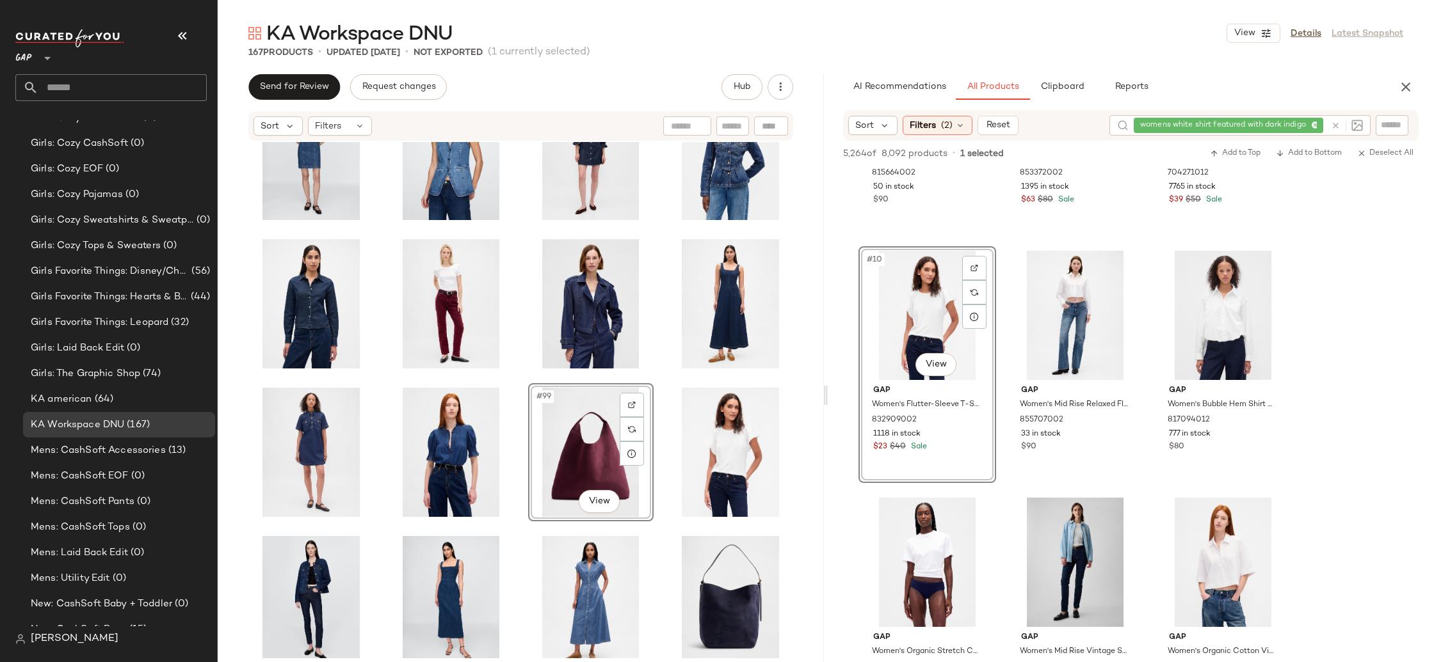
click at [825, 386] on div at bounding box center [825, 395] width 4 height 642
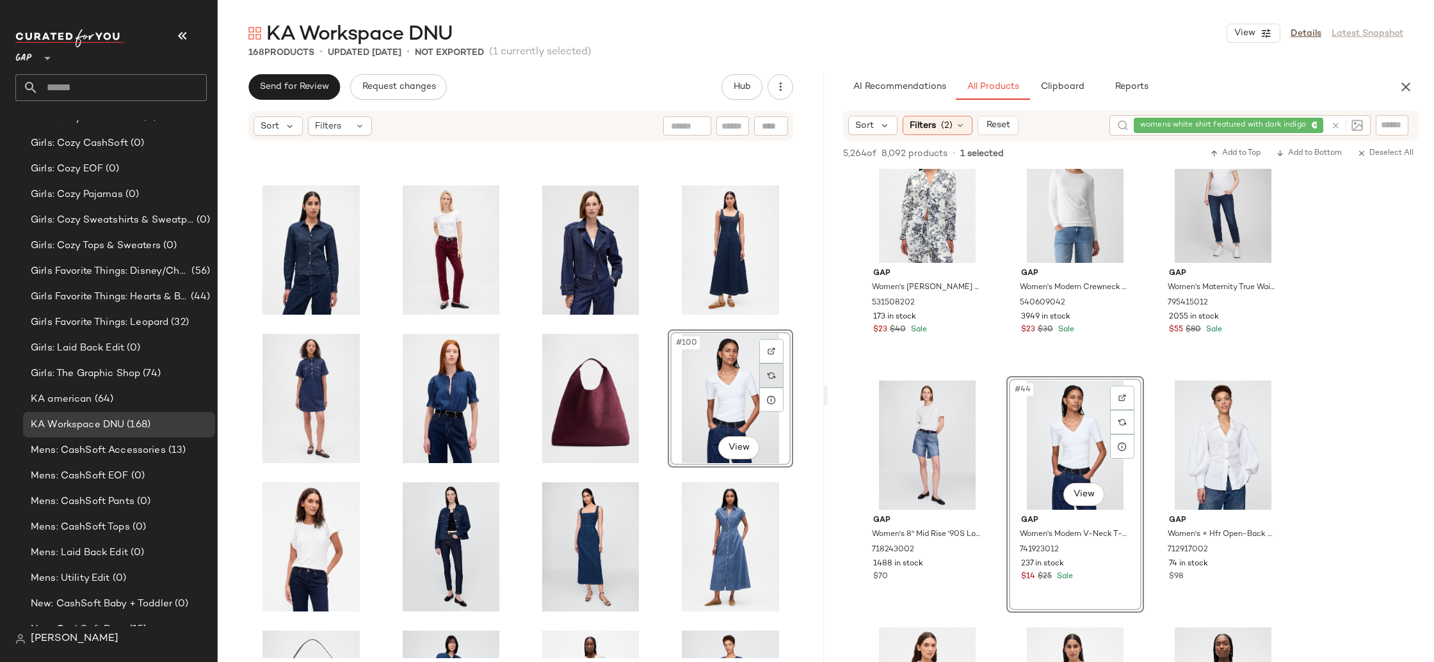
scroll to position [3307, 0]
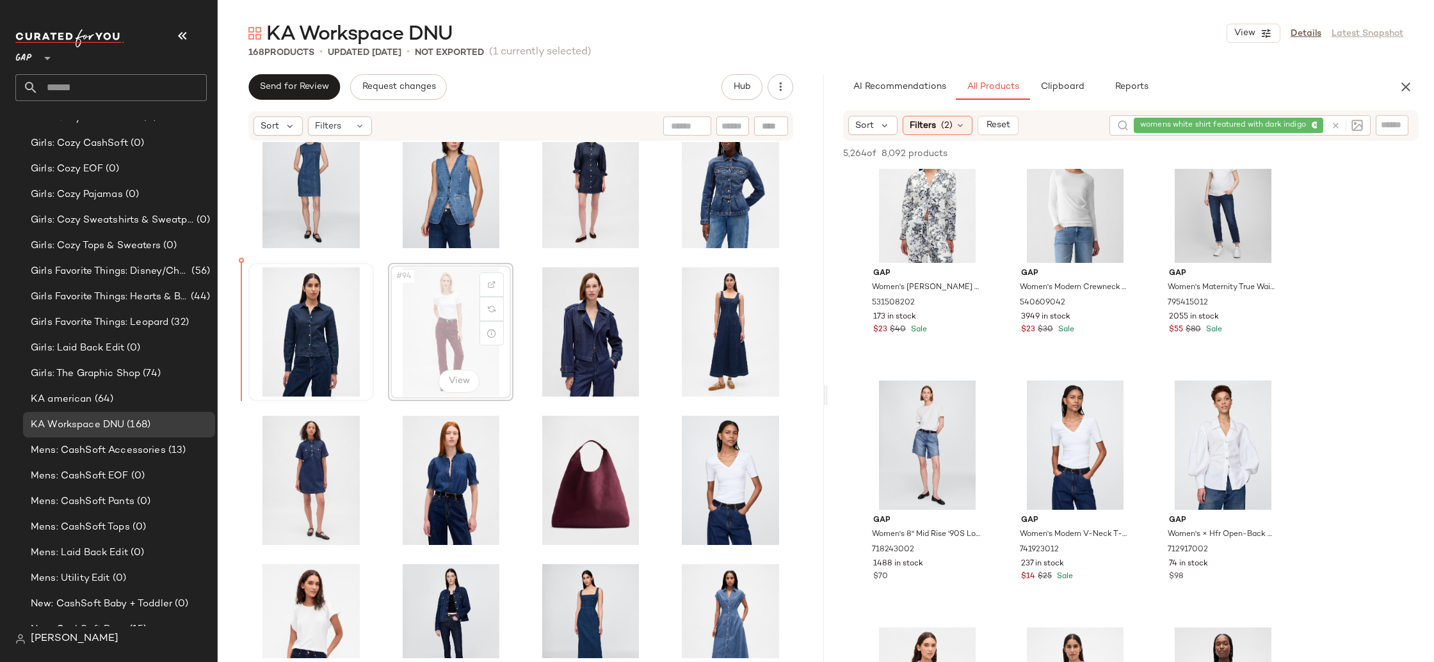
drag, startPoint x: 434, startPoint y: 338, endPoint x: 302, endPoint y: 349, distance: 132.4
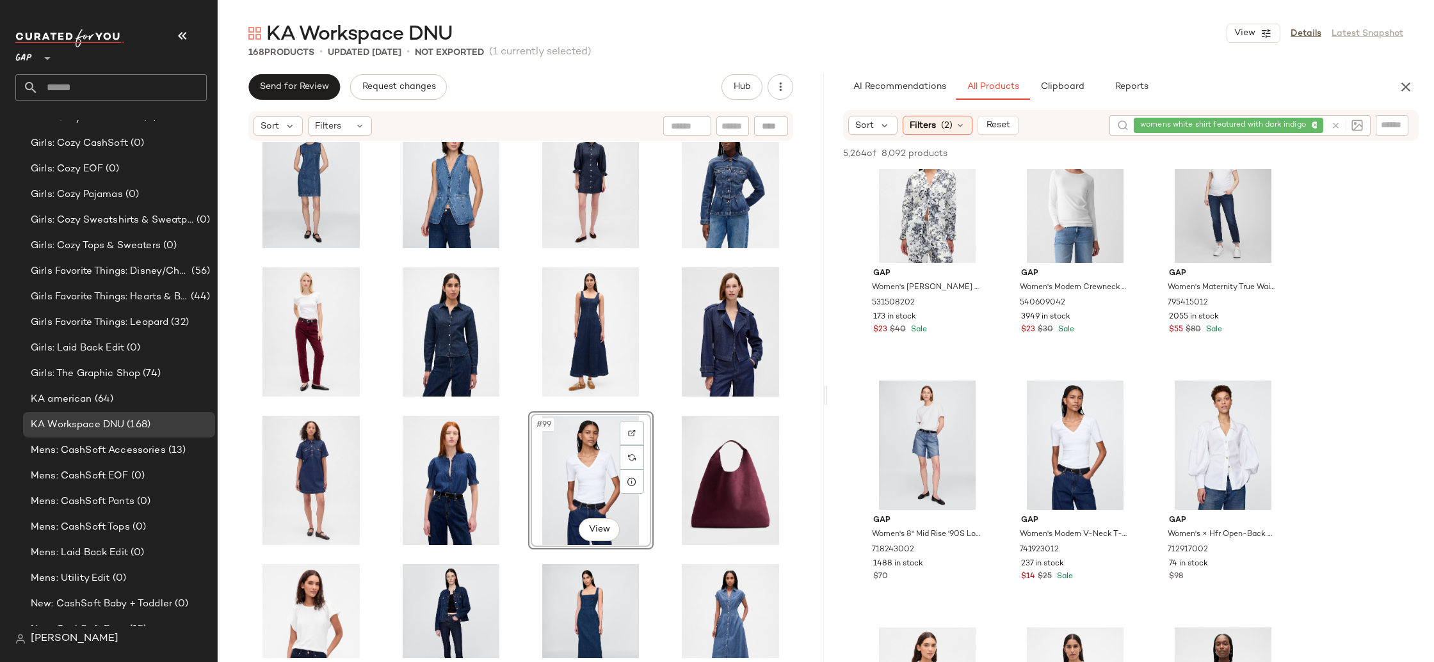
click at [801, 474] on div "#99 View" at bounding box center [521, 400] width 606 height 517
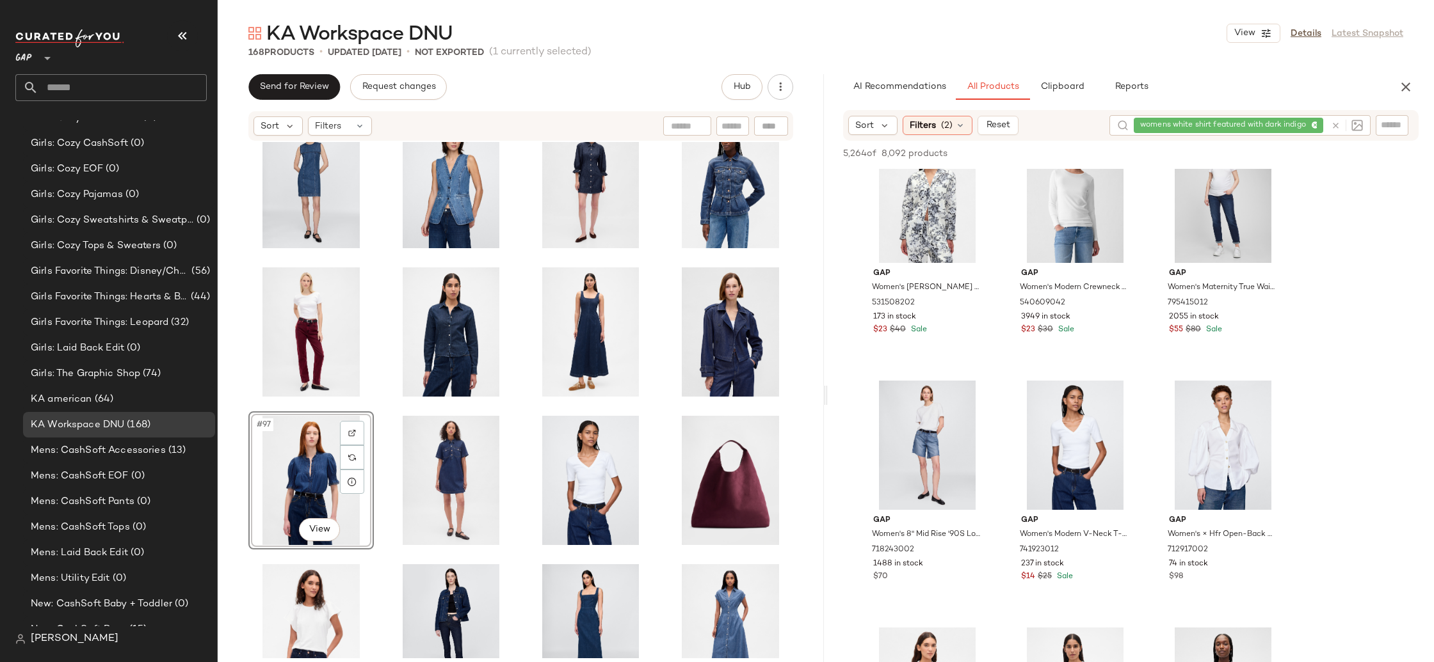
click at [794, 422] on div "#97 View" at bounding box center [521, 400] width 606 height 517
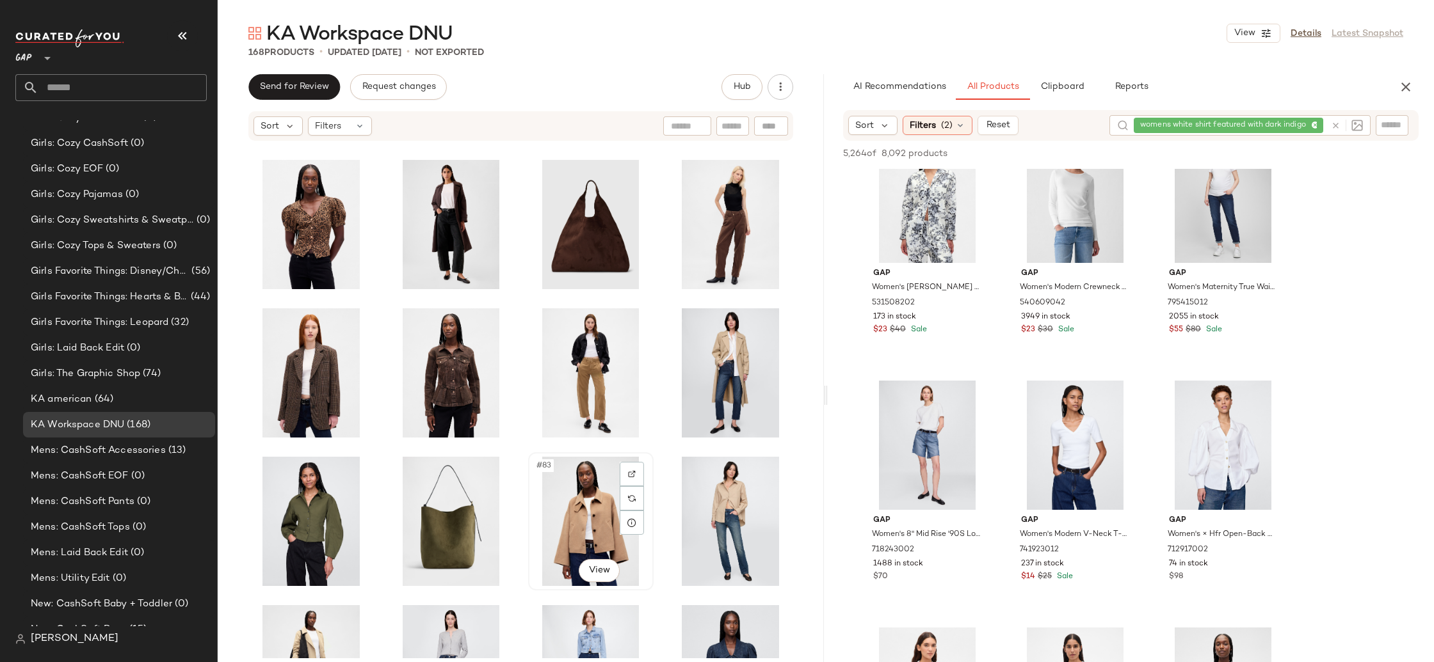
scroll to position [2643, 0]
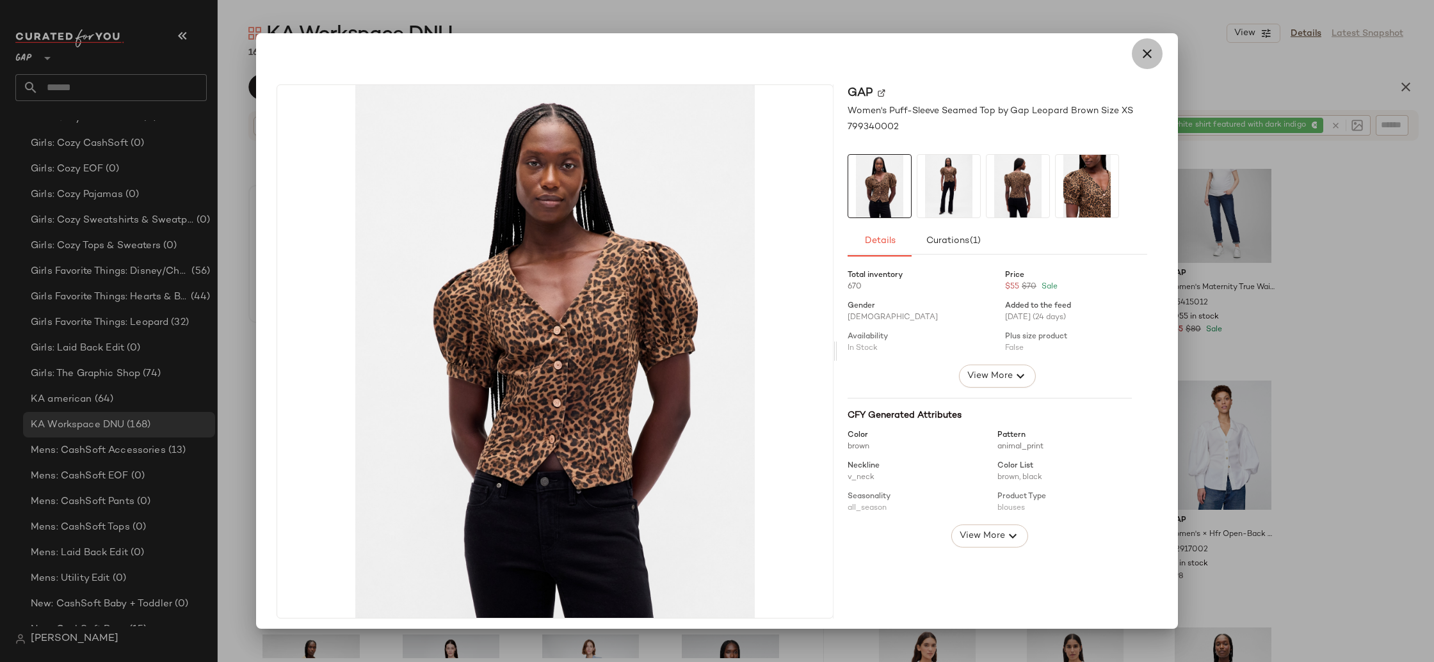
click at [1140, 53] on icon "button" at bounding box center [1146, 53] width 15 height 15
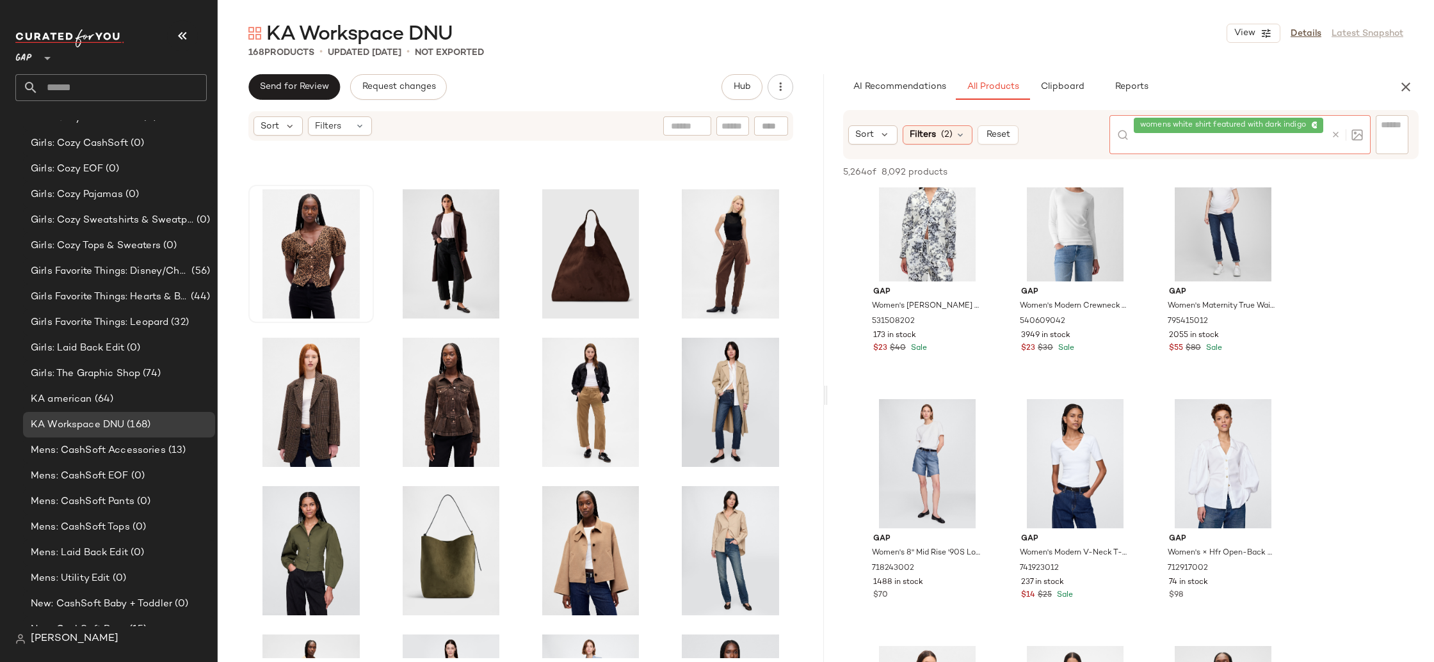
click at [1340, 125] on div at bounding box center [1344, 134] width 37 height 39
click at [1336, 136] on icon at bounding box center [1336, 135] width 10 height 10
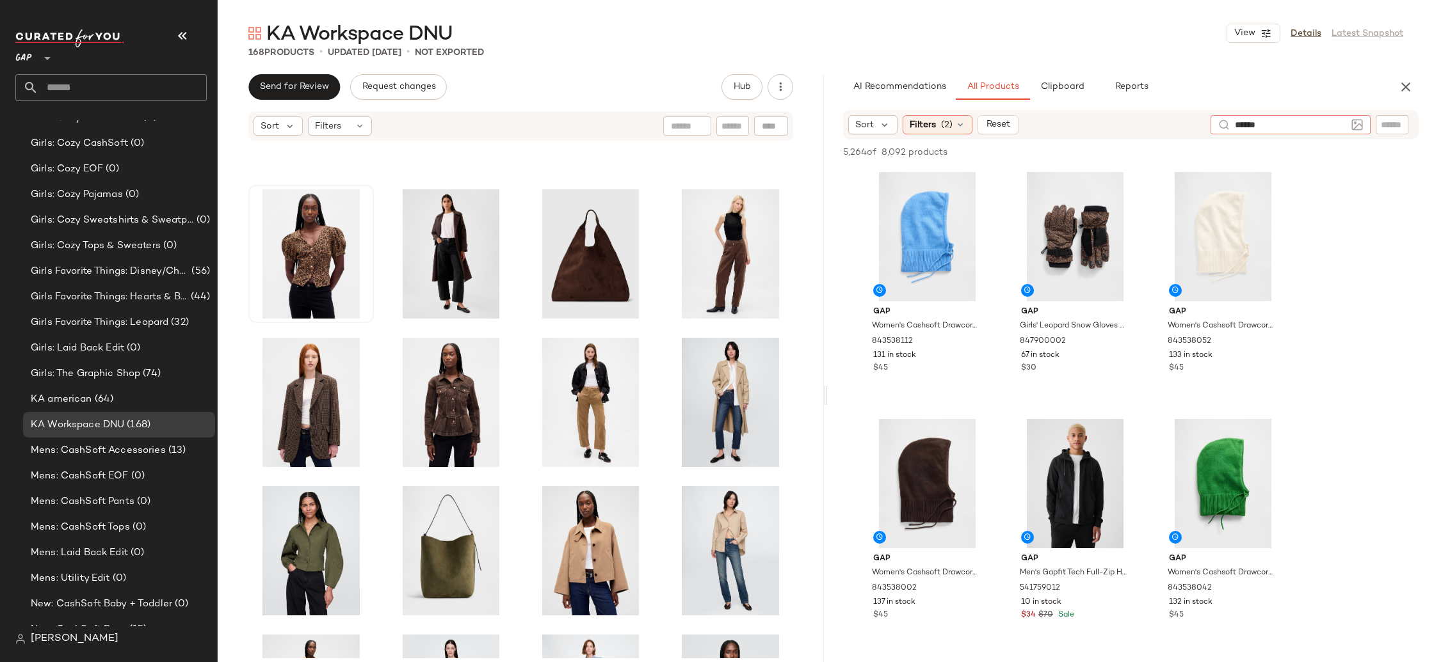
type input "*******"
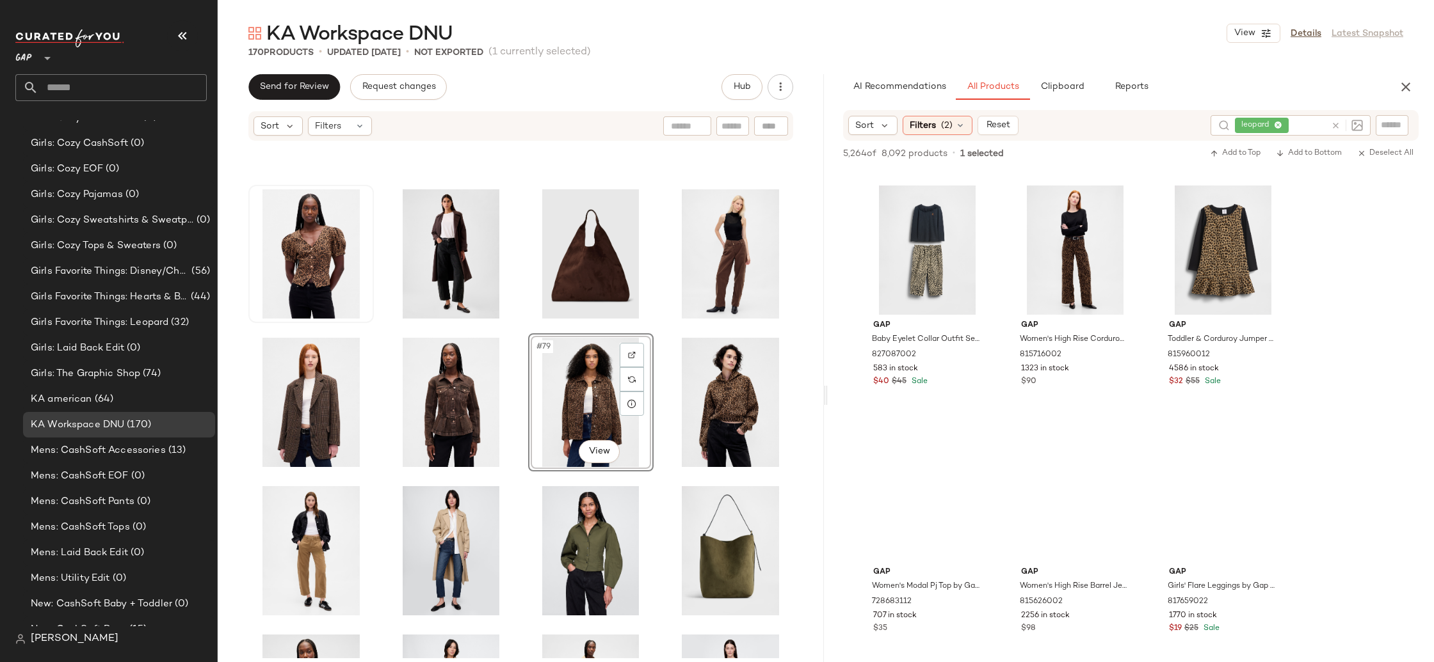
scroll to position [3257, 0]
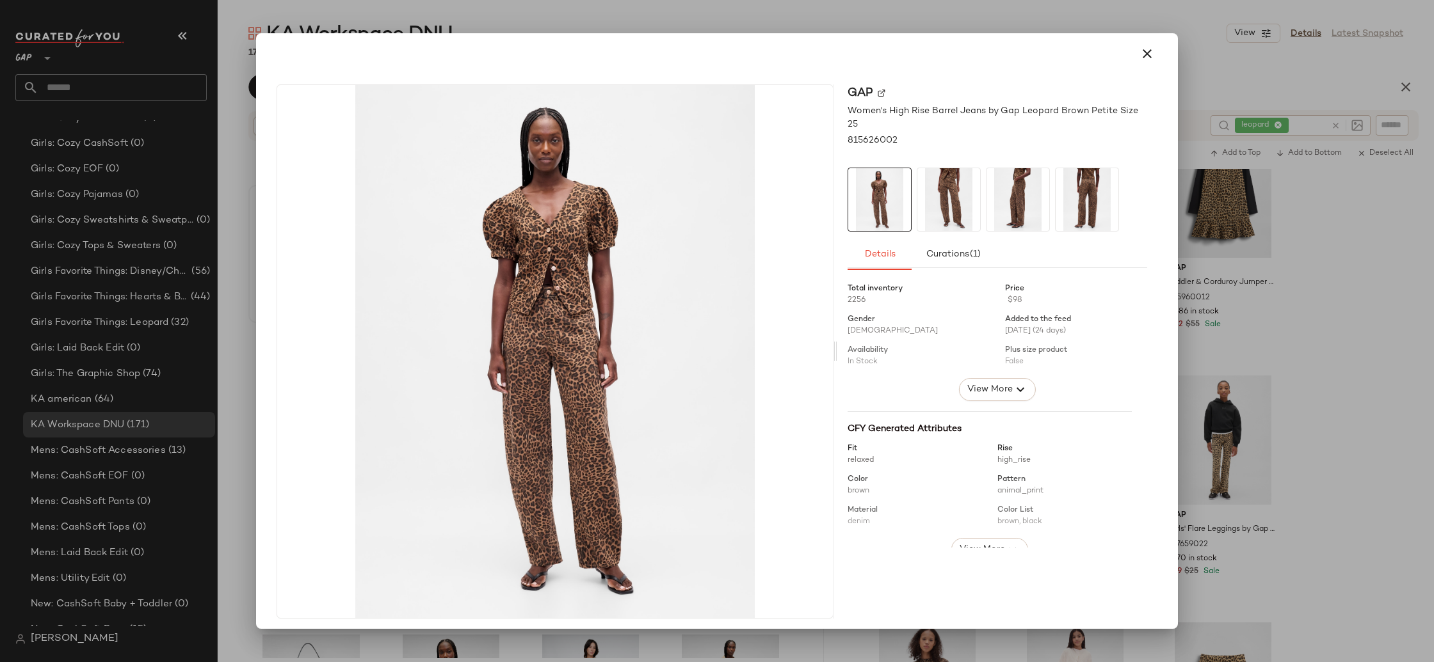
drag, startPoint x: 1144, startPoint y: 63, endPoint x: 1173, endPoint y: 72, distance: 31.0
click at [1144, 63] on button "button" at bounding box center [1147, 53] width 31 height 31
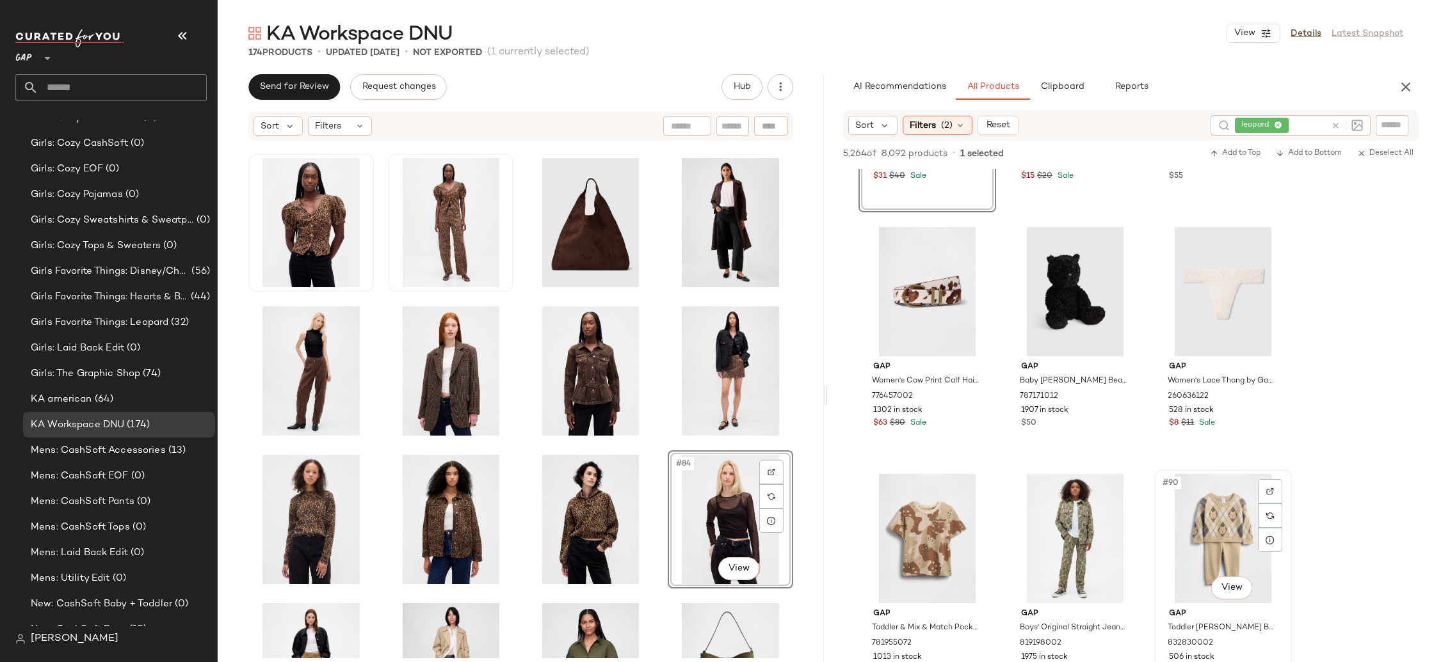
scroll to position [6866, 0]
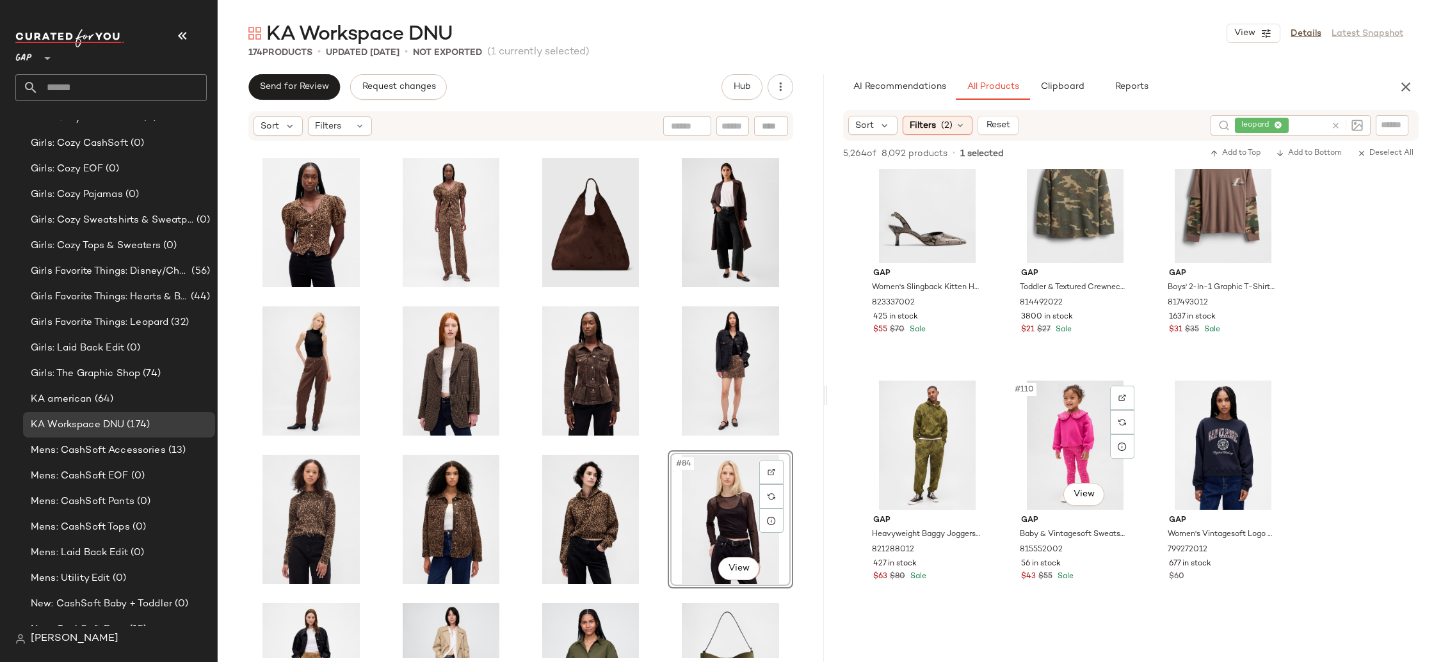
scroll to position [8966, 0]
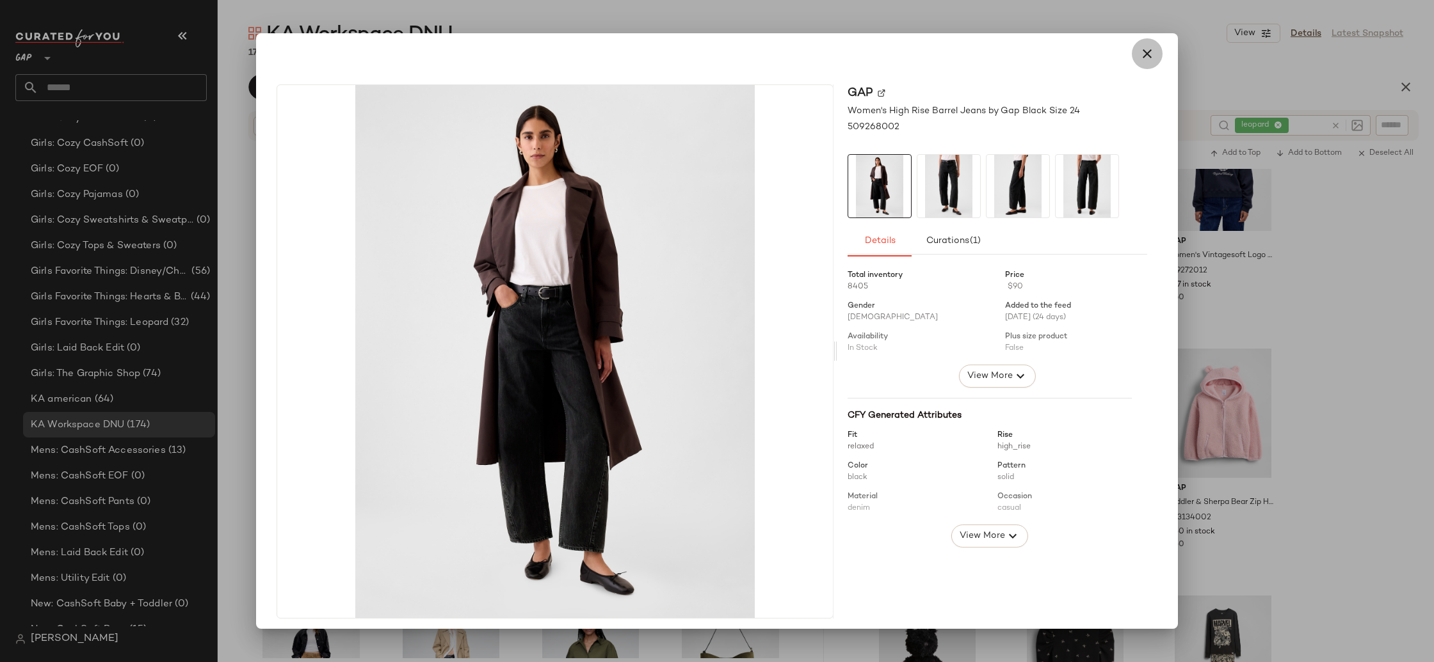
click at [1144, 56] on icon "button" at bounding box center [1146, 53] width 15 height 15
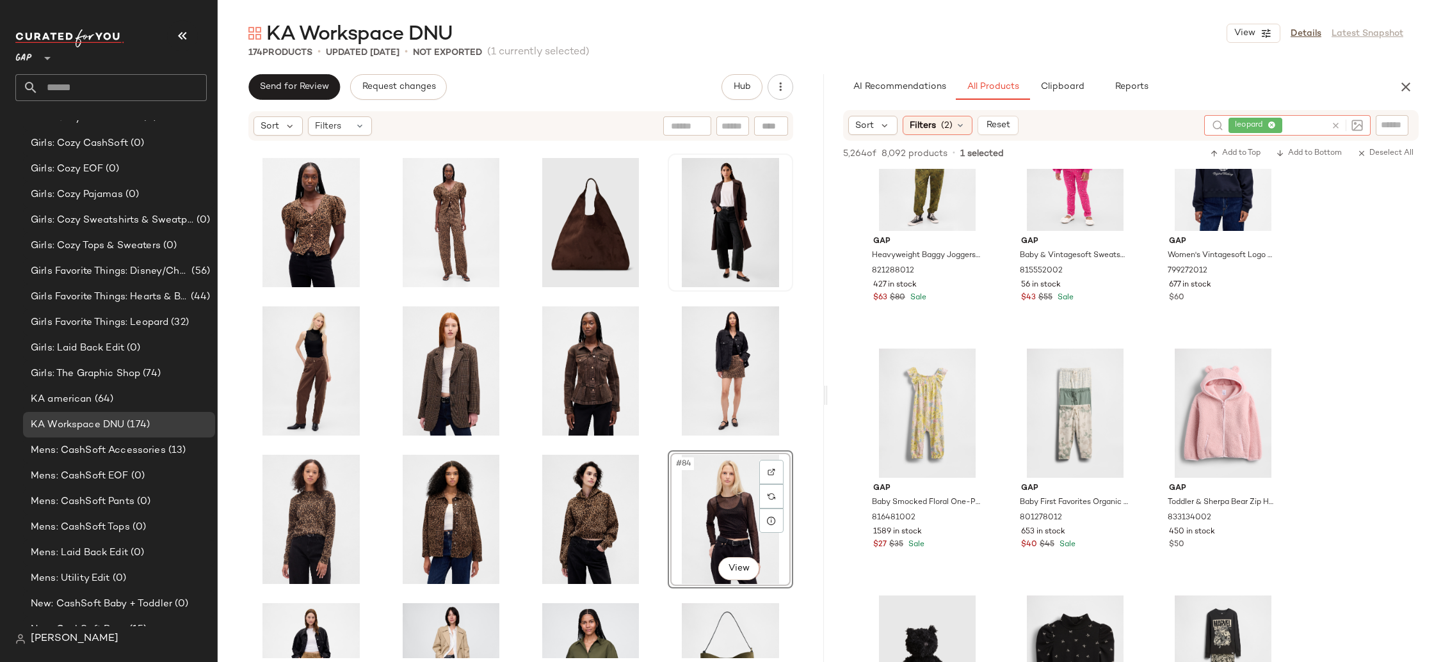
click at [1276, 124] on span "leopard" at bounding box center [1255, 125] width 54 height 15
click at [1270, 122] on icon at bounding box center [1271, 126] width 8 height 8
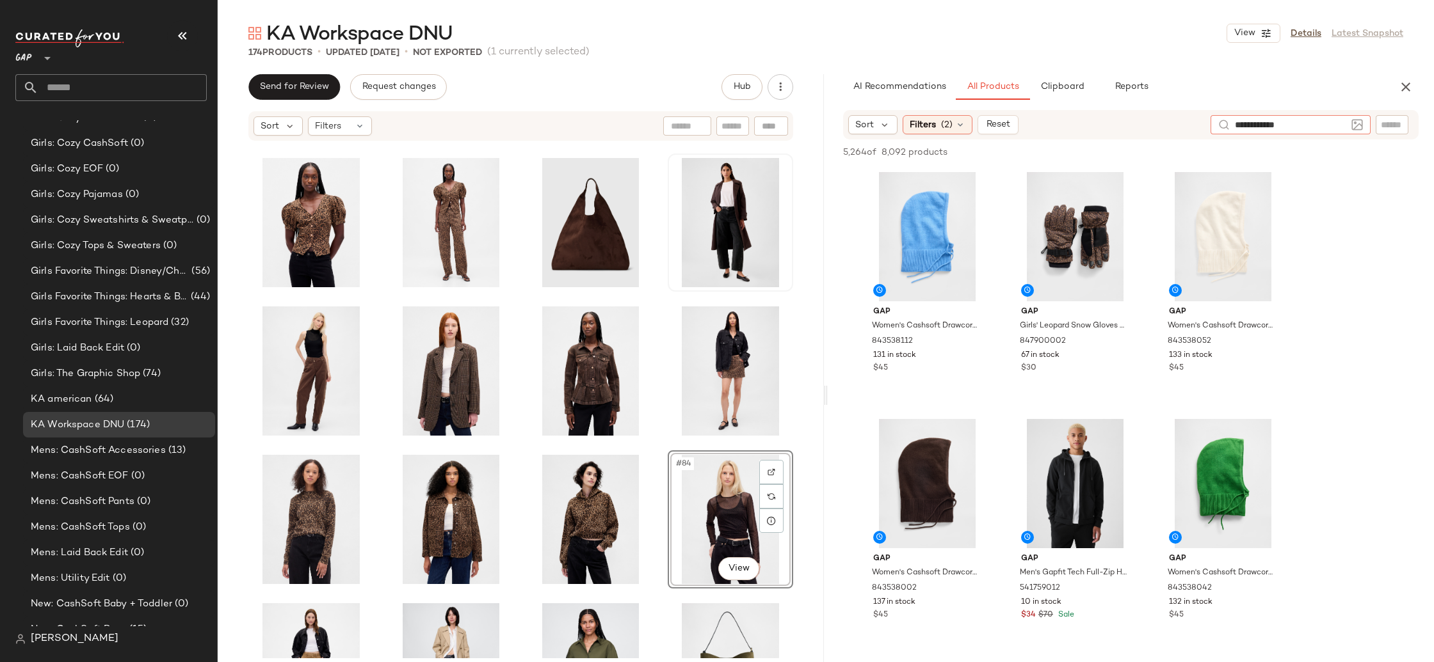
type input "**********"
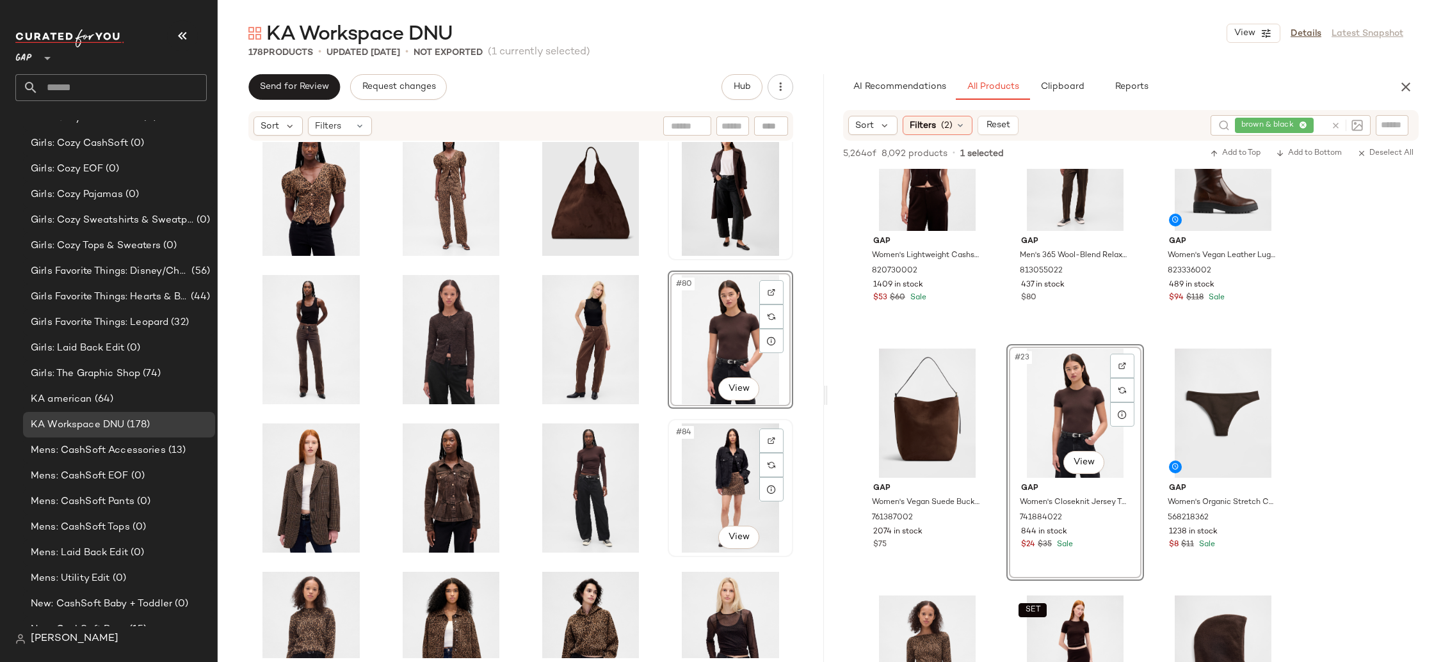
scroll to position [2716, 0]
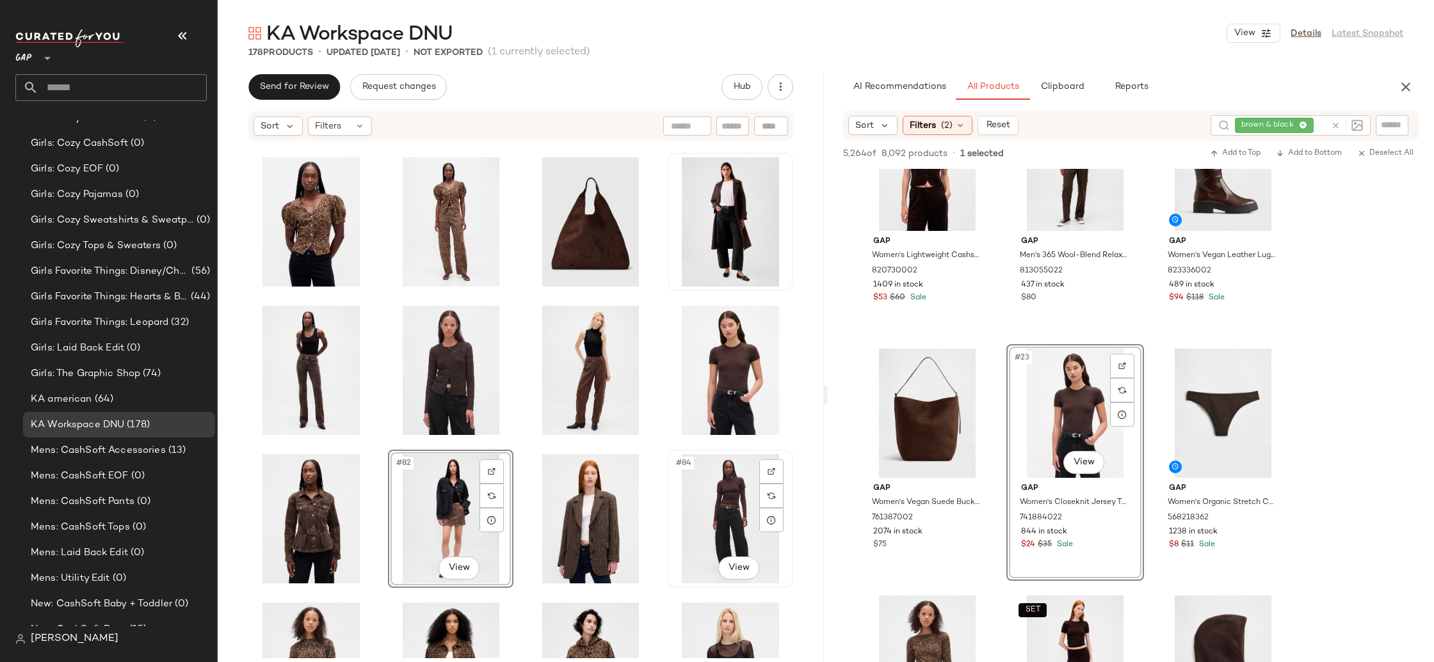
scroll to position [2671, 0]
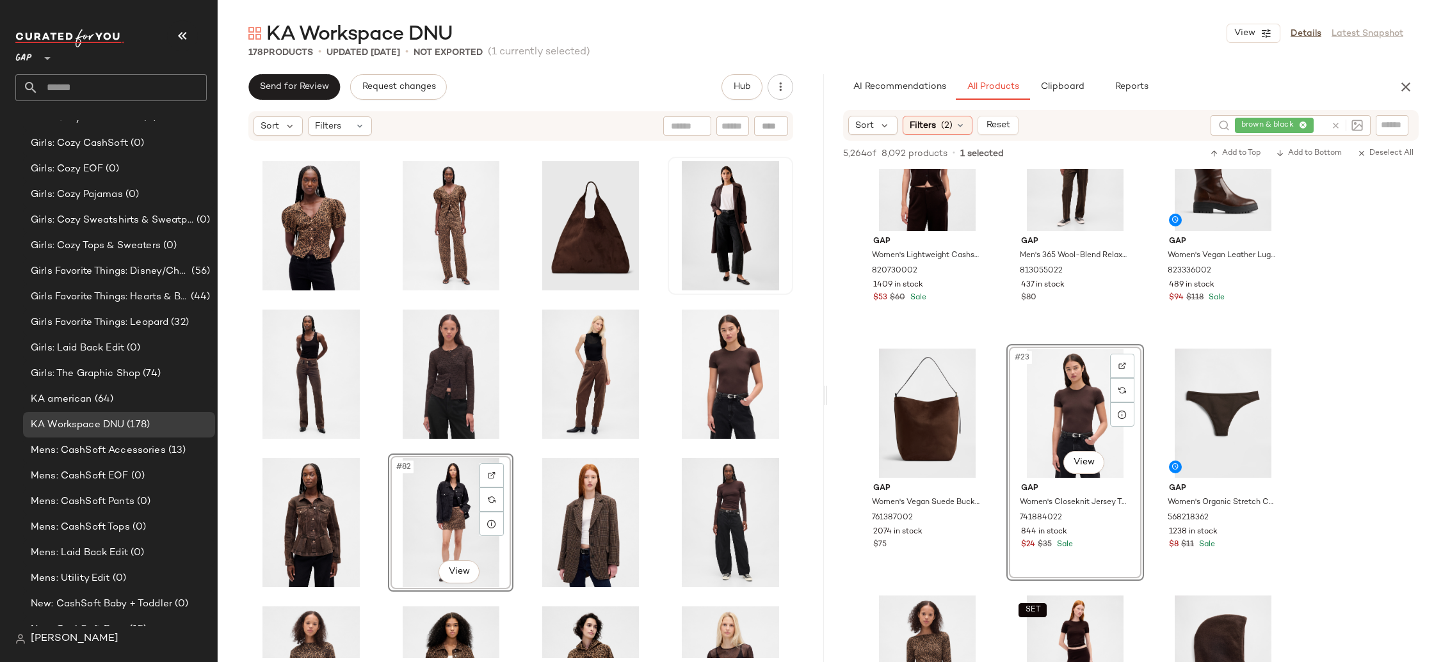
drag, startPoint x: 794, startPoint y: 545, endPoint x: 803, endPoint y: 546, distance: 9.7
click at [794, 545] on div "#82 View" at bounding box center [521, 400] width 606 height 517
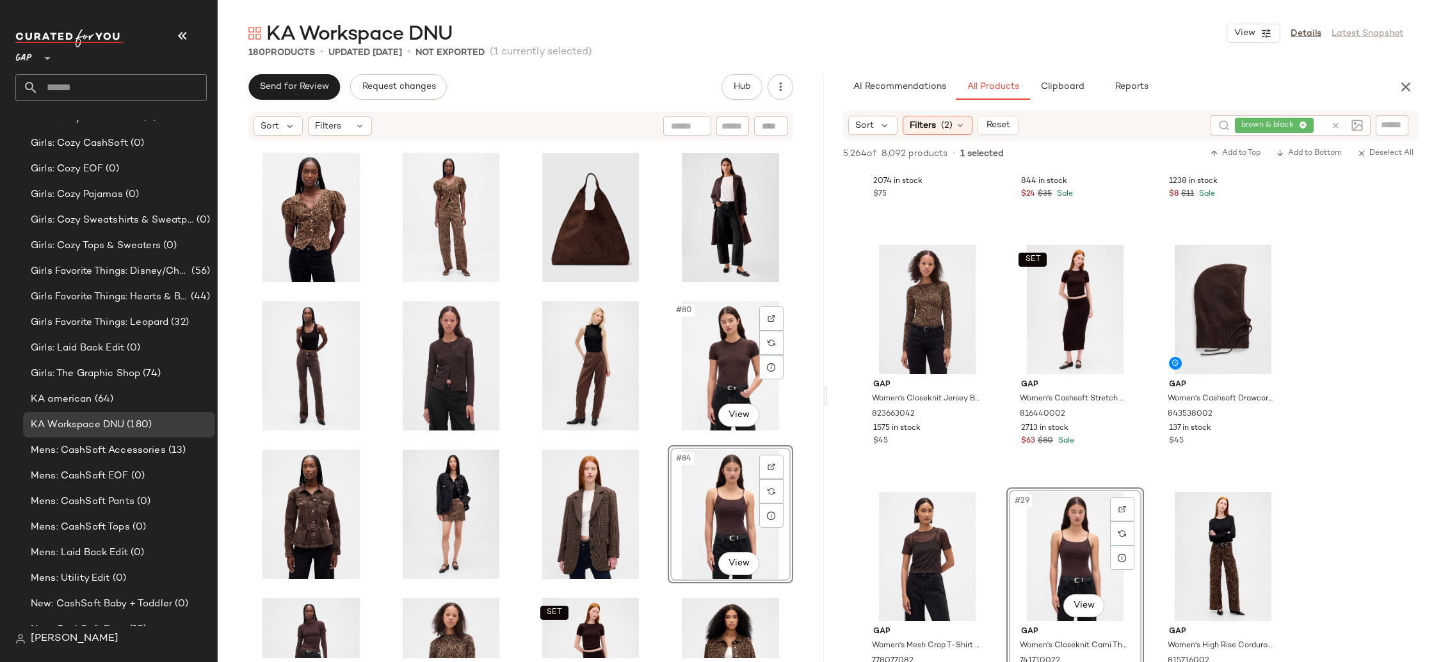
scroll to position [2775, 0]
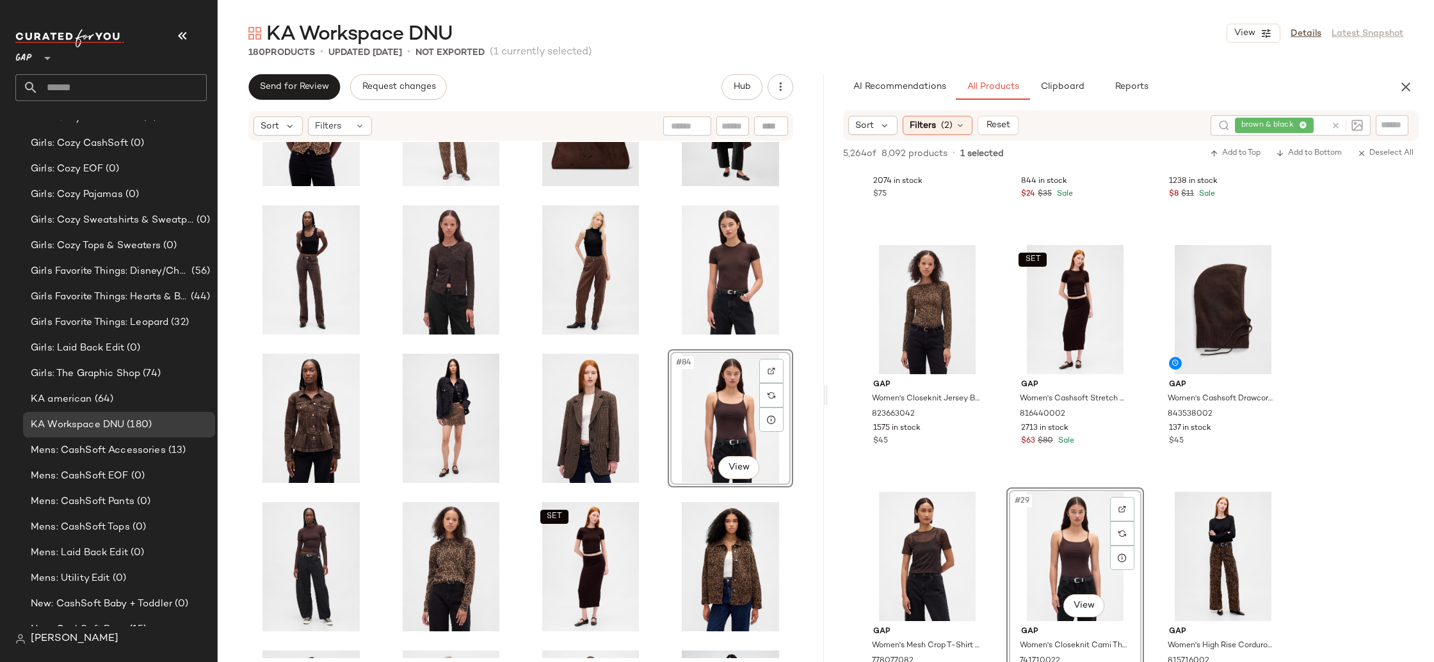
click at [811, 545] on div "#84 View SET" at bounding box center [521, 400] width 606 height 517
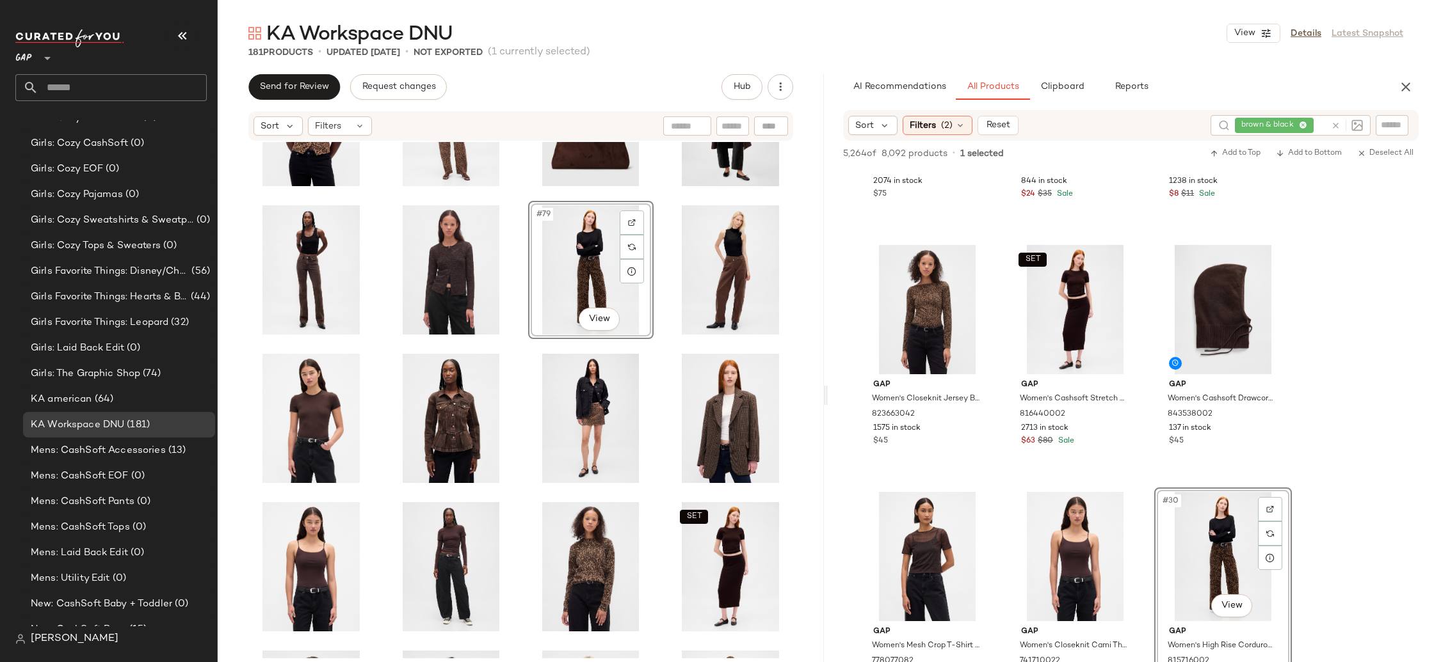
click at [652, 530] on div "#79 View SET" at bounding box center [521, 400] width 606 height 517
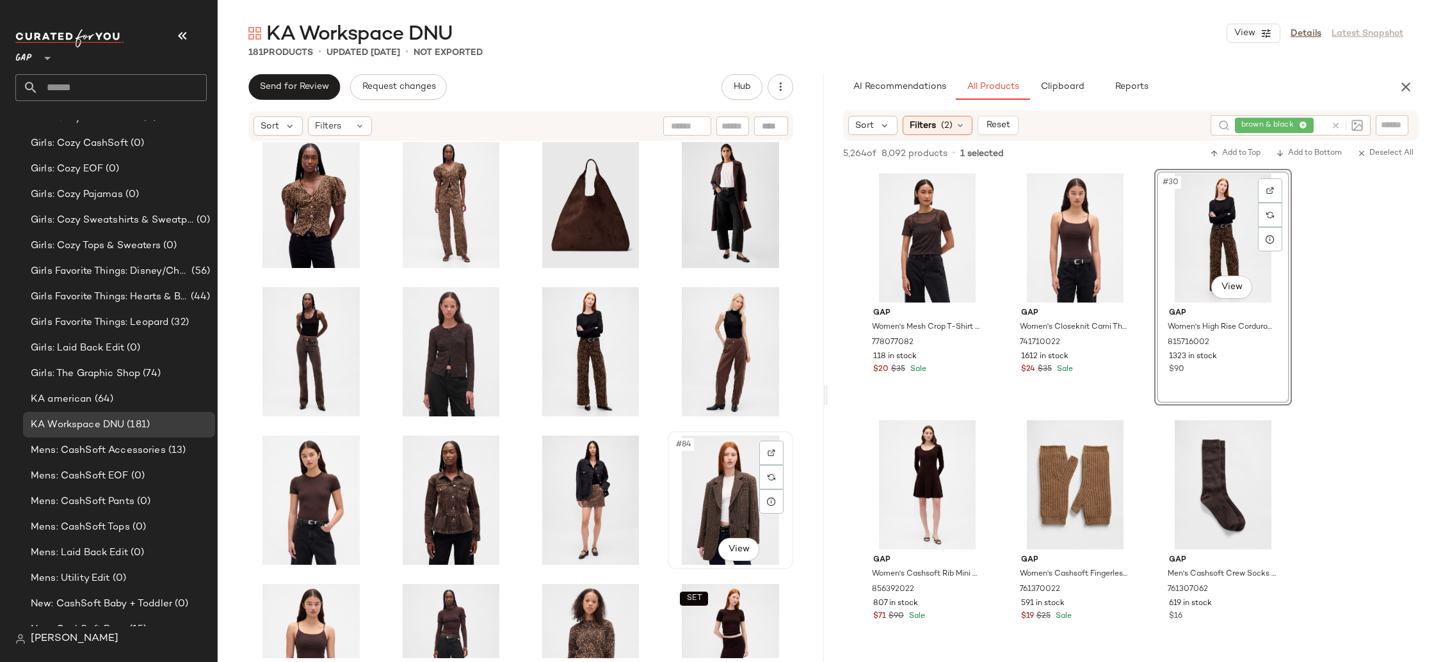
scroll to position [2686, 0]
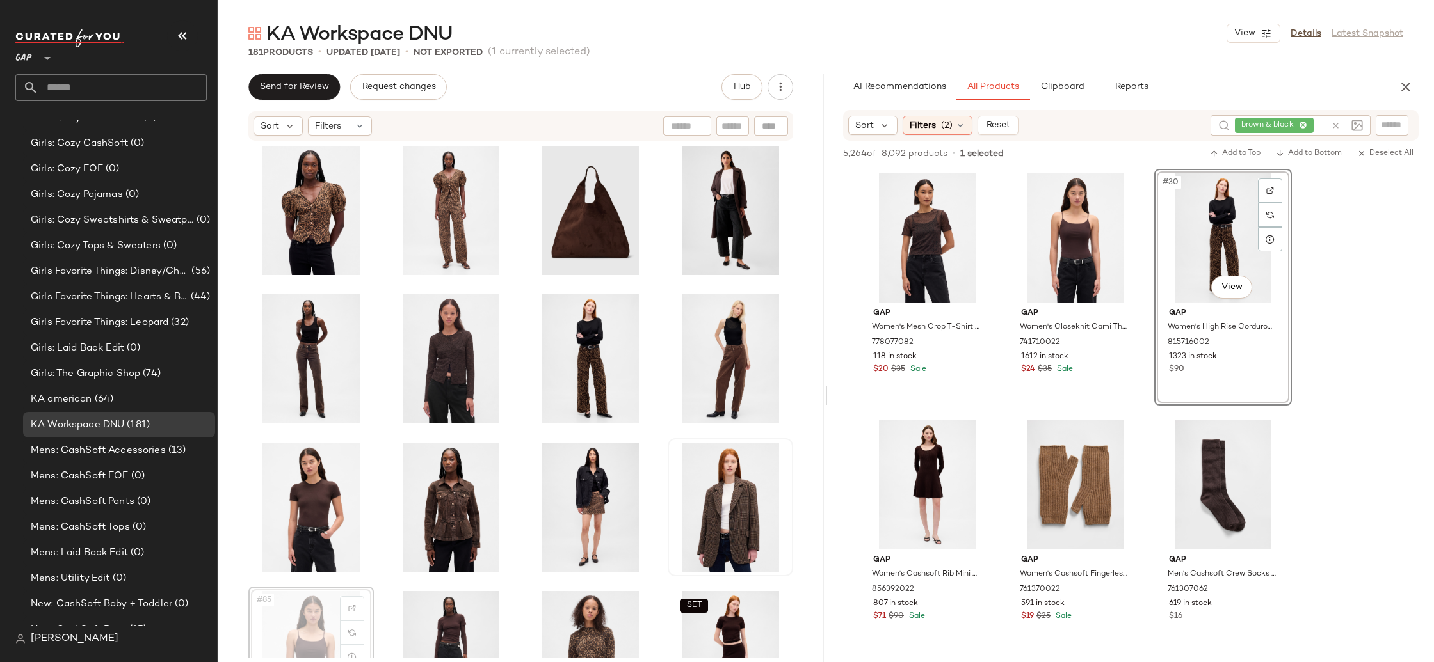
scroll to position [2691, 0]
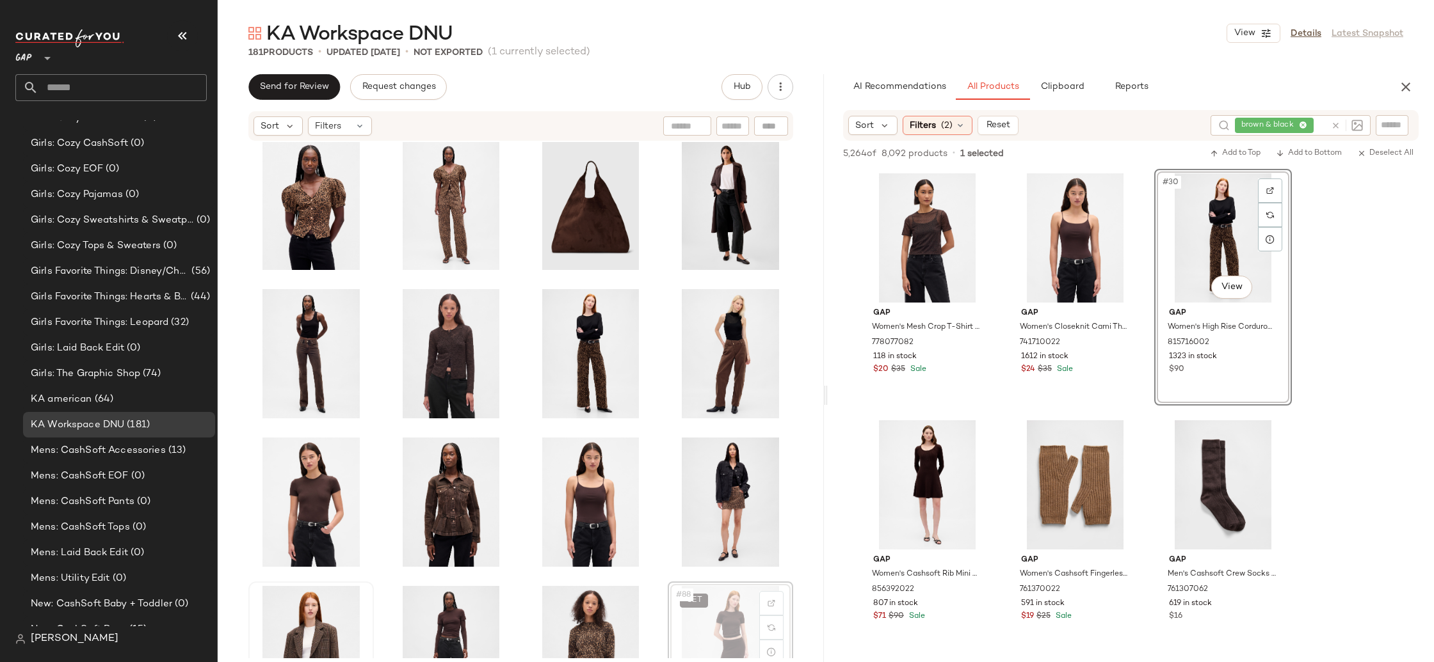
scroll to position [2693, 0]
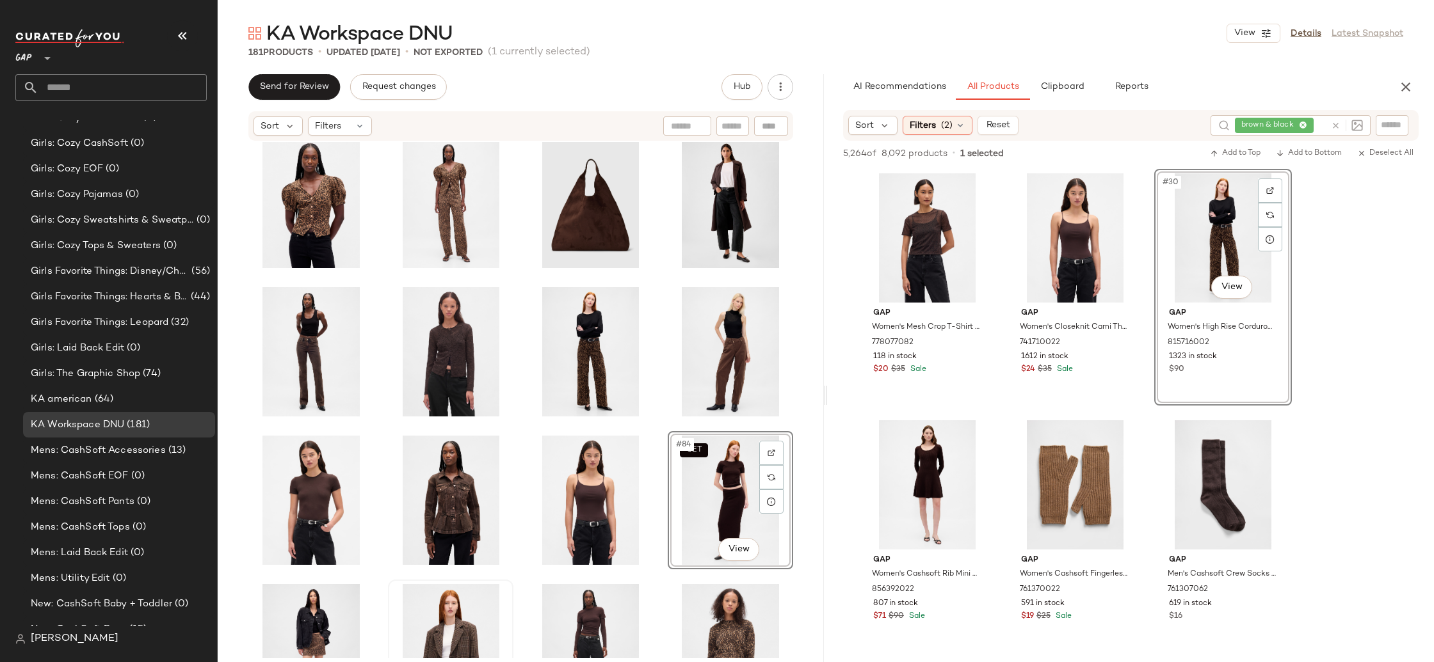
click at [801, 547] on div "SET #84 View" at bounding box center [521, 400] width 606 height 517
drag, startPoint x: 1407, startPoint y: 92, endPoint x: 1365, endPoint y: 177, distance: 94.5
click at [1407, 93] on icon "button" at bounding box center [1405, 86] width 15 height 15
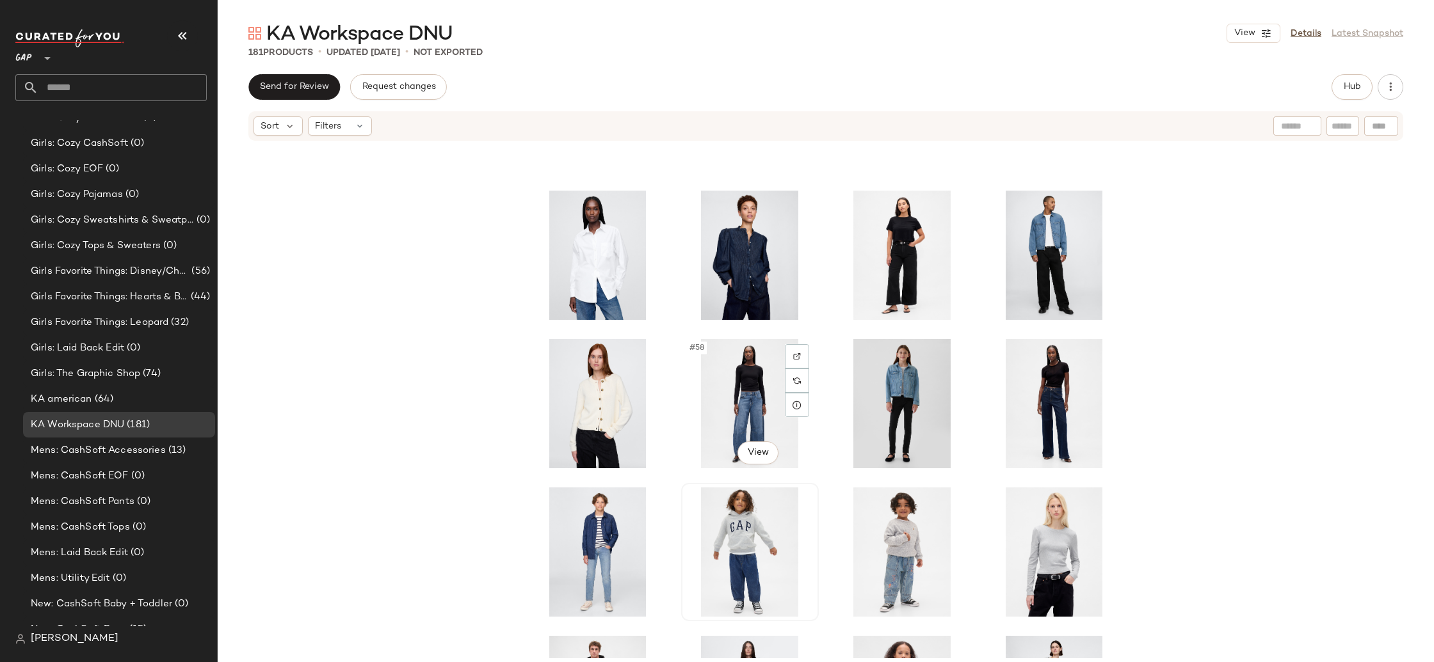
scroll to position [1898, 0]
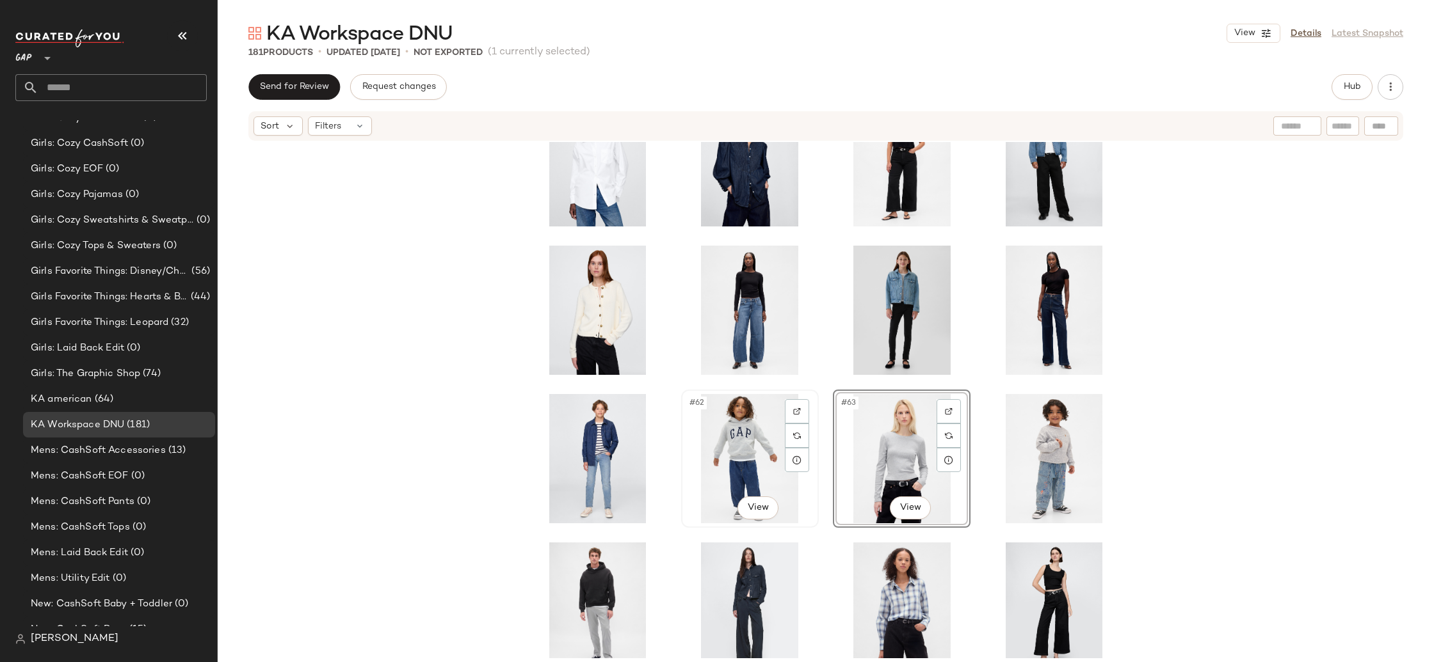
scroll to position [1993, 0]
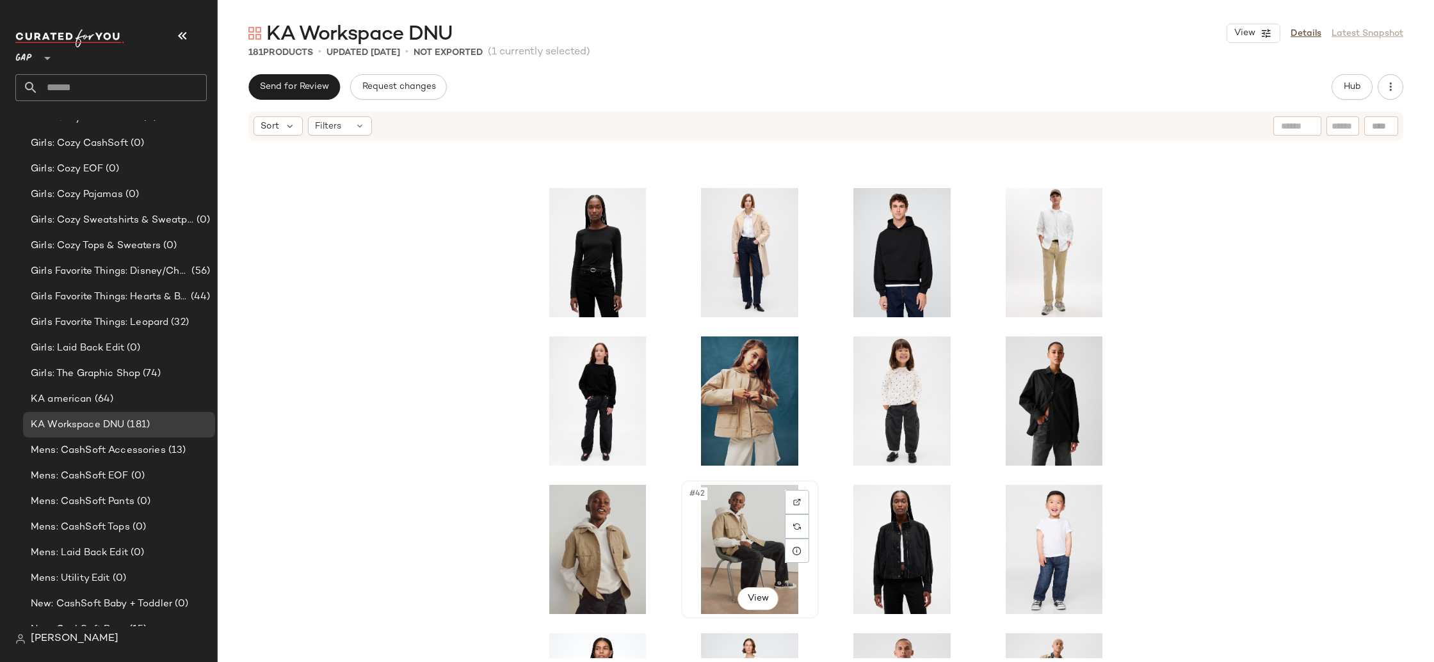
scroll to position [1146, 0]
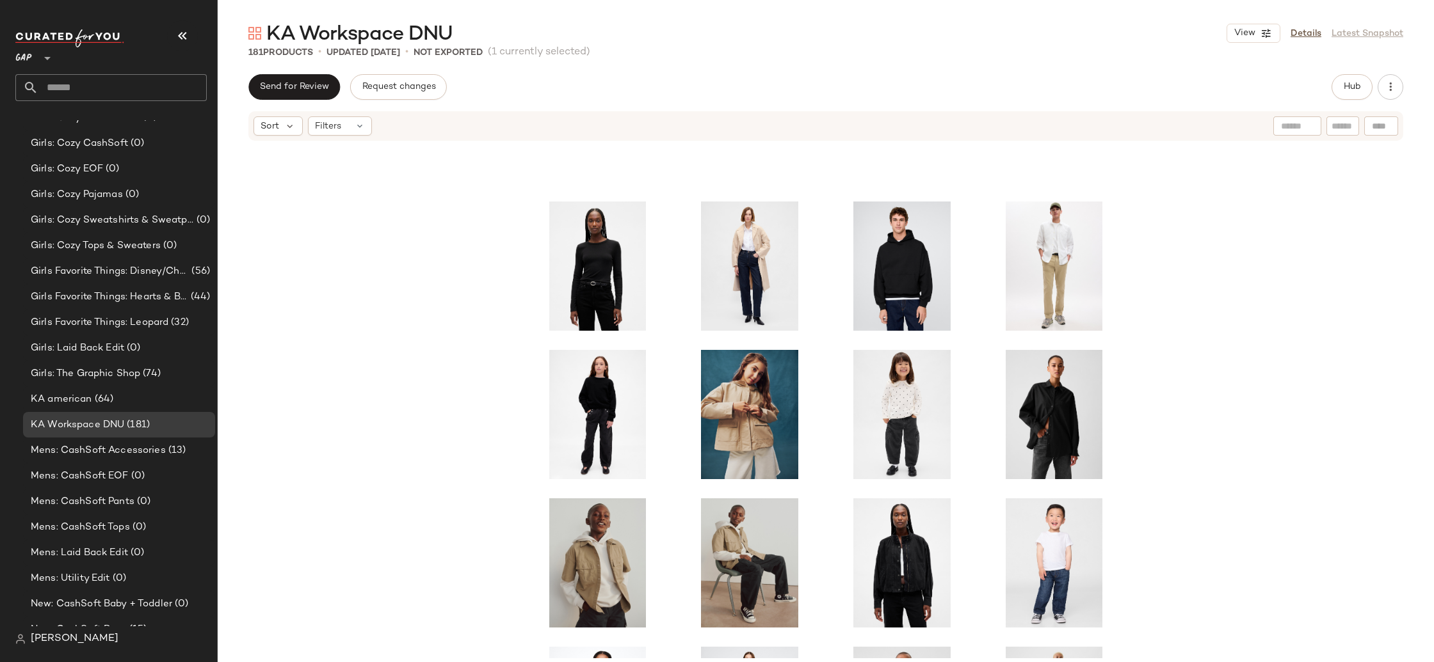
click at [358, 430] on div at bounding box center [826, 400] width 1216 height 517
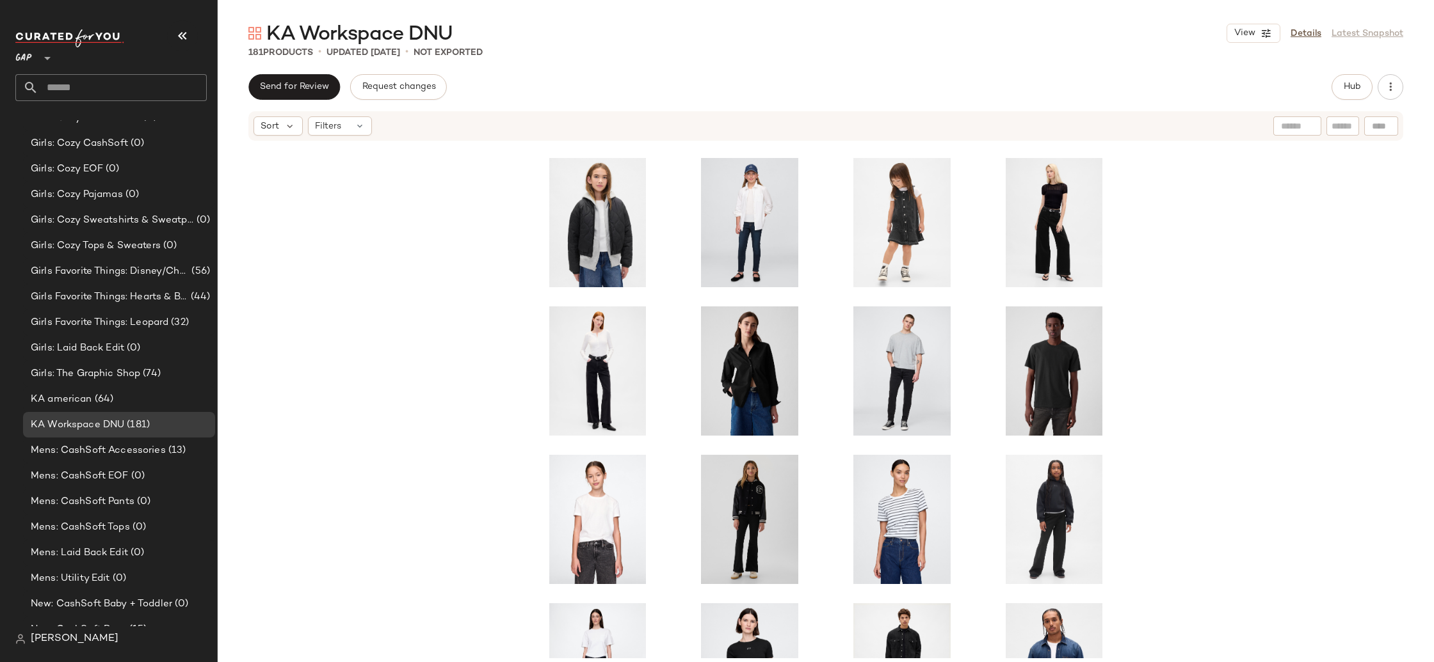
scroll to position [228, 0]
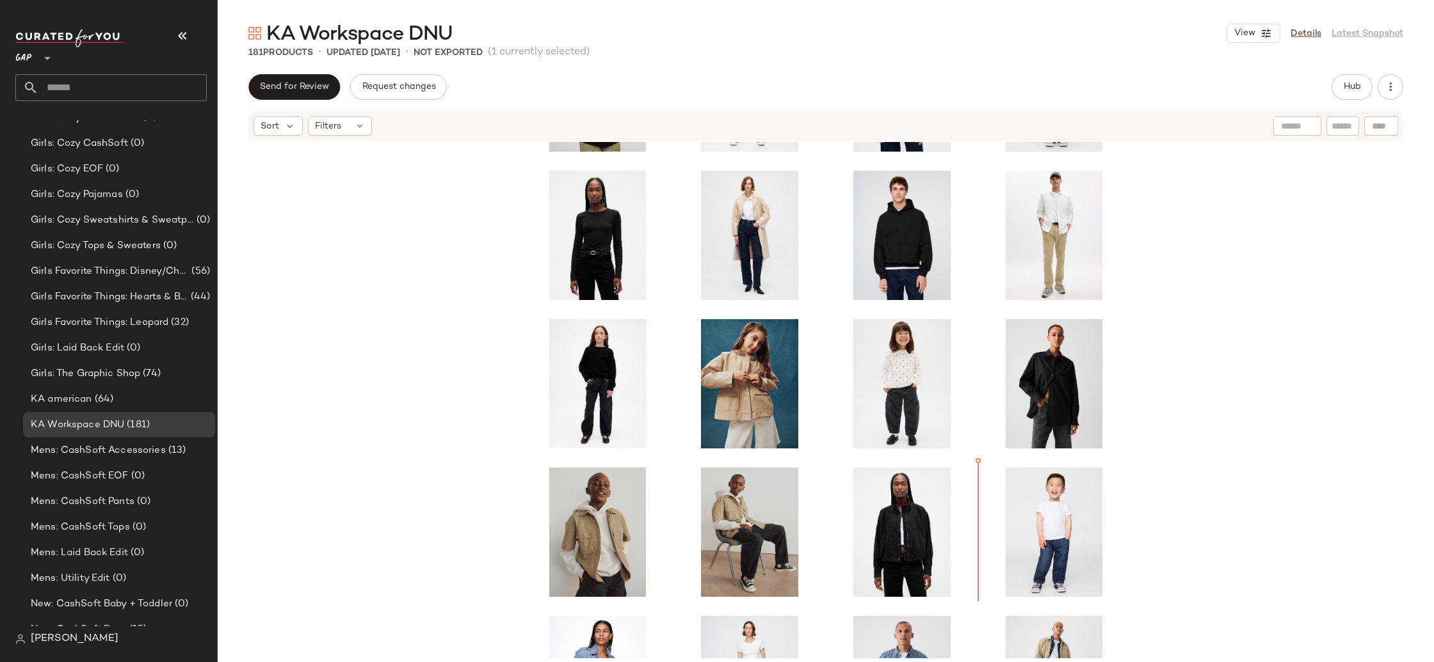
scroll to position [1196, 0]
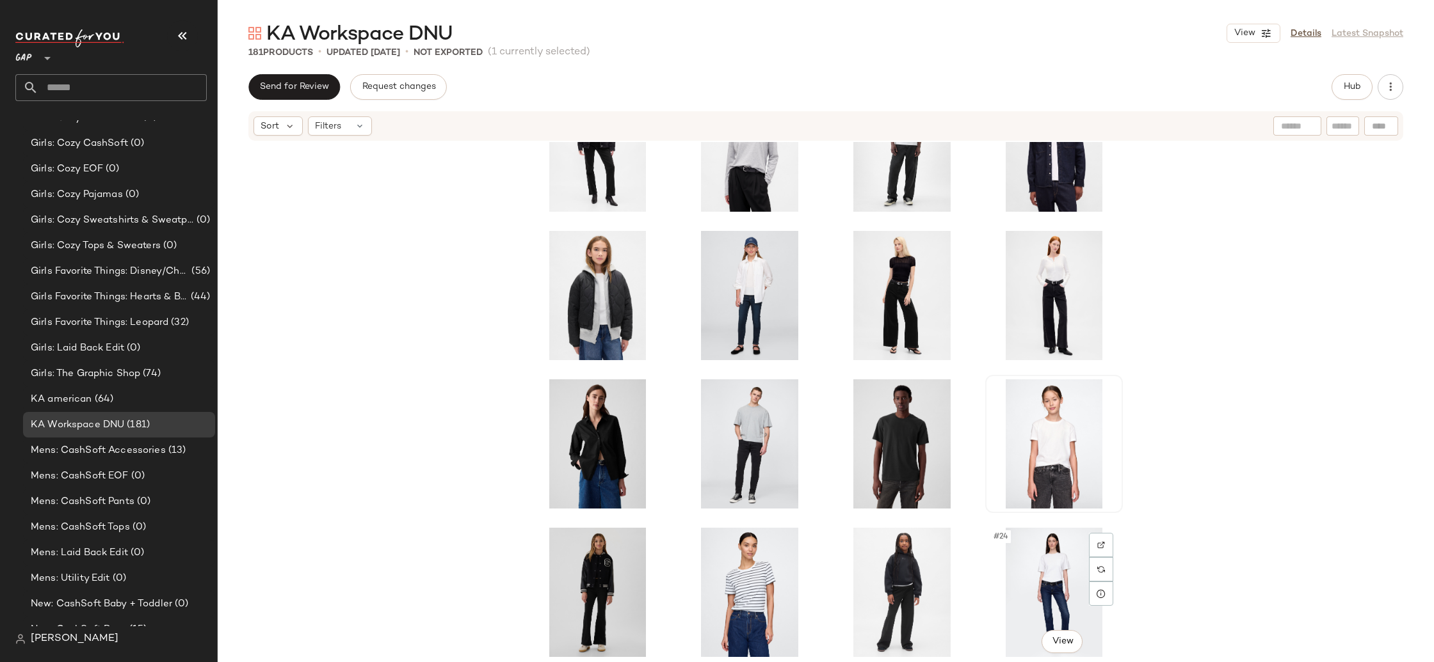
scroll to position [359, 0]
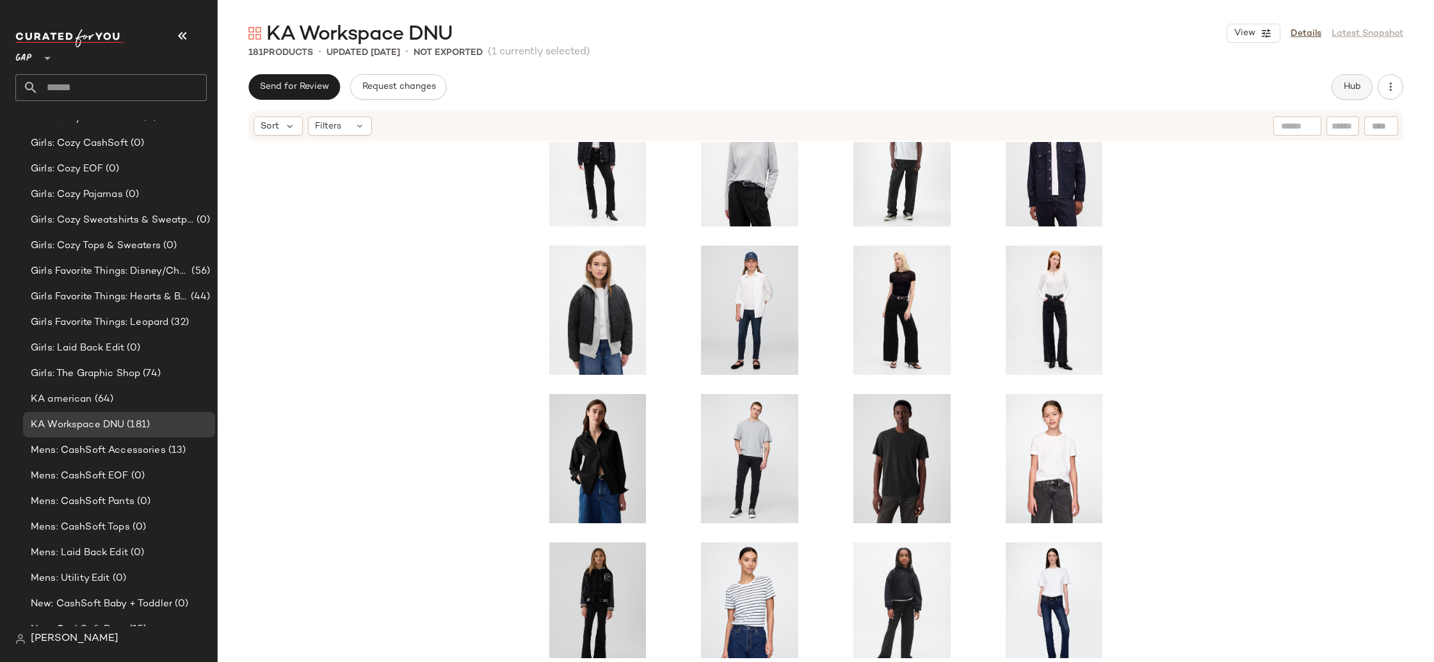
click at [1340, 84] on button "Hub" at bounding box center [1351, 87] width 41 height 26
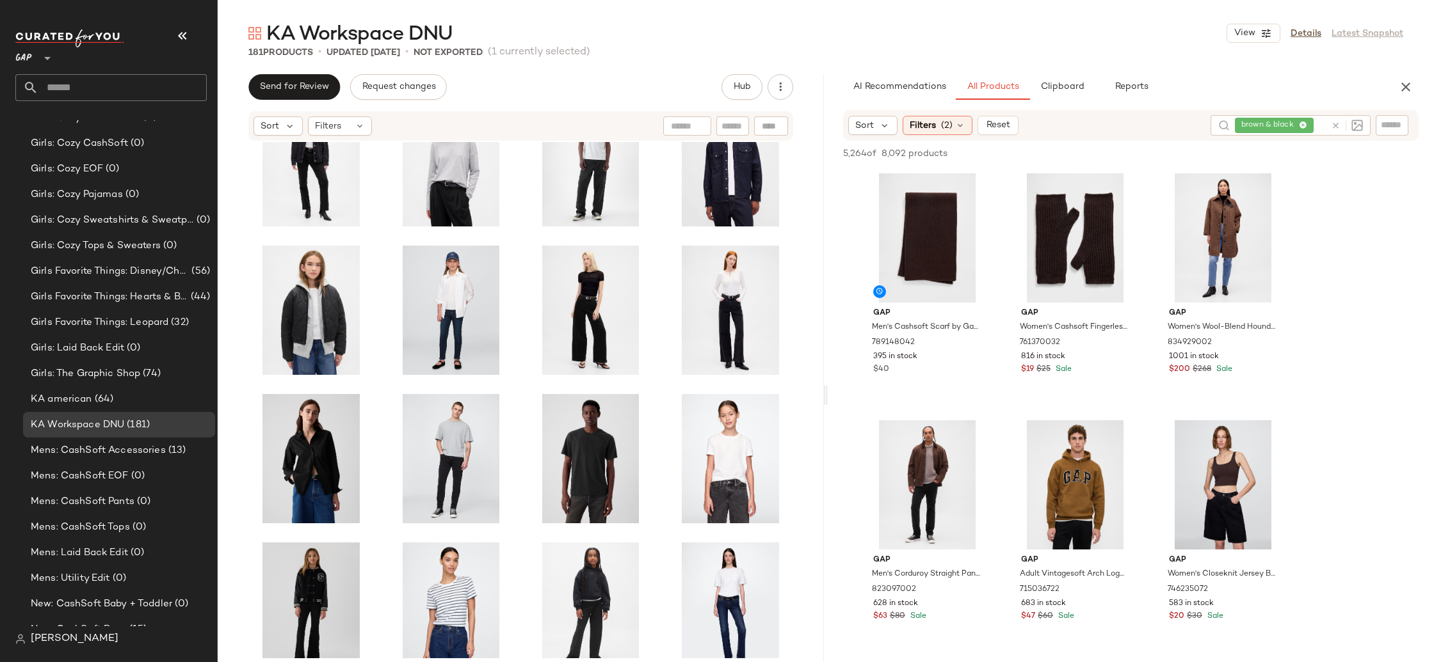
click at [1304, 124] on div "brown & black" at bounding box center [1280, 125] width 91 height 20
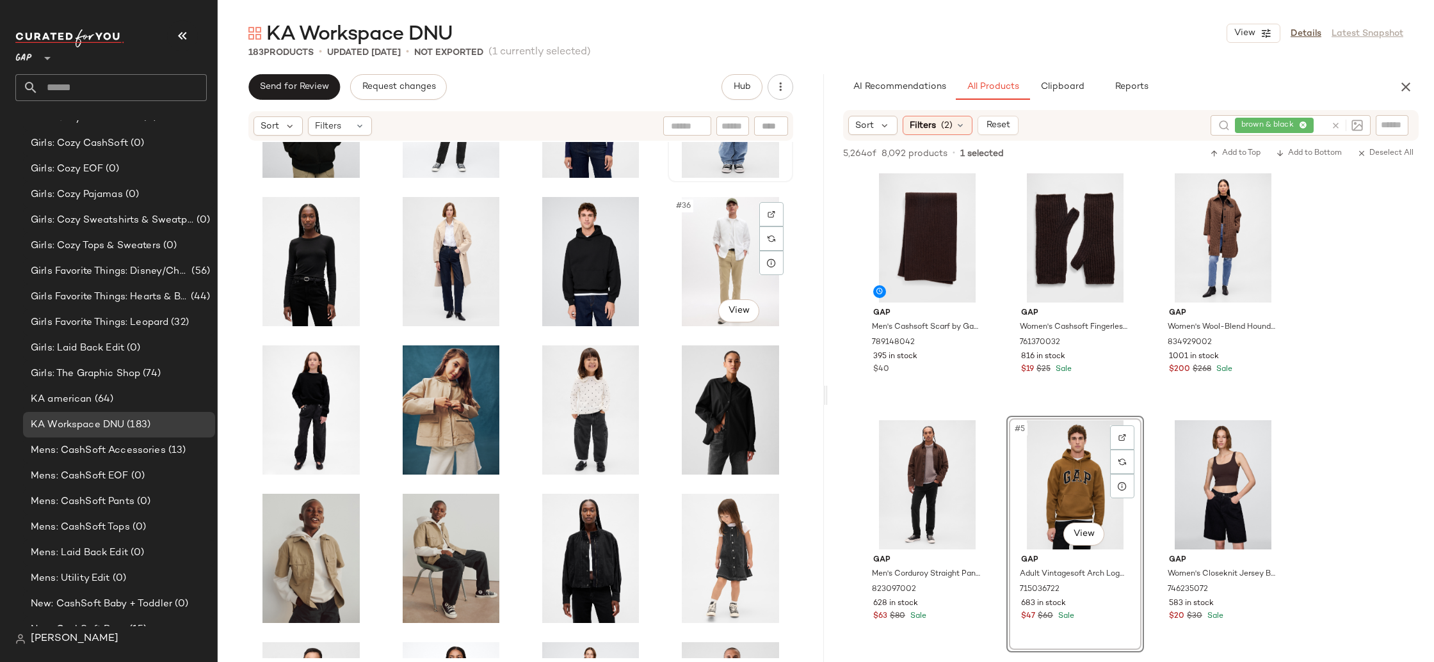
scroll to position [1160, 0]
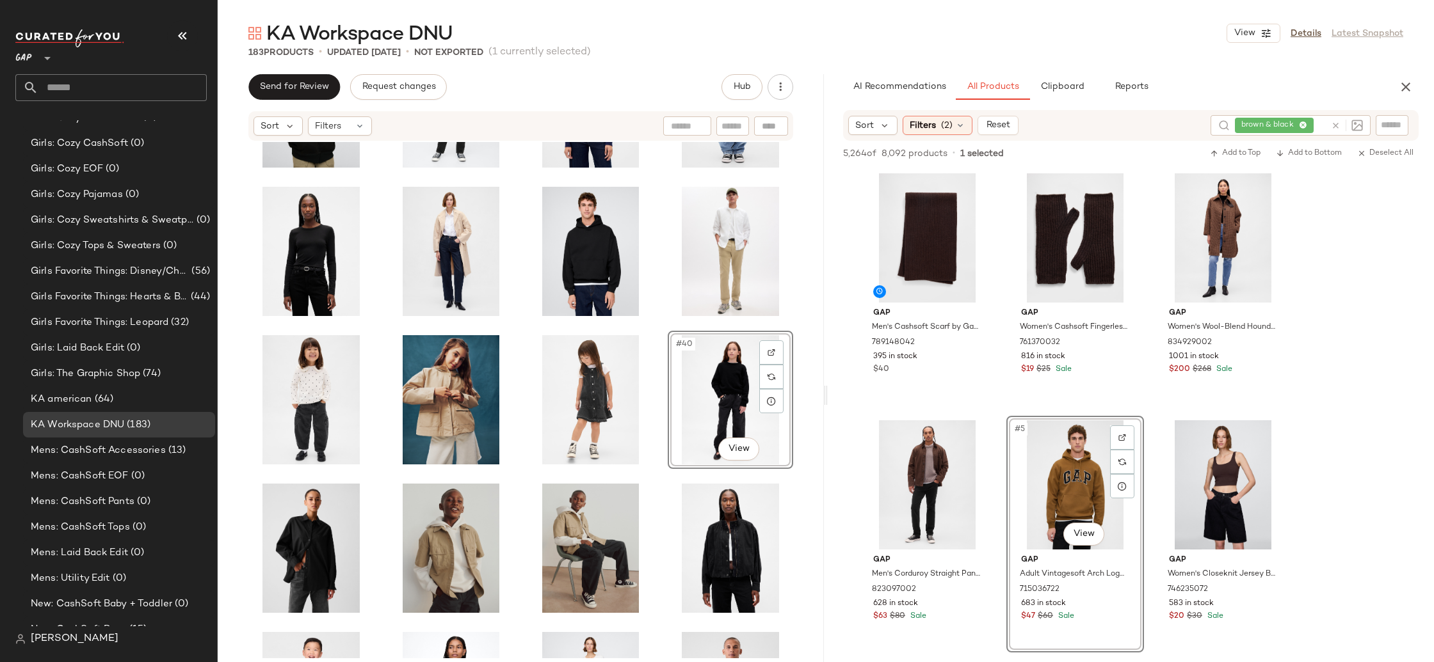
scroll to position [1158, 0]
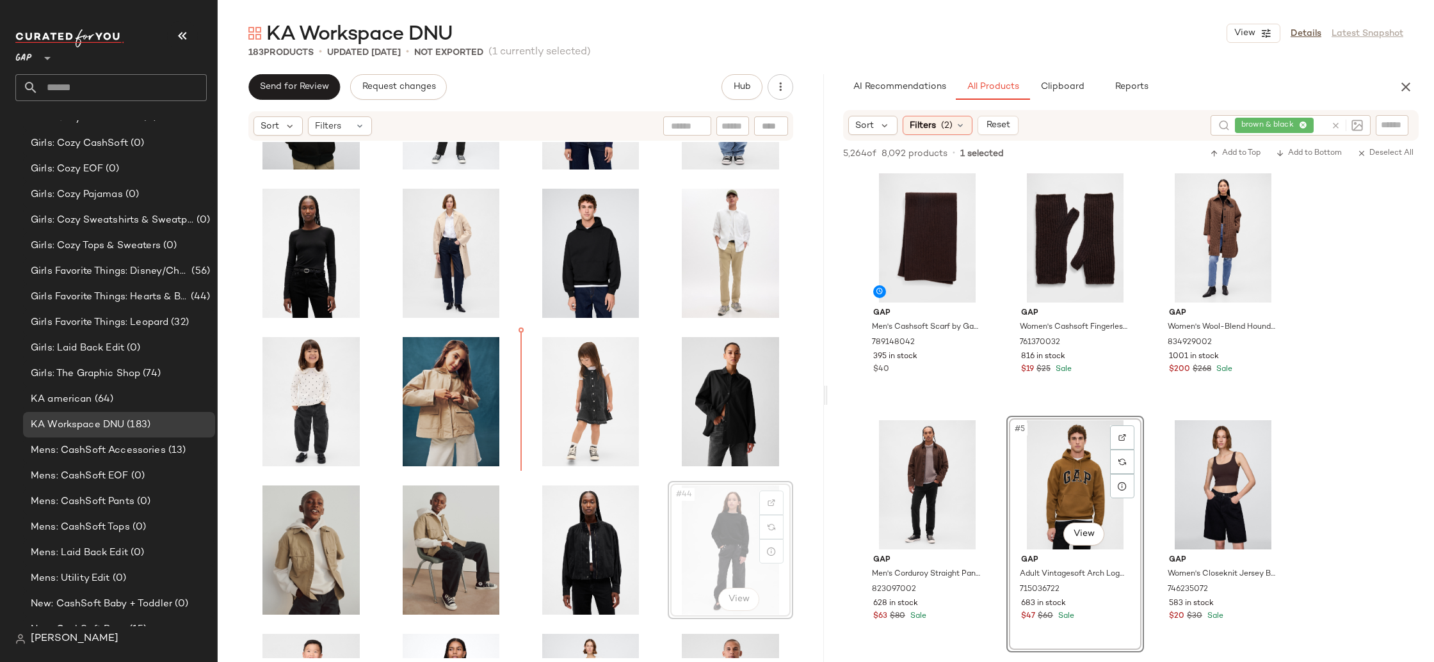
scroll to position [1155, 0]
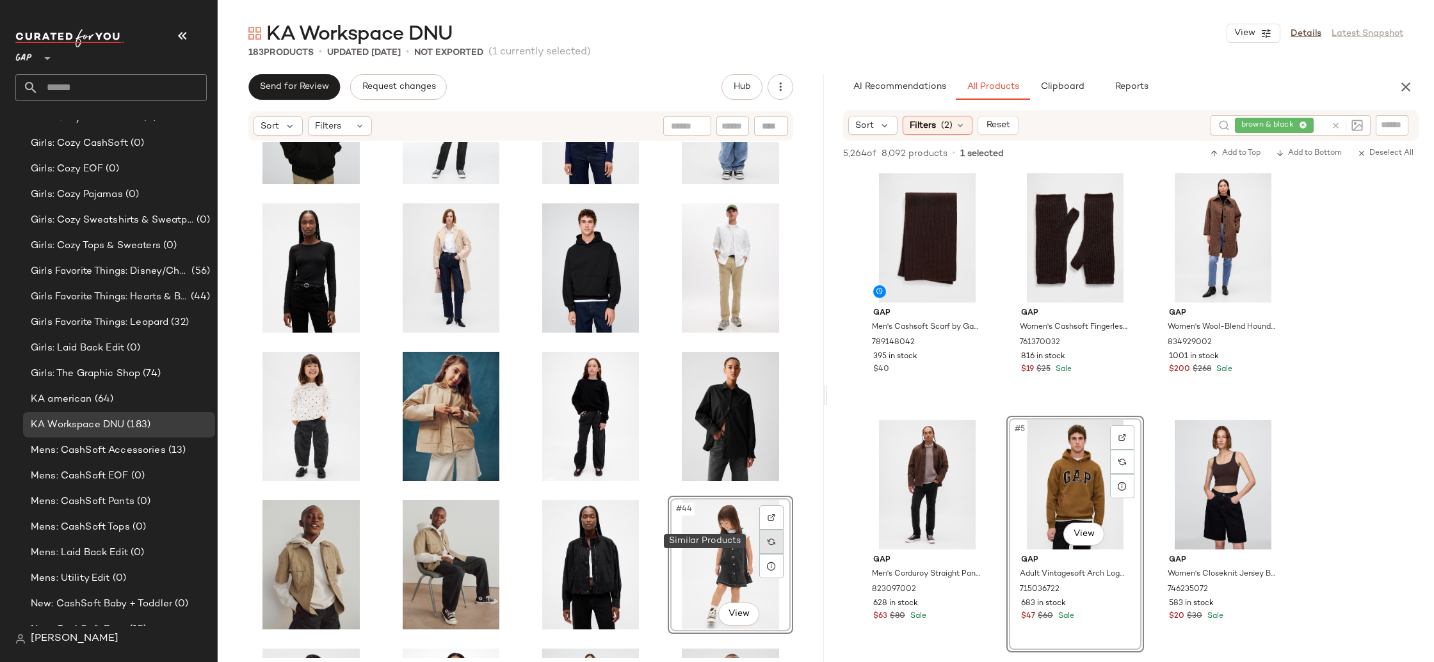
scroll to position [1145, 0]
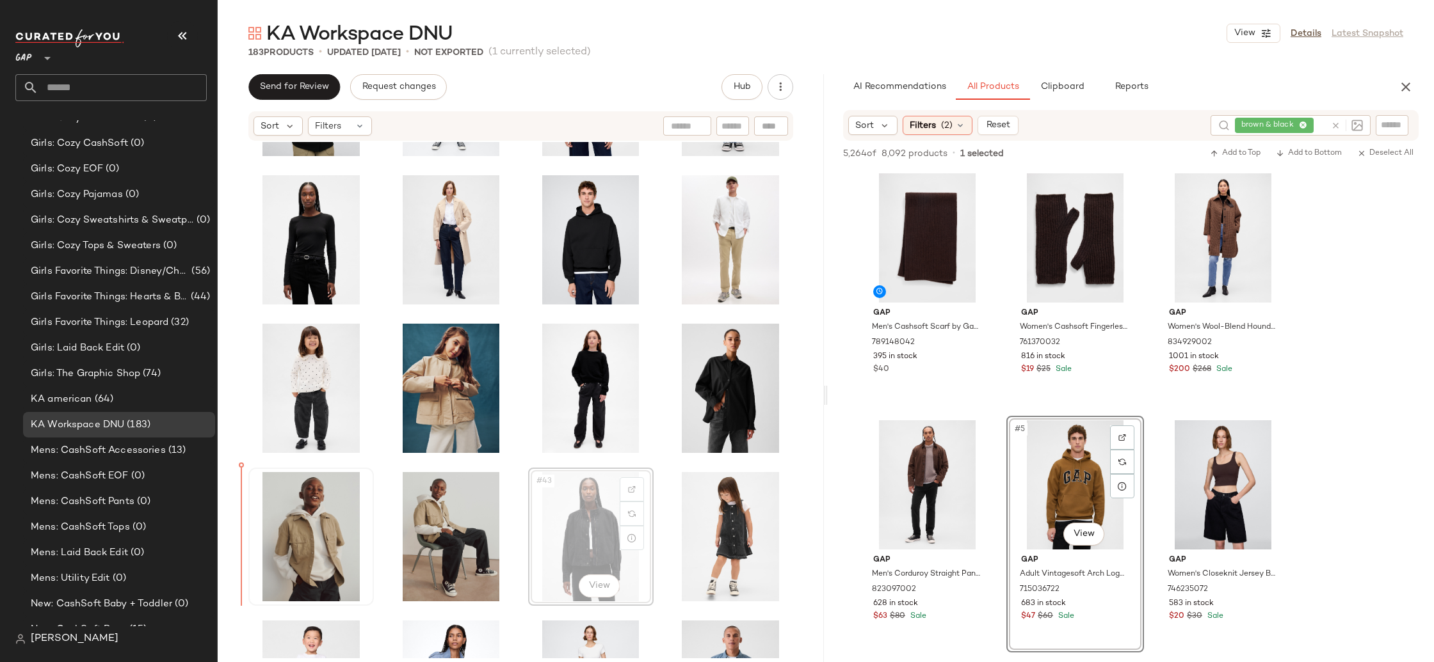
scroll to position [1176, 0]
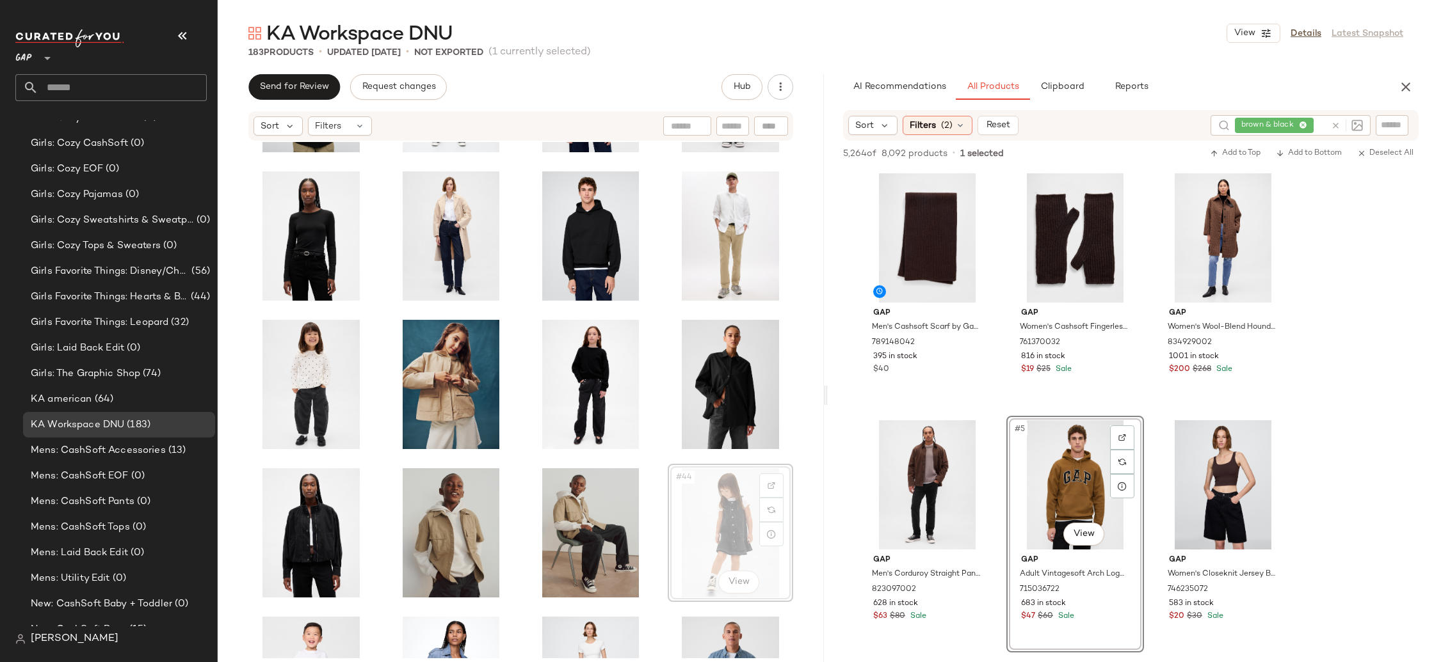
scroll to position [1176, 0]
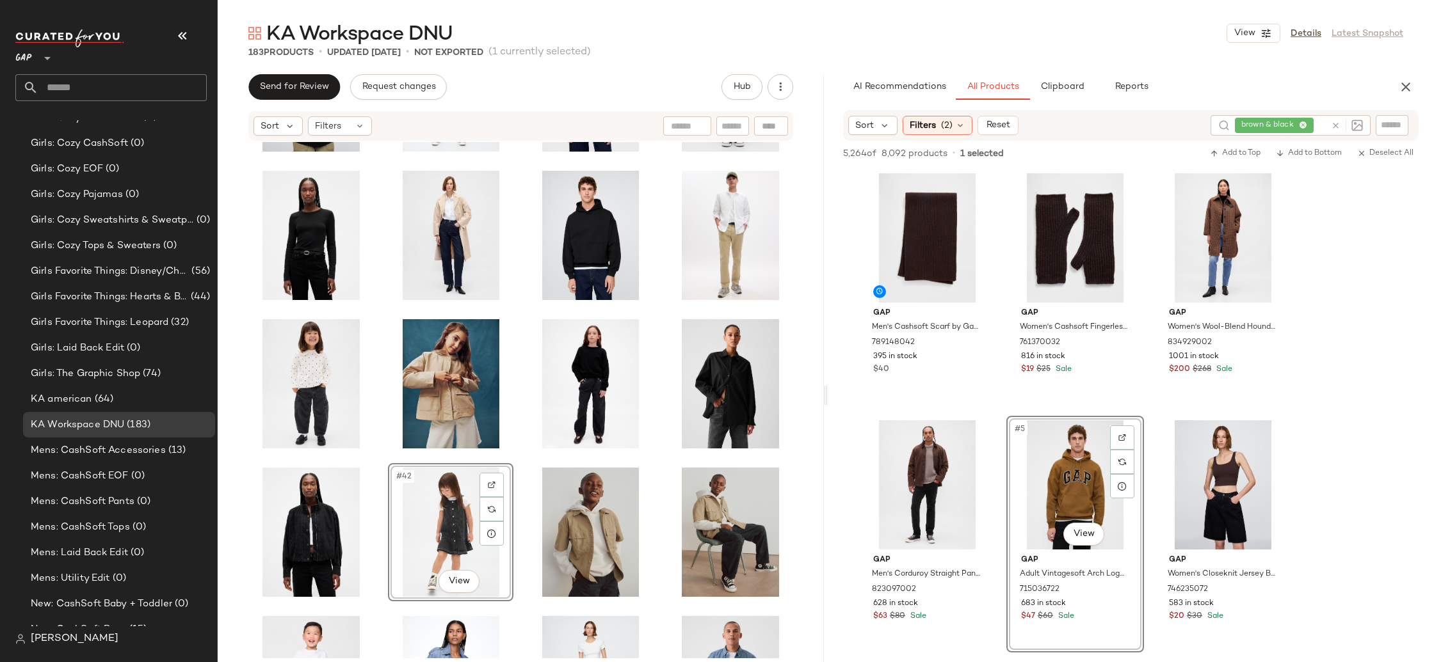
click at [808, 554] on div "#42 View" at bounding box center [521, 400] width 606 height 517
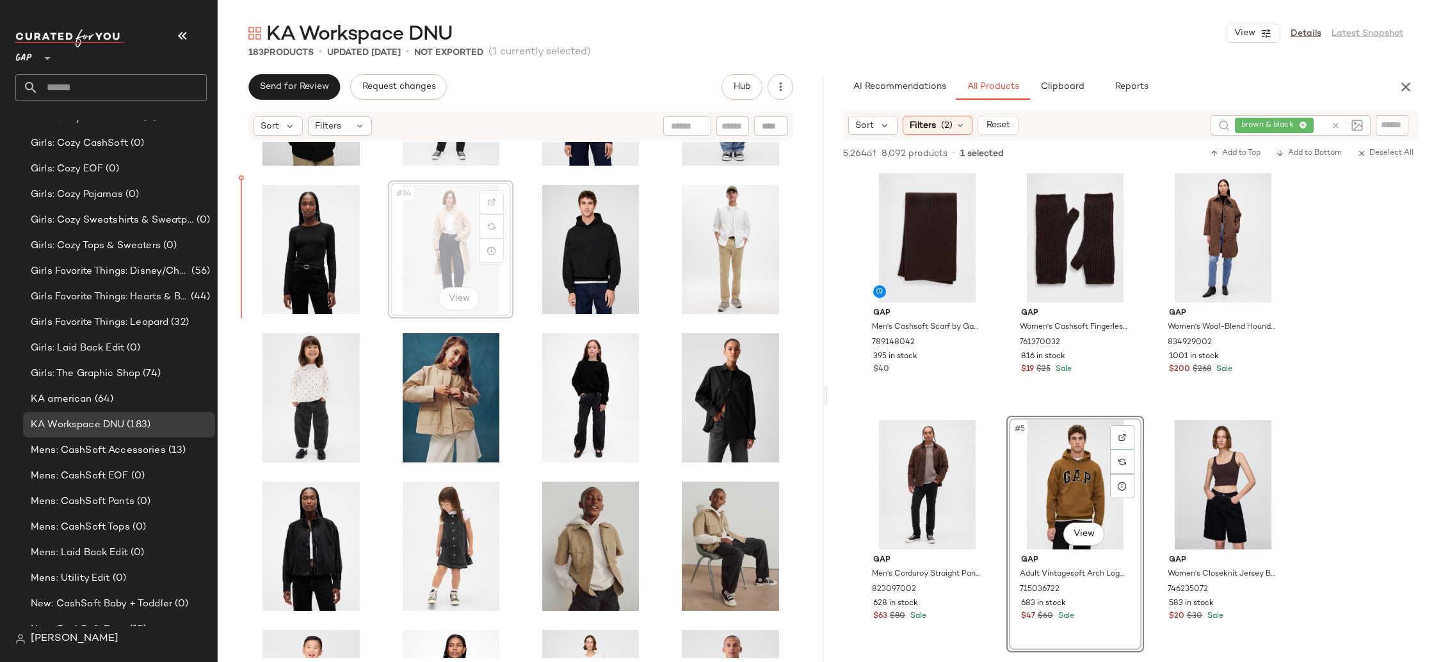
scroll to position [1142, 0]
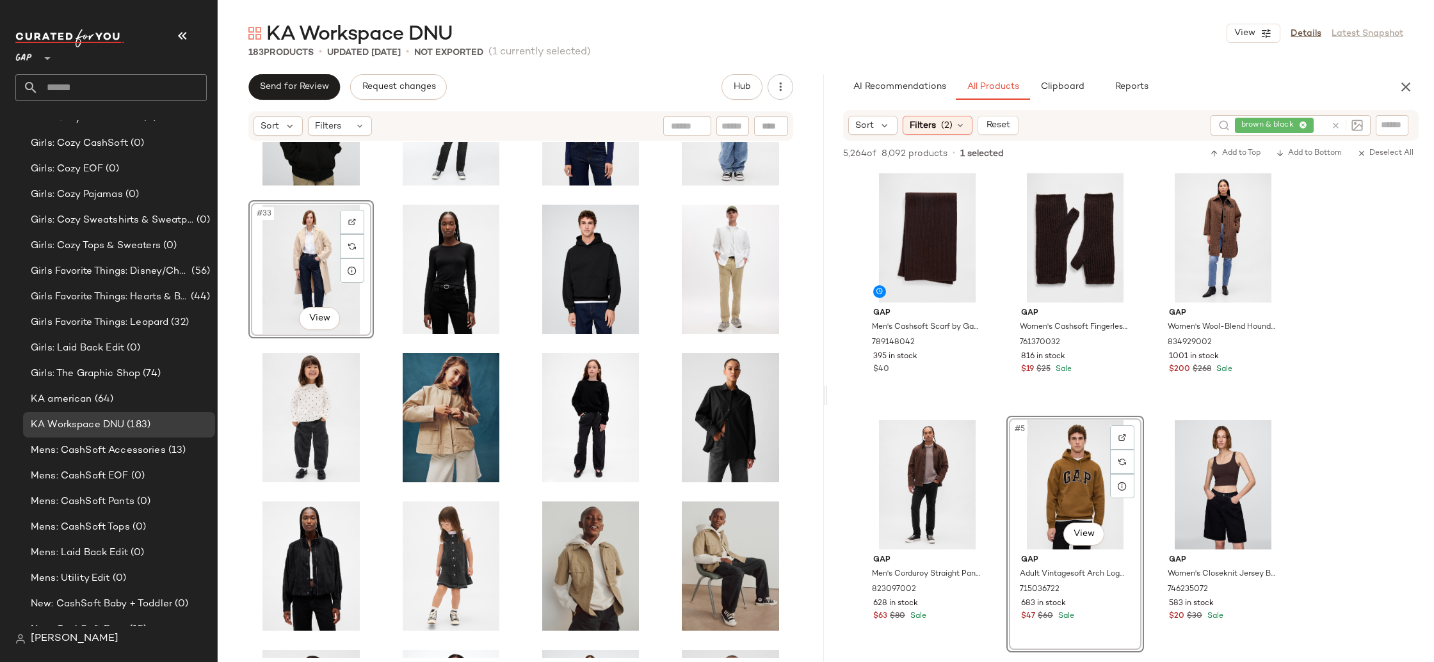
click at [243, 396] on div "#33 View" at bounding box center [521, 400] width 606 height 517
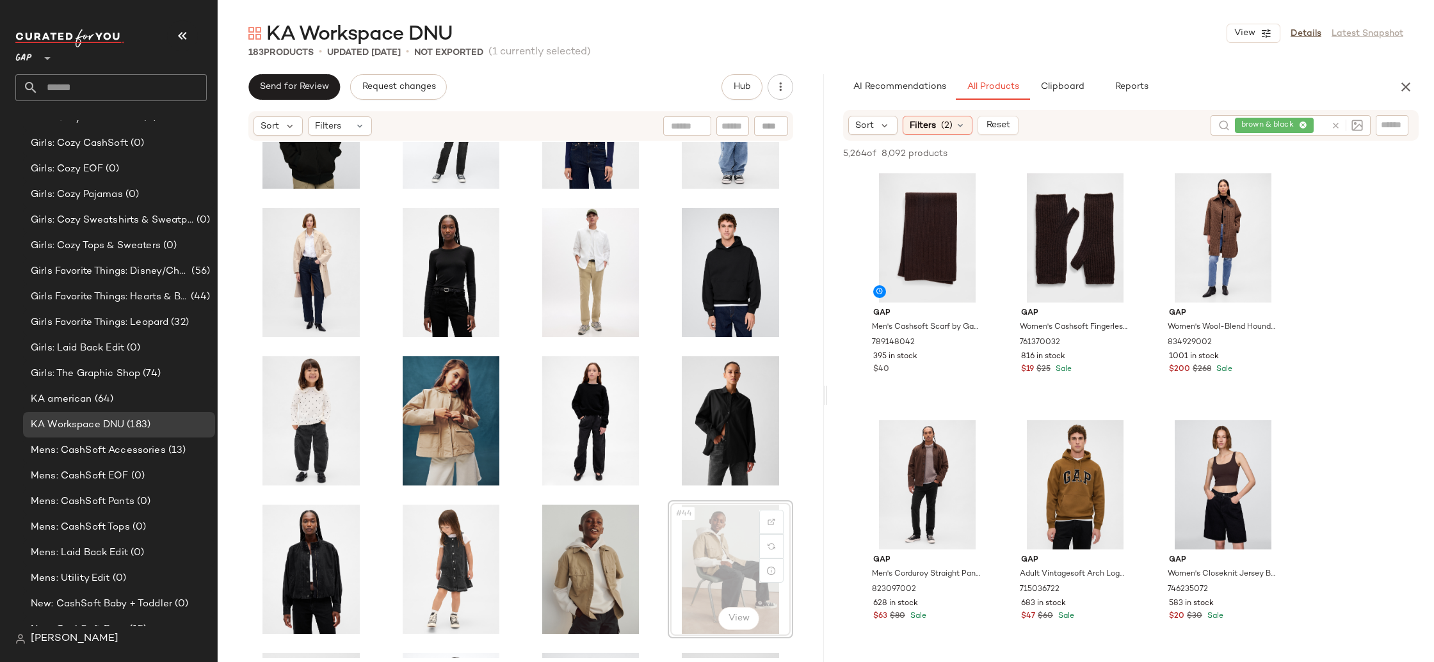
scroll to position [1166, 0]
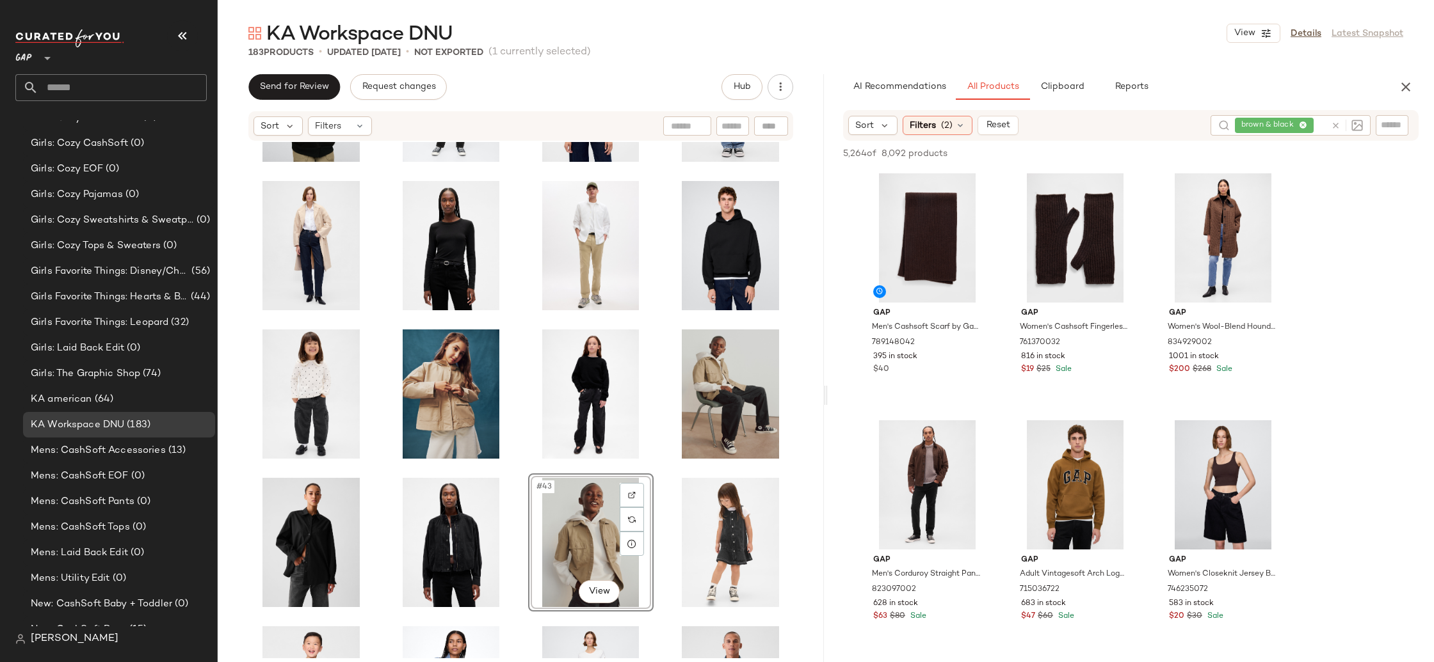
click at [810, 491] on div "#43 View" at bounding box center [521, 400] width 606 height 517
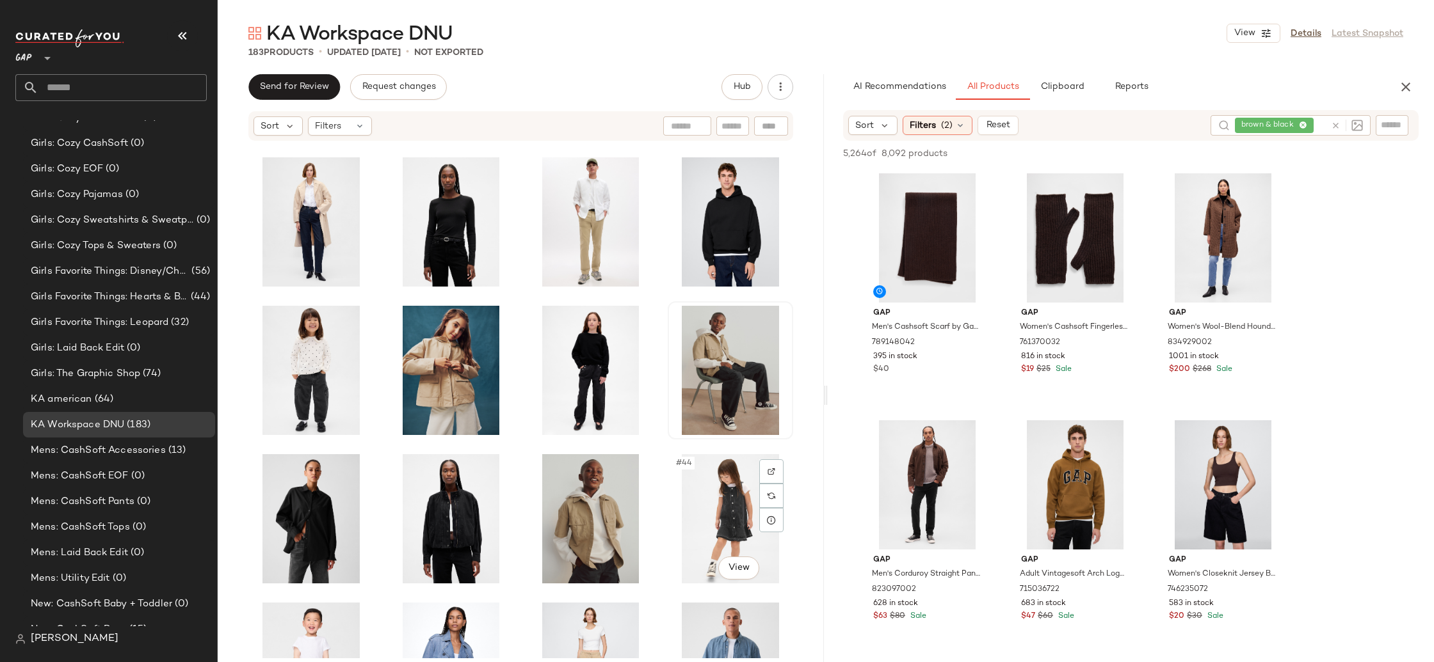
scroll to position [1189, 0]
click at [1299, 125] on div "brown & black" at bounding box center [1280, 125] width 91 height 20
click at [1272, 124] on icon at bounding box center [1271, 126] width 8 height 8
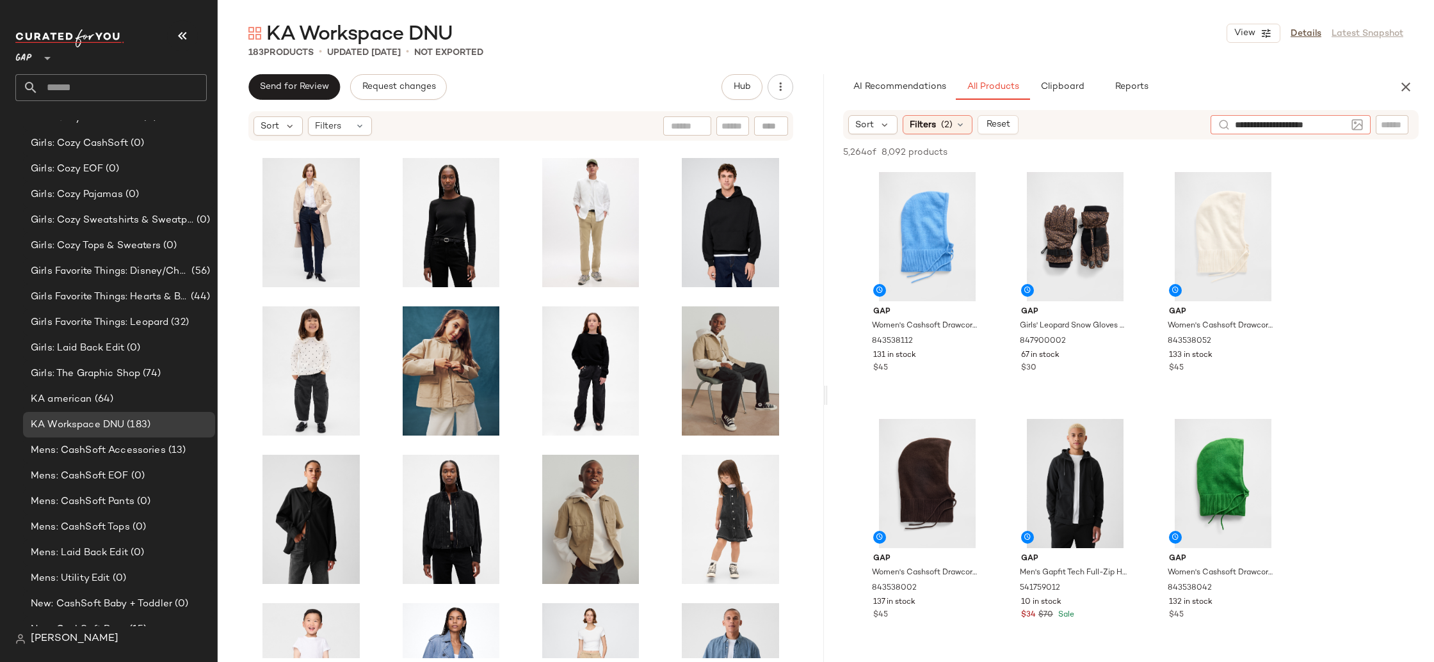
type input "**********"
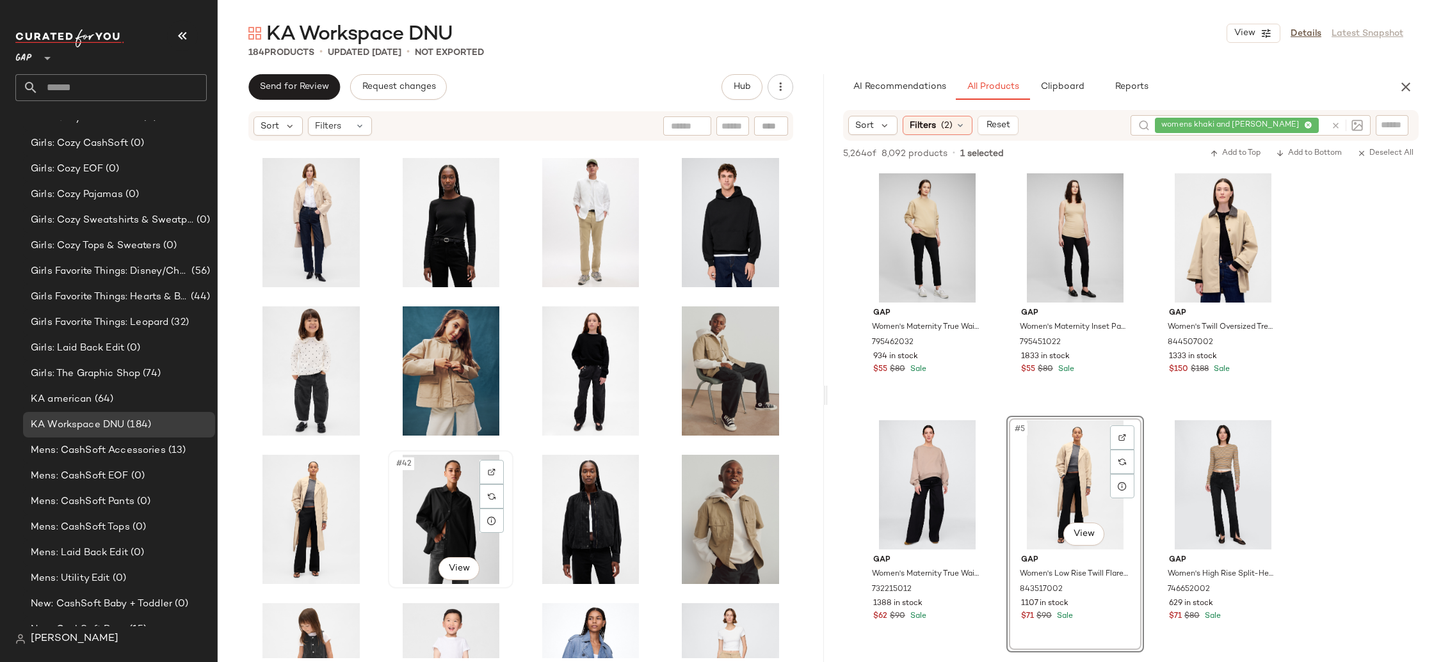
click at [452, 509] on div "#42 View" at bounding box center [450, 519] width 116 height 129
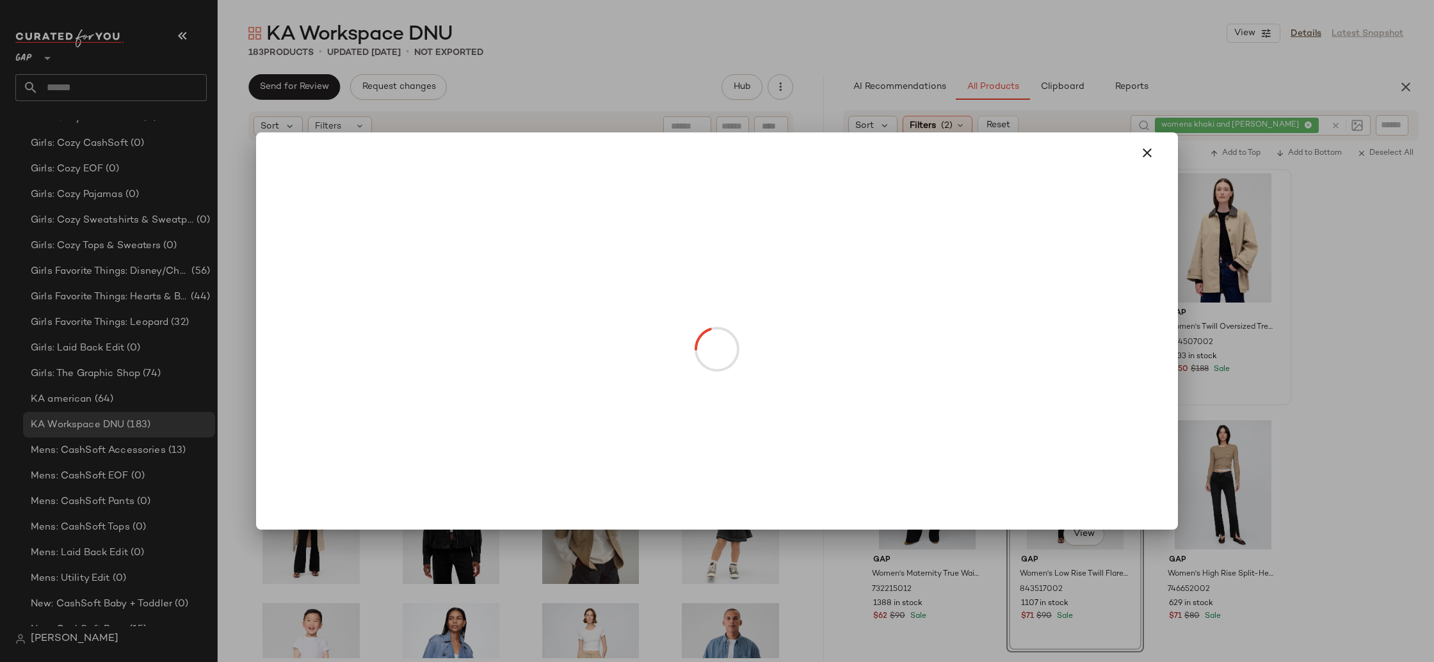
drag, startPoint x: 1218, startPoint y: 283, endPoint x: 1211, endPoint y: 288, distance: 8.7
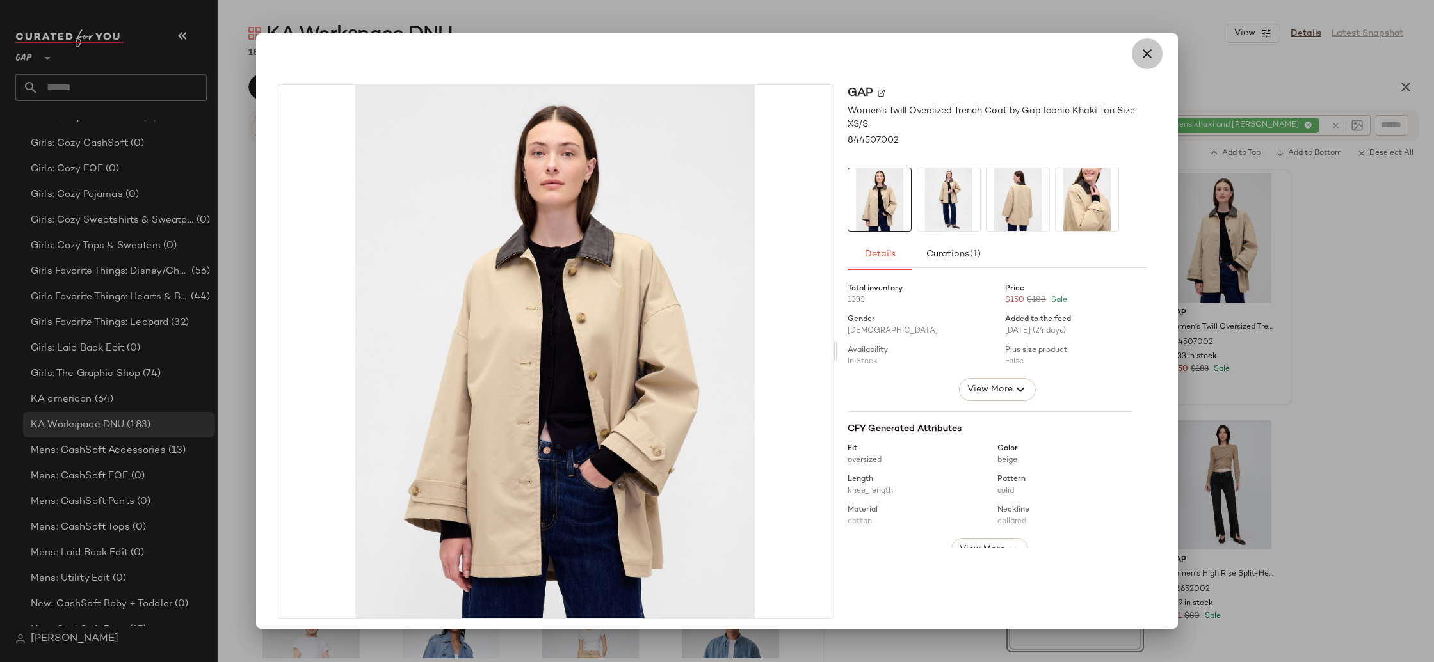
drag, startPoint x: 1135, startPoint y: 60, endPoint x: 1178, endPoint y: 143, distance: 93.6
click at [1139, 60] on icon "button" at bounding box center [1146, 53] width 15 height 15
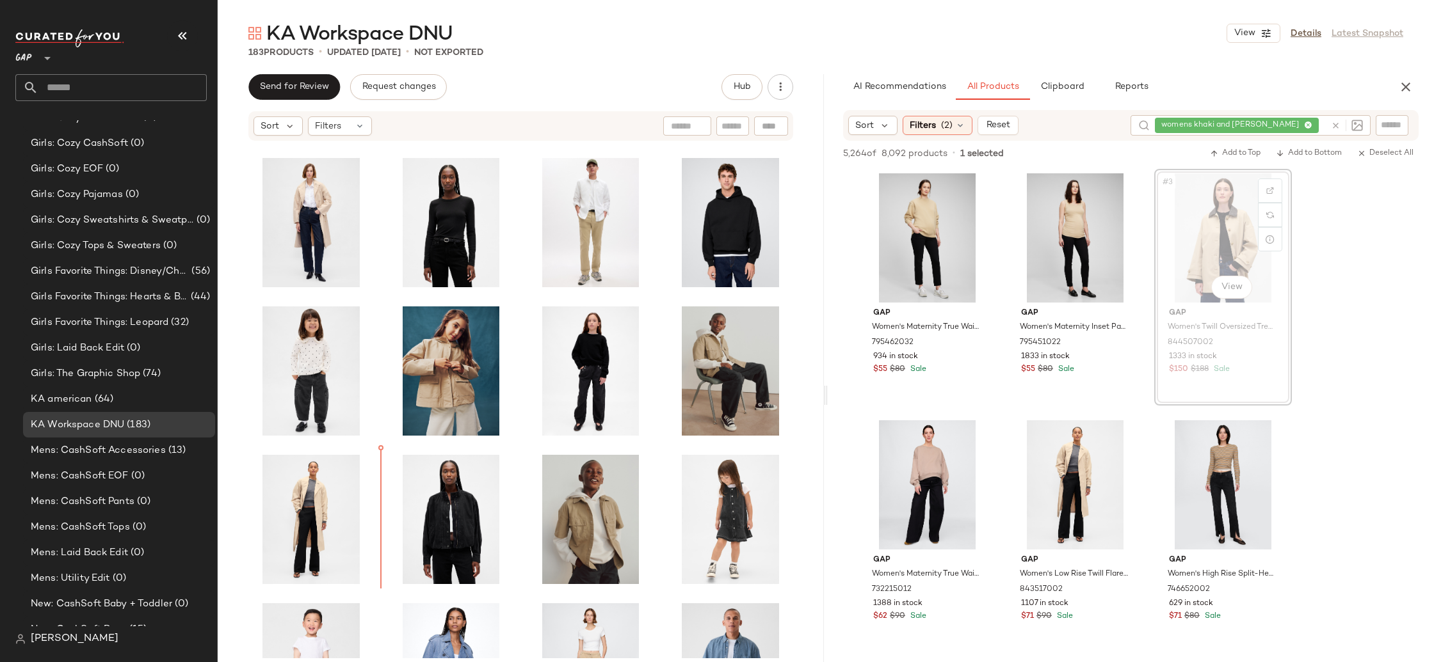
scroll to position [1199, 0]
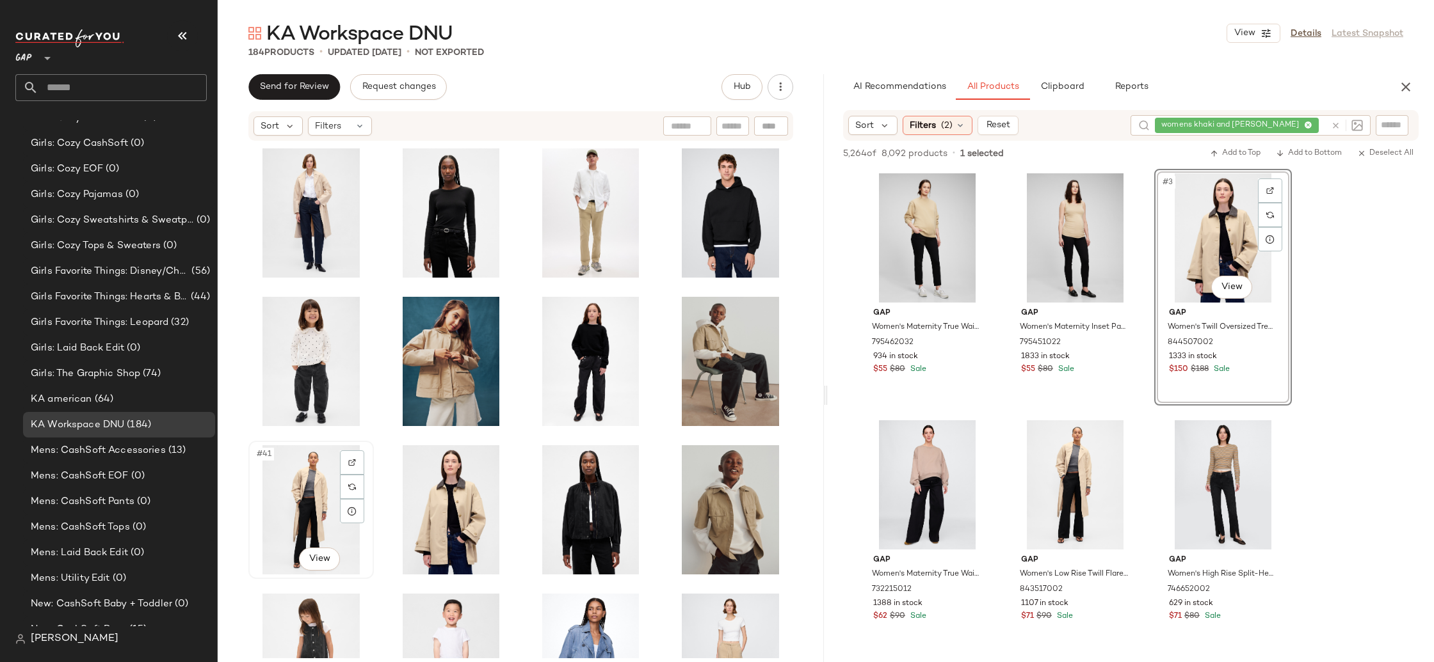
click at [302, 518] on div "#41 View" at bounding box center [311, 509] width 116 height 129
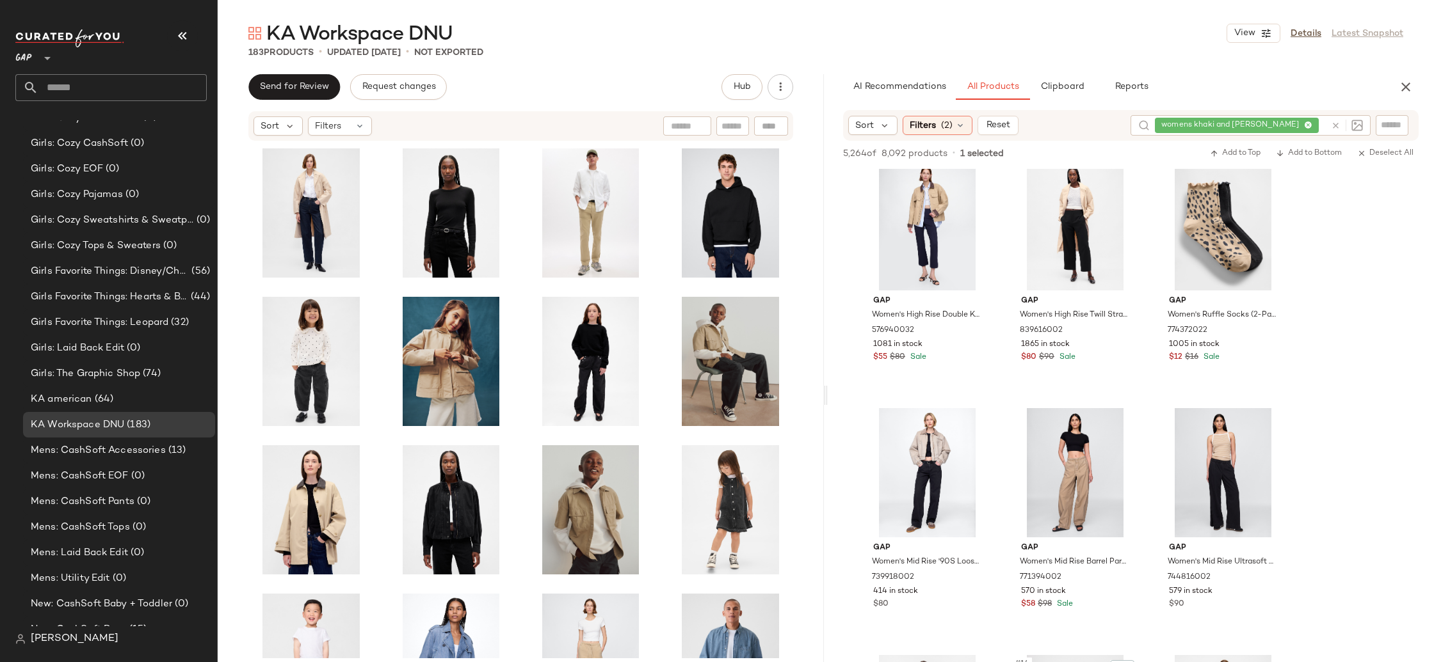
scroll to position [650, 0]
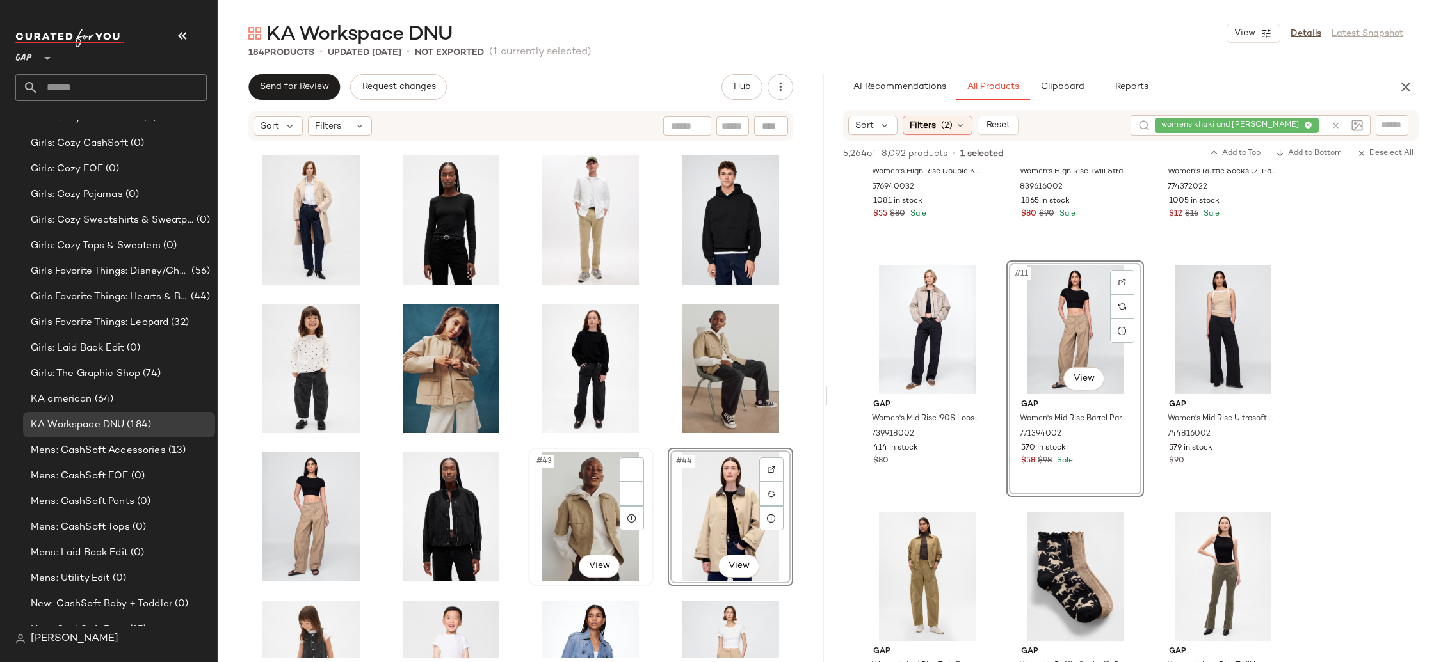
scroll to position [1189, 0]
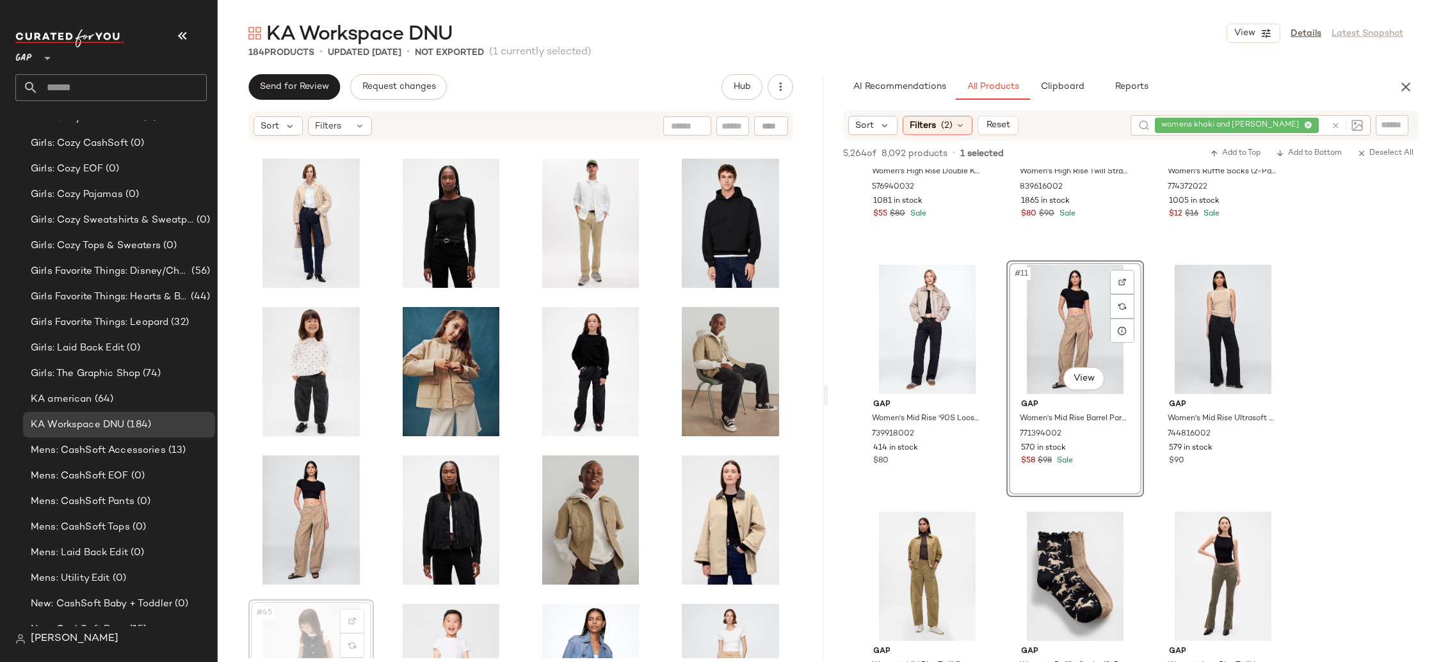
scroll to position [1218, 0]
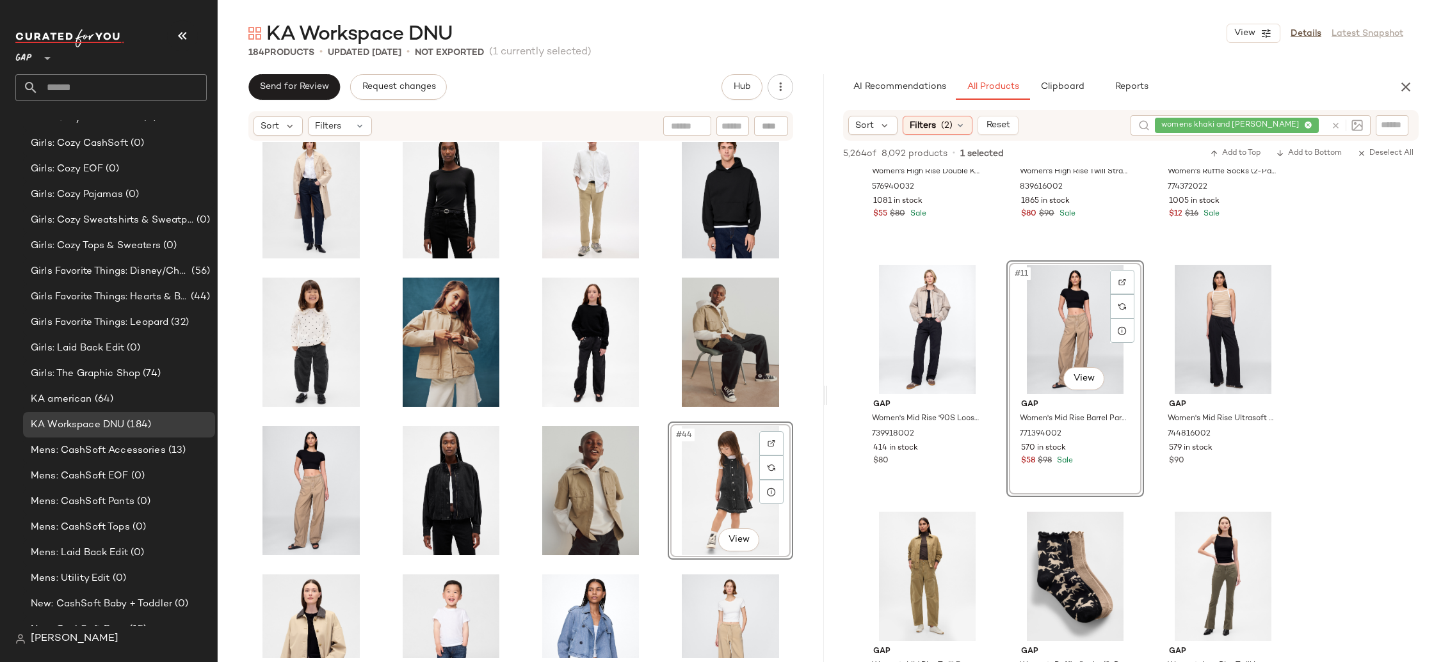
scroll to position [1179, 0]
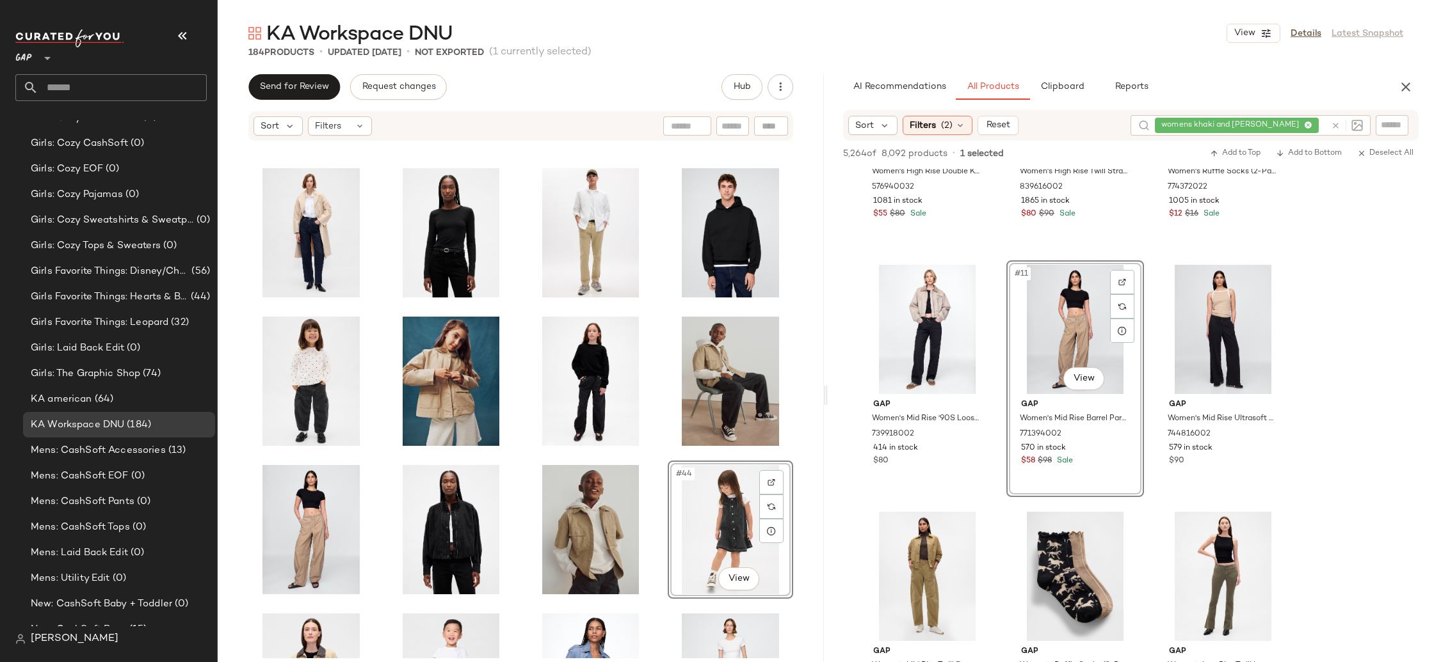
click at [653, 636] on div "#44 View" at bounding box center [521, 400] width 606 height 517
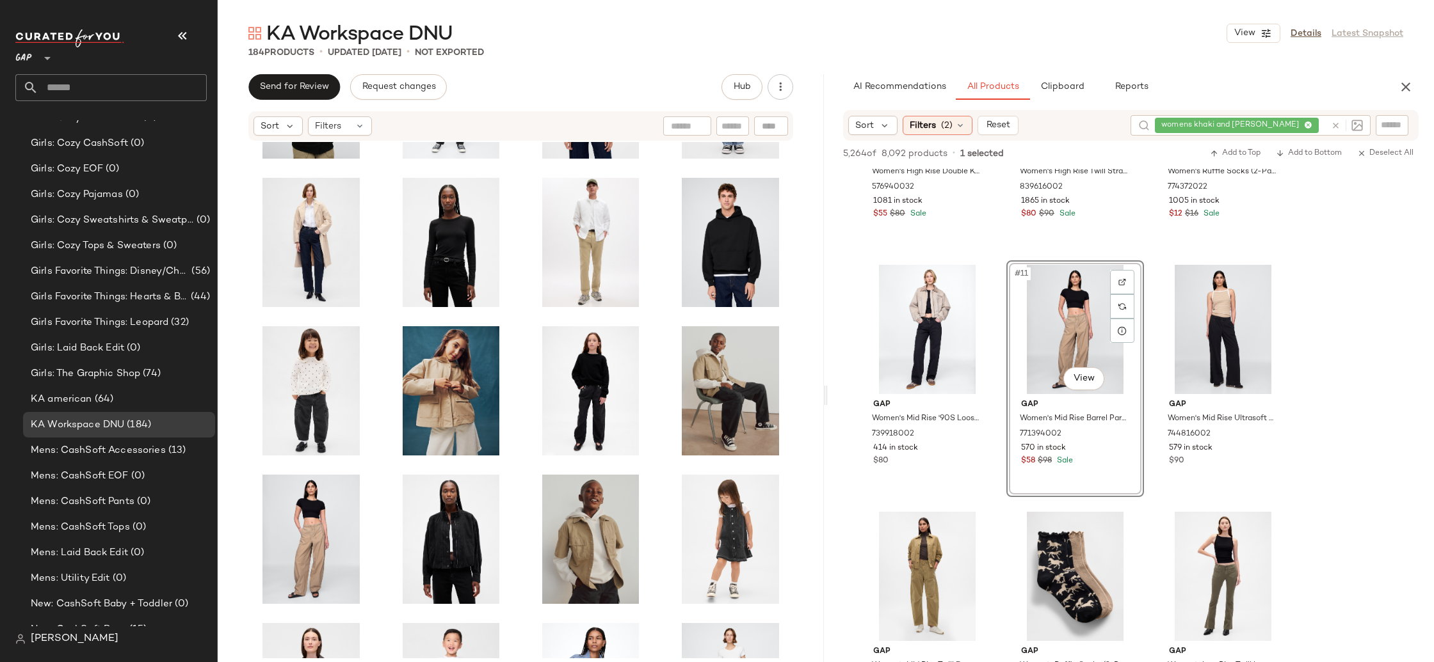
scroll to position [1168, 0]
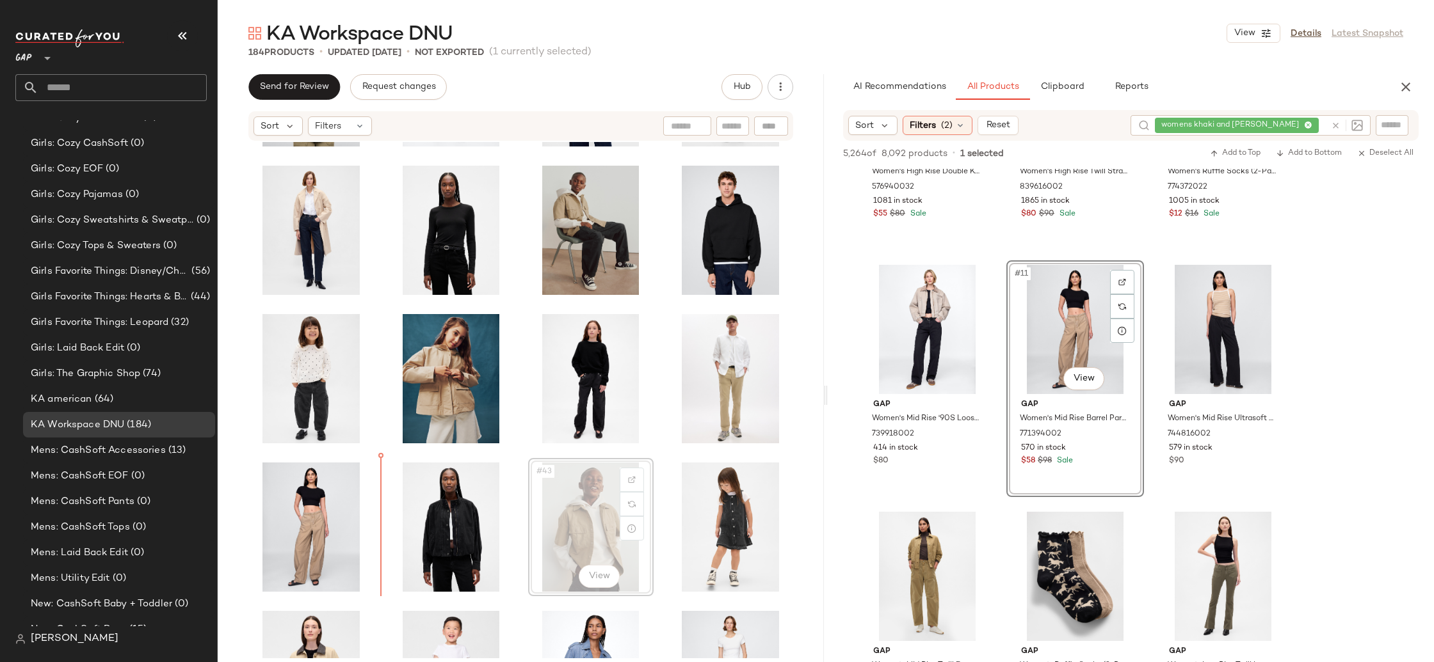
scroll to position [1189, 0]
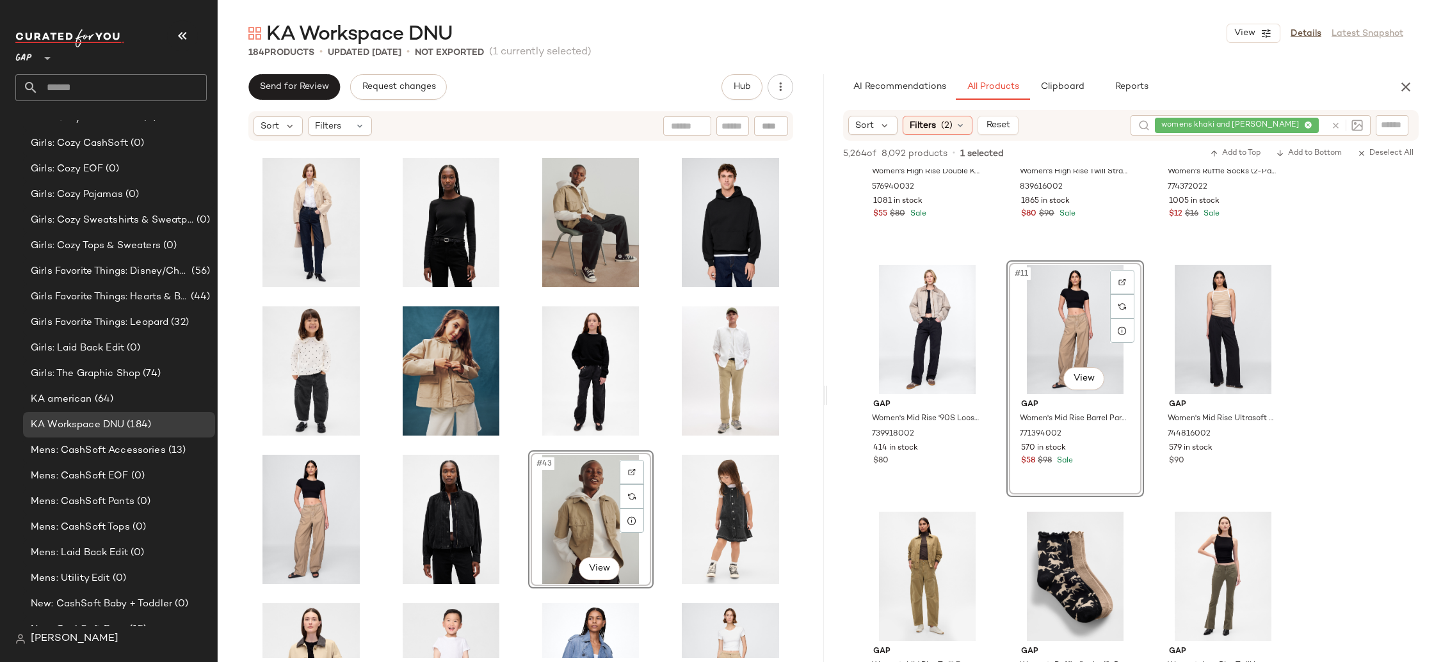
click at [231, 508] on div "#43 View" at bounding box center [521, 400] width 606 height 517
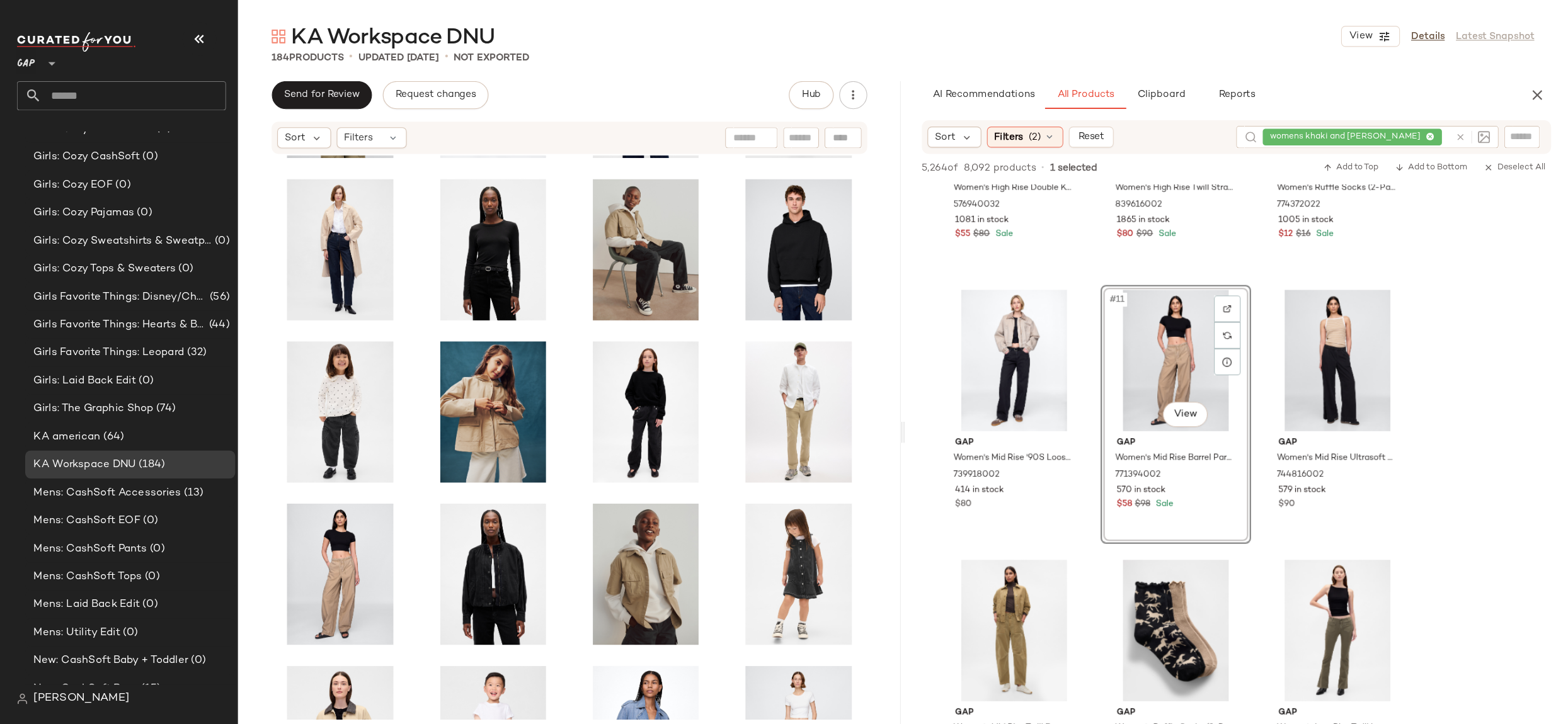
scroll to position [1164, 0]
click at [123, 394] on div "KA american (64)" at bounding box center [116, 392] width 180 height 15
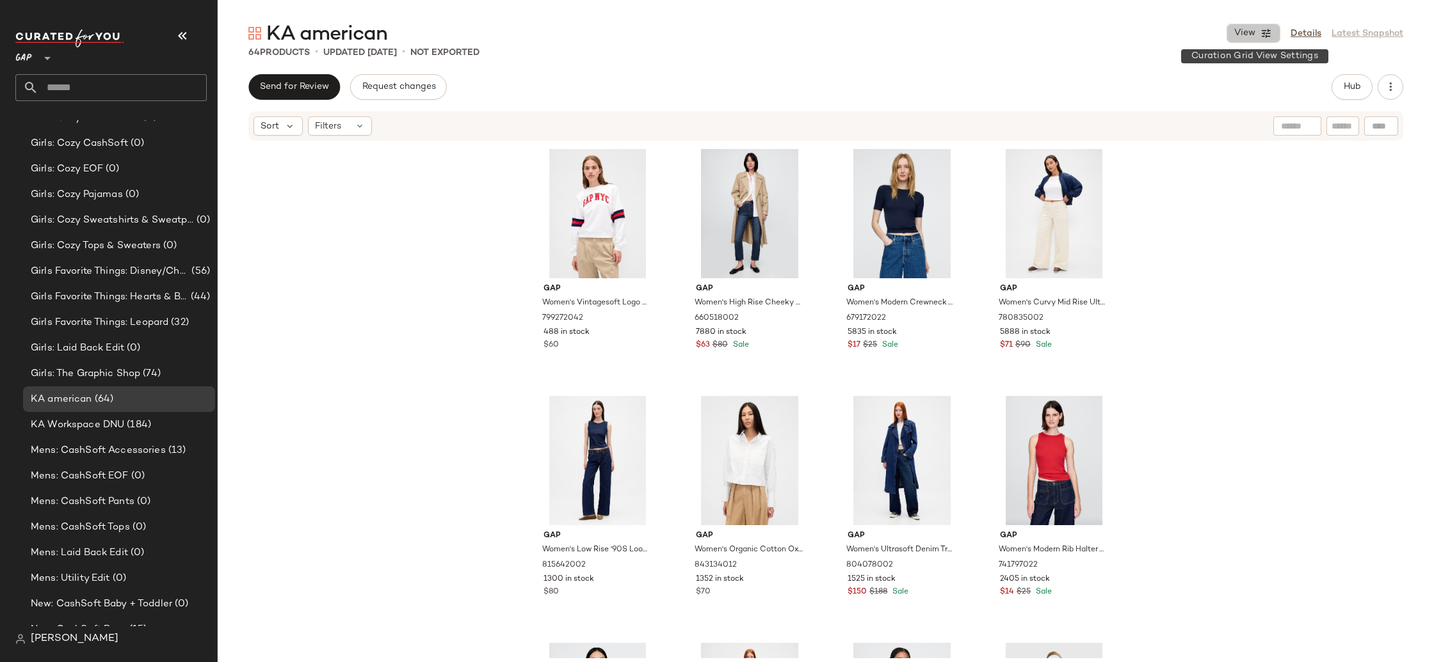
drag, startPoint x: 1249, startPoint y: 29, endPoint x: 1214, endPoint y: 95, distance: 73.9
click at [1249, 30] on span "View" at bounding box center [1244, 33] width 22 height 10
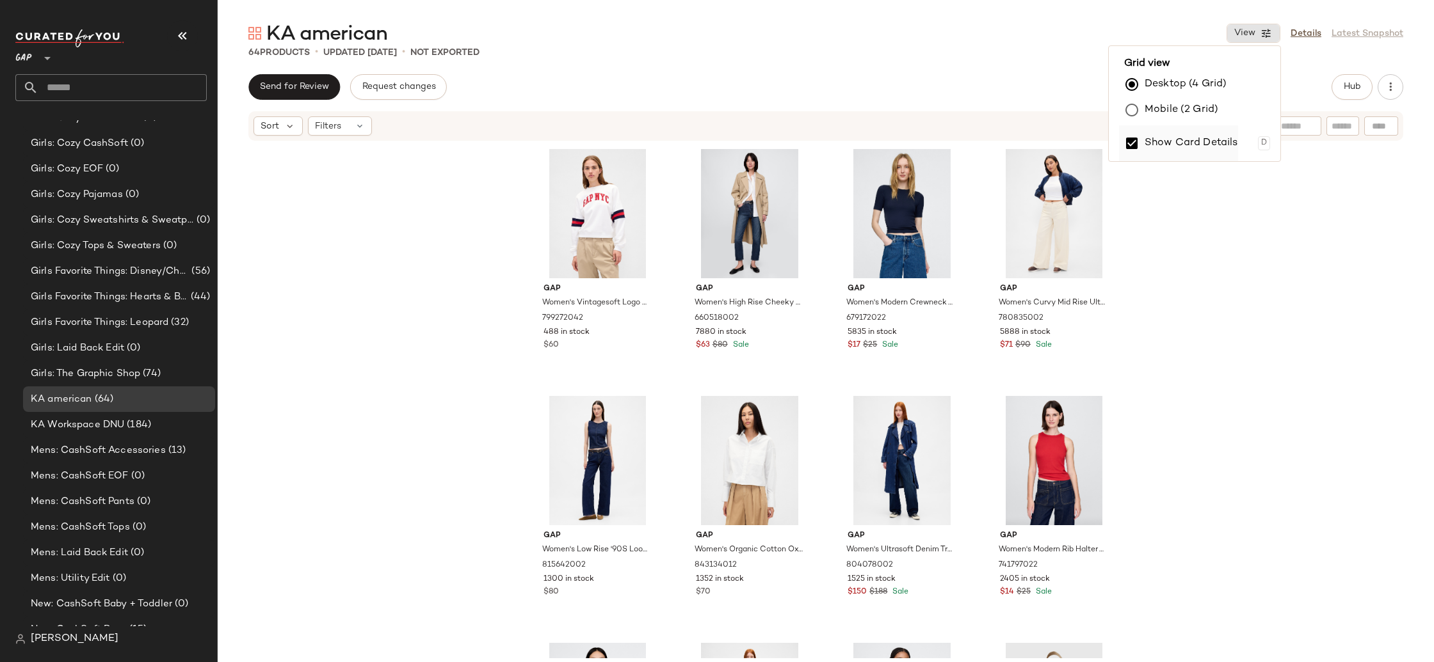
click at [1180, 137] on label "Show Card Details" at bounding box center [1190, 143] width 93 height 36
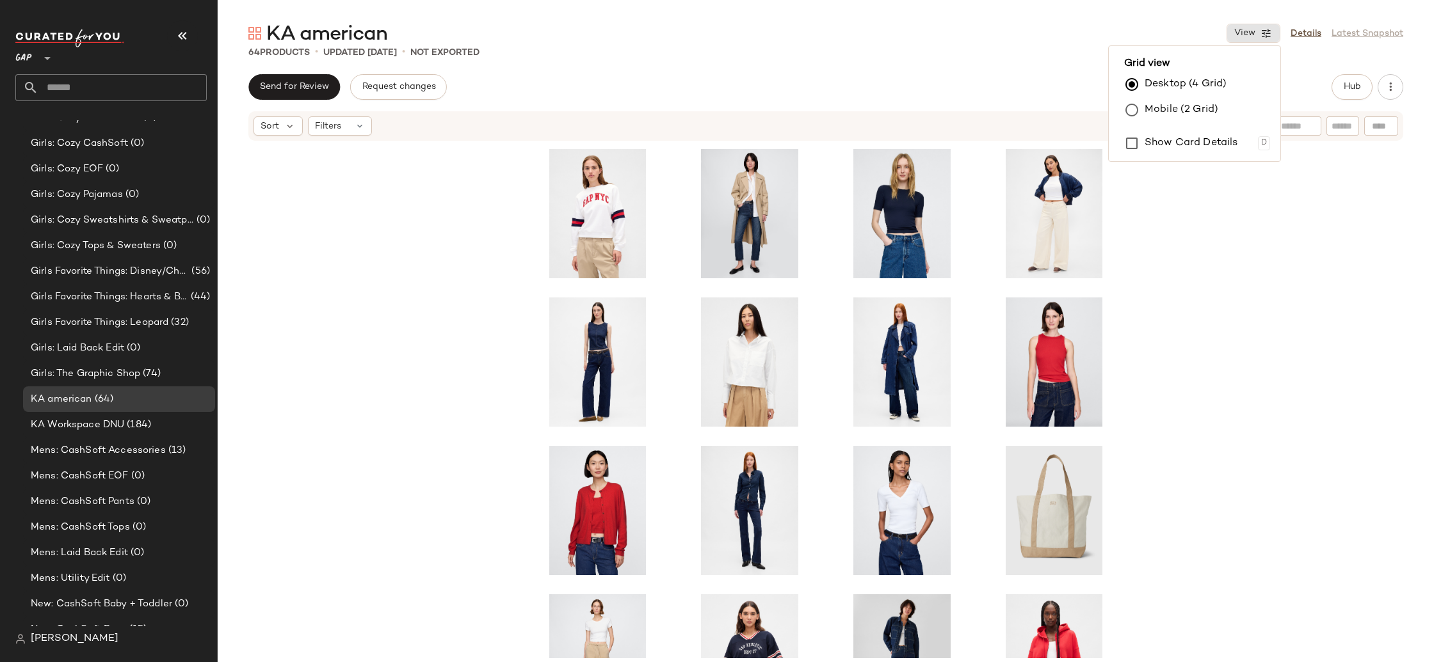
click at [1242, 310] on div at bounding box center [826, 400] width 1216 height 517
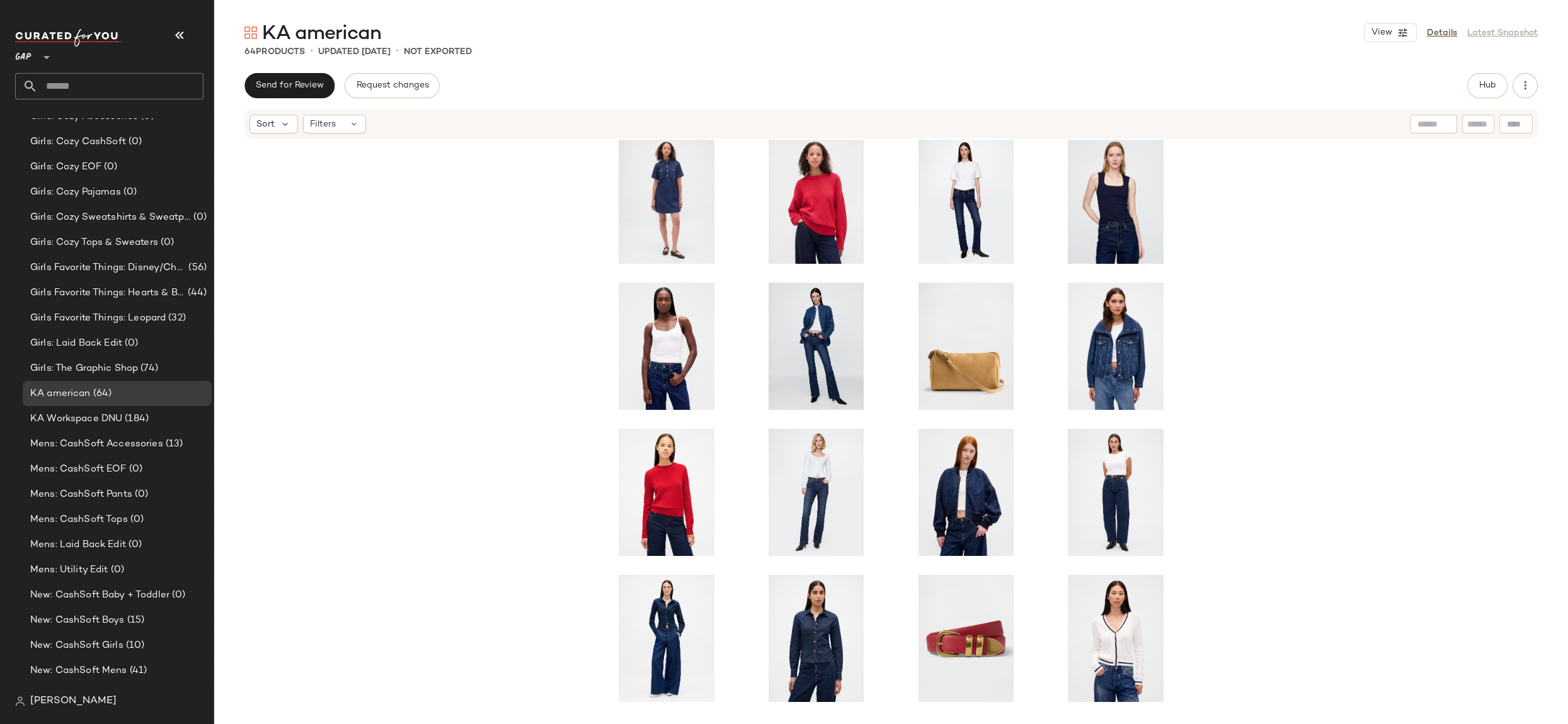
scroll to position [603, 0]
click at [1411, 80] on button "Hub" at bounding box center [1487, 86] width 40 height 26
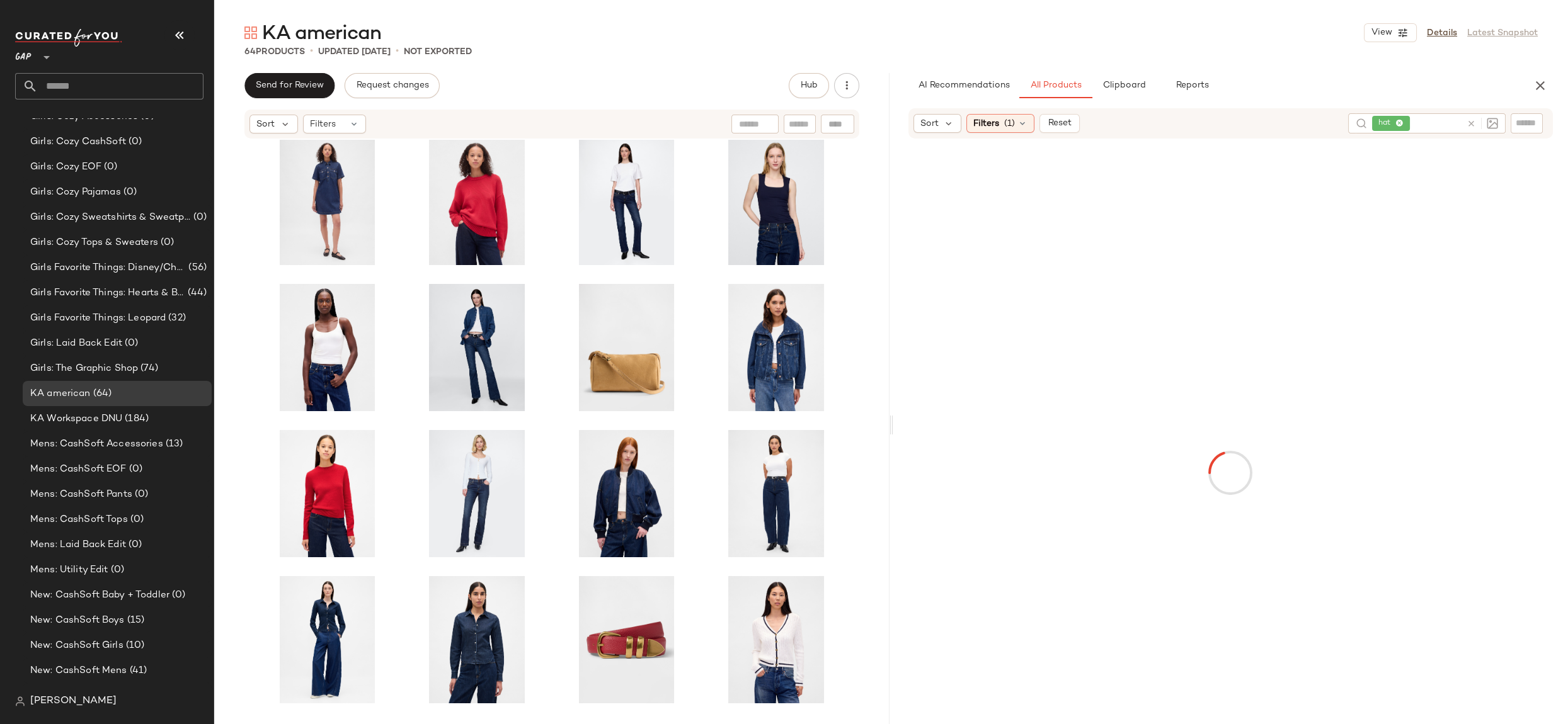
click at [1401, 123] on icon at bounding box center [1400, 124] width 8 height 8
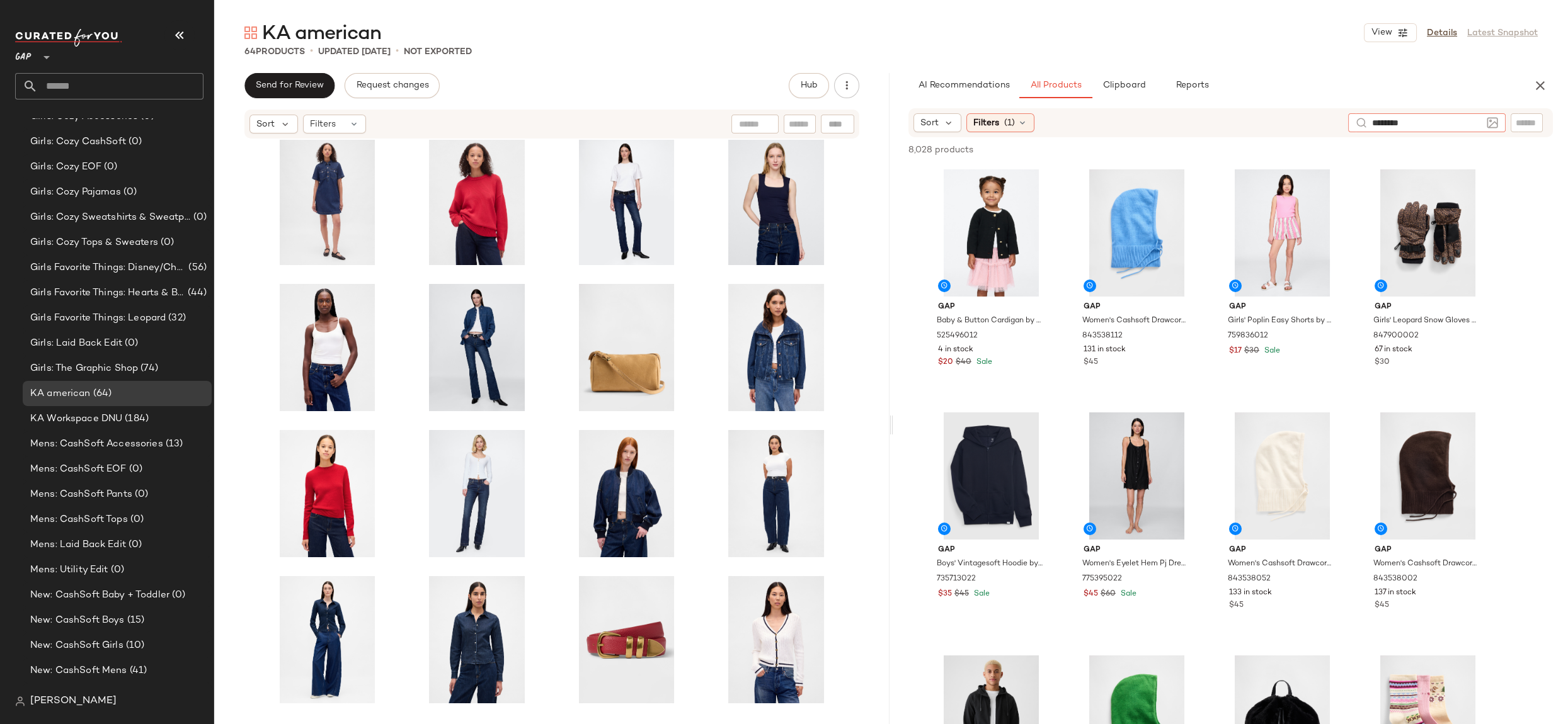
type input "*********"
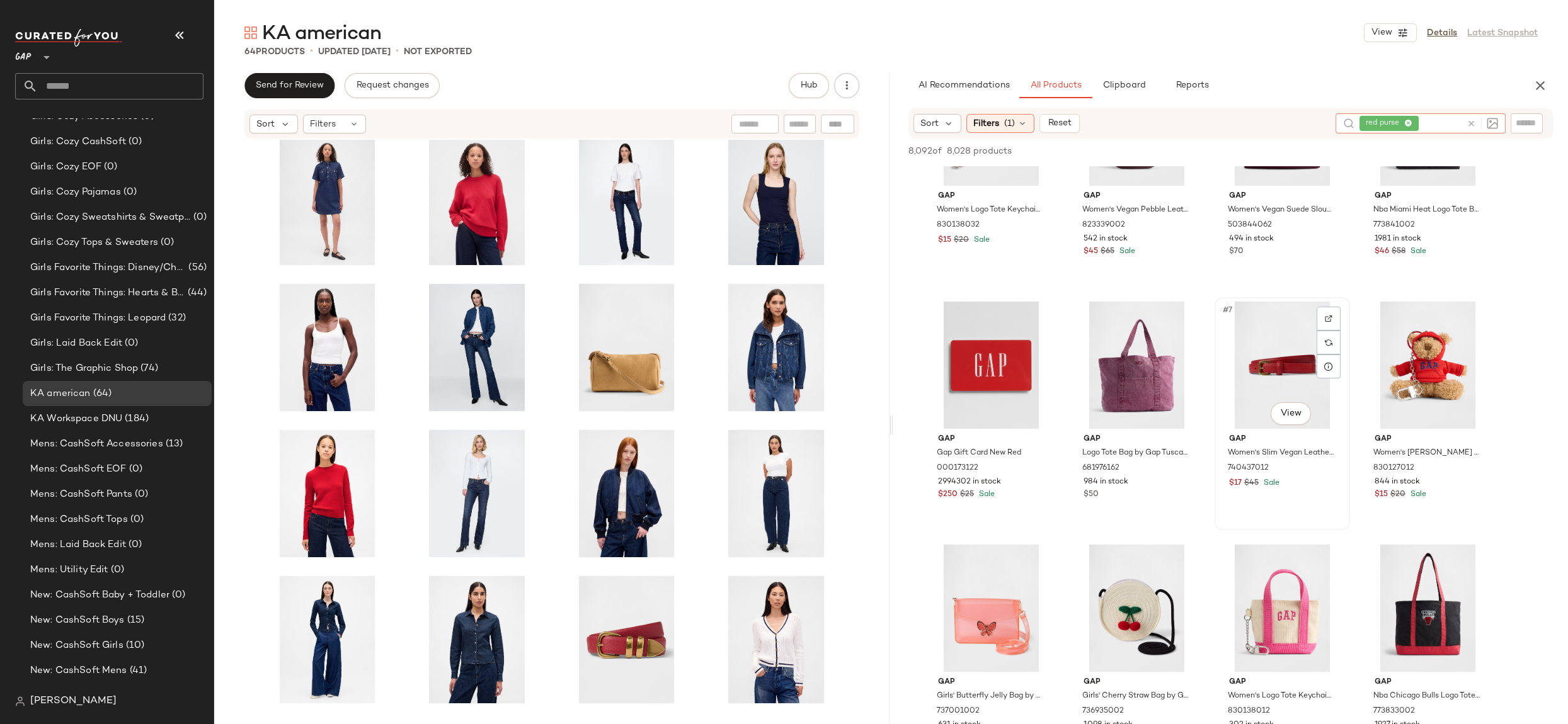
scroll to position [0, 0]
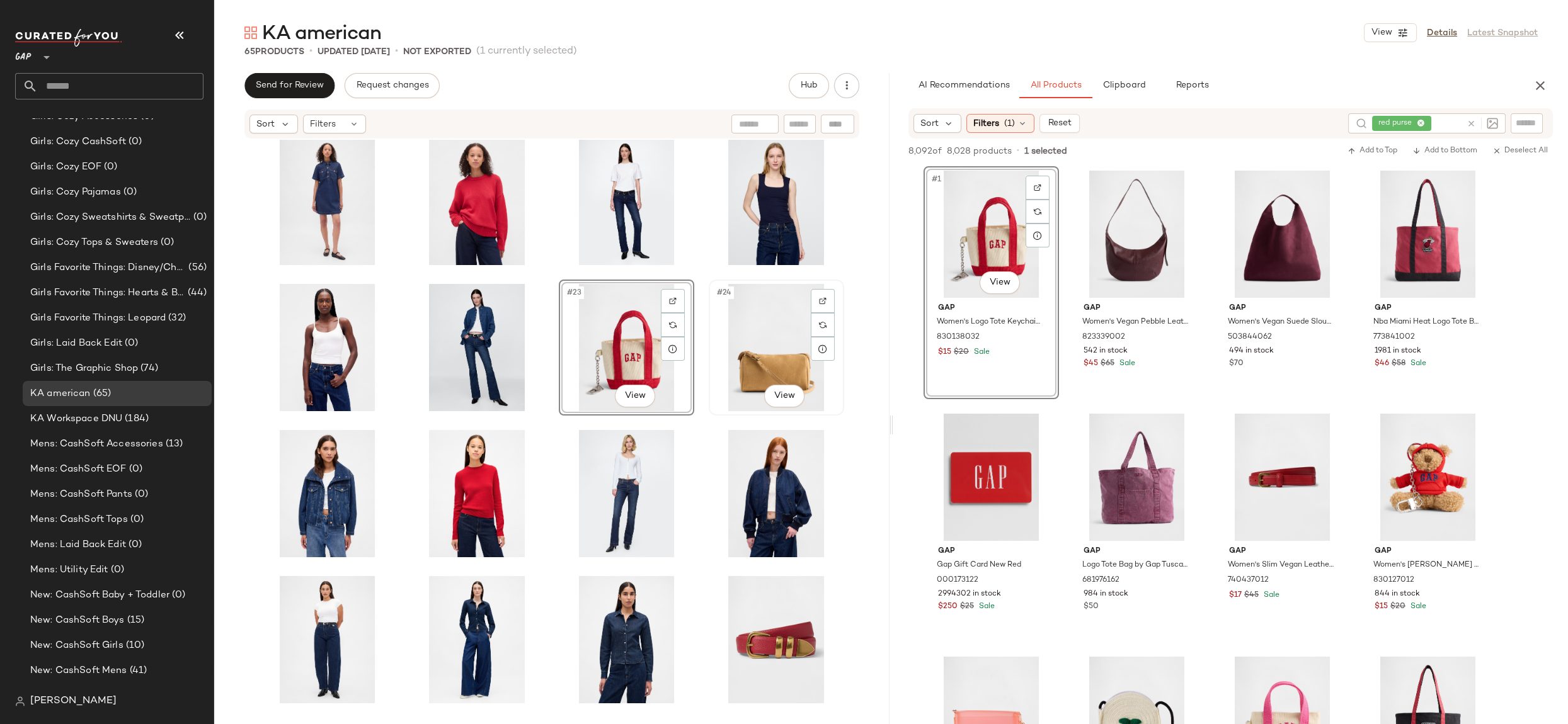
click at [777, 347] on div "#24 View" at bounding box center [777, 347] width 127 height 127
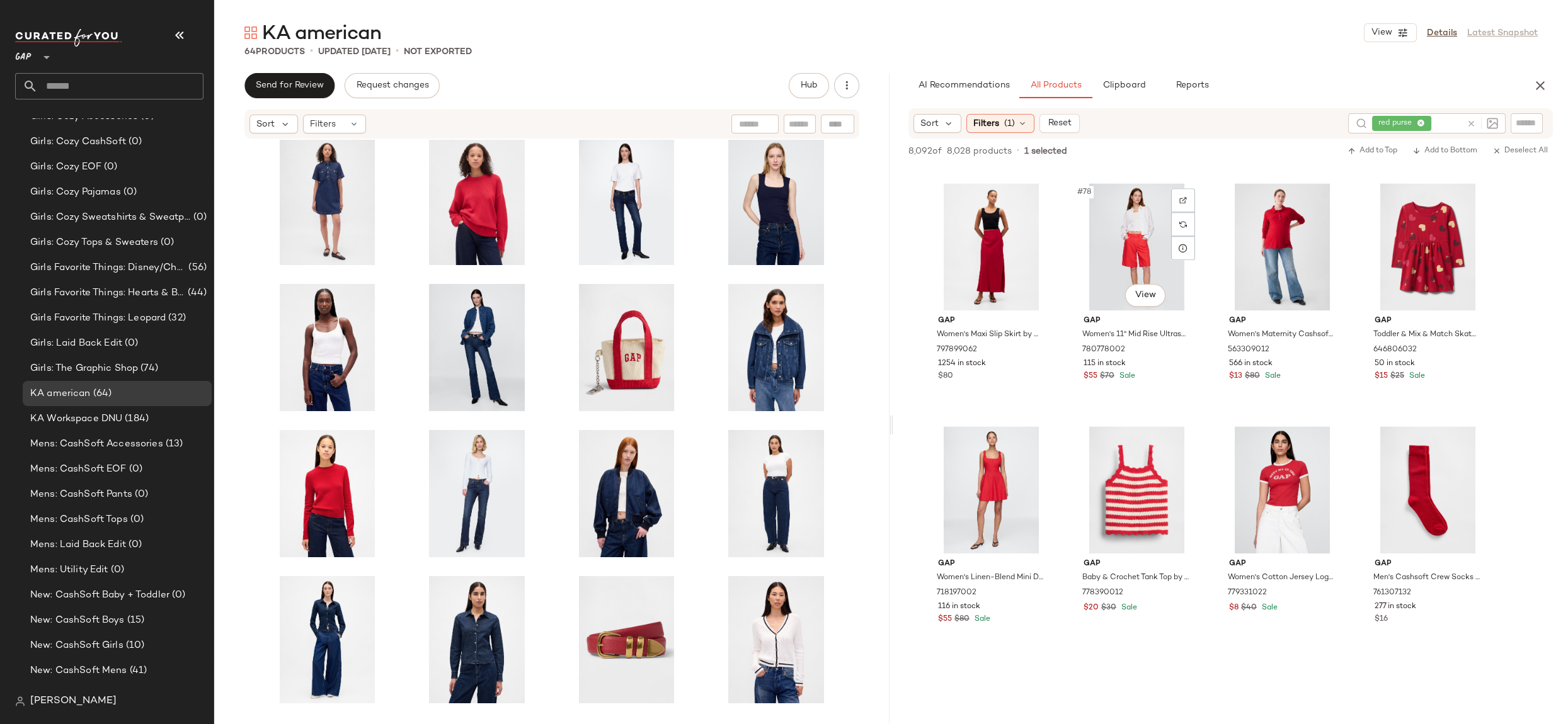
scroll to position [4707, 0]
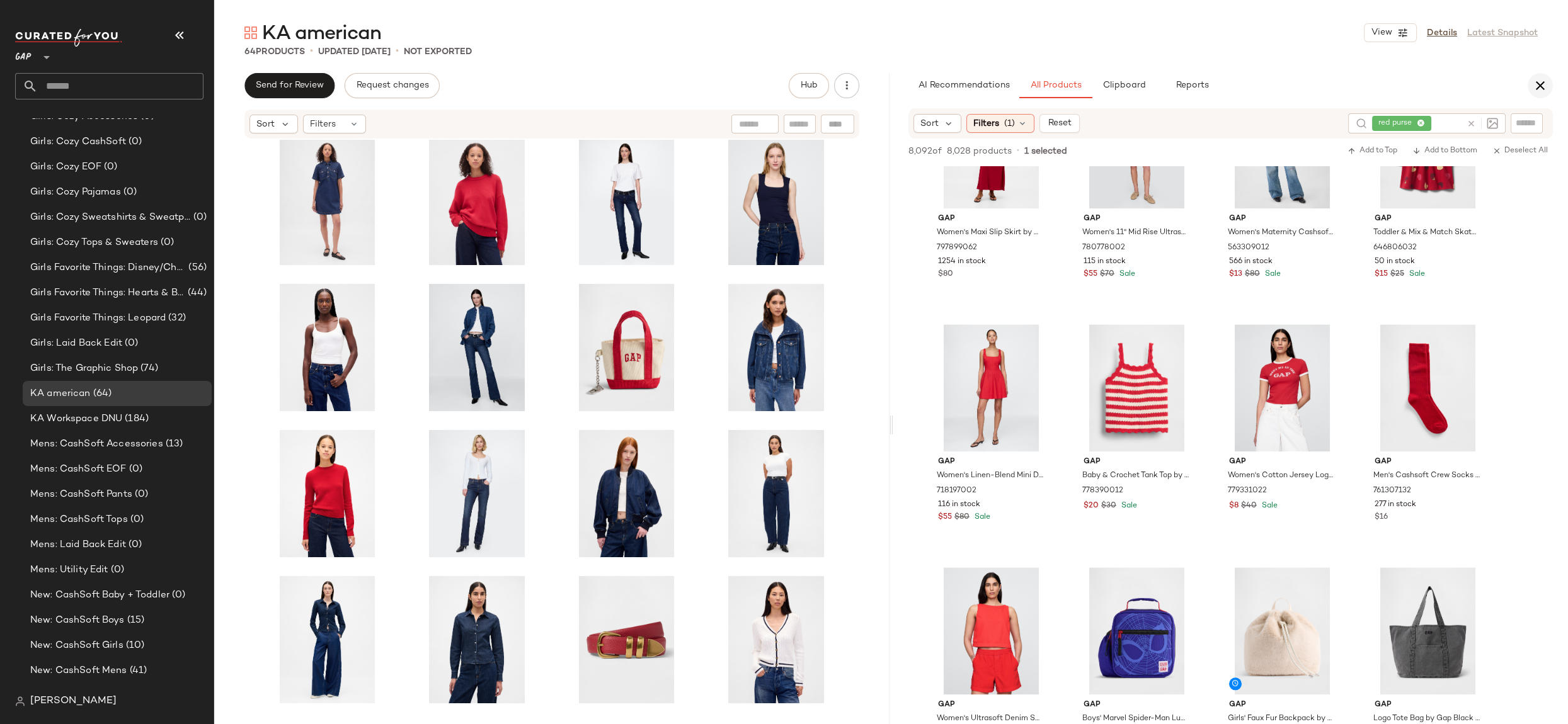
click at [1411, 93] on button "button" at bounding box center [1540, 86] width 26 height 26
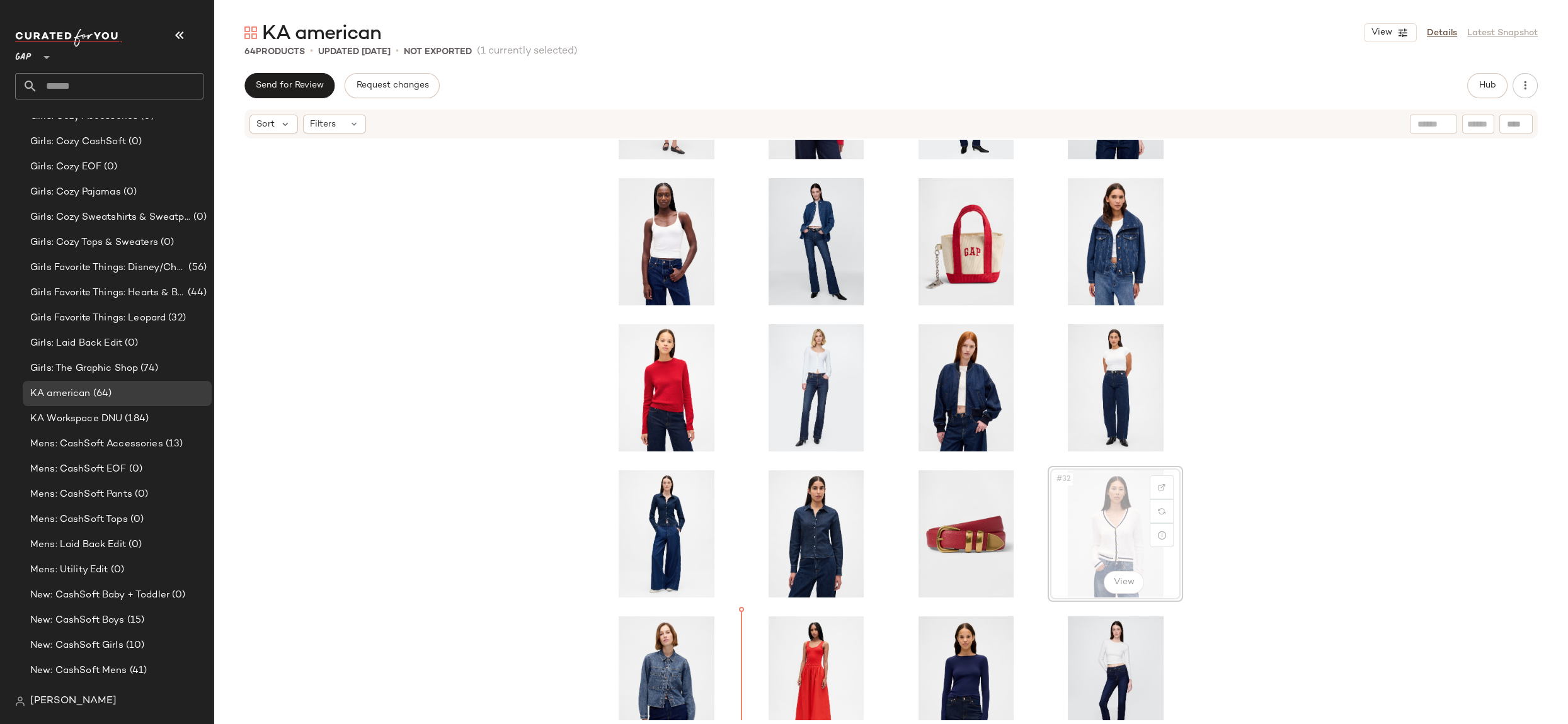
scroll to position [711, 0]
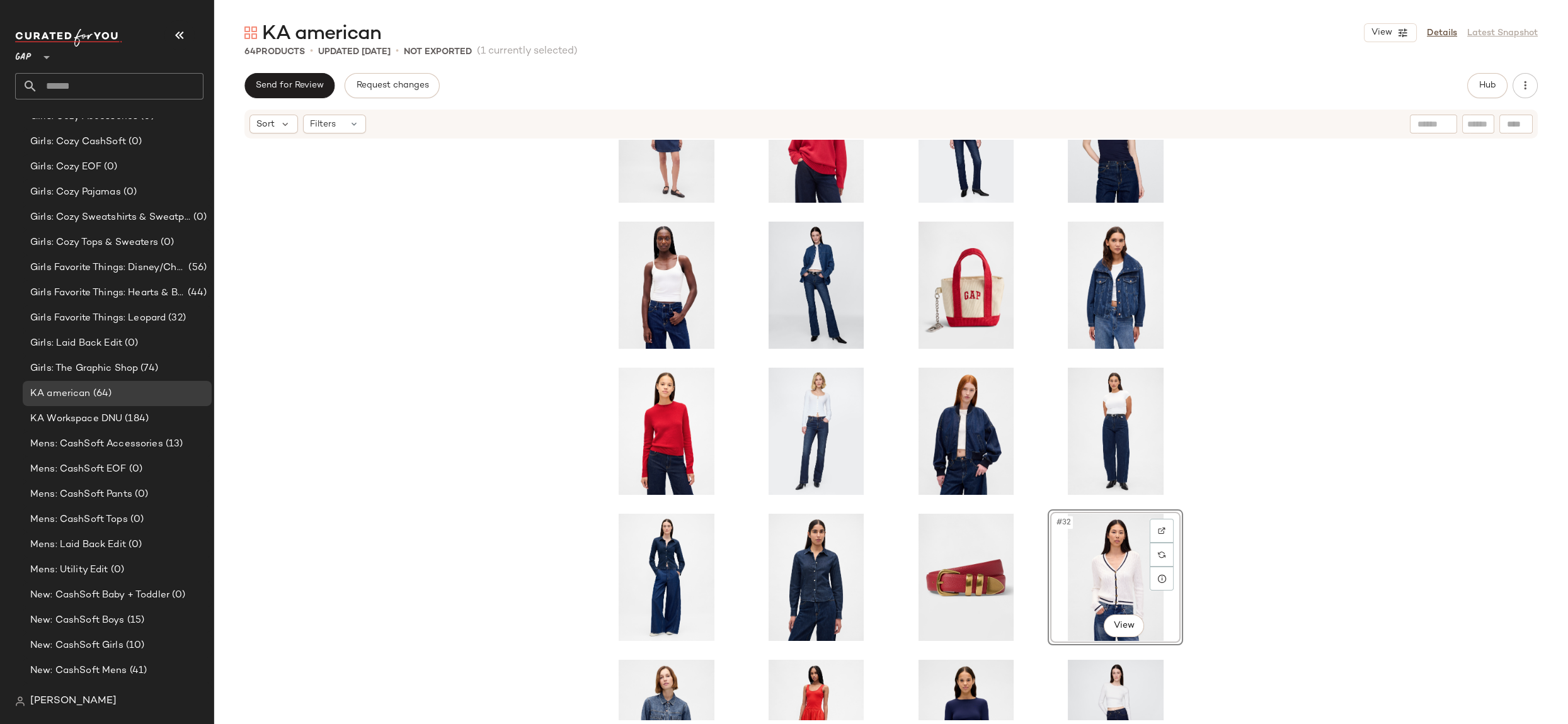
scroll to position [585, 0]
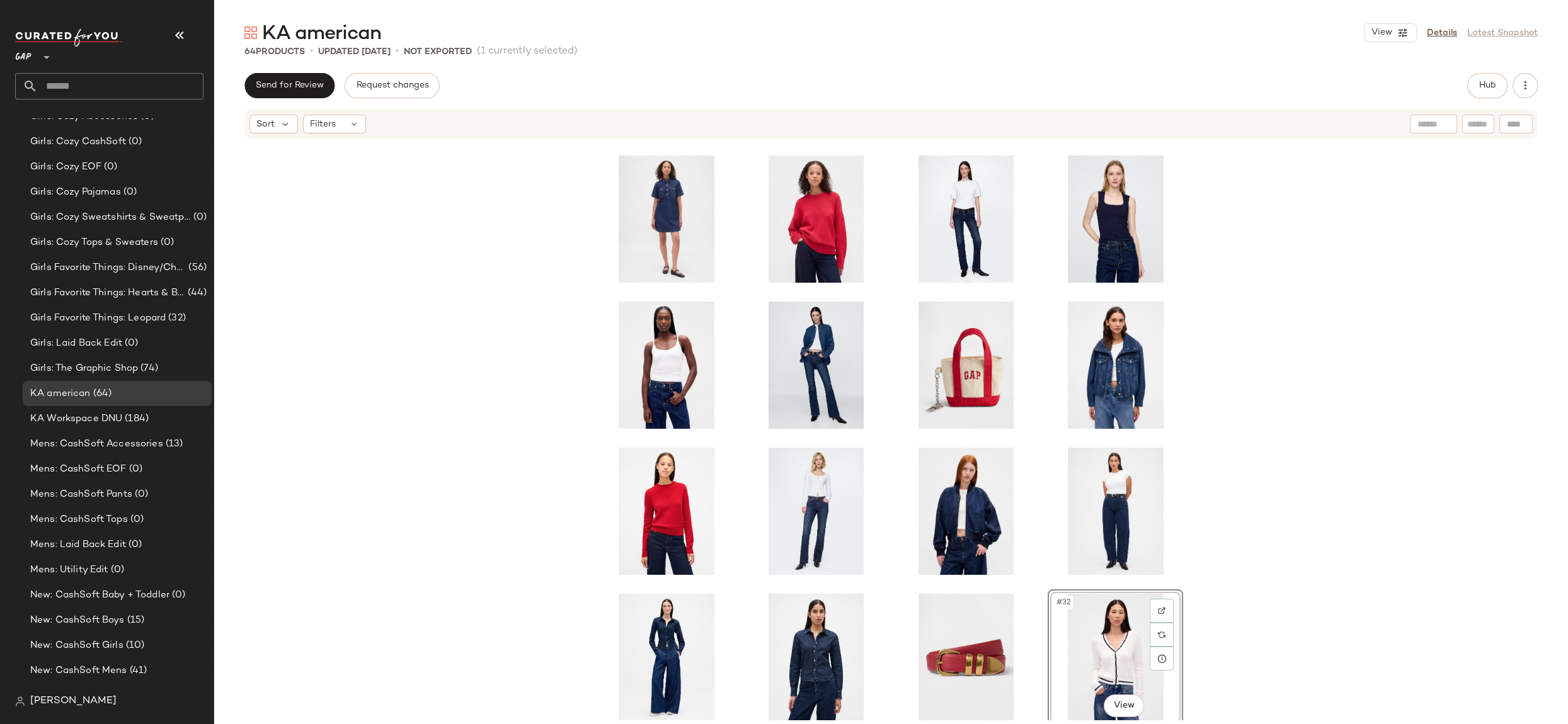
click at [524, 403] on div "#32 View" at bounding box center [891, 430] width 1353 height 580
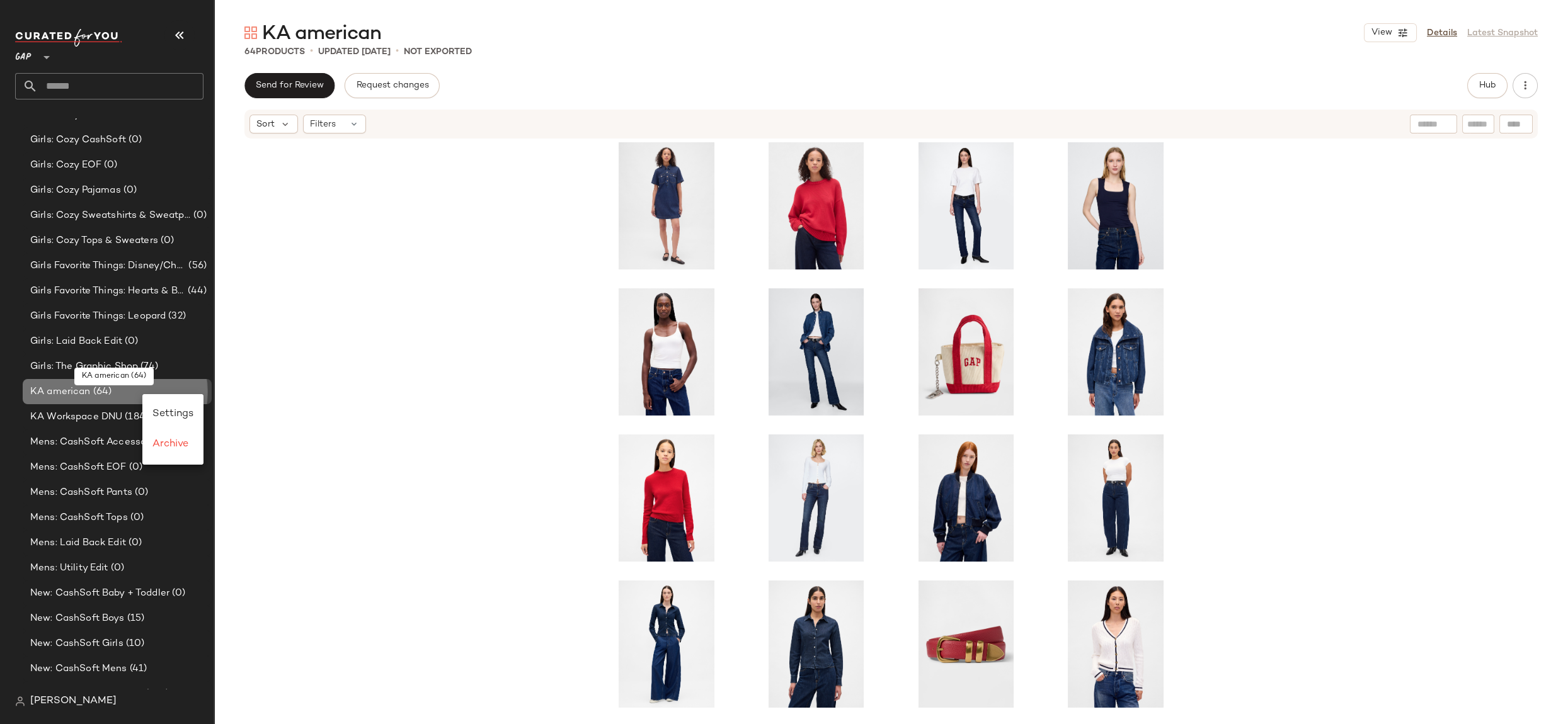
scroll to position [740, 0]
click at [185, 442] on span "Archive" at bounding box center [170, 444] width 35 height 11
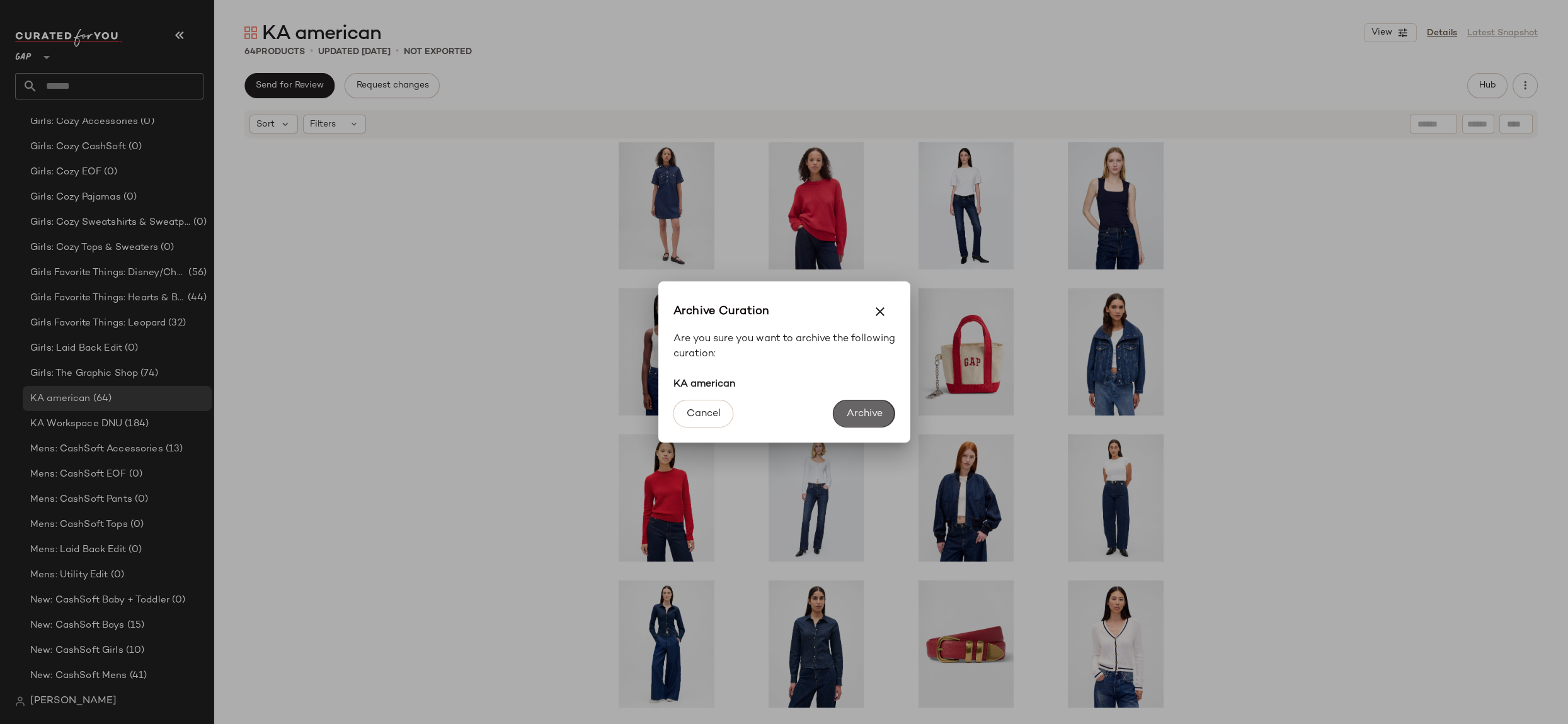
click at [862, 410] on span "Archive" at bounding box center [863, 414] width 36 height 12
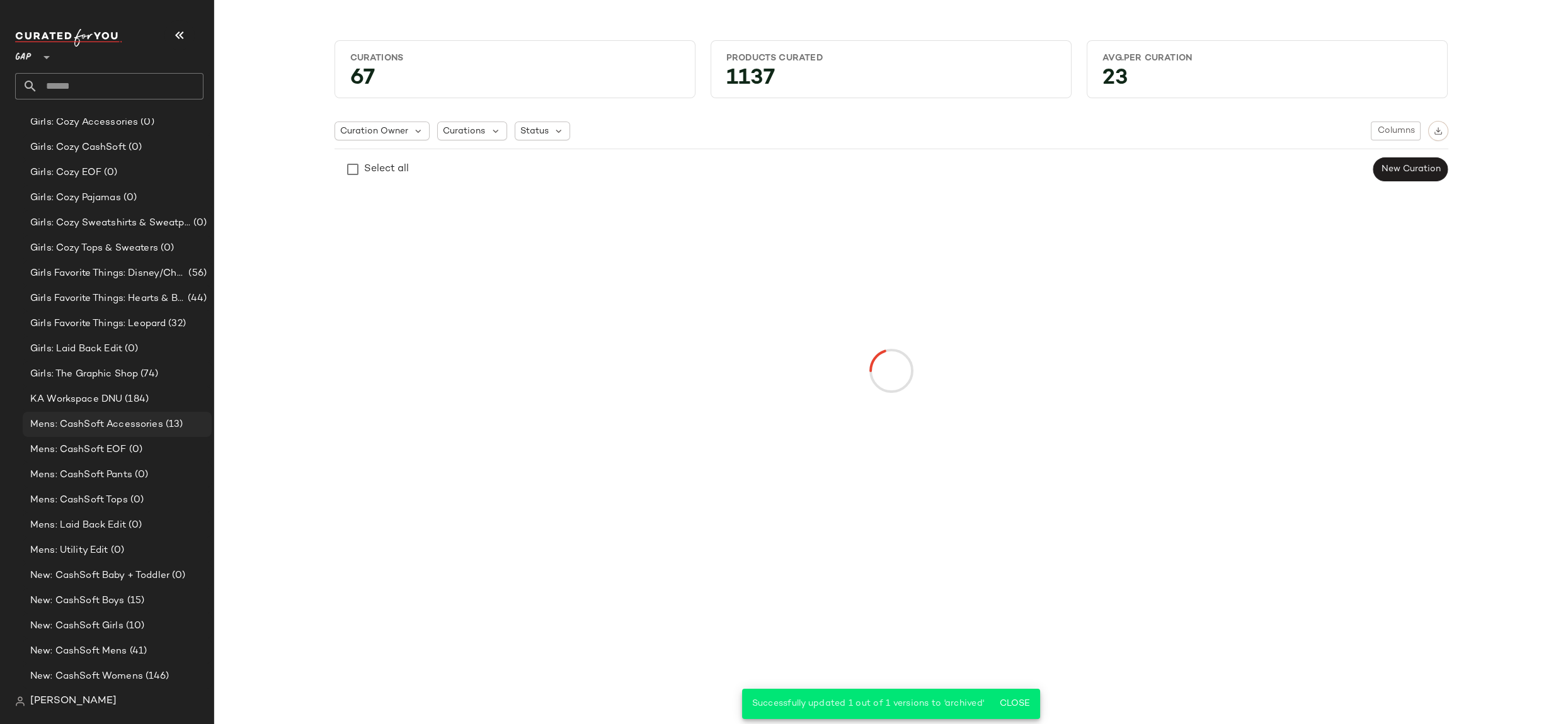
scroll to position [740, 0]
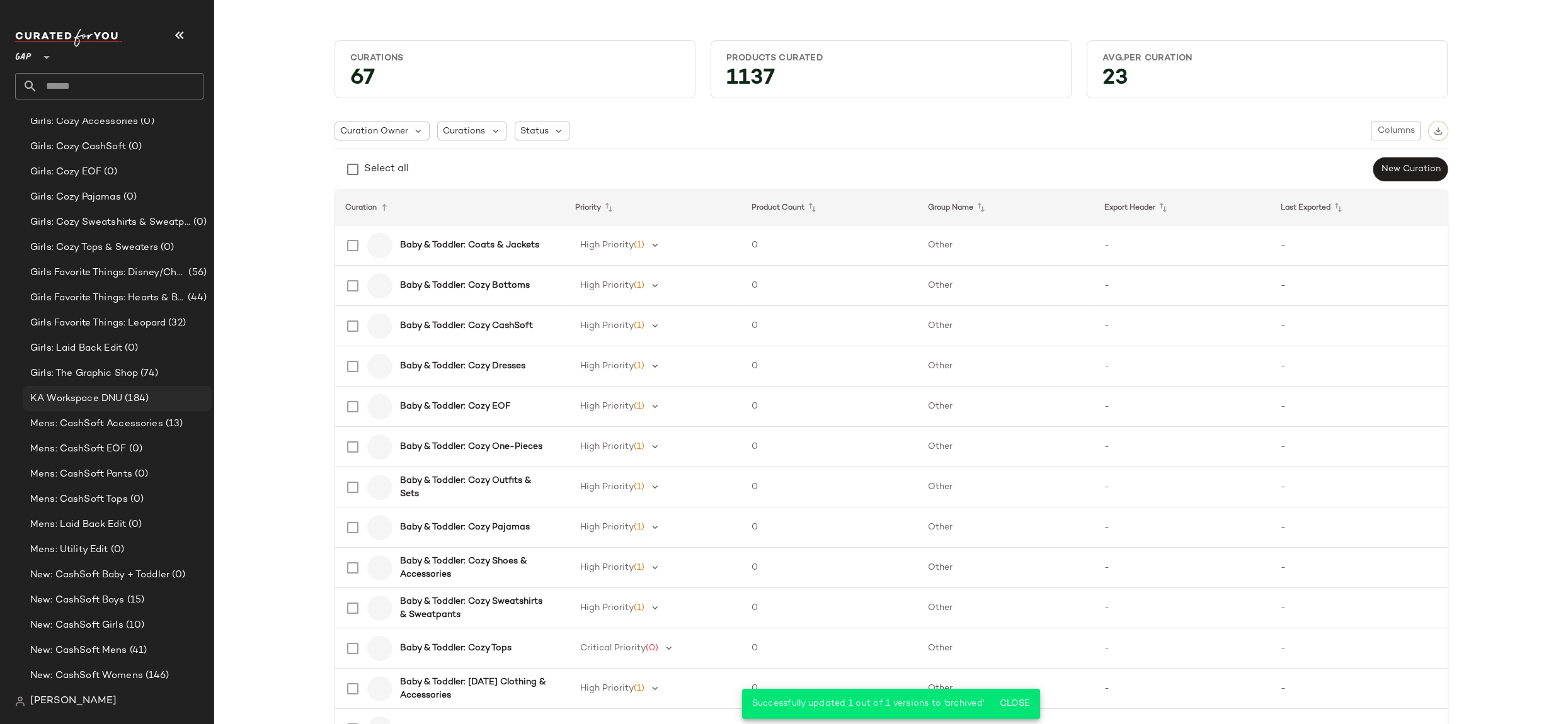
click at [138, 401] on span "(184)" at bounding box center [135, 398] width 27 height 15
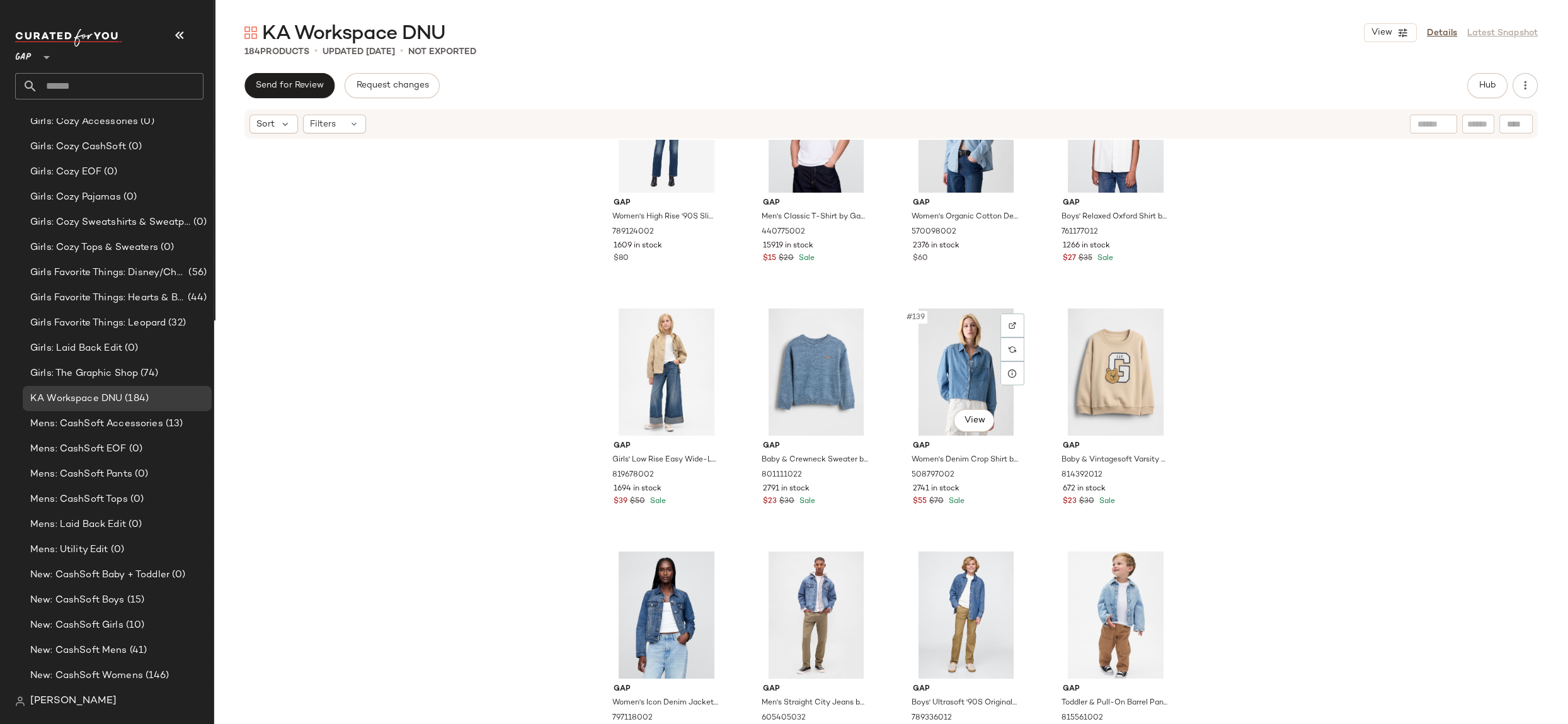
scroll to position [8105, 0]
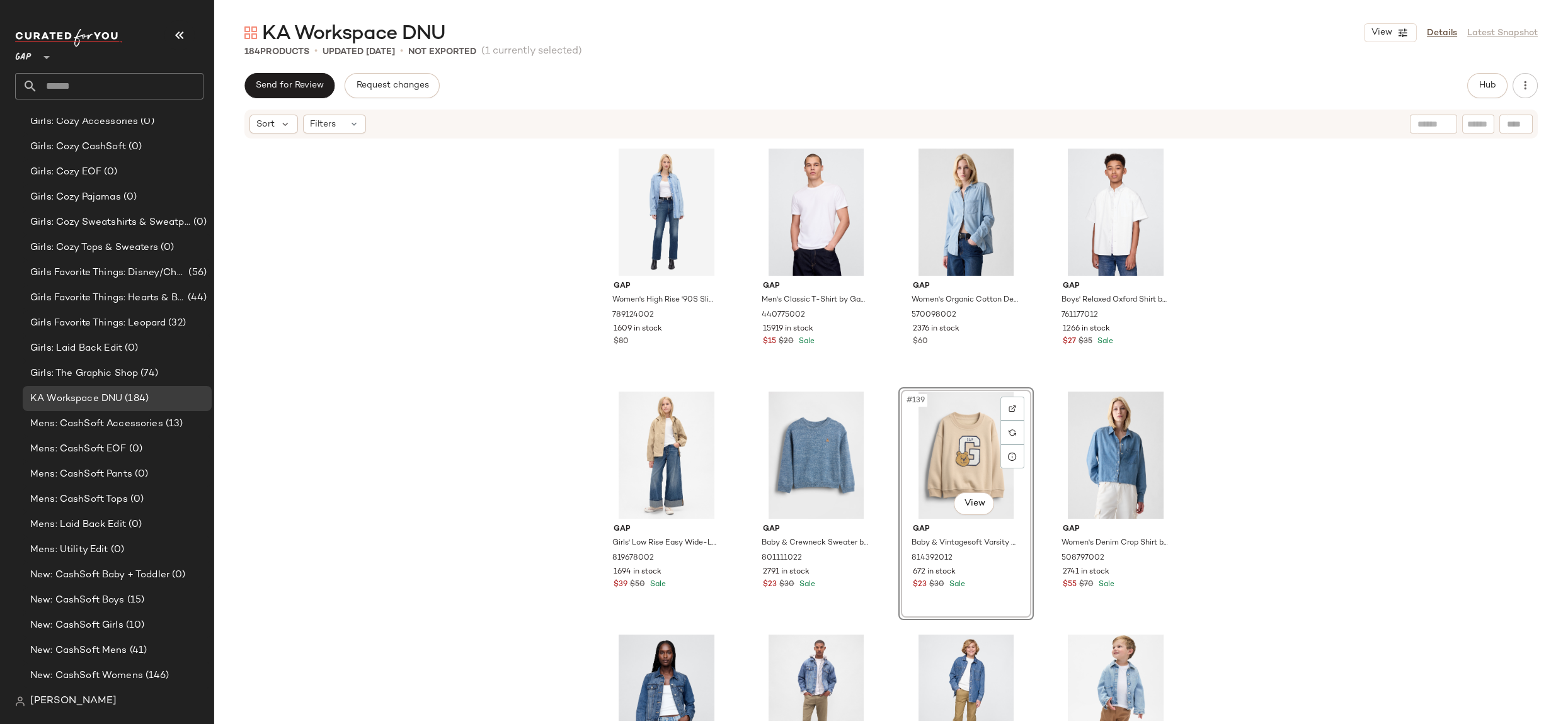
scroll to position [8027, 0]
click at [793, 212] on div "#134 View" at bounding box center [816, 212] width 127 height 127
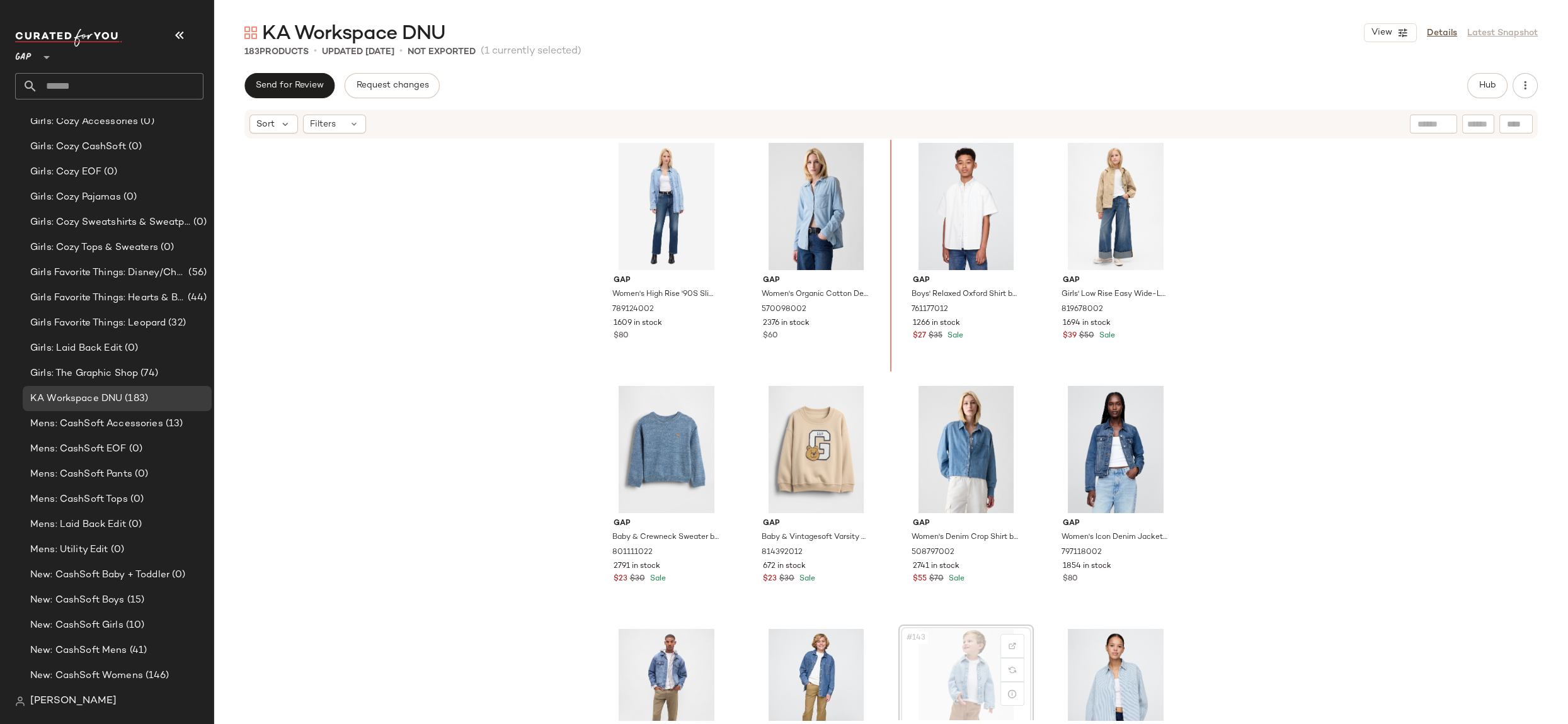
scroll to position [8029, 0]
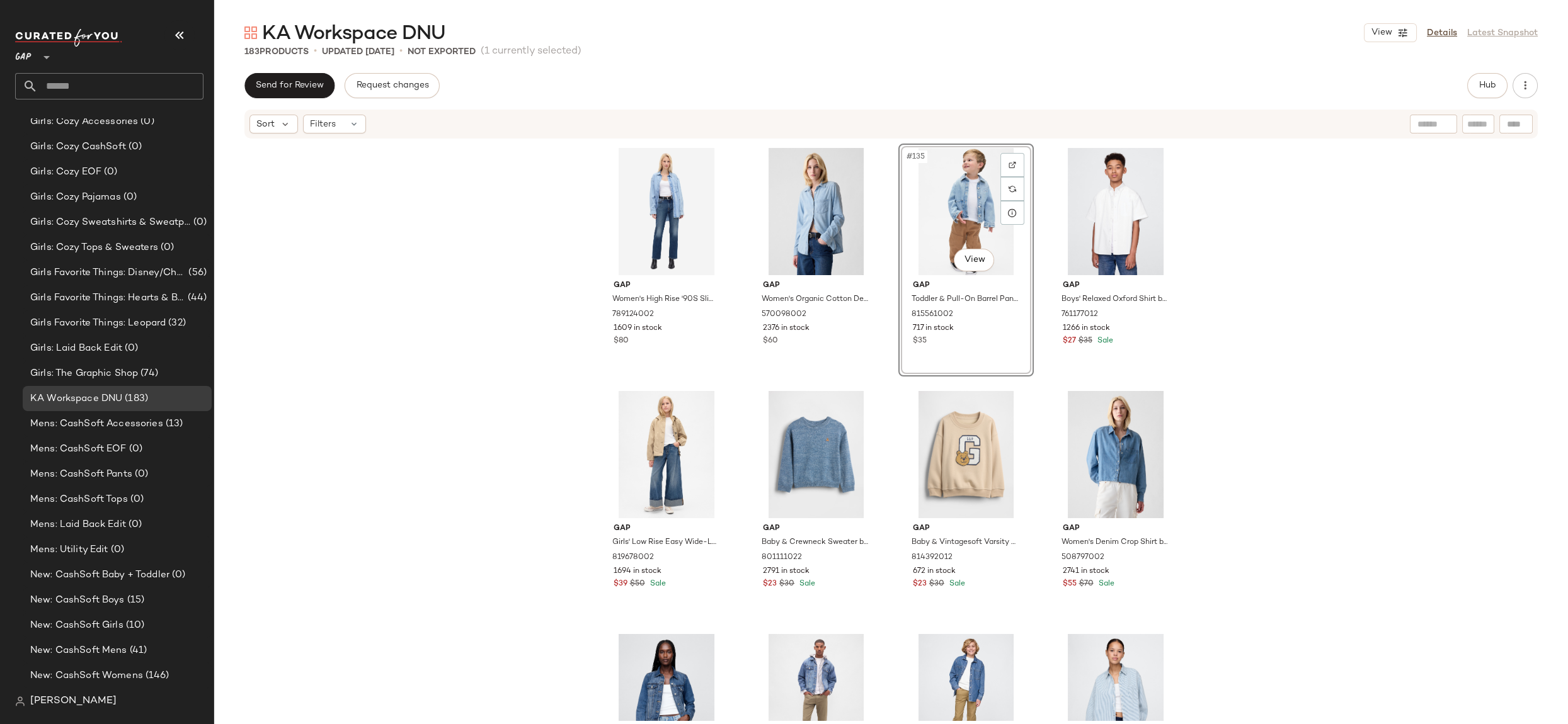
click at [1390, 459] on div "Gap Women's High Rise '90S Slim Straight Crop Jeans by Gap Dark Indigo Size 26 …" at bounding box center [891, 430] width 1353 height 580
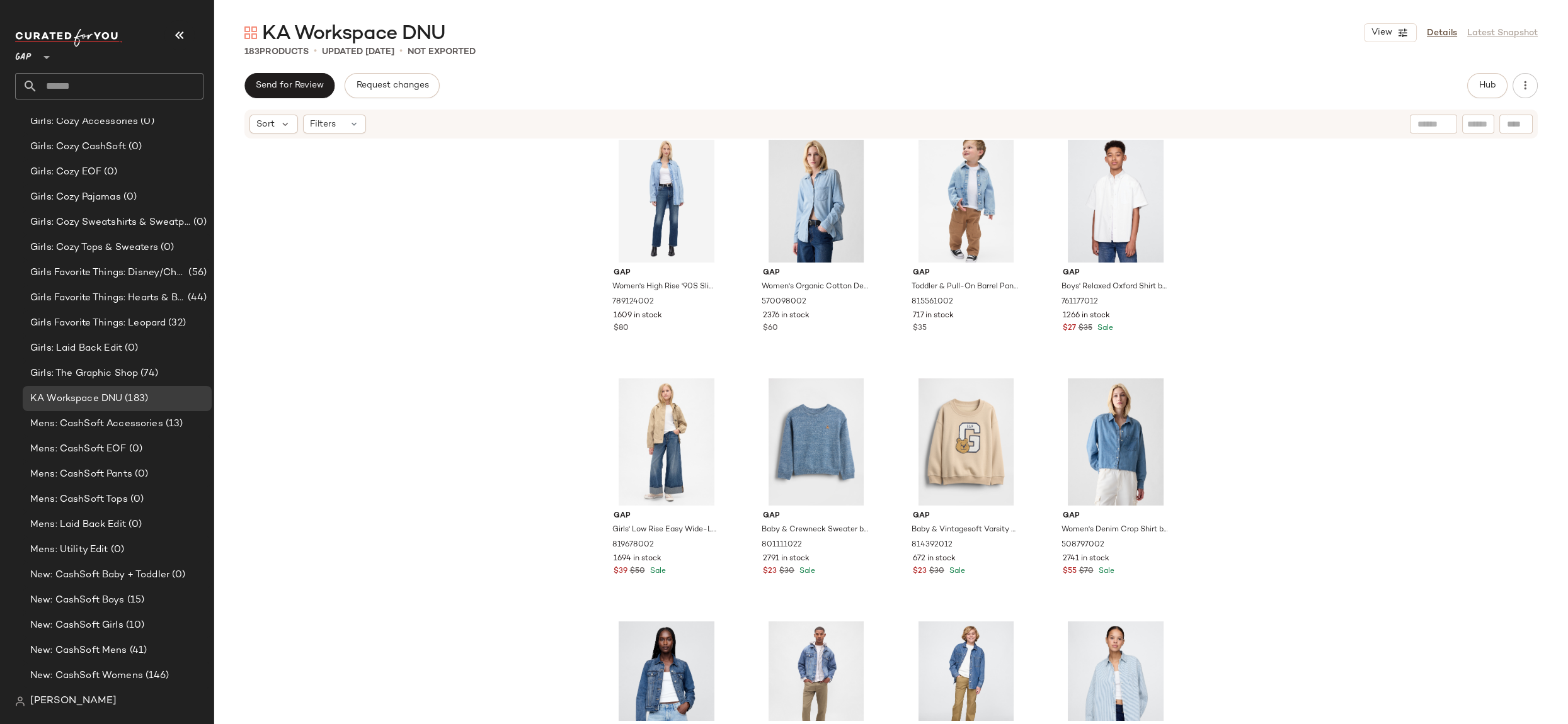
scroll to position [8044, 0]
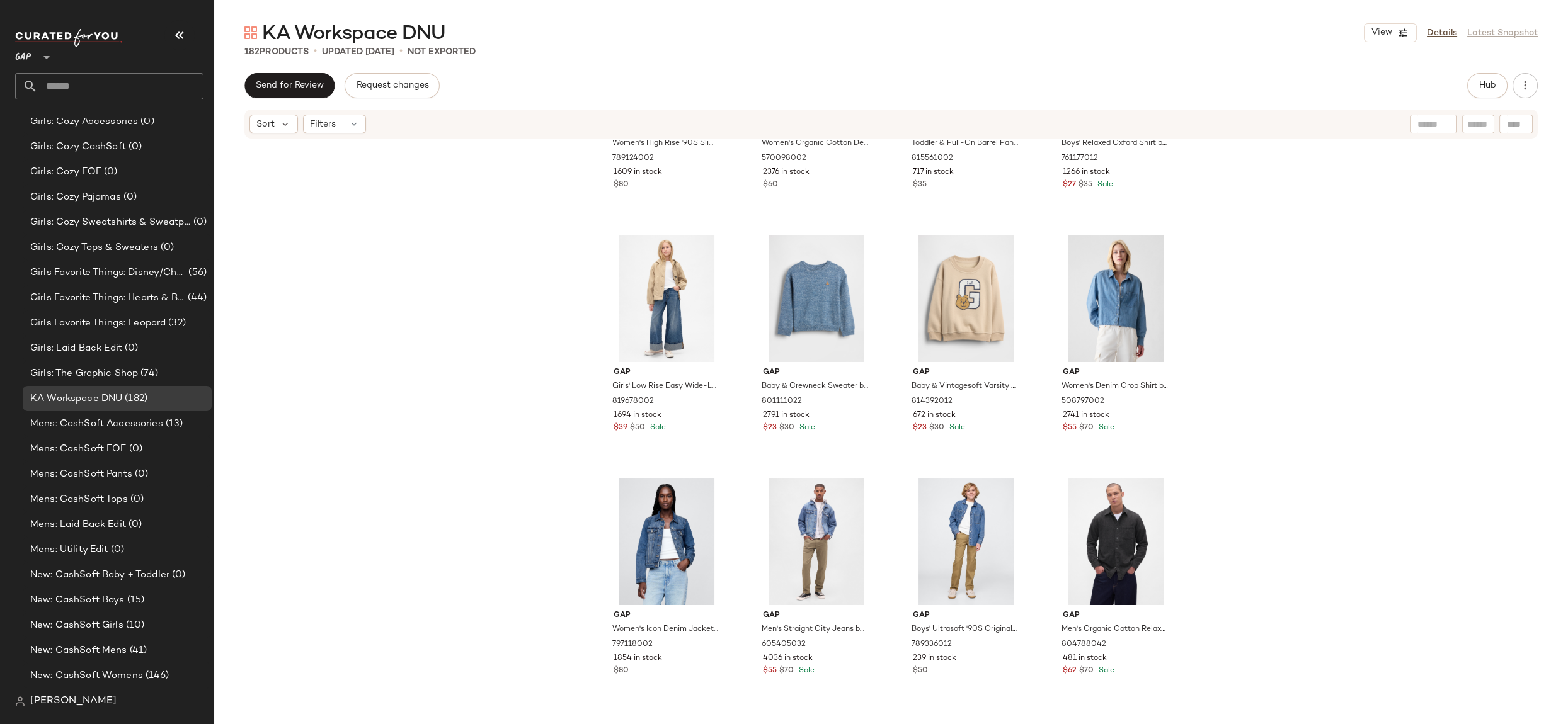
scroll to position [8063, 0]
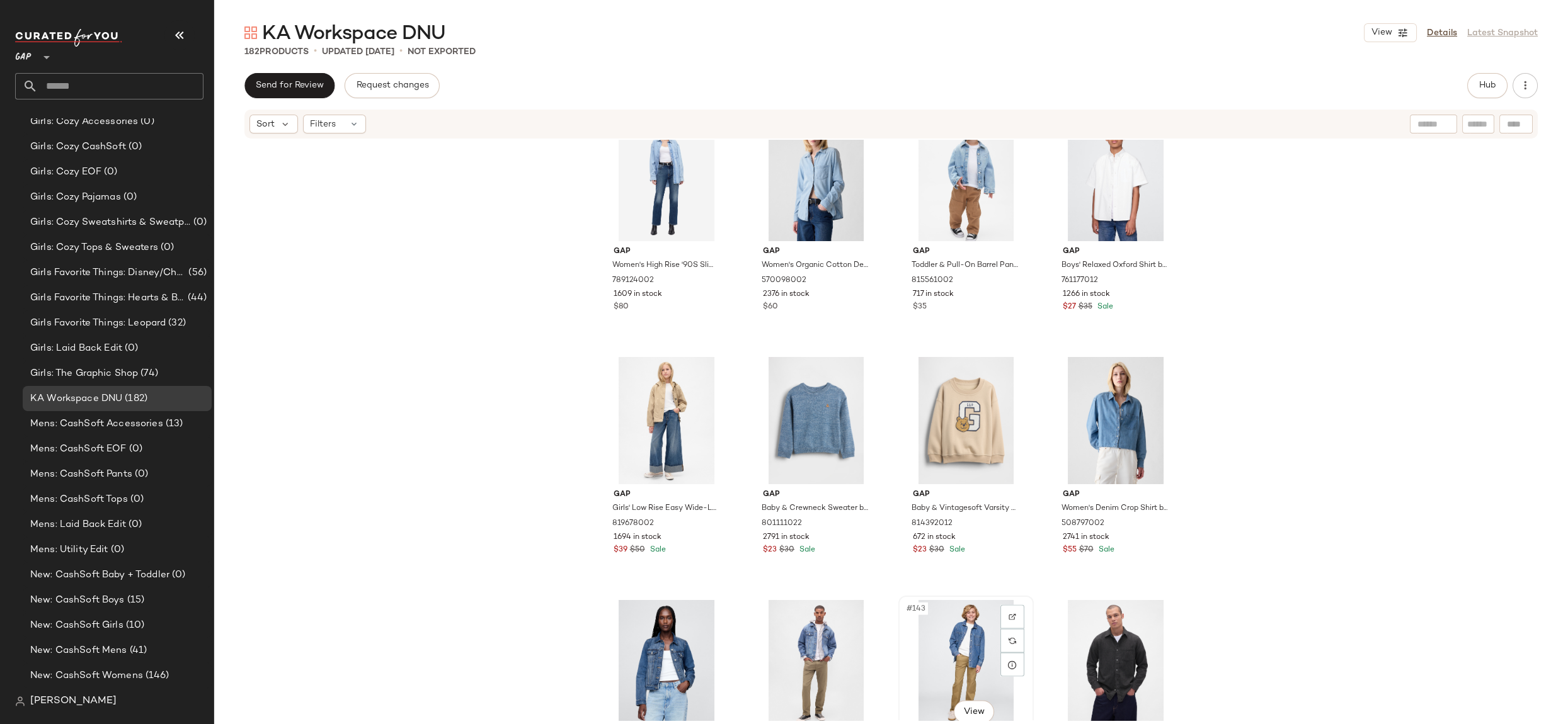
scroll to position [8066, 0]
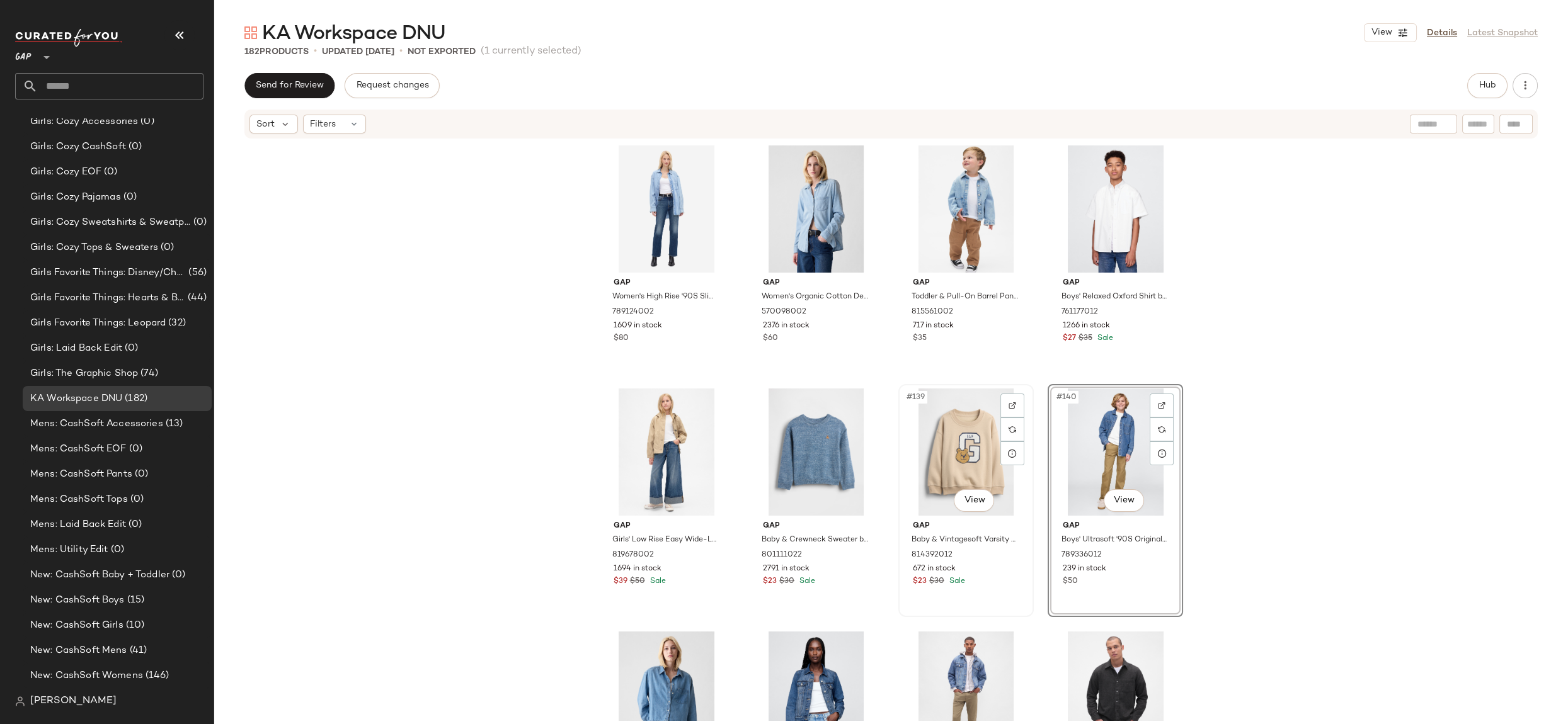
scroll to position [8023, 0]
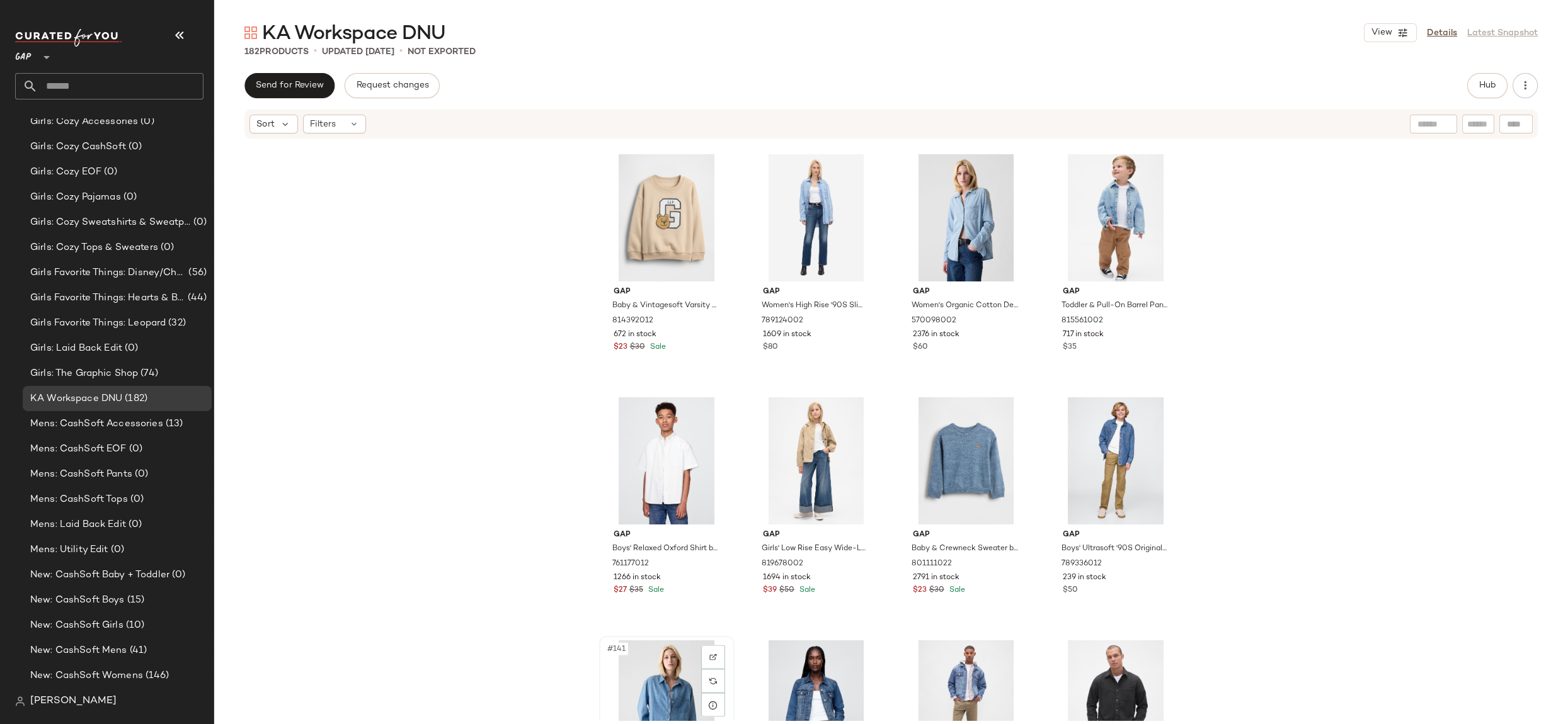
scroll to position [8024, 0]
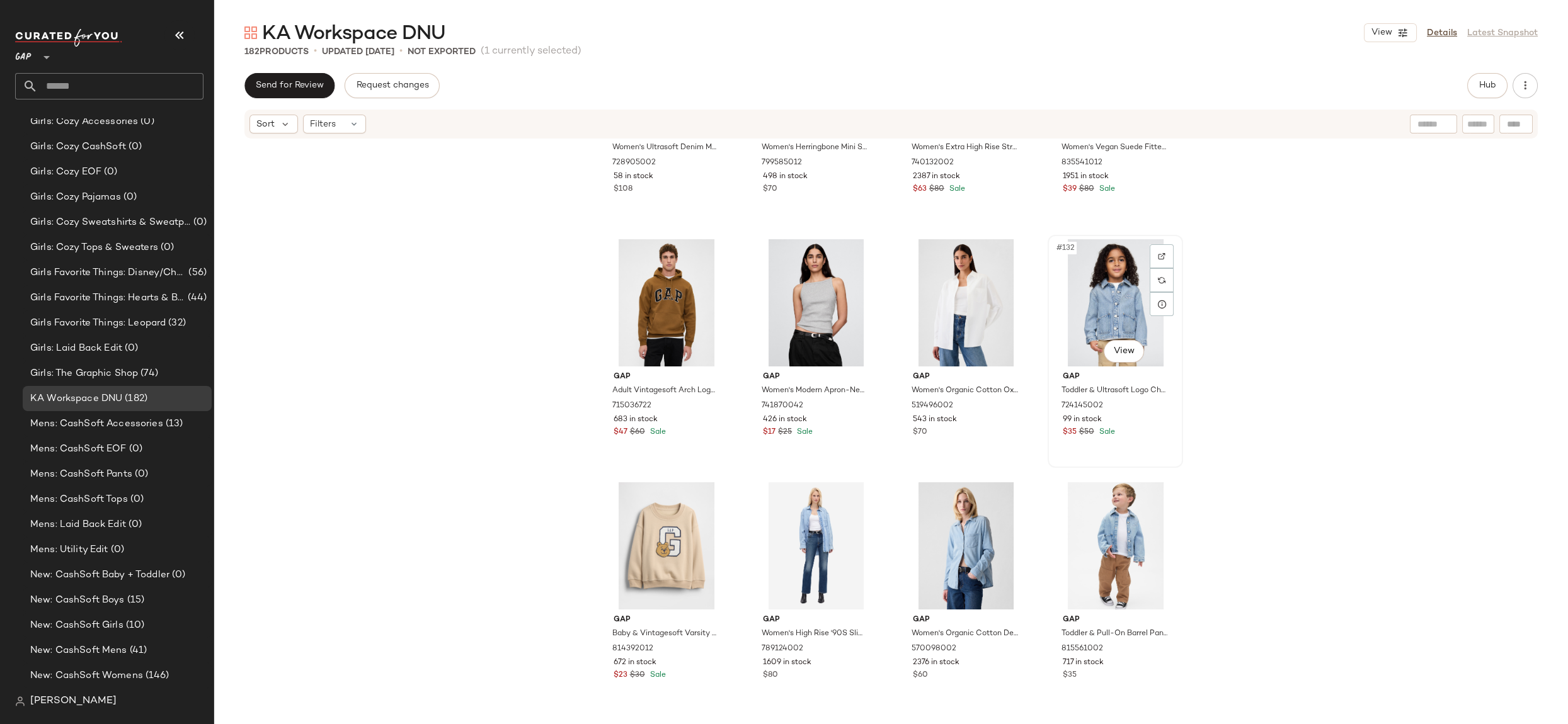
scroll to position [7692, 0]
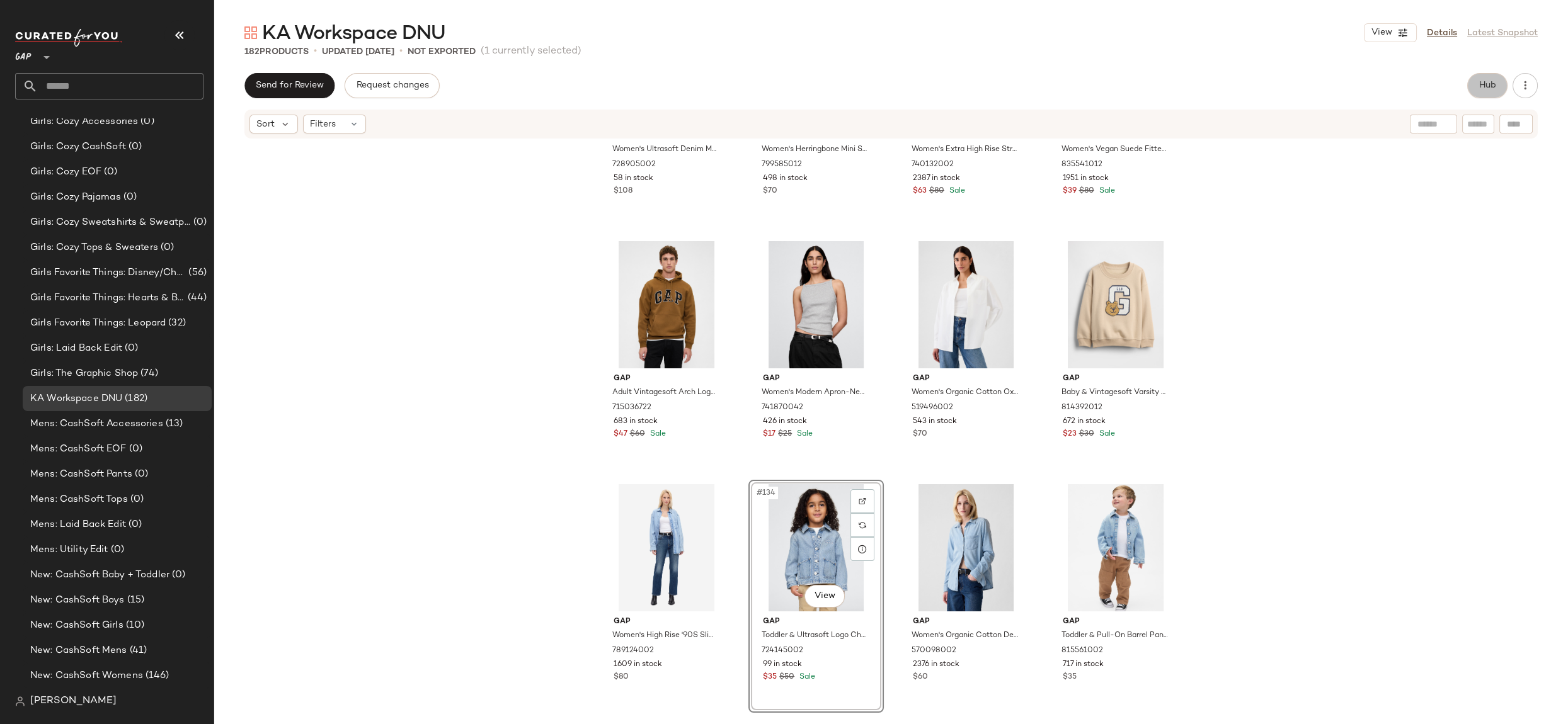
click at [1411, 90] on span "Hub" at bounding box center [1487, 86] width 18 height 10
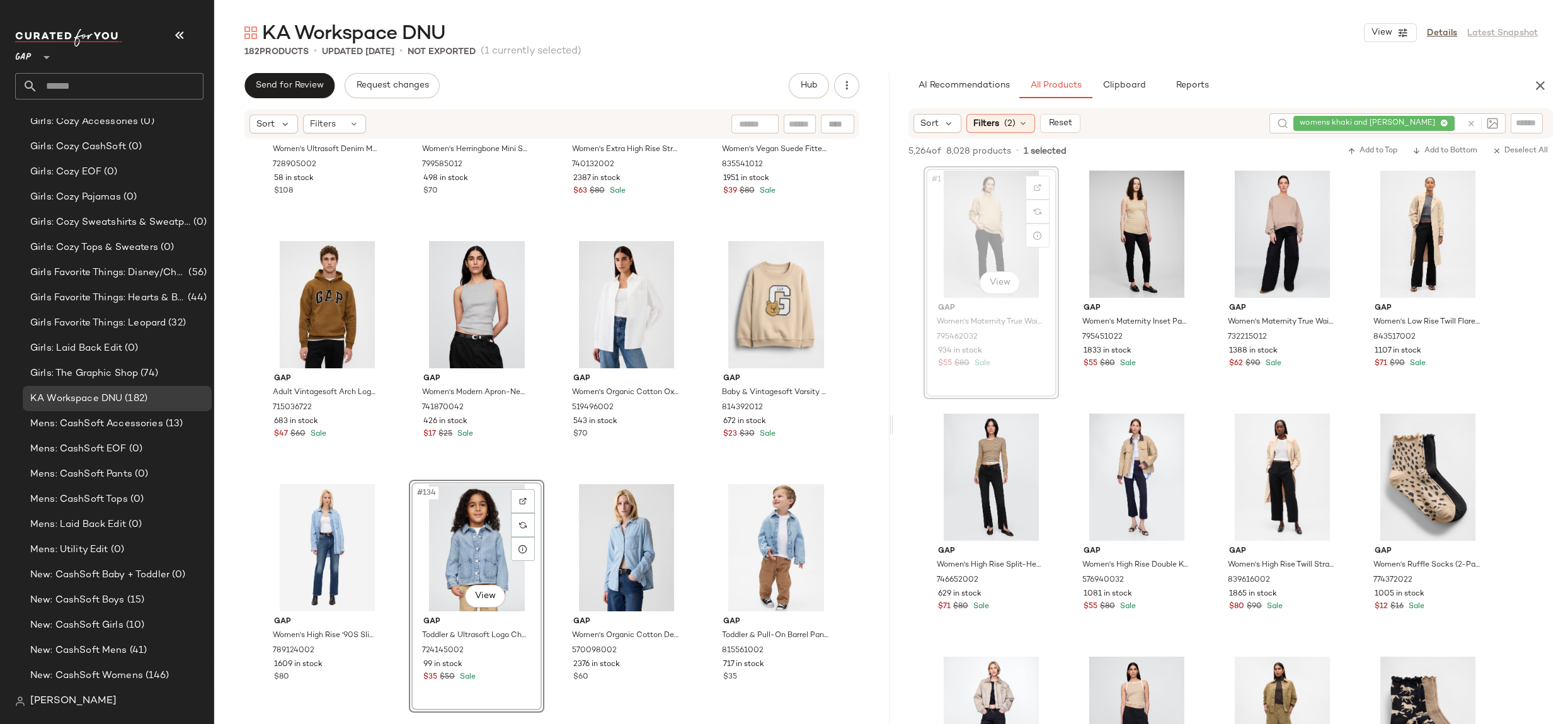
scroll to position [7691, 0]
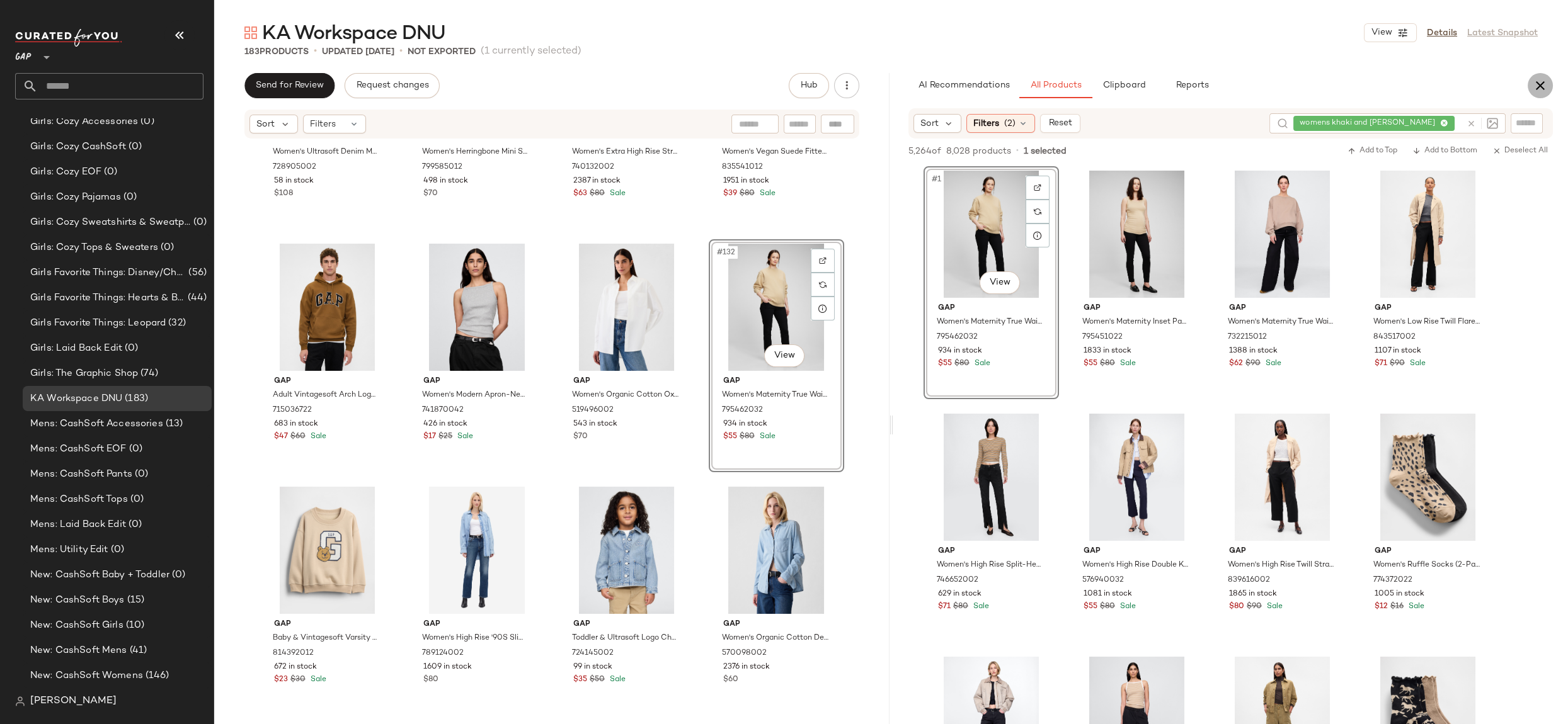
click at [1411, 94] on button "button" at bounding box center [1540, 86] width 26 height 26
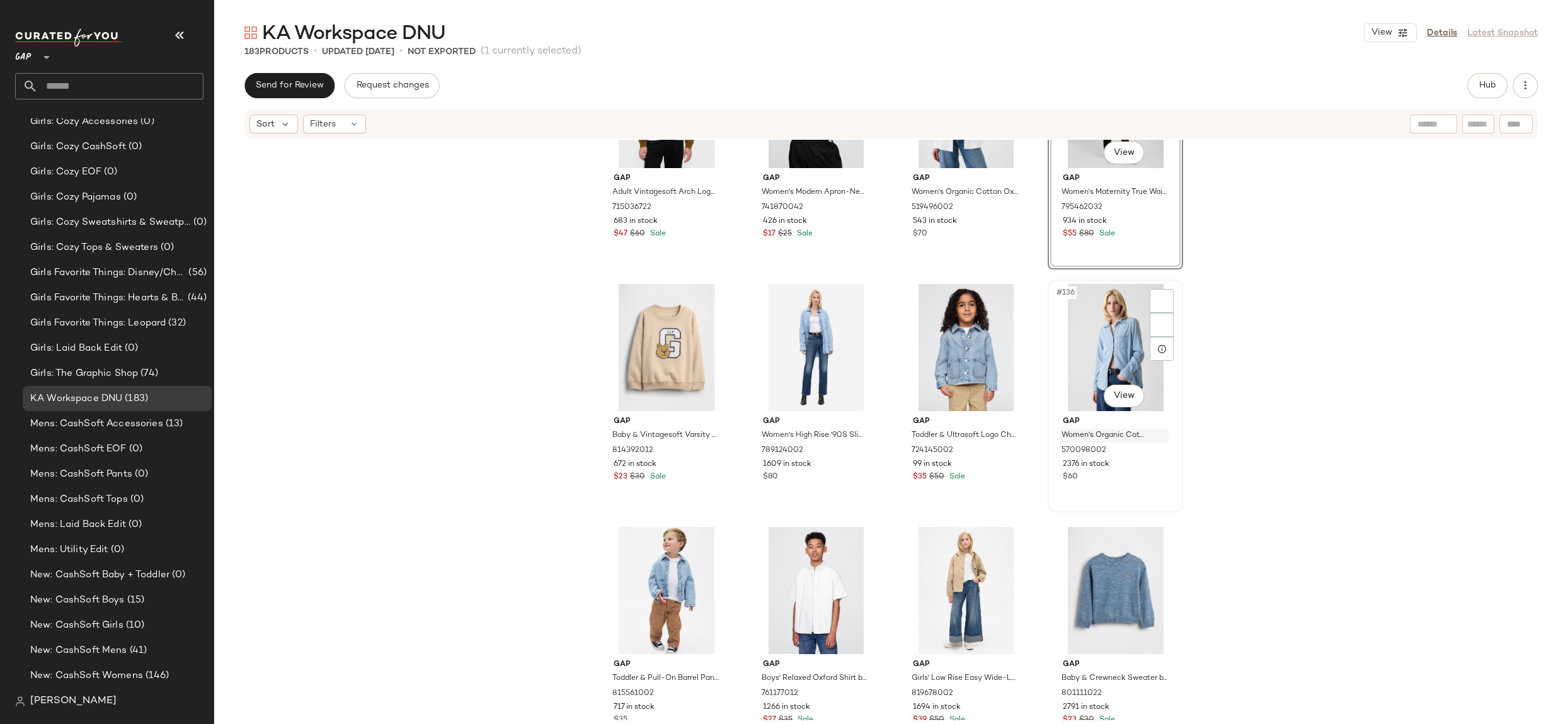
scroll to position [7968, 0]
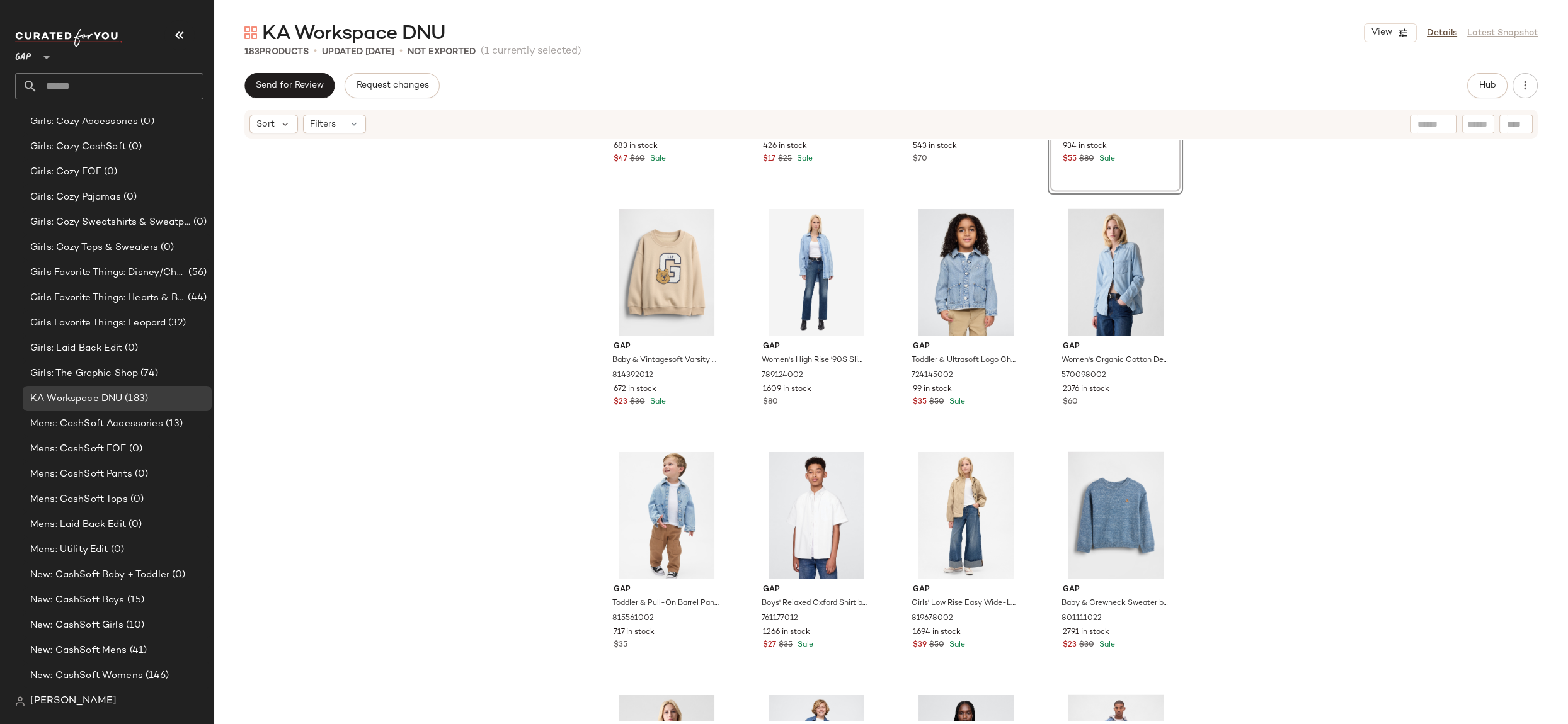
click at [1294, 342] on div "Gap Adult Vintagesoft Arch Logo Hoodie by Gap Palomino Brown Global Size S 7150…" at bounding box center [891, 430] width 1353 height 580
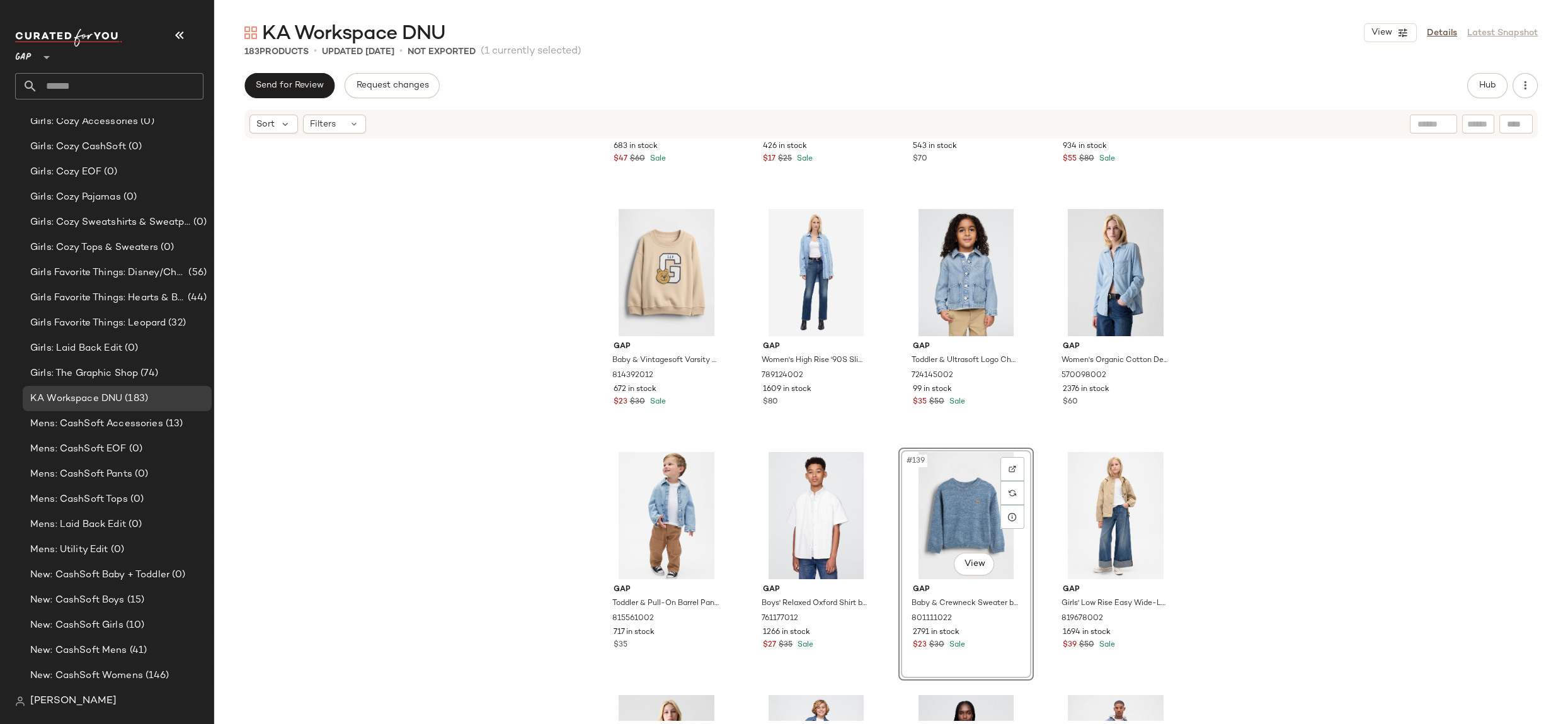
click at [1346, 395] on div "Gap Adult Vintagesoft Arch Logo Hoodie by Gap Palomino Brown Global Size S 7150…" at bounding box center [891, 430] width 1353 height 580
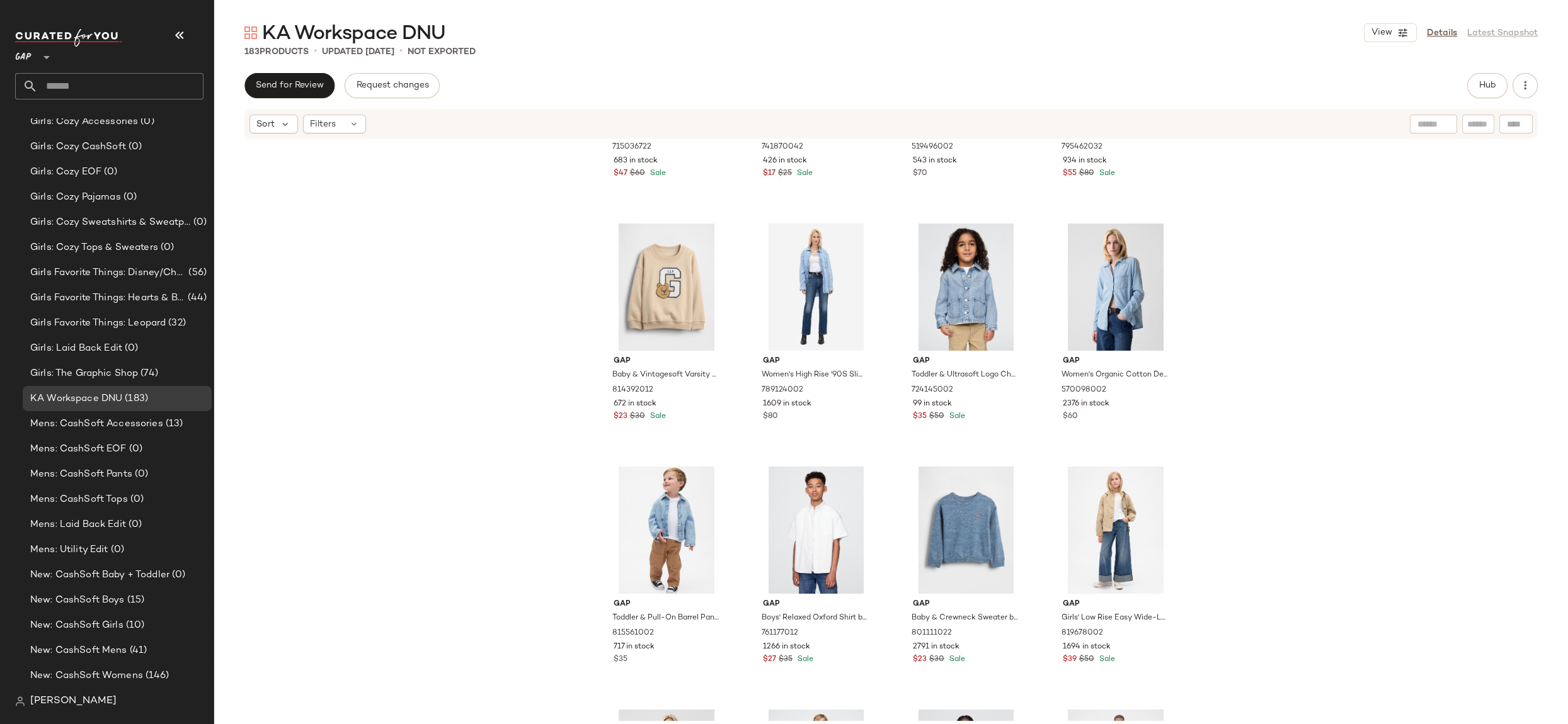
scroll to position [7947, 0]
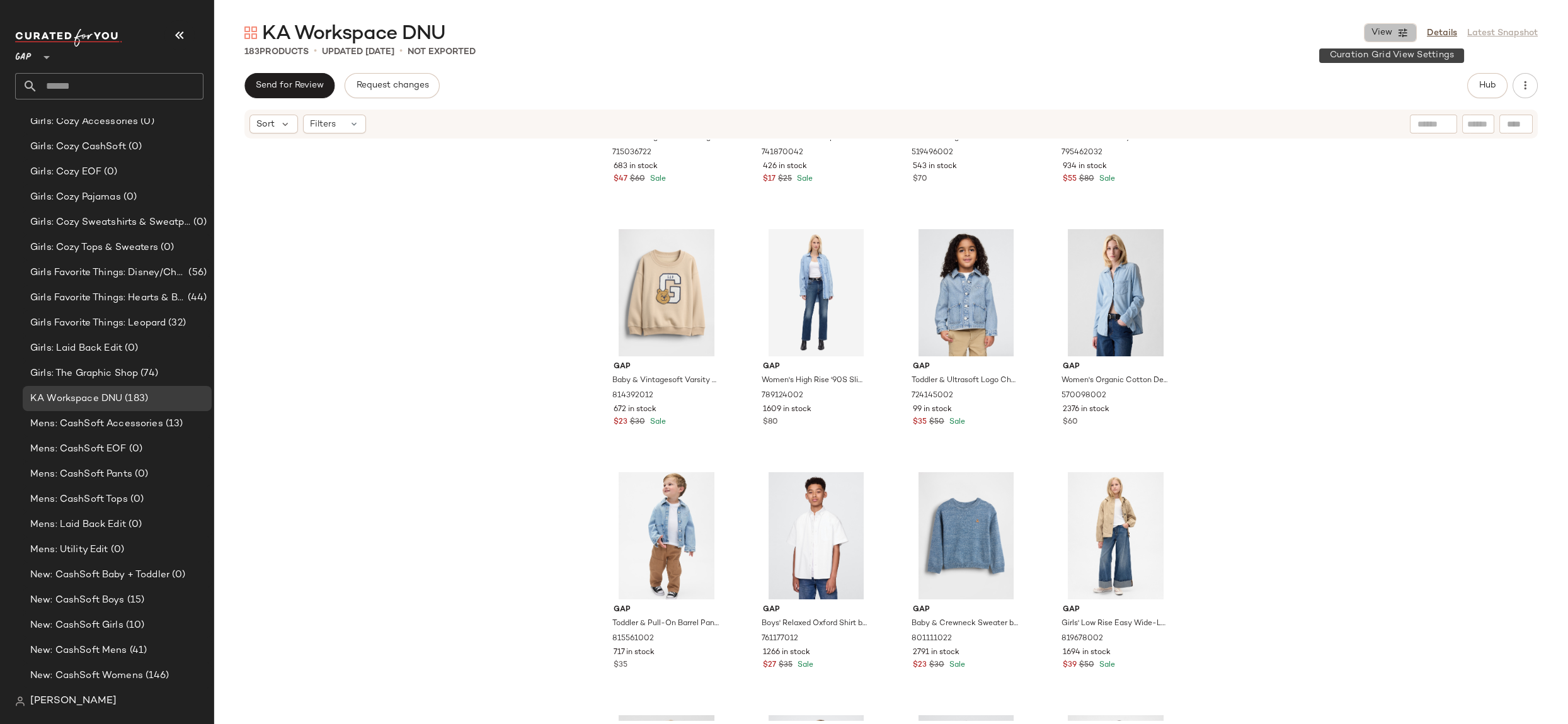
click at [1403, 32] on icon "button" at bounding box center [1404, 33] width 12 height 12
drag, startPoint x: 1366, startPoint y: 138, endPoint x: 1401, endPoint y: 256, distance: 123.1
click at [1366, 139] on label "Show Card Details" at bounding box center [1329, 141] width 92 height 35
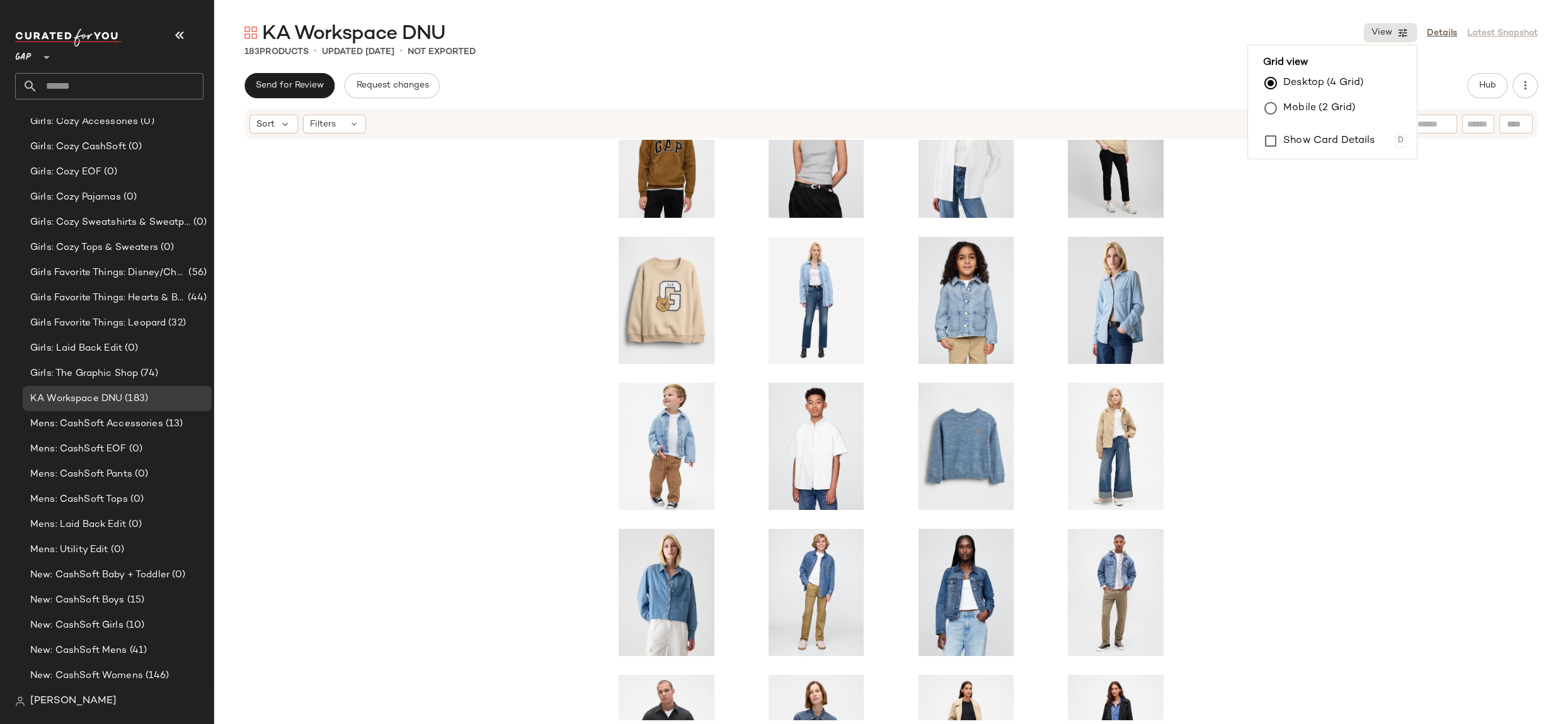
scroll to position [4745, 0]
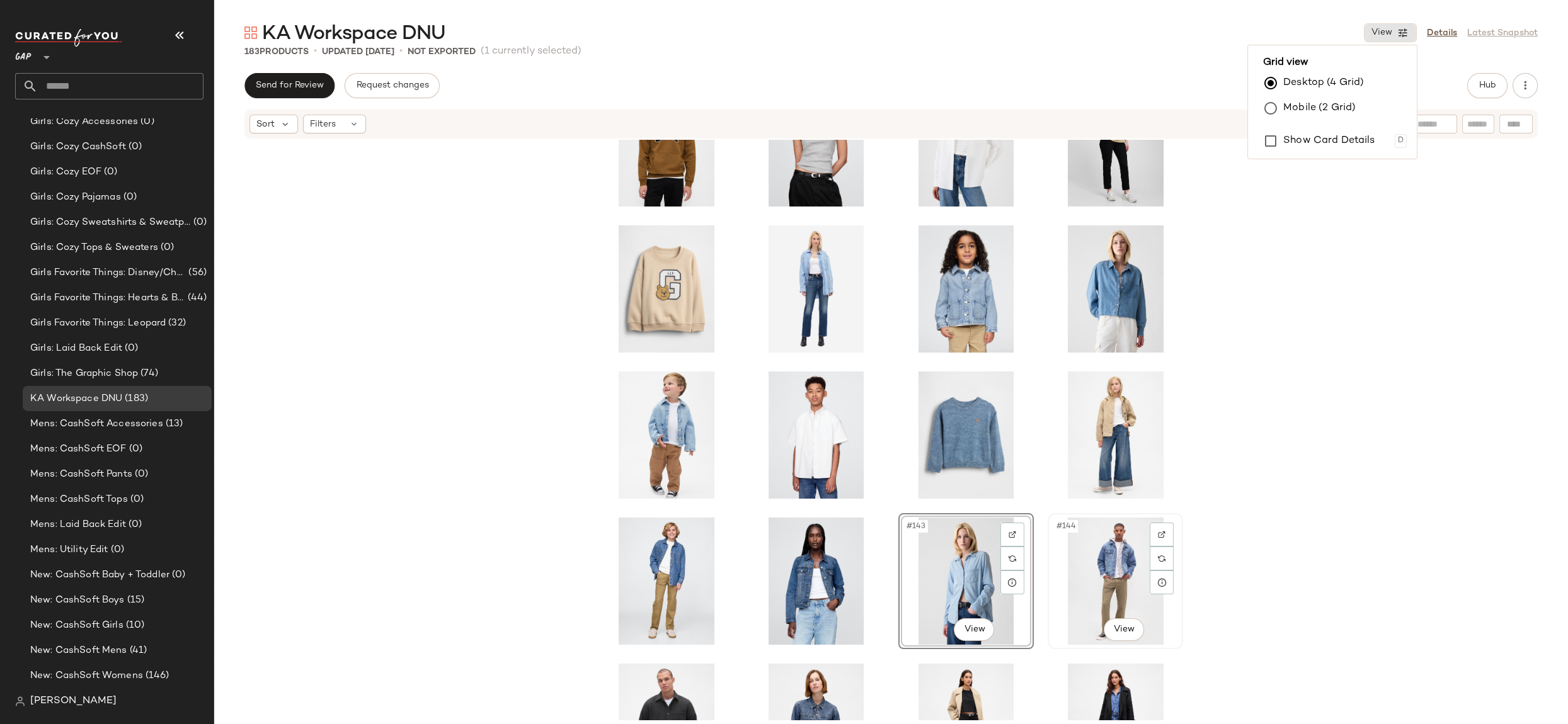
scroll to position [4748, 0]
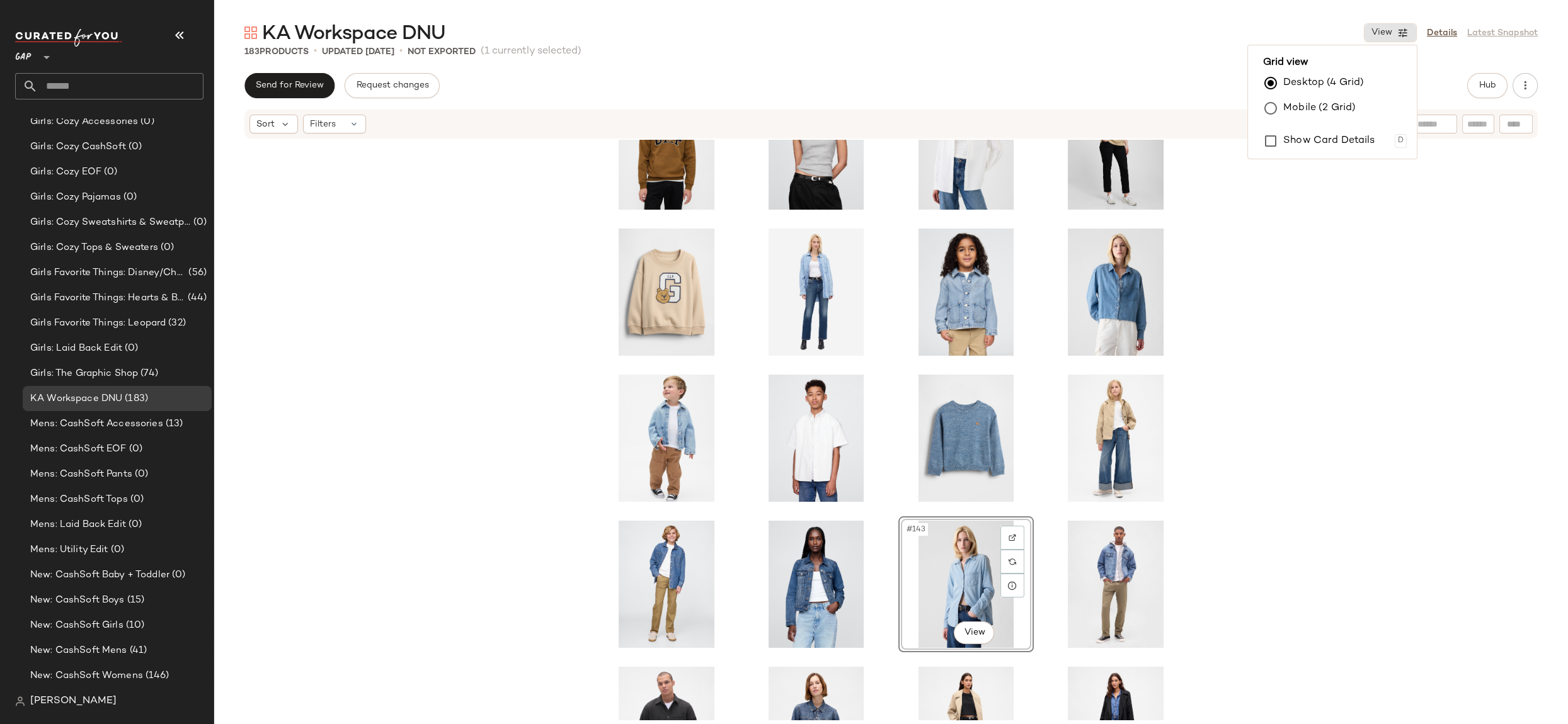
click at [1235, 569] on div "#143 View" at bounding box center [891, 430] width 1353 height 580
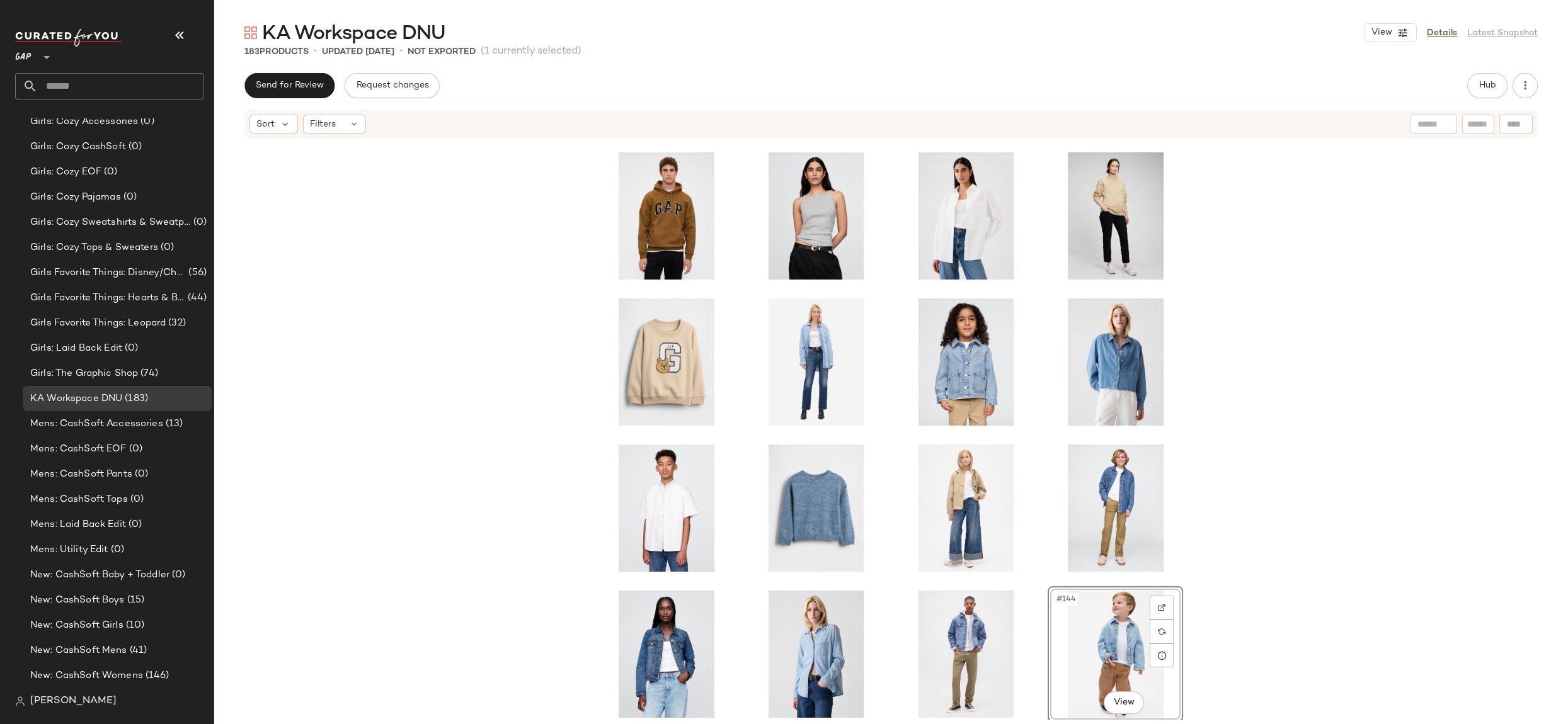
scroll to position [4690, 0]
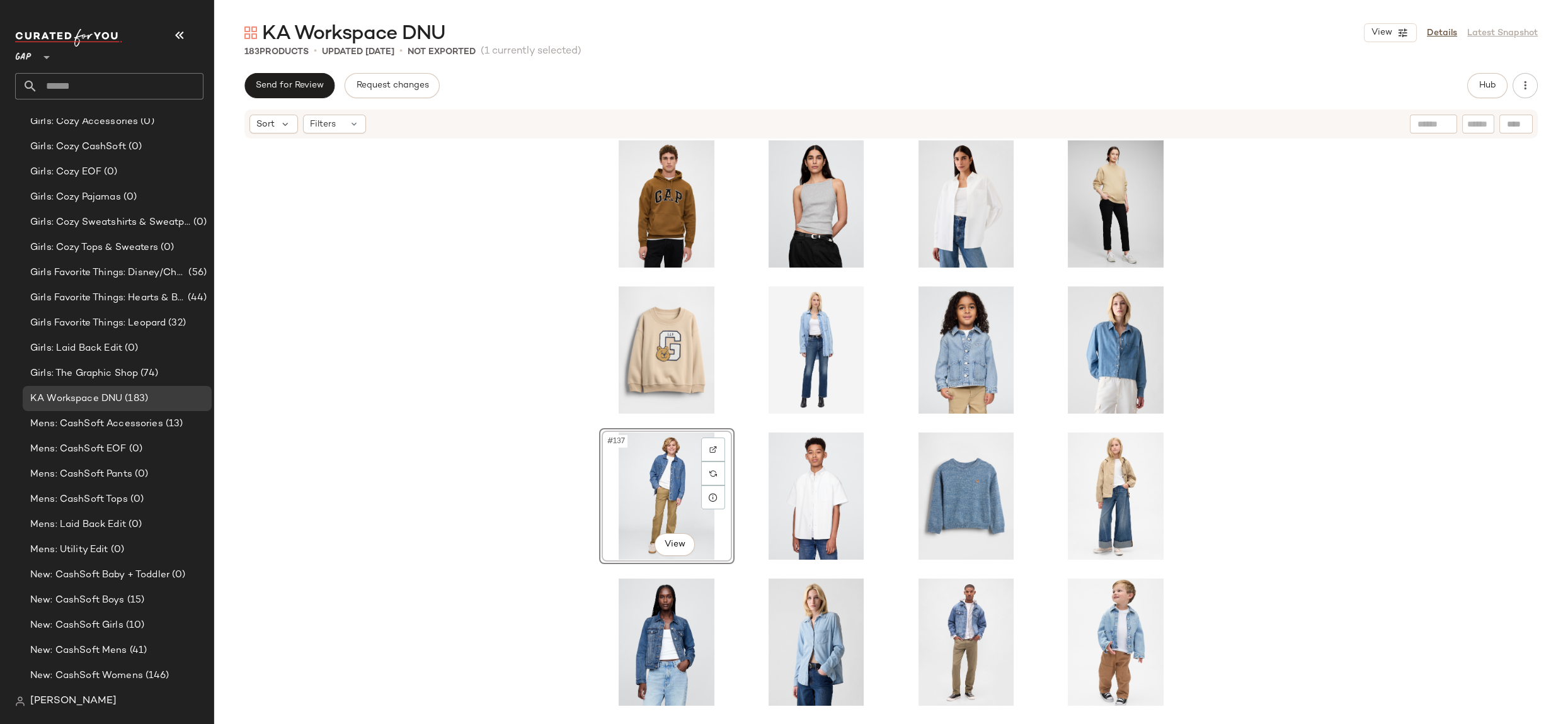
click at [1281, 491] on div "#137 View" at bounding box center [891, 430] width 1353 height 580
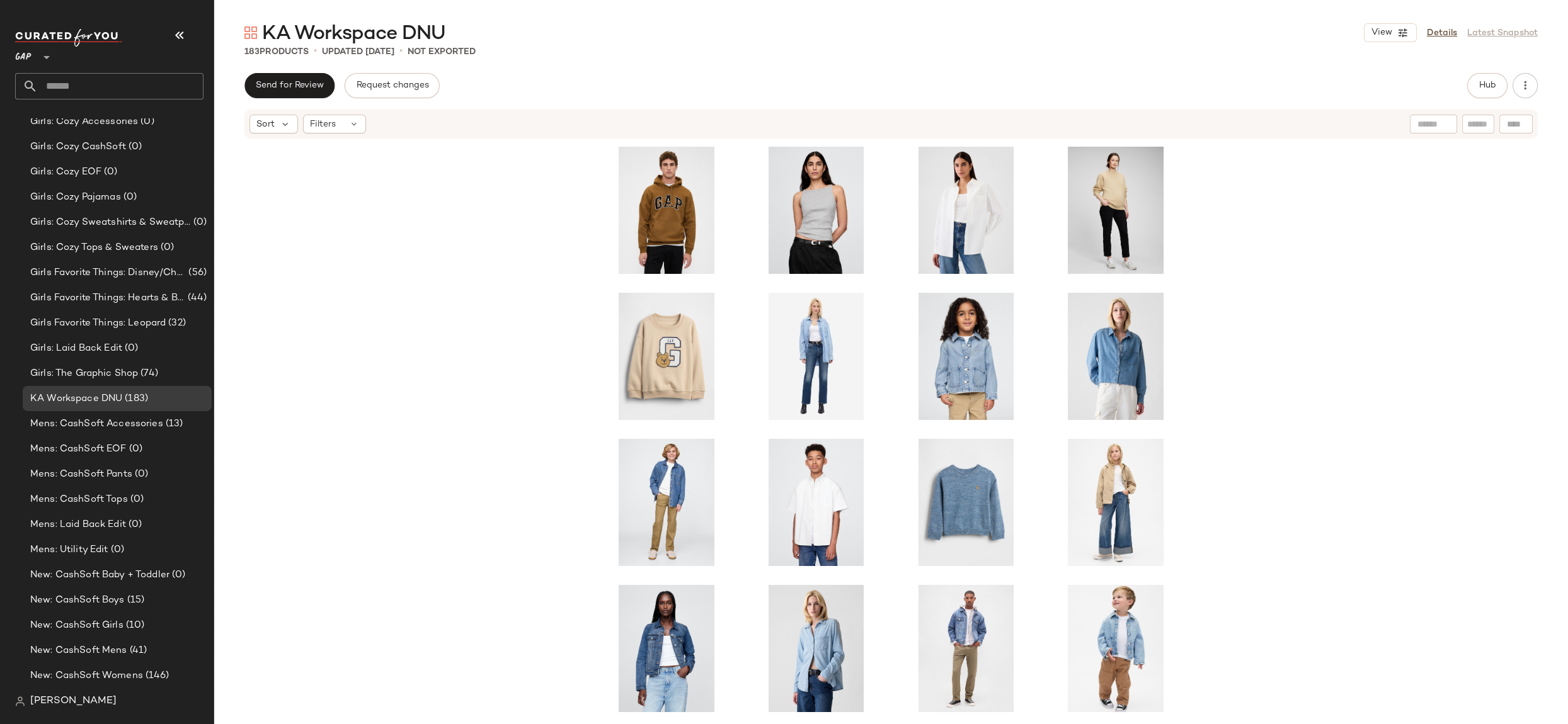
scroll to position [4678, 0]
